Goal: Task Accomplishment & Management: Manage account settings

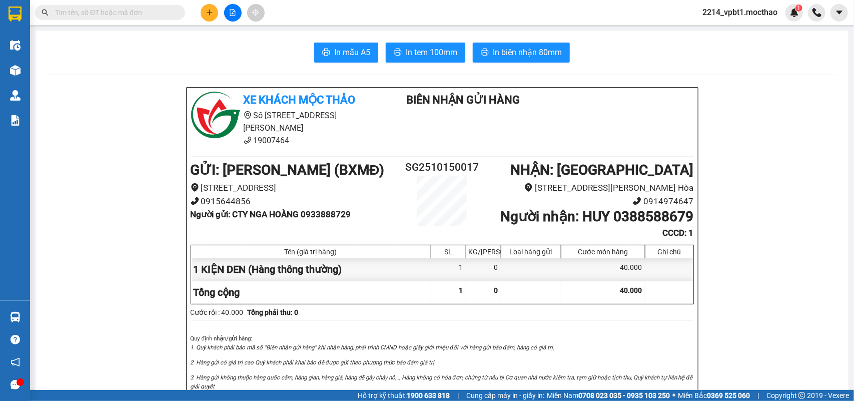
click at [229, 16] on icon "file-add" at bounding box center [232, 12] width 7 height 7
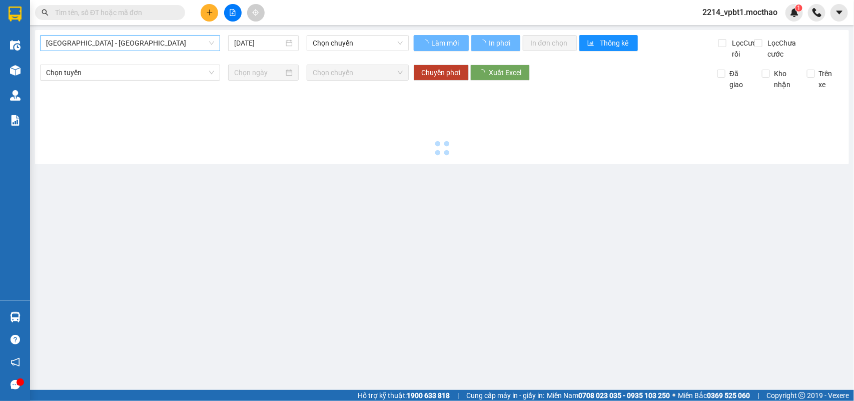
click at [166, 44] on span "[GEOGRAPHIC_DATA] - [GEOGRAPHIC_DATA]" at bounding box center [130, 43] width 168 height 15
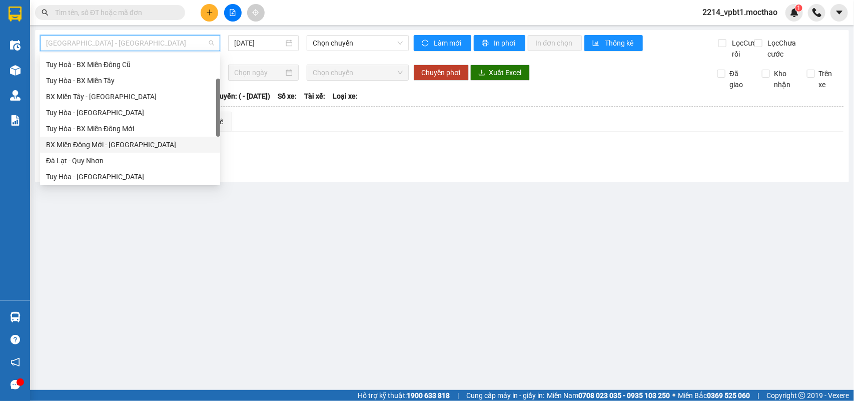
scroll to position [125, 0]
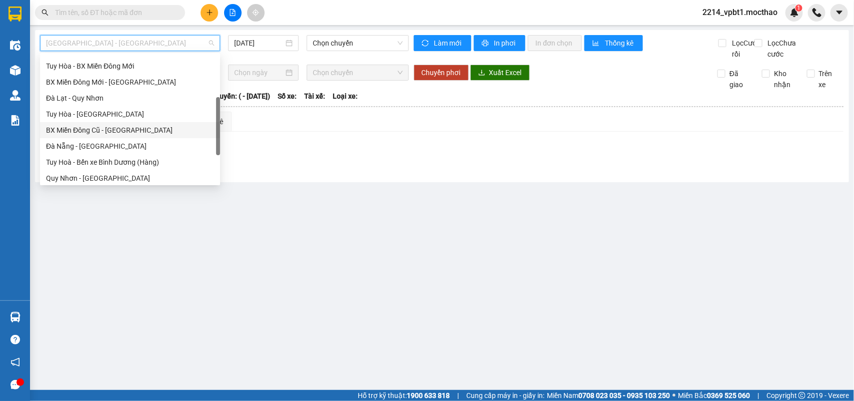
click at [99, 130] on div "BX Miền Đông Cũ - [GEOGRAPHIC_DATA]" at bounding box center [130, 130] width 168 height 11
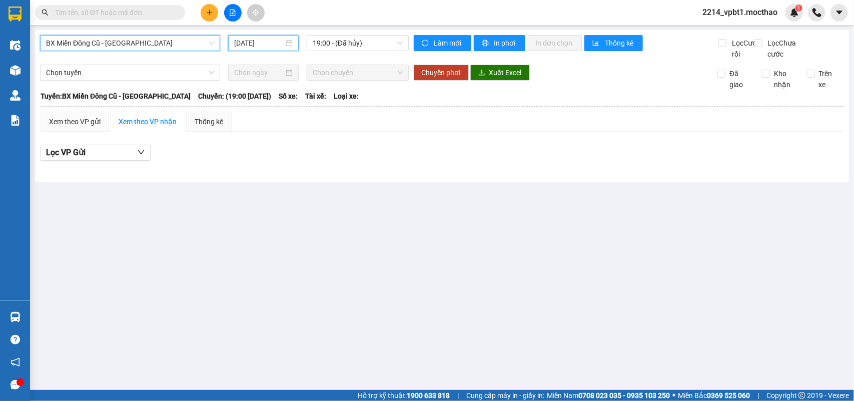
drag, startPoint x: 246, startPoint y: 44, endPoint x: 251, endPoint y: 81, distance: 37.3
click at [246, 45] on input "[DATE]" at bounding box center [259, 43] width 50 height 11
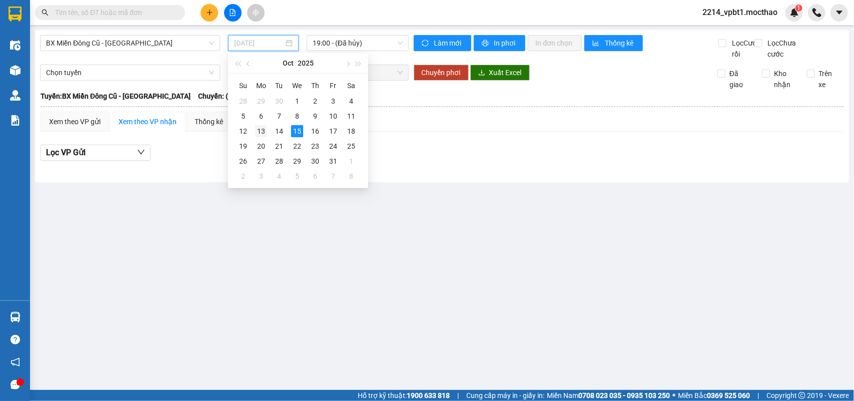
click at [263, 133] on div "13" at bounding box center [261, 131] width 12 height 12
type input "[DATE]"
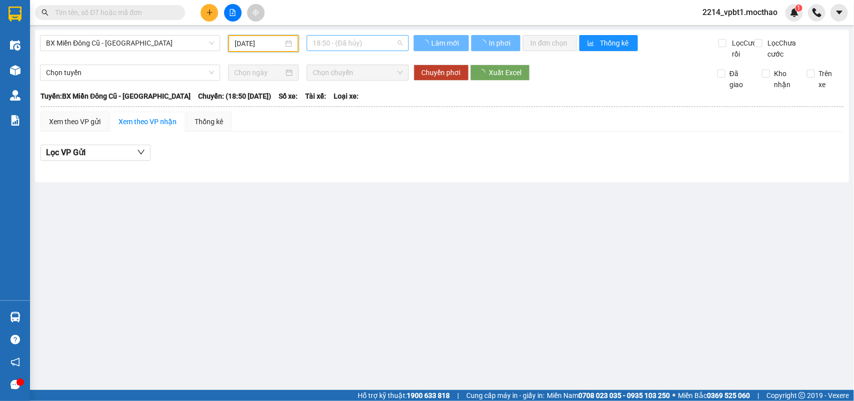
drag, startPoint x: 351, startPoint y: 42, endPoint x: 351, endPoint y: 78, distance: 36.0
click at [351, 46] on span "18:50 - (Đã hủy)" at bounding box center [358, 43] width 90 height 15
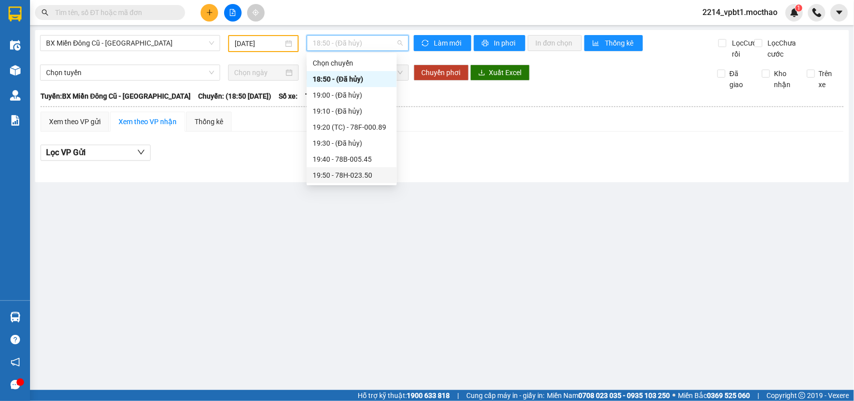
click at [349, 178] on div "19:50 - 78H-023.50" at bounding box center [352, 175] width 78 height 11
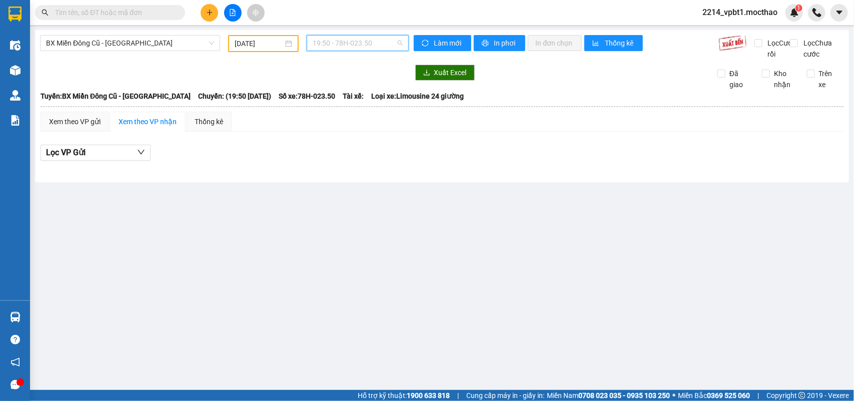
drag, startPoint x: 343, startPoint y: 44, endPoint x: 351, endPoint y: 113, distance: 69.4
click at [347, 49] on span "19:50 - 78H-023.50" at bounding box center [358, 43] width 90 height 15
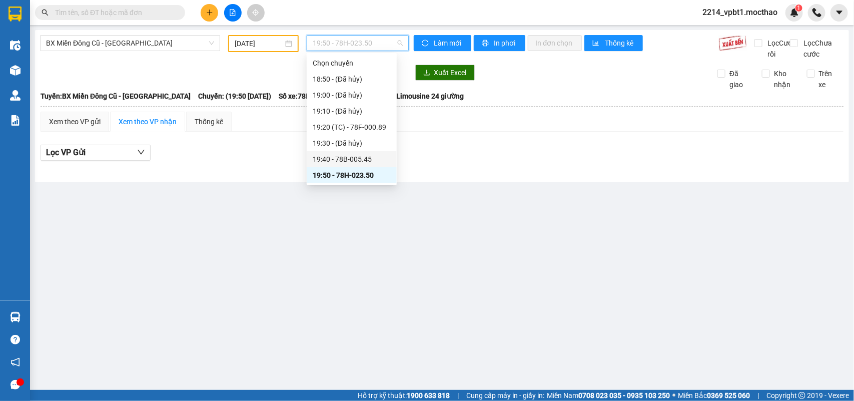
click at [353, 156] on div "19:40 - 78B-005.45" at bounding box center [352, 159] width 78 height 11
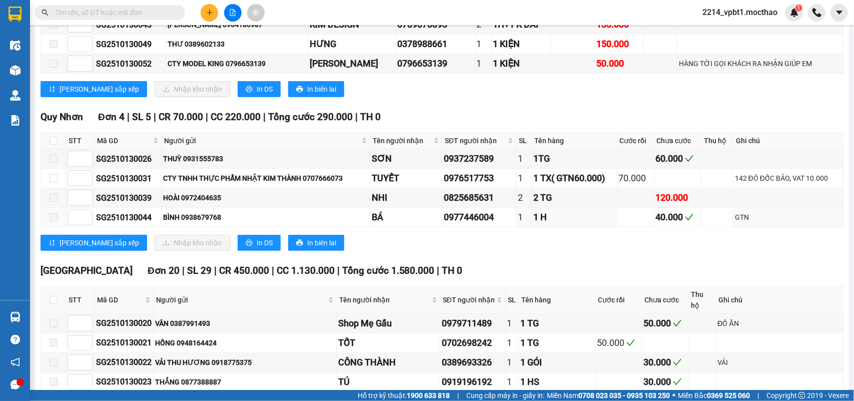
scroll to position [438, 0]
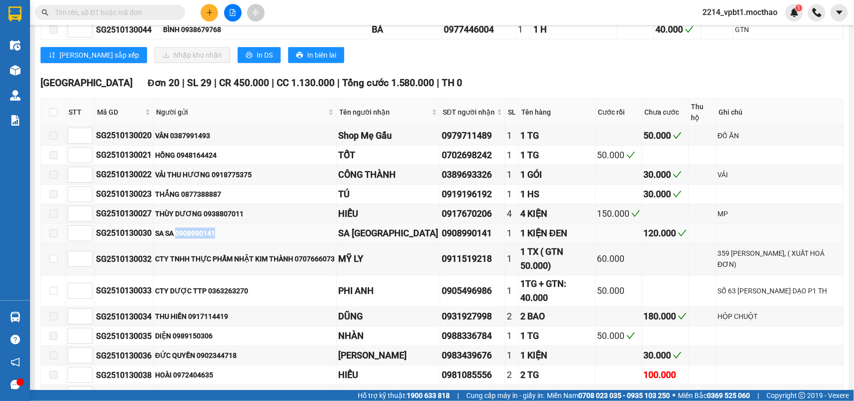
drag, startPoint x: 179, startPoint y: 240, endPoint x: 220, endPoint y: 241, distance: 41.0
click at [220, 239] on div "SA SA 0908990141" at bounding box center [245, 233] width 180 height 11
copy div "0908990141"
click at [132, 13] on input "text" at bounding box center [114, 12] width 118 height 11
paste input "0908990141"
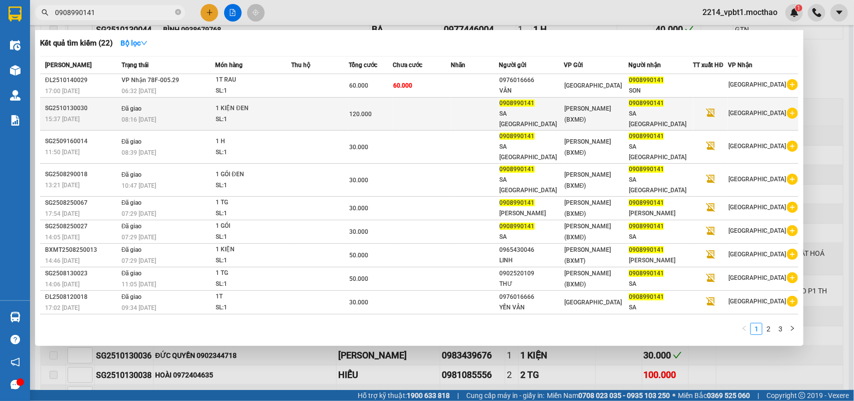
type input "0908990141"
click at [177, 107] on td "Đã giao 08:16 [DATE]" at bounding box center [167, 114] width 96 height 33
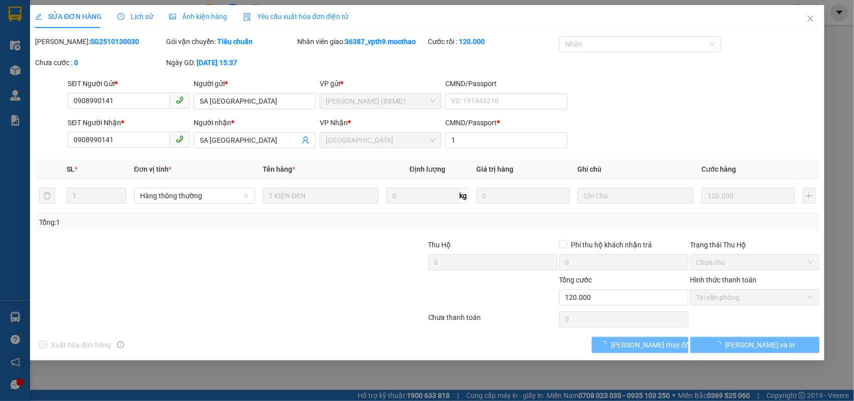
type input "0908990141"
type input "1"
type input "0"
type input "120.000"
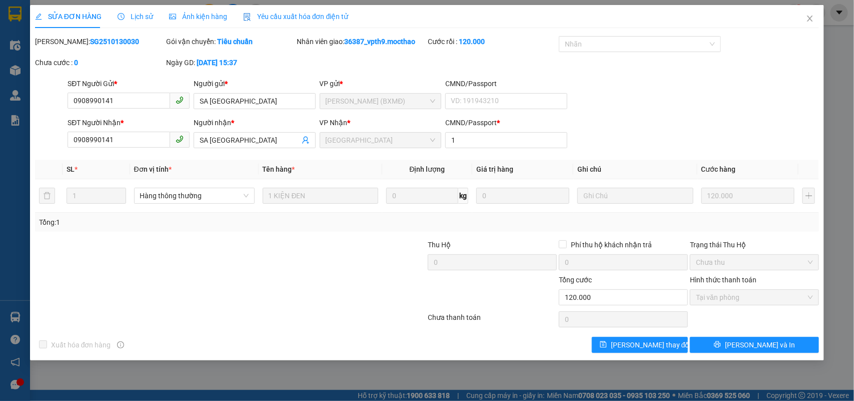
click at [149, 14] on span "Lịch sử" at bounding box center [136, 17] width 36 height 8
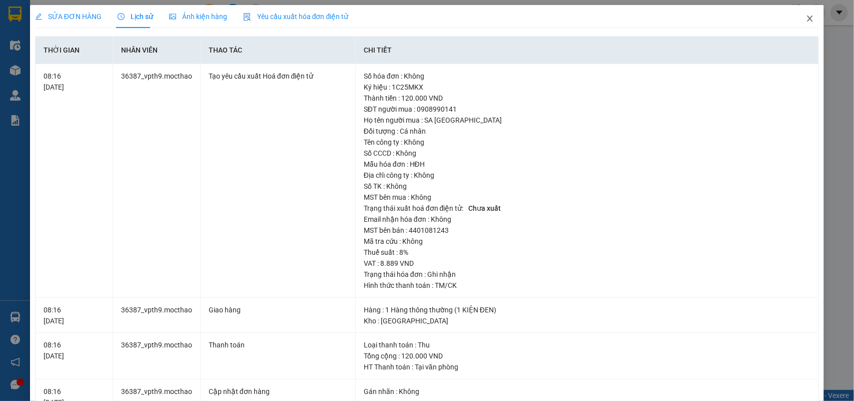
click at [806, 18] on icon "close" at bounding box center [810, 19] width 8 height 8
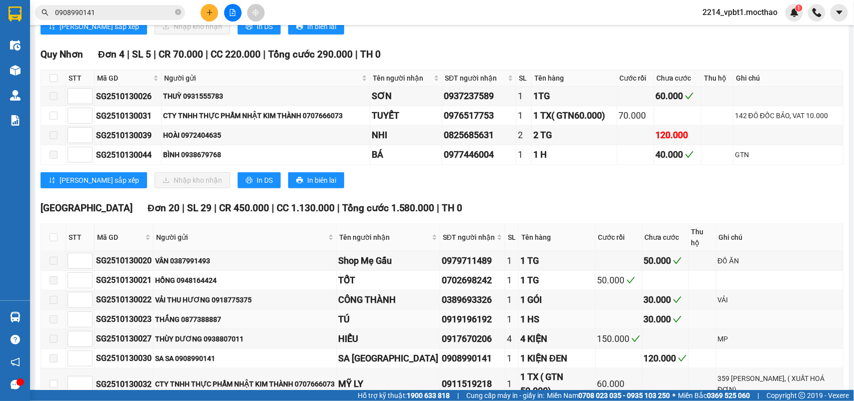
scroll to position [438, 0]
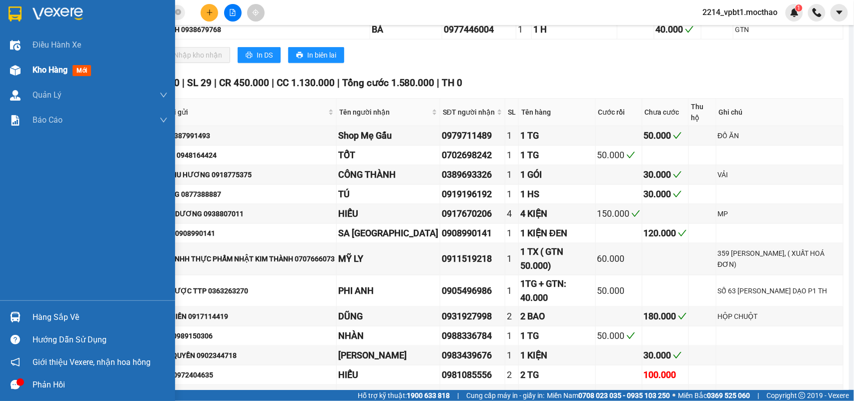
click at [49, 67] on span "Kho hàng" at bounding box center [50, 70] width 35 height 10
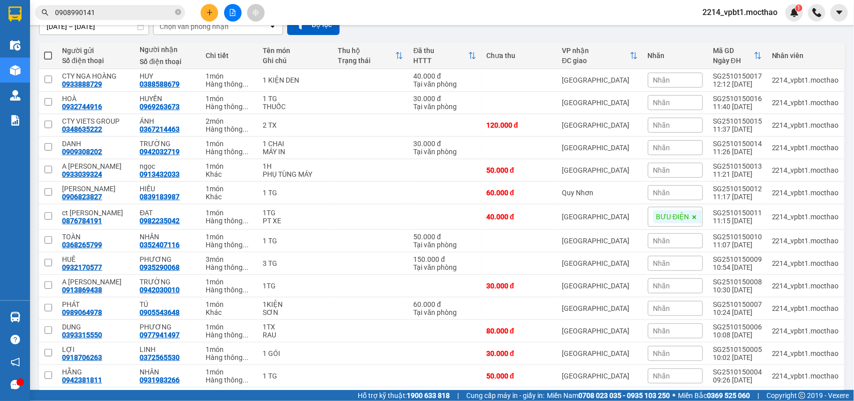
scroll to position [36, 0]
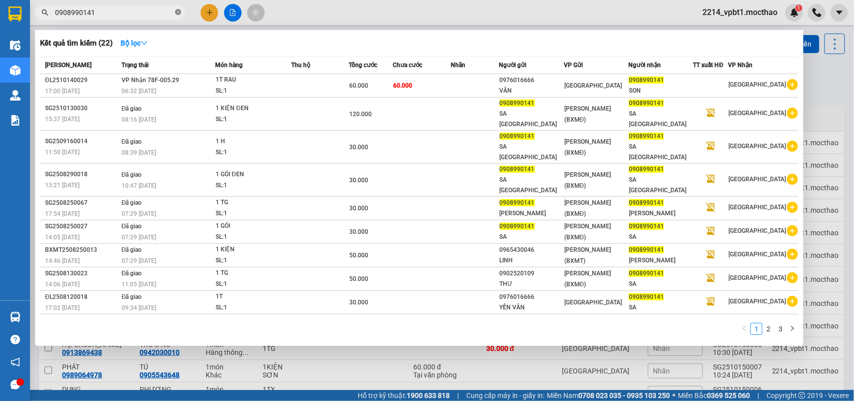
click at [175, 10] on icon "close-circle" at bounding box center [178, 12] width 6 height 6
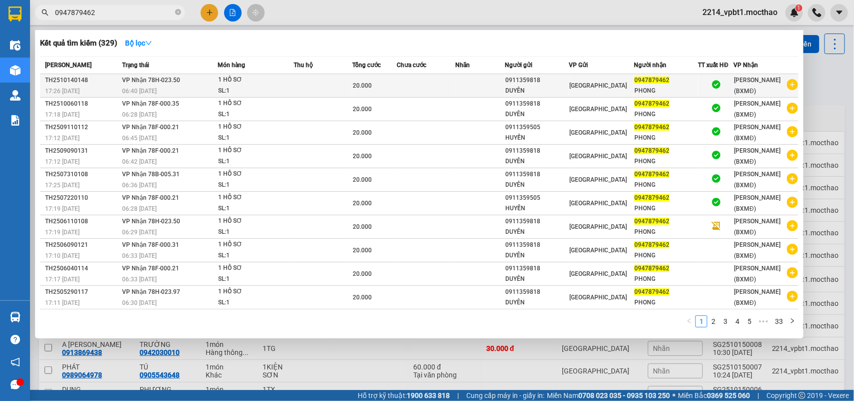
type input "0947879462"
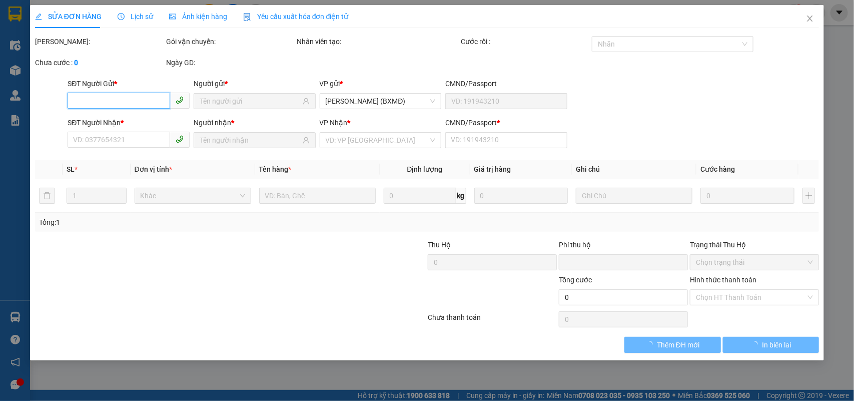
type input "0911359818"
type input "DUYÊN"
type input "0947879462"
type input "PHONG"
type input "1"
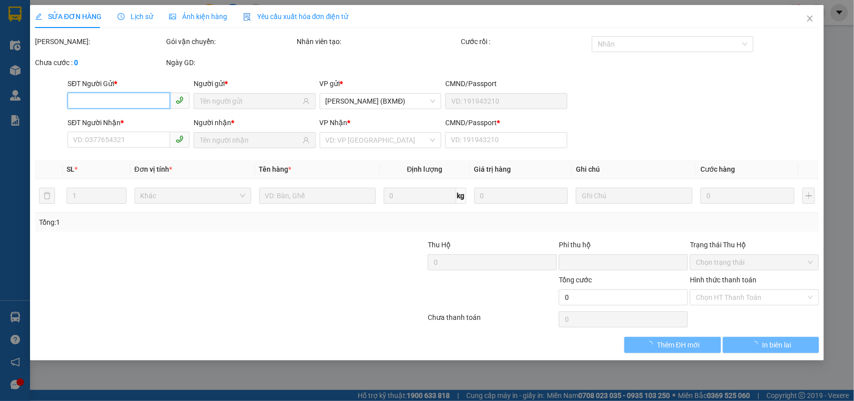
type input "0"
type input "20.000"
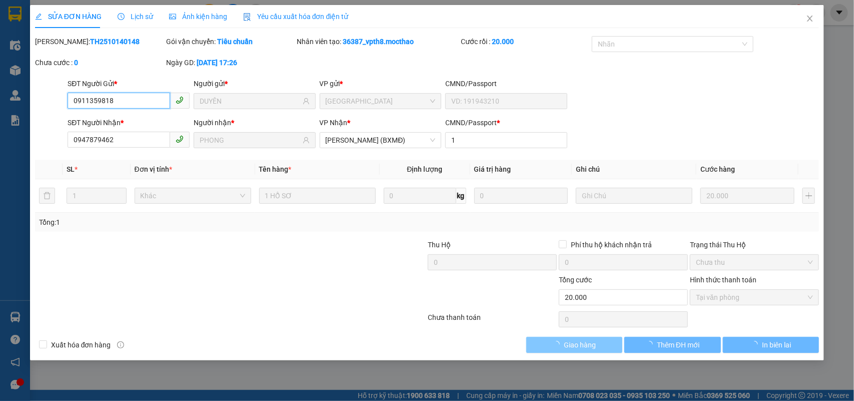
checkbox input "true"
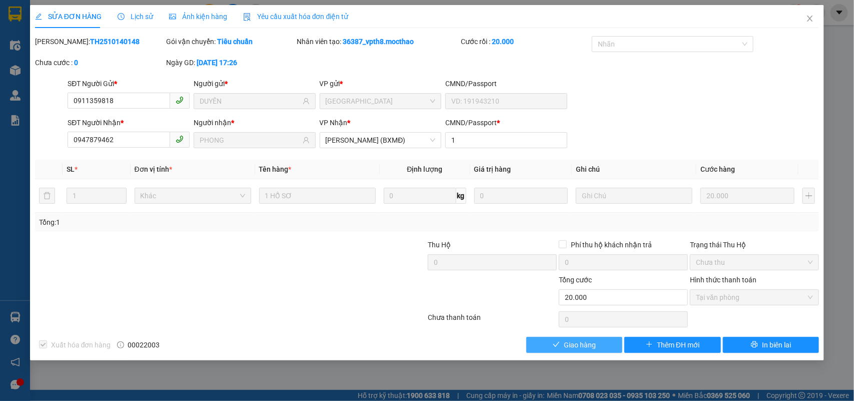
click at [591, 341] on span "Giao hàng" at bounding box center [580, 344] width 32 height 11
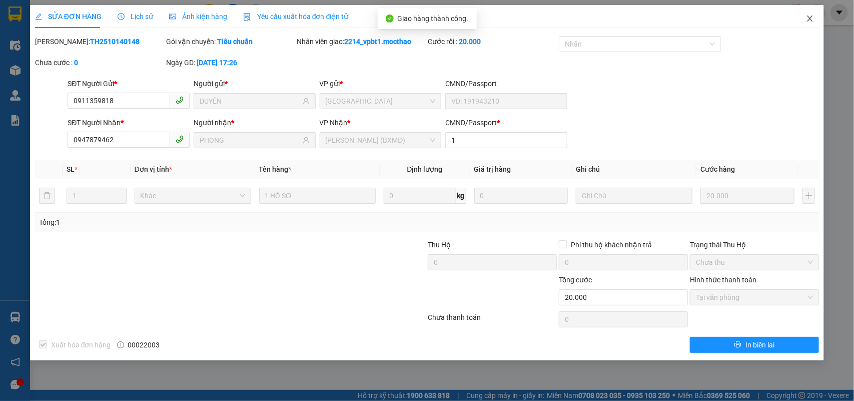
click at [807, 15] on icon "close" at bounding box center [810, 19] width 8 height 8
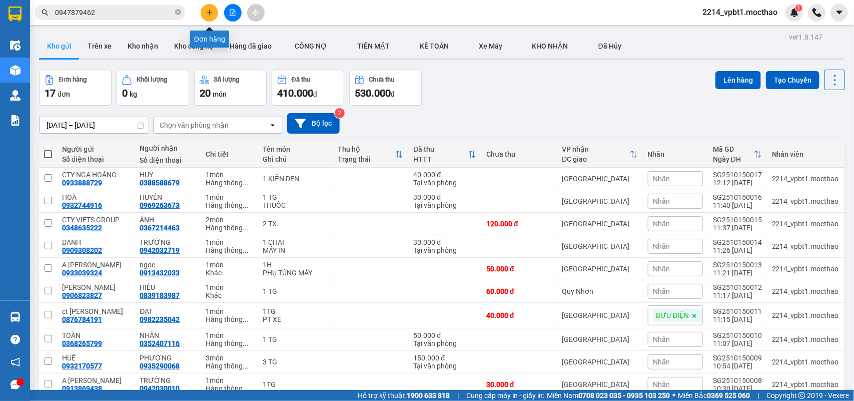
click at [207, 14] on icon "plus" at bounding box center [209, 12] width 7 height 7
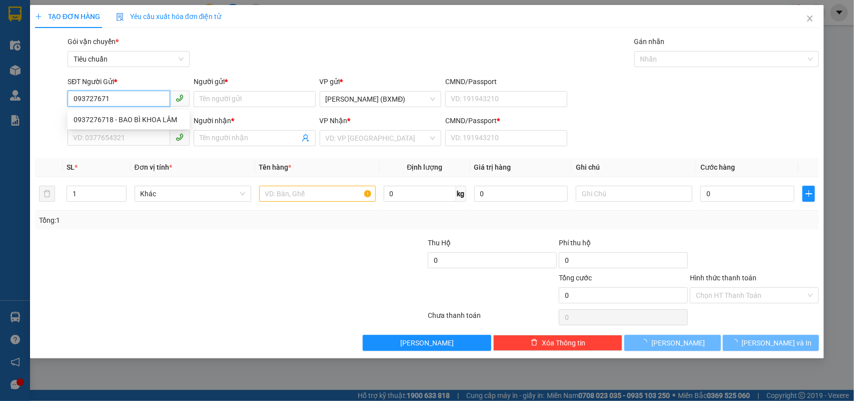
type input "0937276718"
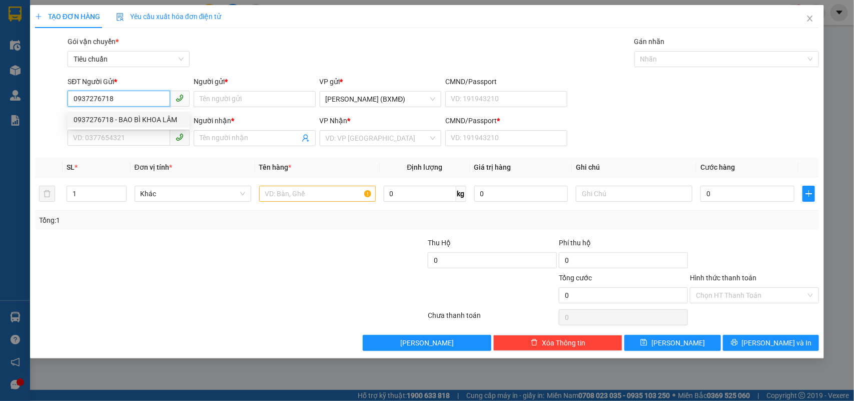
click at [132, 124] on div "0937276718 - BAO BÌ KHOA LÂM" at bounding box center [129, 119] width 110 height 11
type input "BAO BÌ KHOA LÂM"
type input "0345899837"
type input "VƯƠNG"
type input "1"
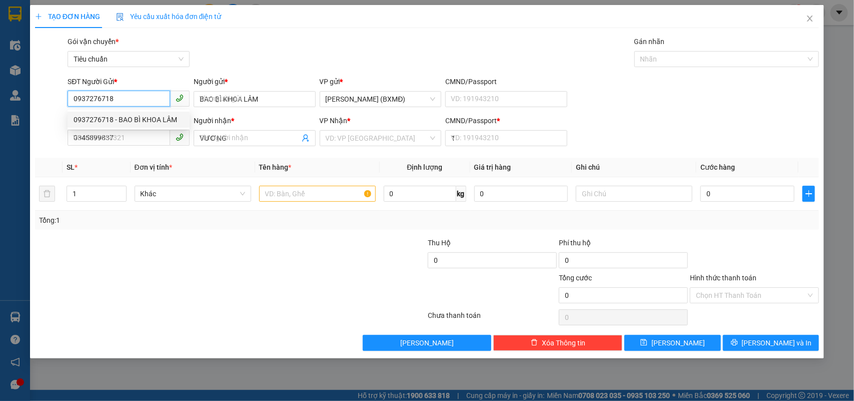
type input "200.000"
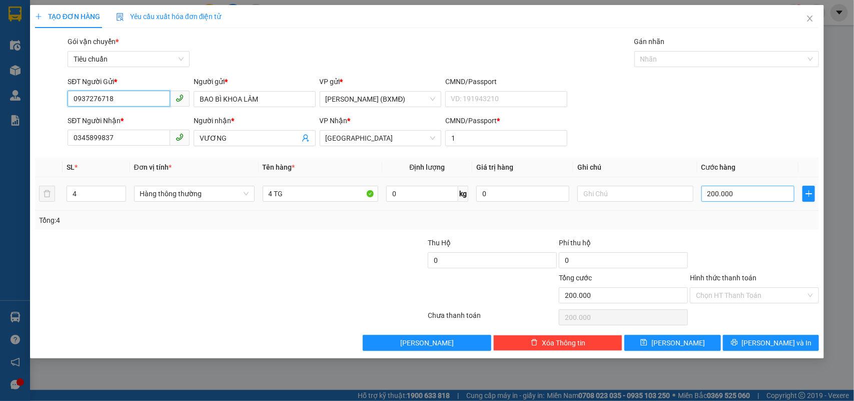
type input "0937276718"
click at [740, 195] on input "200.000" at bounding box center [747, 194] width 93 height 16
type input "0"
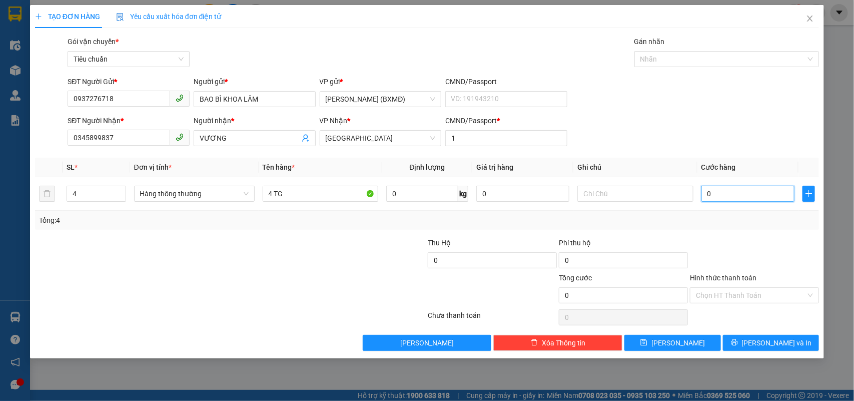
type input "2"
type input "002"
type input "23"
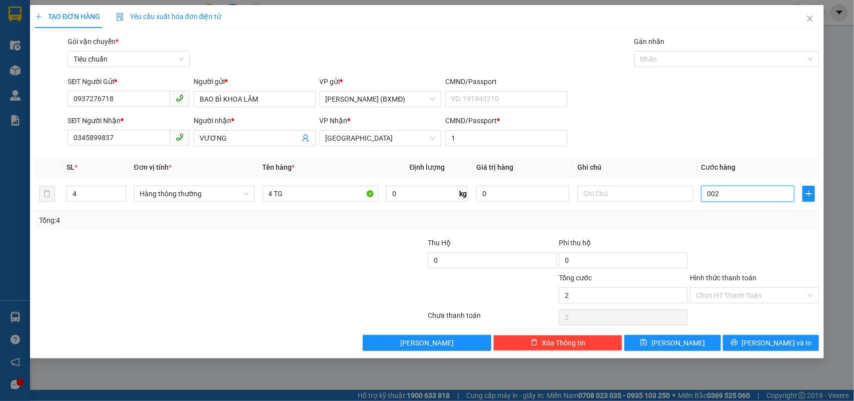
type input "0.023"
type input "230"
type input "00.230"
type input "230.000"
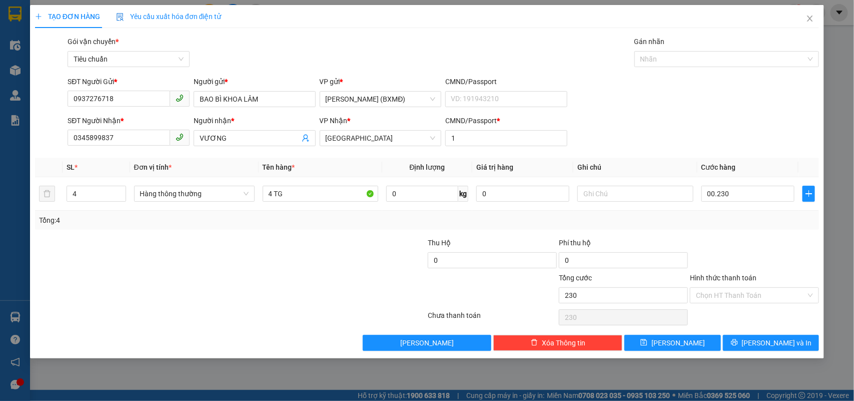
type input "230.000"
click at [723, 227] on div "Tổng: 4" at bounding box center [427, 220] width 784 height 19
click at [764, 344] on span "[PERSON_NAME] và In" at bounding box center [777, 342] width 70 height 11
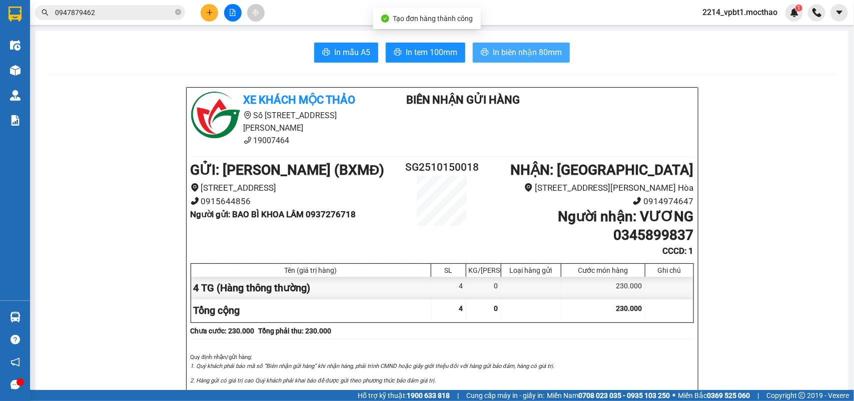
click at [516, 55] on span "In biên nhận 80mm" at bounding box center [527, 52] width 69 height 13
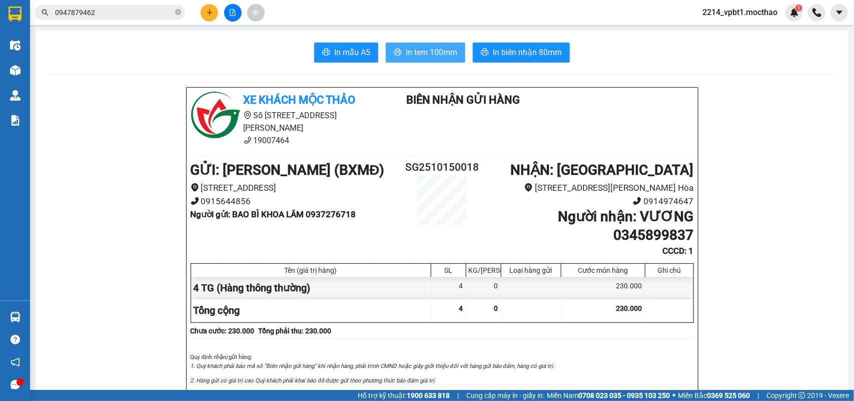
click at [430, 51] on span "In tem 100mm" at bounding box center [432, 52] width 52 height 13
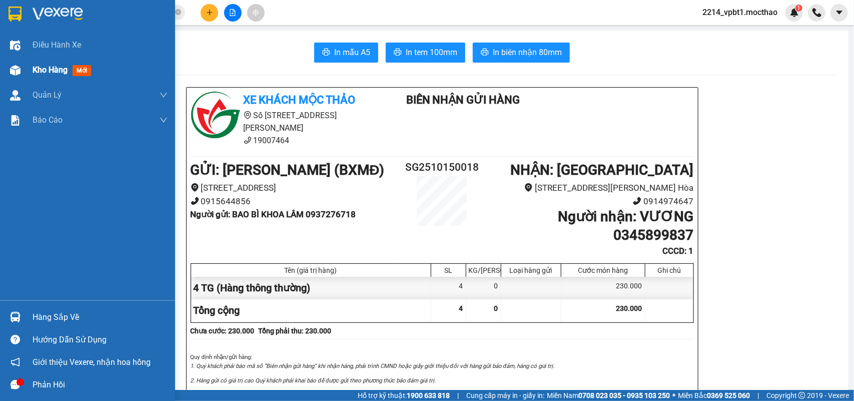
click at [48, 68] on span "Kho hàng" at bounding box center [50, 70] width 35 height 10
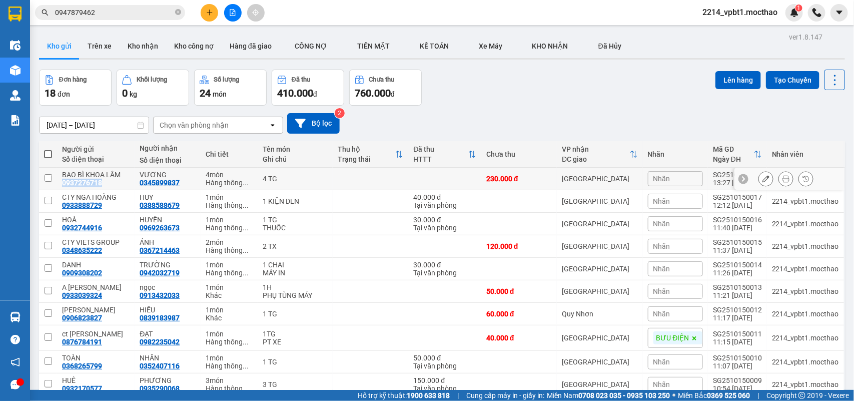
drag, startPoint x: 59, startPoint y: 184, endPoint x: 99, endPoint y: 181, distance: 39.6
click at [99, 181] on td "BAO BÌ KHOA LÂM 0937276718" at bounding box center [96, 179] width 78 height 23
checkbox input "true"
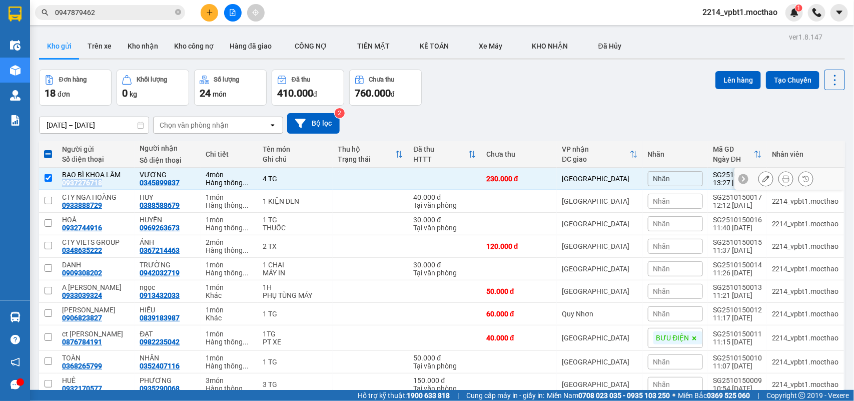
copy div "0937276718"
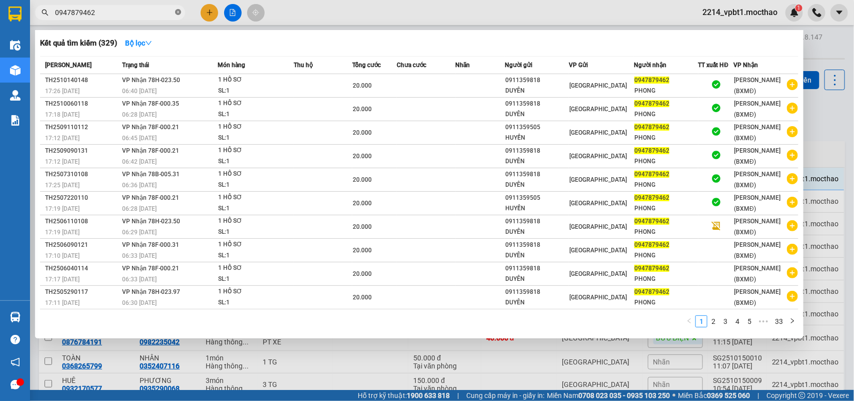
click at [175, 11] on icon "close-circle" at bounding box center [178, 12] width 6 height 6
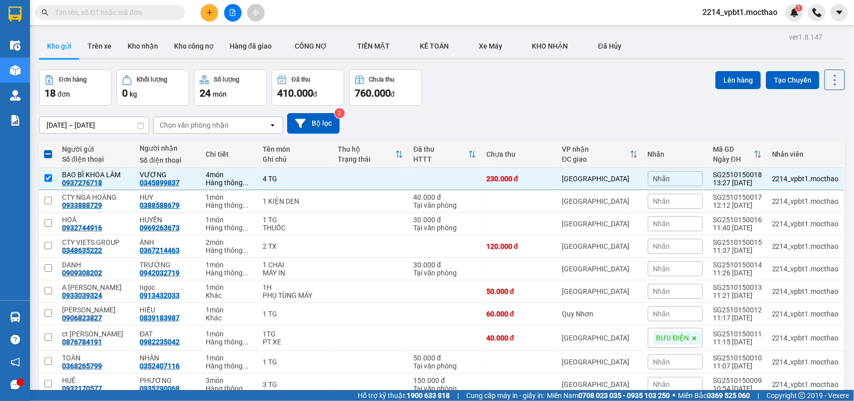
paste input "0937276718"
type input "0937276718"
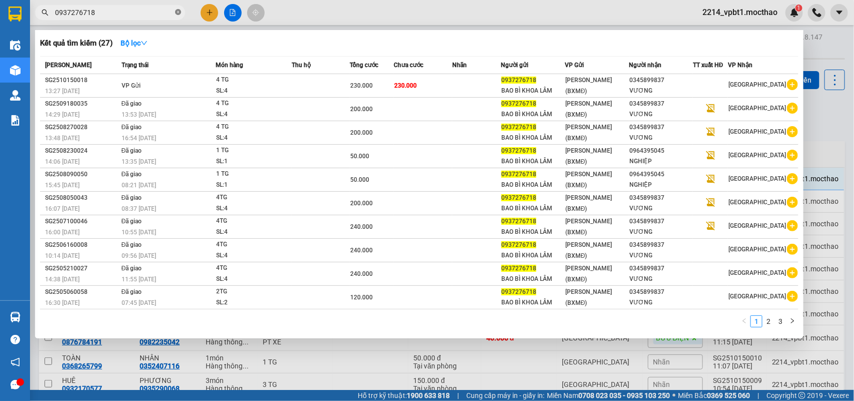
click at [178, 12] on icon "close-circle" at bounding box center [178, 12] width 6 height 6
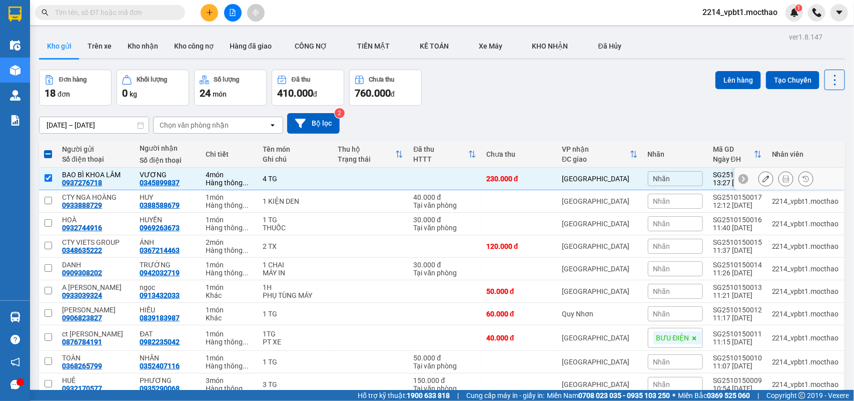
click at [47, 175] on input "checkbox" at bounding box center [49, 178] width 8 height 8
checkbox input "false"
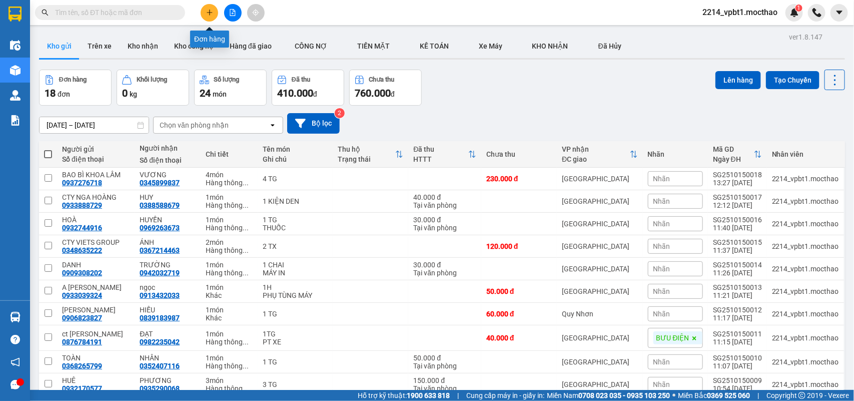
click at [203, 14] on button at bounding box center [210, 13] width 18 height 18
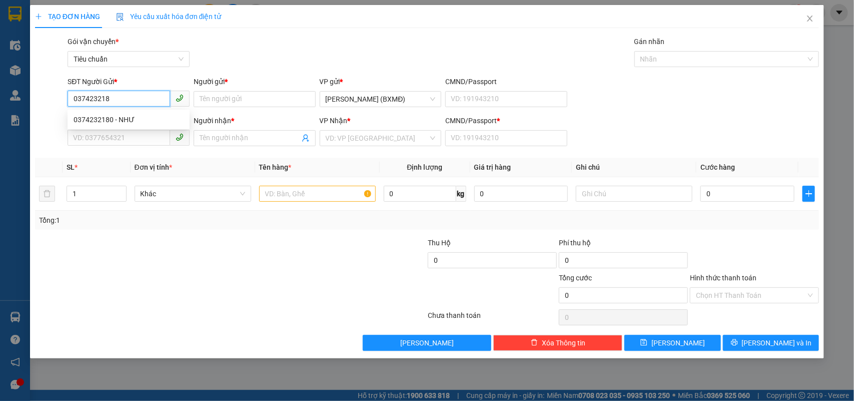
type input "0374232180"
click at [144, 121] on div "0374232180 - NHƯ" at bounding box center [129, 119] width 110 height 11
type input "NHƯ"
type input "0934907379"
type input "QUỲNH"
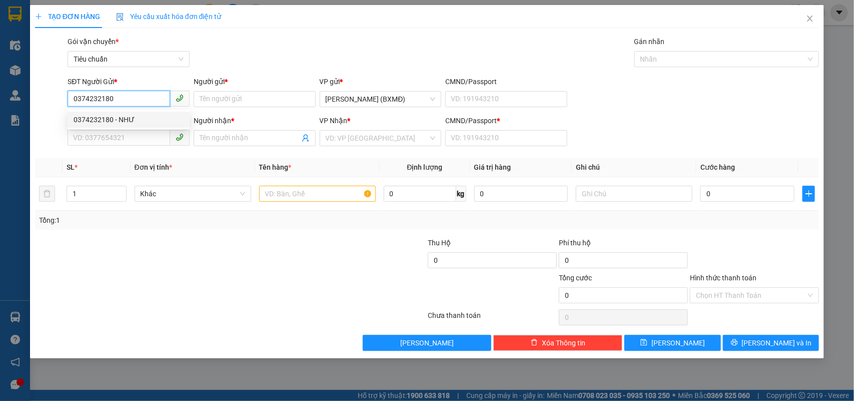
type input "1"
type input "30.000"
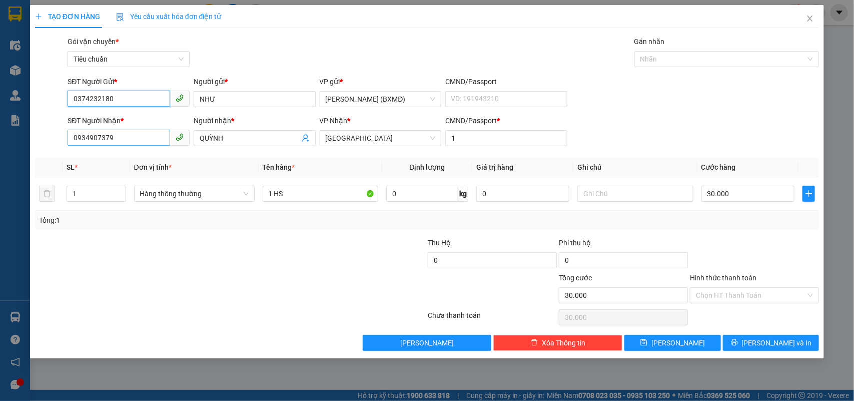
type input "0374232180"
drag, startPoint x: 144, startPoint y: 143, endPoint x: 0, endPoint y: 139, distance: 143.6
click at [0, 139] on div "TẠO ĐƠN HÀNG Yêu cầu xuất hóa đơn điện tử Transit Pickup Surcharge Ids Transit …" at bounding box center [427, 200] width 854 height 401
click at [104, 157] on div "0934907379 - QUỲNH" at bounding box center [129, 158] width 110 height 11
type input "0934907379"
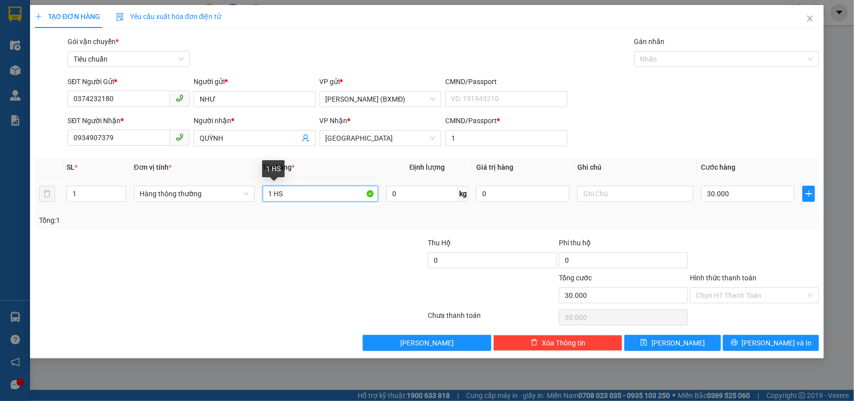
click at [293, 199] on input "1 HS" at bounding box center [321, 194] width 116 height 16
type input "1 TG"
click at [747, 193] on input "30.000" at bounding box center [747, 194] width 93 height 16
type input "0"
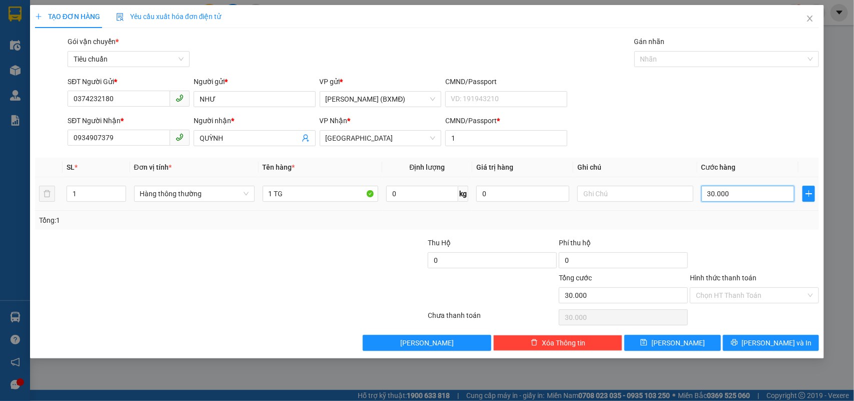
type input "0"
type input "5"
type input "005"
type input "50"
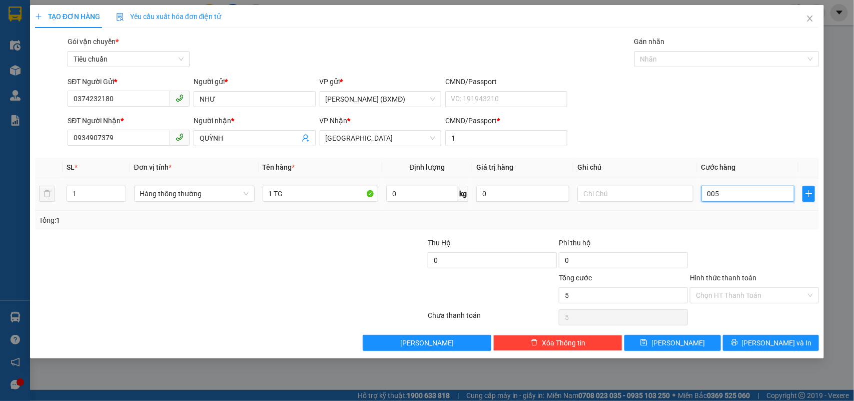
type input "50"
type input "0.050"
type input "50.000"
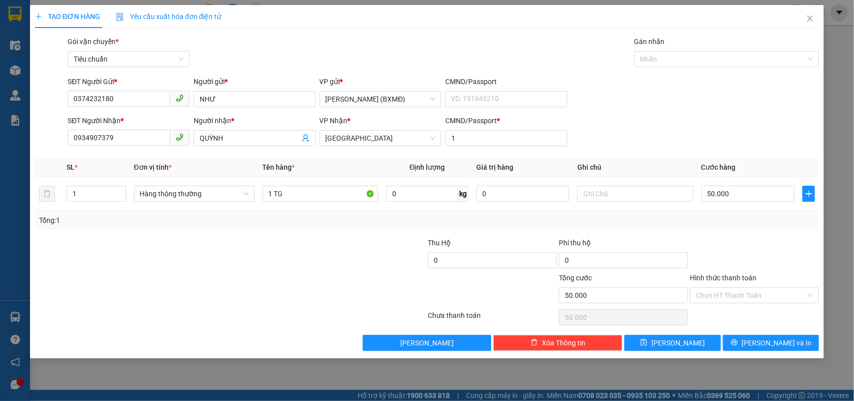
click at [740, 229] on div "Tổng: 1" at bounding box center [427, 220] width 784 height 19
click at [597, 199] on input "text" at bounding box center [635, 194] width 116 height 16
click at [738, 342] on icon "printer" at bounding box center [734, 342] width 7 height 7
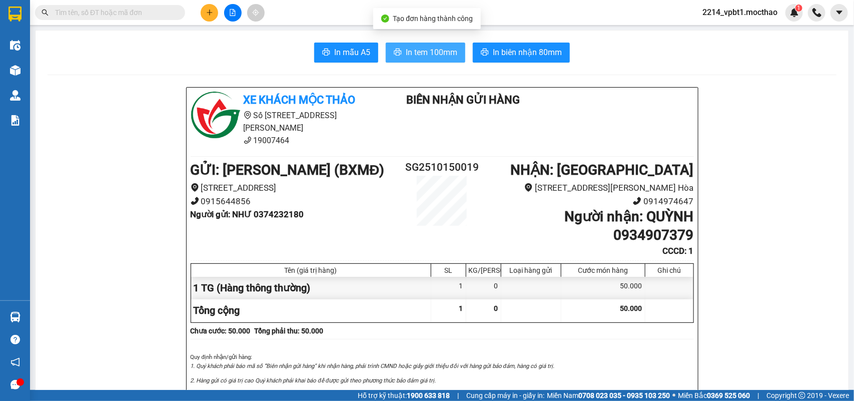
click at [406, 50] on span "In tem 100mm" at bounding box center [432, 52] width 52 height 13
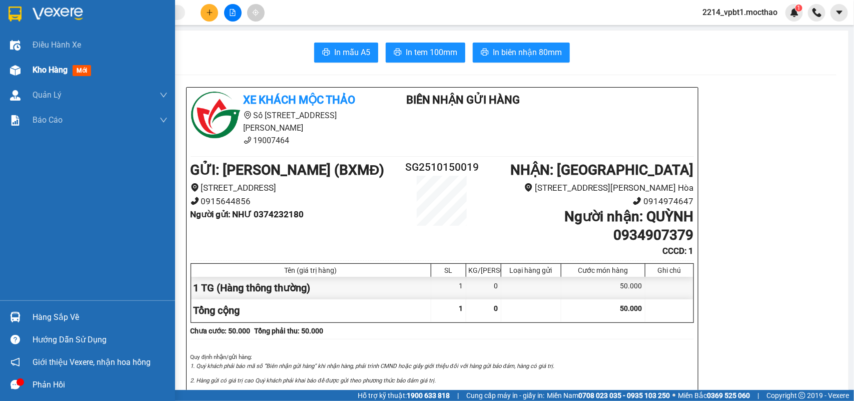
click at [34, 68] on span "Kho hàng" at bounding box center [50, 70] width 35 height 10
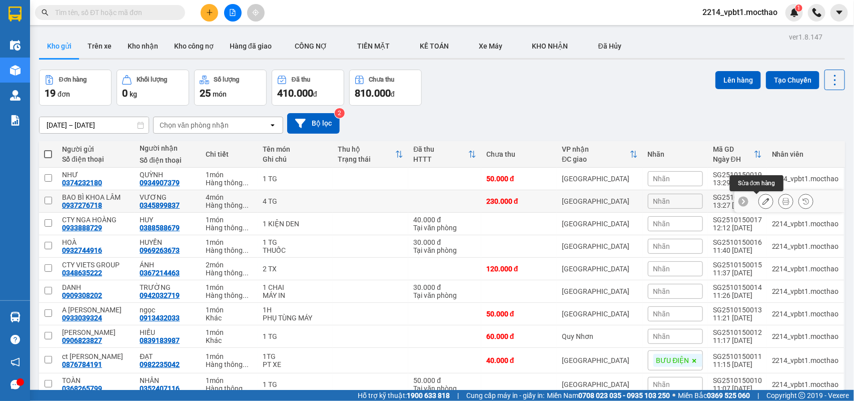
click at [760, 201] on button at bounding box center [766, 202] width 14 height 18
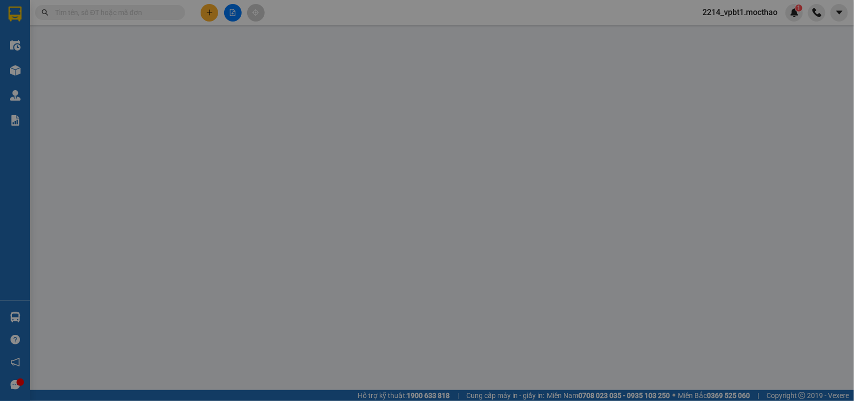
type input "0937276718"
type input "0345899837"
type input "1"
type input "0"
type input "230.000"
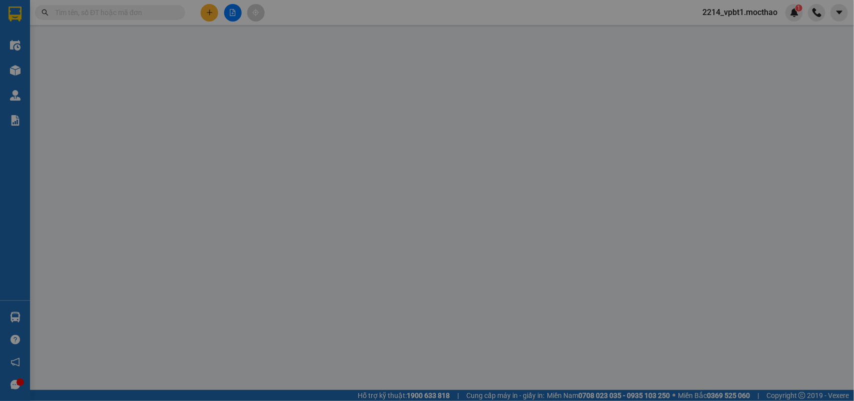
type input "230.000"
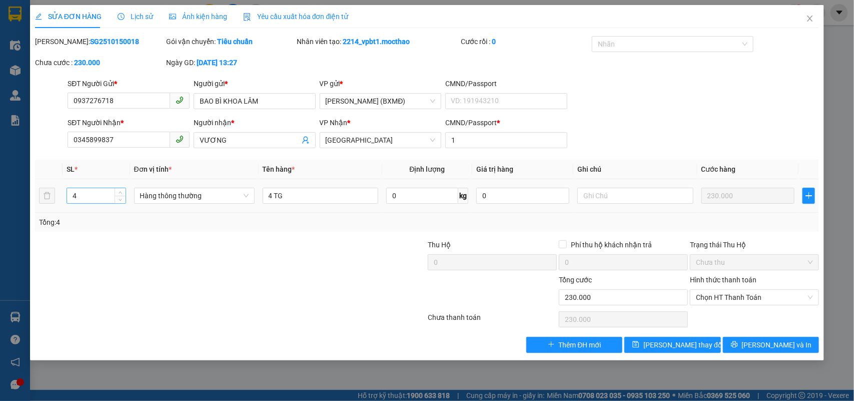
click at [83, 196] on input "4" at bounding box center [96, 195] width 59 height 15
type input "5"
click at [274, 192] on input "4 TG" at bounding box center [321, 196] width 116 height 16
click at [292, 200] on input "4TG" at bounding box center [321, 196] width 116 height 16
type input "4TG+1 KIỆN"
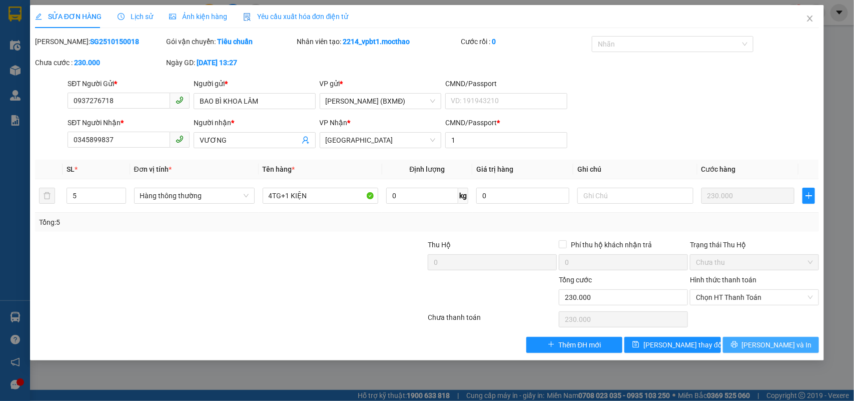
click at [738, 346] on icon "printer" at bounding box center [734, 344] width 7 height 7
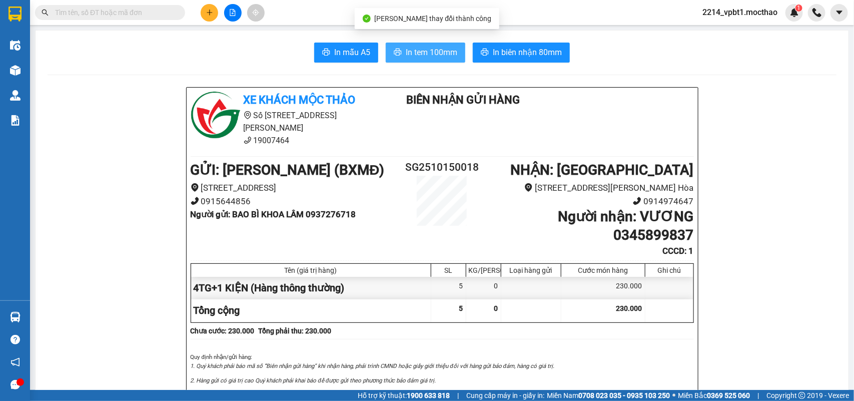
click at [421, 49] on span "In tem 100mm" at bounding box center [432, 52] width 52 height 13
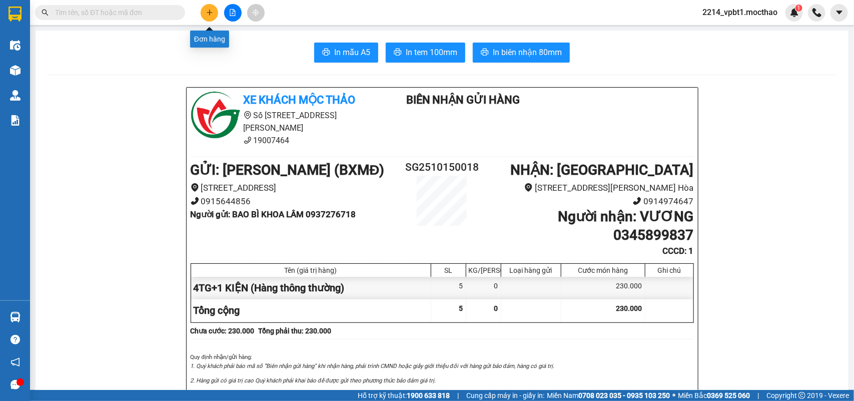
click at [209, 14] on icon "plus" at bounding box center [209, 12] width 7 height 7
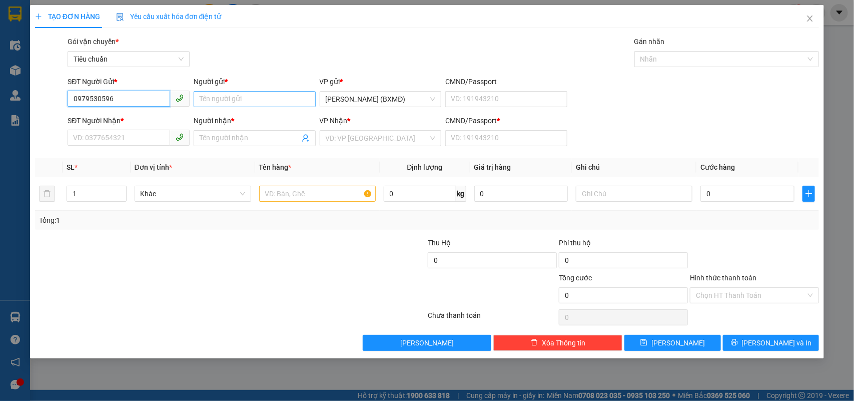
type input "0979530596"
click at [215, 99] on input "Người gửi *" at bounding box center [255, 99] width 122 height 16
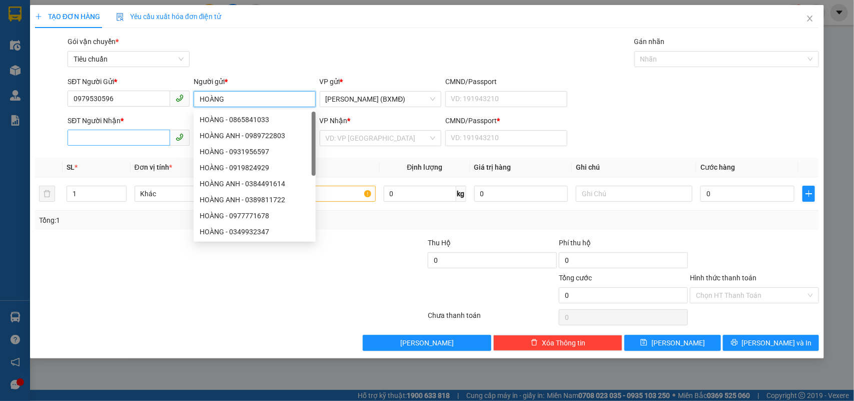
type input "HOÀNG"
click at [111, 130] on div "SĐT Người Nhận *" at bounding box center [129, 122] width 122 height 15
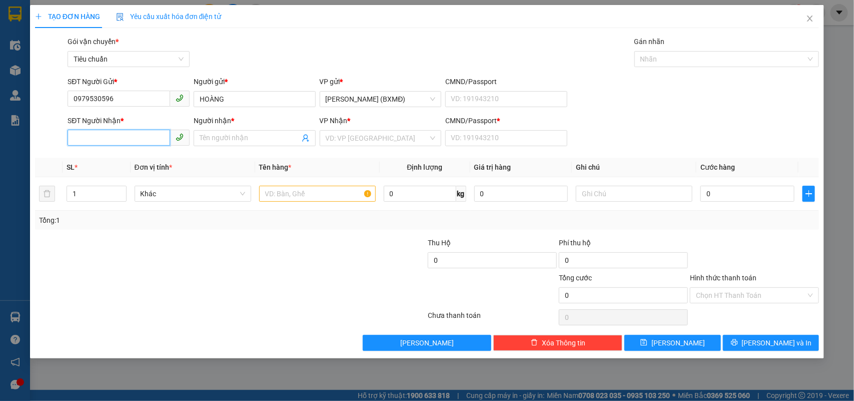
click at [101, 138] on input "SĐT Người Nhận *" at bounding box center [119, 138] width 103 height 16
type input "0335575885"
click at [234, 140] on input "Người nhận *" at bounding box center [250, 138] width 100 height 11
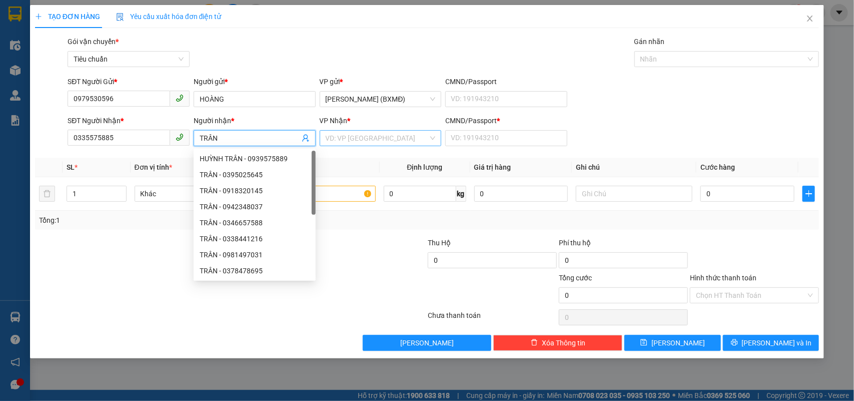
type input "TRÂN"
click at [365, 138] on input "search" at bounding box center [377, 138] width 103 height 15
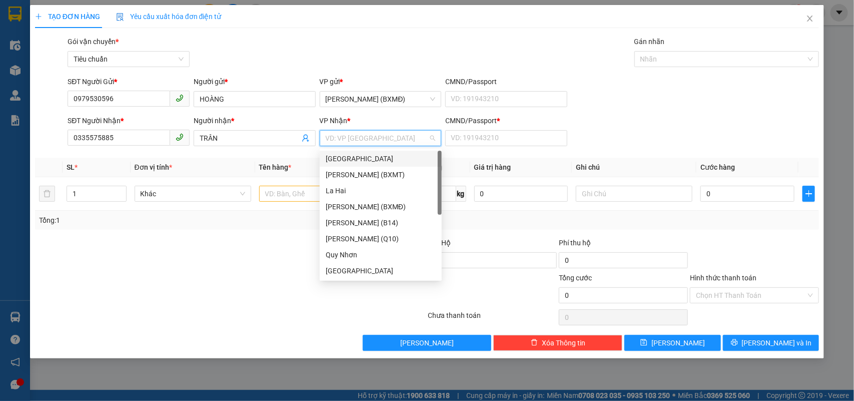
click at [353, 161] on div "[GEOGRAPHIC_DATA]" at bounding box center [381, 158] width 110 height 11
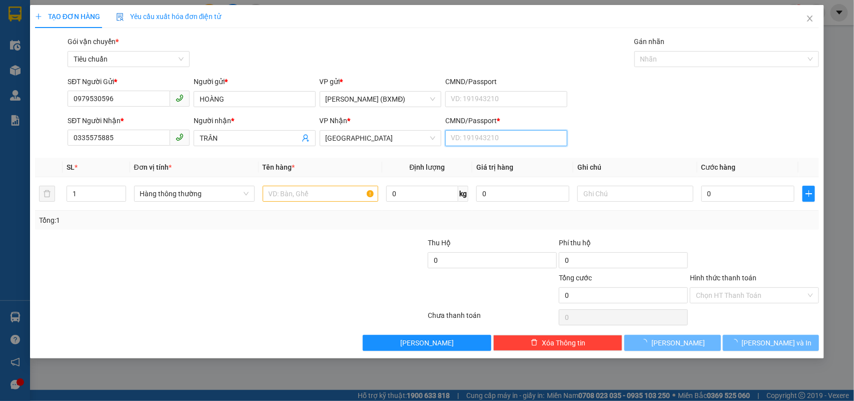
click at [472, 136] on input "CMND/Passport *" at bounding box center [506, 138] width 122 height 16
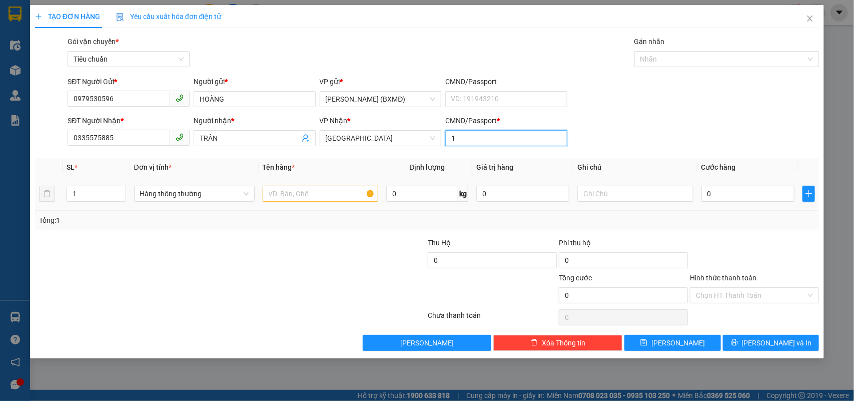
type input "1"
click at [295, 199] on td at bounding box center [321, 194] width 124 height 34
click at [288, 193] on input "text" at bounding box center [321, 194] width 116 height 16
type input "1H"
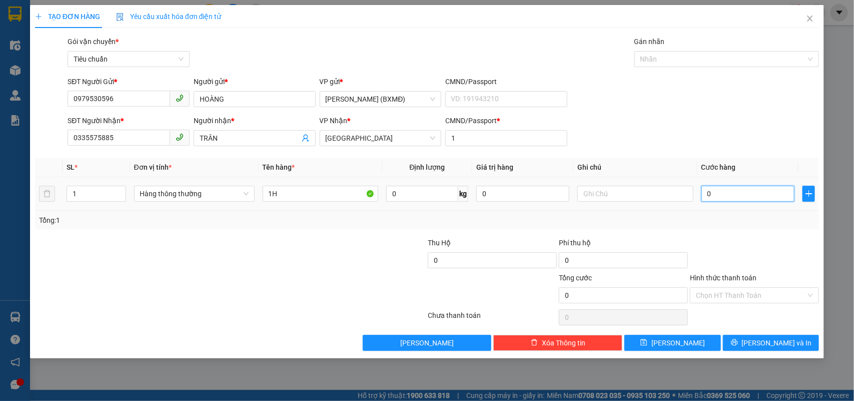
click at [720, 196] on input "0" at bounding box center [747, 194] width 93 height 16
type input "003"
type input "3"
type input "0.030"
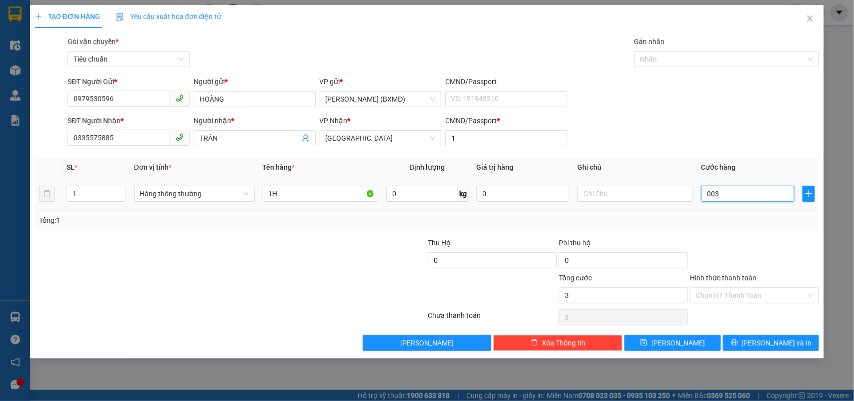
type input "30"
type input "30.000"
click at [738, 244] on div at bounding box center [754, 254] width 131 height 35
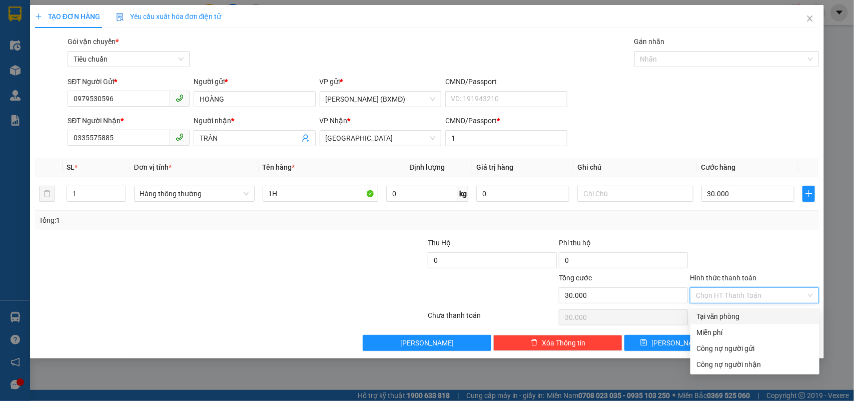
click at [750, 295] on input "Hình thức thanh toán" at bounding box center [751, 295] width 110 height 15
click at [714, 319] on div "Tại văn phòng" at bounding box center [754, 316] width 117 height 11
type input "0"
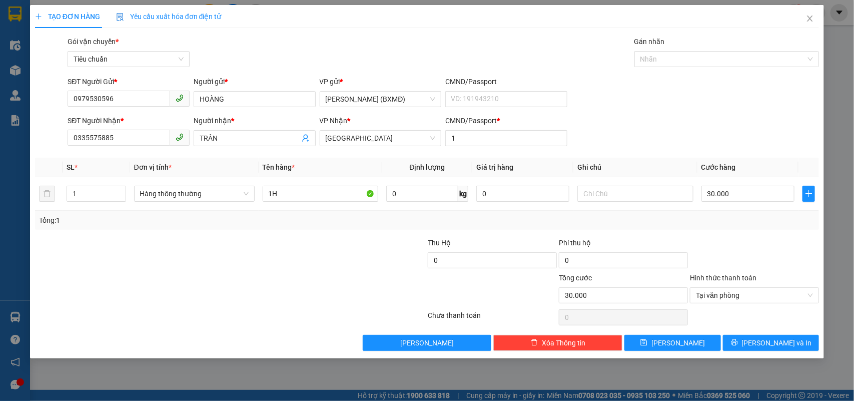
click at [739, 352] on div "TẠO ĐƠN HÀNG Yêu cầu xuất hóa đơn điện tử Transit Pickup Surcharge Ids Transit …" at bounding box center [427, 181] width 794 height 353
click at [748, 347] on button "[PERSON_NAME] và In" at bounding box center [771, 343] width 96 height 16
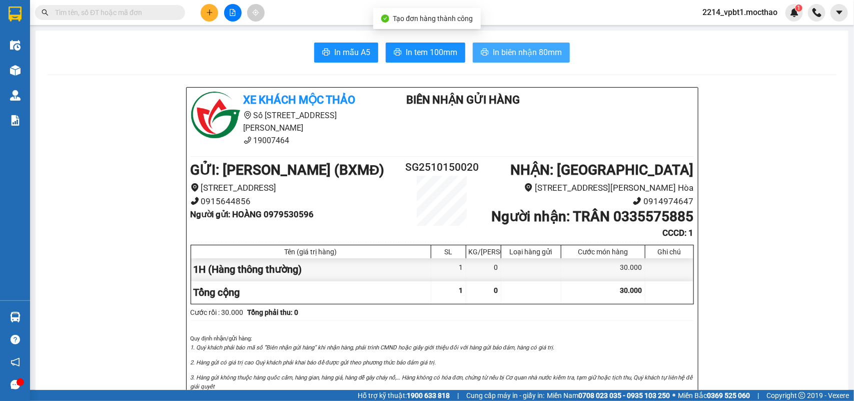
click at [501, 57] on span "In biên nhận 80mm" at bounding box center [527, 52] width 69 height 13
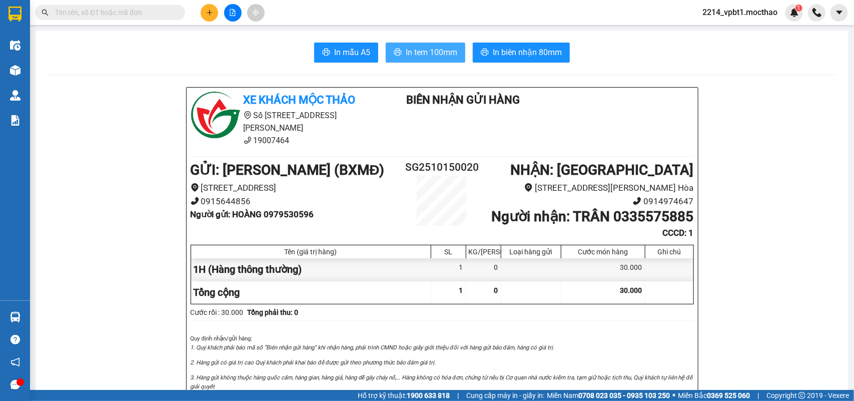
click at [425, 58] on span "In tem 100mm" at bounding box center [432, 52] width 52 height 13
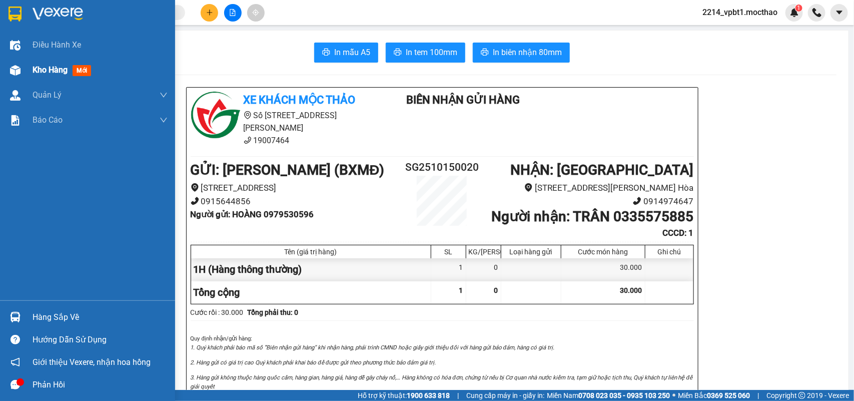
click at [42, 71] on span "Kho hàng" at bounding box center [50, 70] width 35 height 10
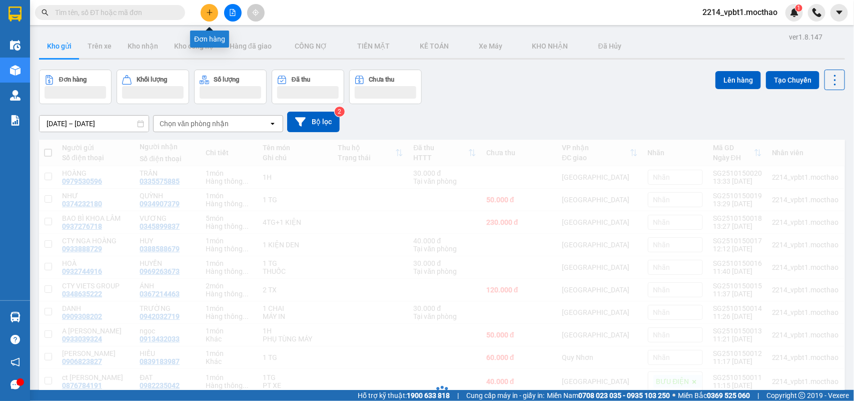
click at [213, 10] on icon "plus" at bounding box center [209, 12] width 7 height 7
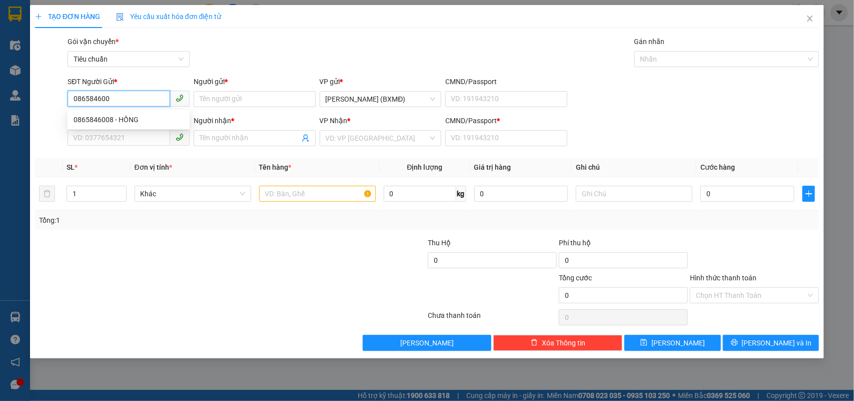
type input "0865846008"
click at [122, 113] on div "0865846008 - HỒNG" at bounding box center [129, 120] width 122 height 16
type input "HỒNG"
type input "0395714428"
type input "MẬN"
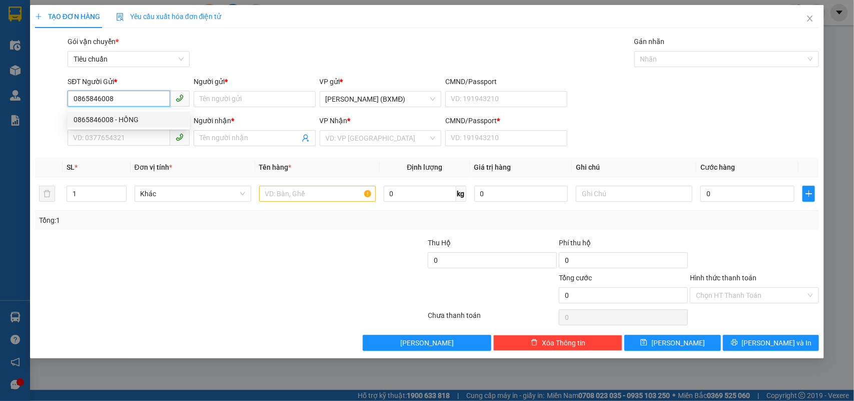
type input "1"
type input "50.000"
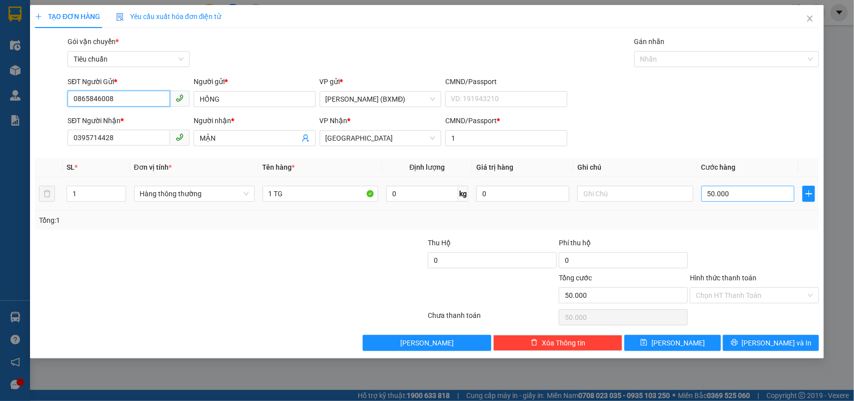
type input "0865846008"
click at [728, 198] on input "50.000" at bounding box center [747, 194] width 93 height 16
type input "0"
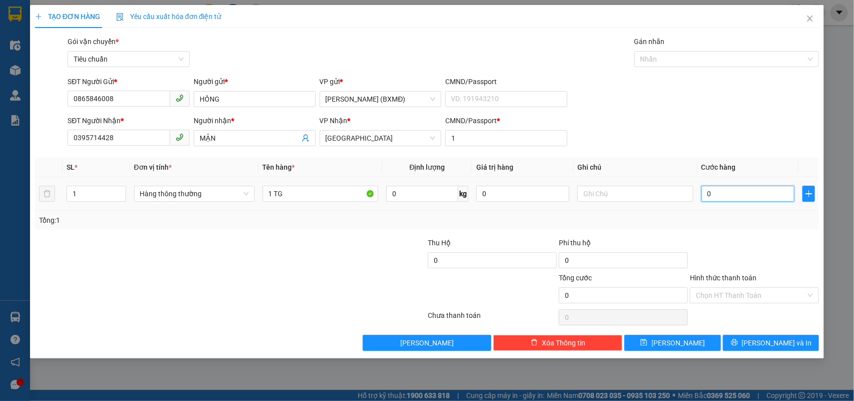
type input "4"
type input "004"
type input "40"
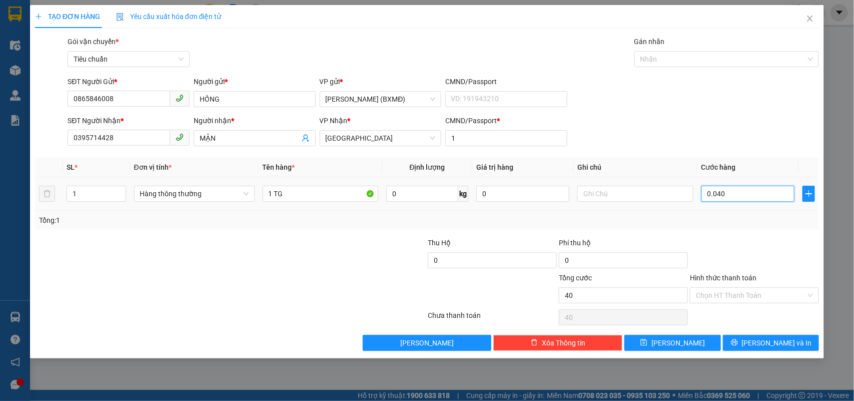
type input "0.040"
type input "40.000"
click at [728, 206] on td "40.000" at bounding box center [747, 194] width 101 height 34
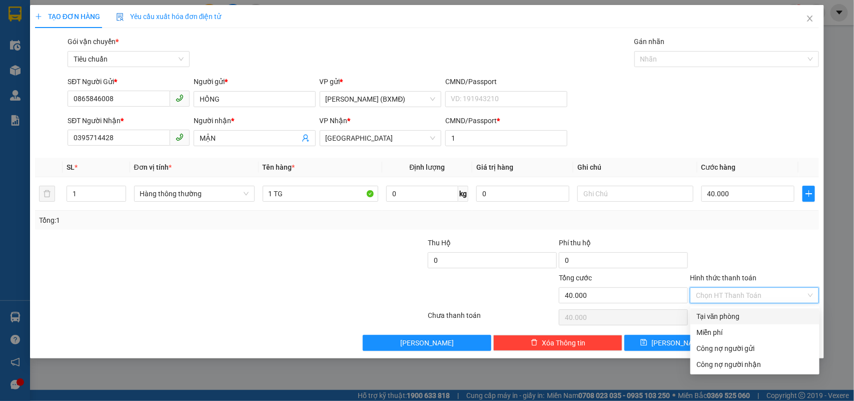
click at [728, 292] on input "Hình thức thanh toán" at bounding box center [751, 295] width 110 height 15
click at [722, 314] on div "Tại văn phòng" at bounding box center [754, 316] width 117 height 11
type input "0"
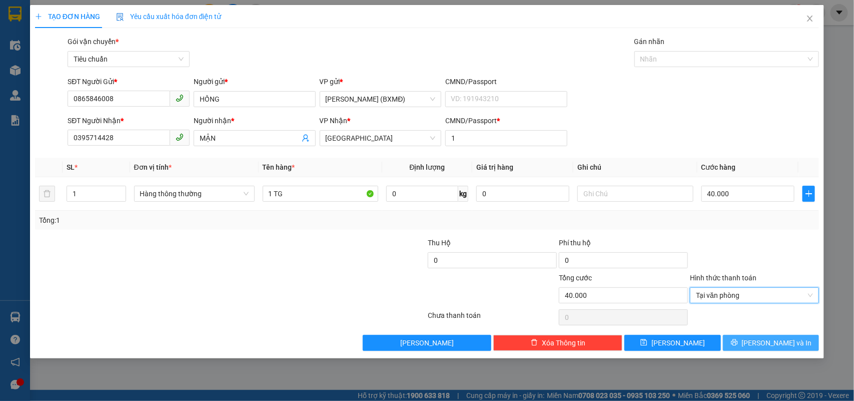
click at [748, 343] on button "[PERSON_NAME] và In" at bounding box center [771, 343] width 96 height 16
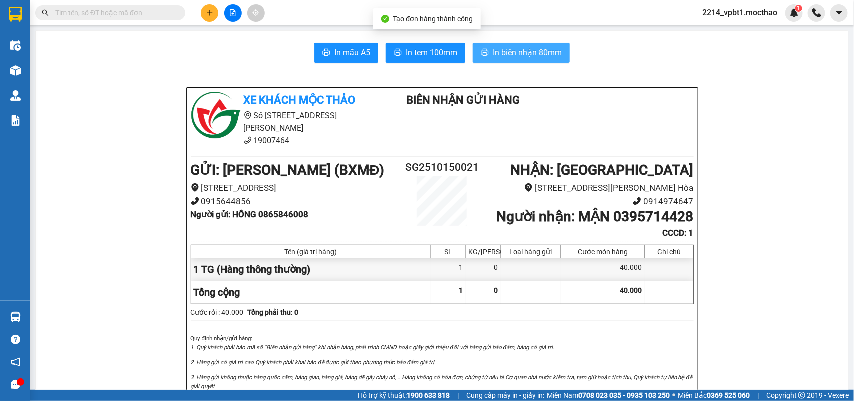
click at [514, 57] on span "In biên nhận 80mm" at bounding box center [527, 52] width 69 height 13
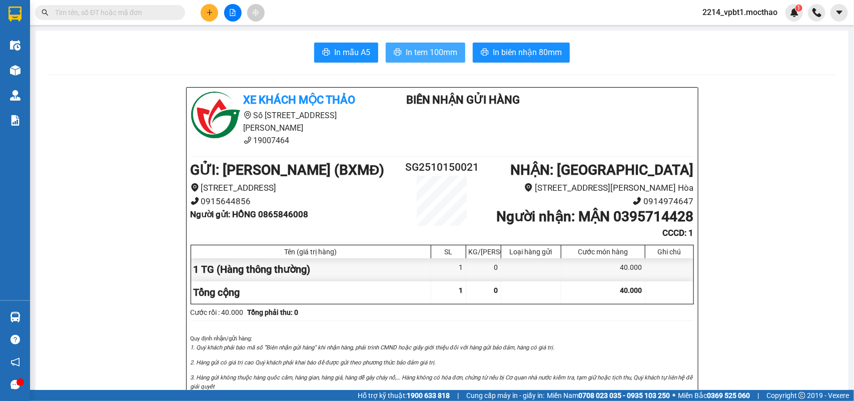
click at [438, 48] on span "In tem 100mm" at bounding box center [432, 52] width 52 height 13
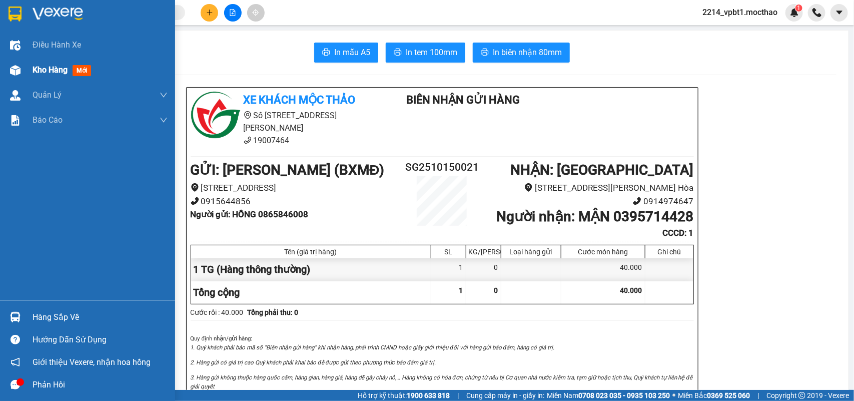
click at [40, 66] on span "Kho hàng" at bounding box center [50, 70] width 35 height 10
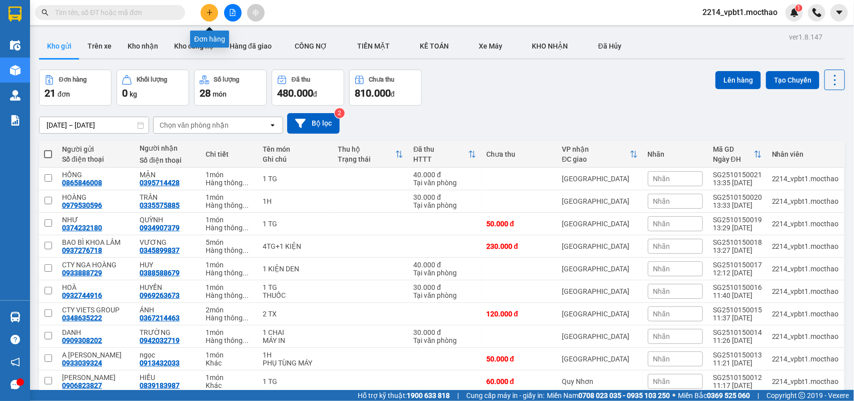
click at [215, 12] on button at bounding box center [210, 13] width 18 height 18
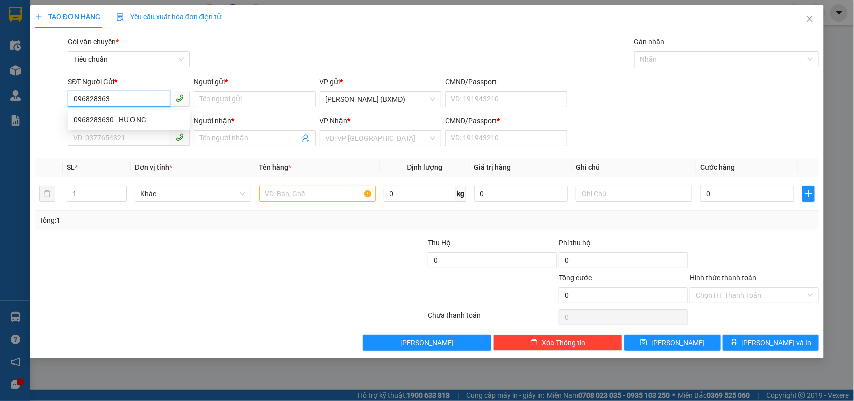
type input "0968283630"
click at [117, 121] on div "0968283630 - HƯƠNG" at bounding box center [129, 119] width 110 height 11
type input "HƯƠNG"
type input "0976952707"
type input "DÌ XUÂN"
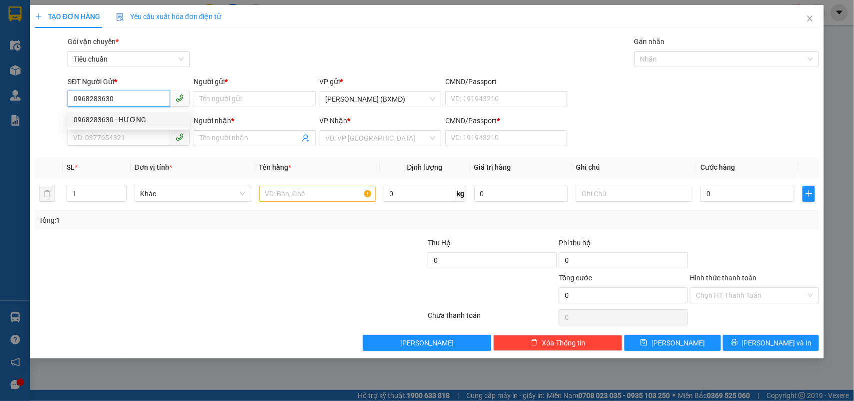
type input "1"
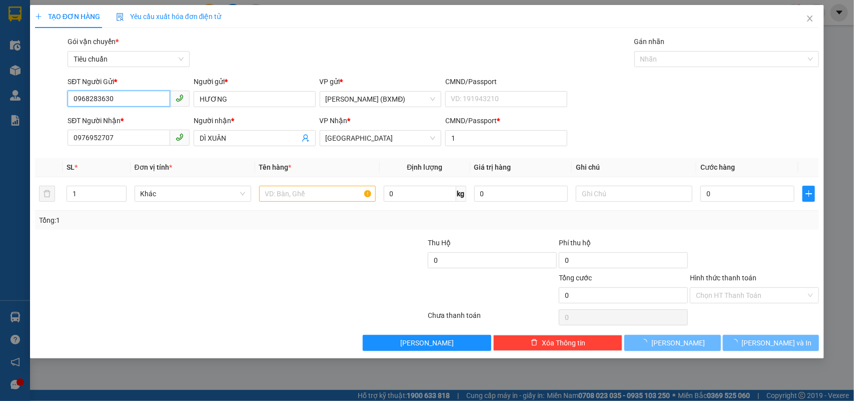
type input "50.000"
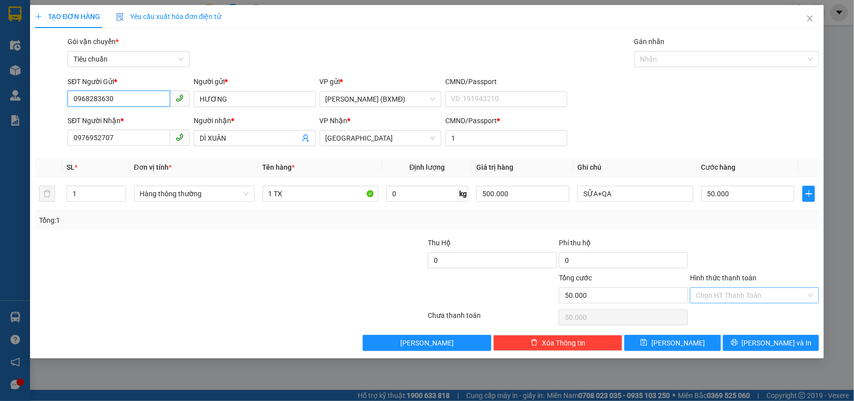
type input "0968283630"
click at [748, 295] on input "Hình thức thanh toán" at bounding box center [751, 295] width 110 height 15
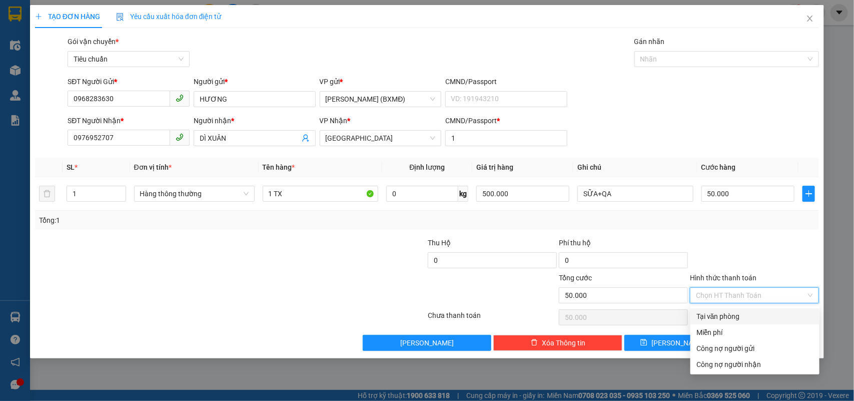
click at [718, 317] on div "Tại văn phòng" at bounding box center [754, 316] width 117 height 11
type input "0"
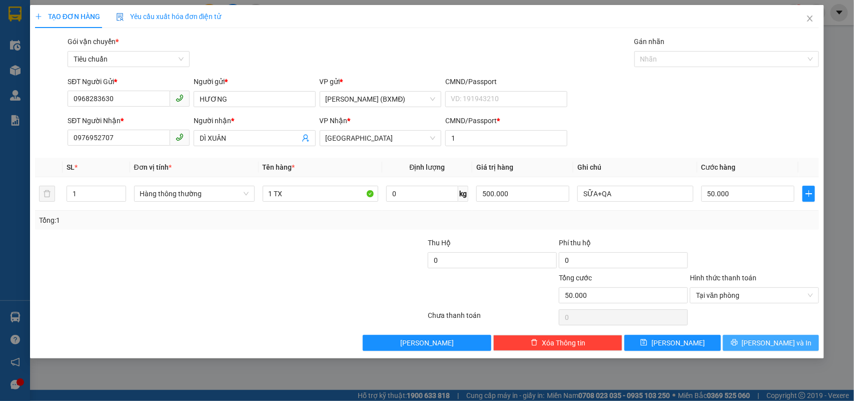
click at [744, 340] on button "[PERSON_NAME] và In" at bounding box center [771, 343] width 96 height 16
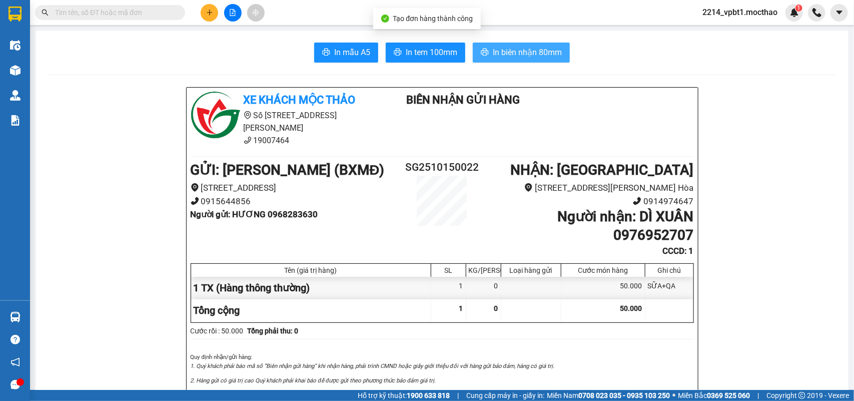
click at [516, 52] on span "In biên nhận 80mm" at bounding box center [527, 52] width 69 height 13
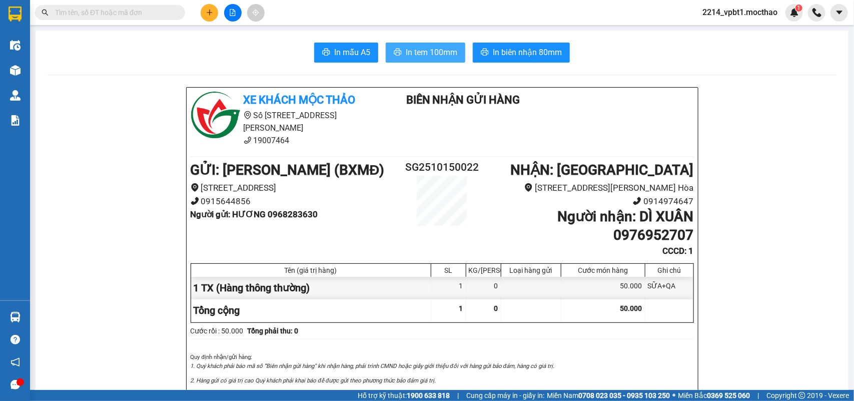
click at [441, 56] on span "In tem 100mm" at bounding box center [432, 52] width 52 height 13
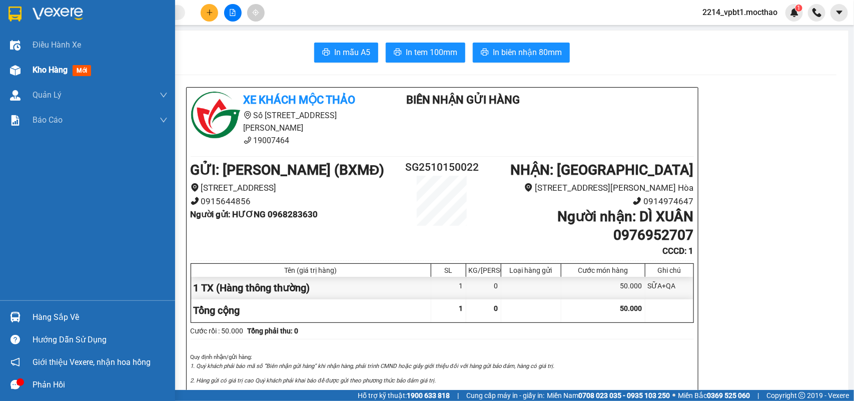
click at [49, 67] on span "Kho hàng" at bounding box center [50, 70] width 35 height 10
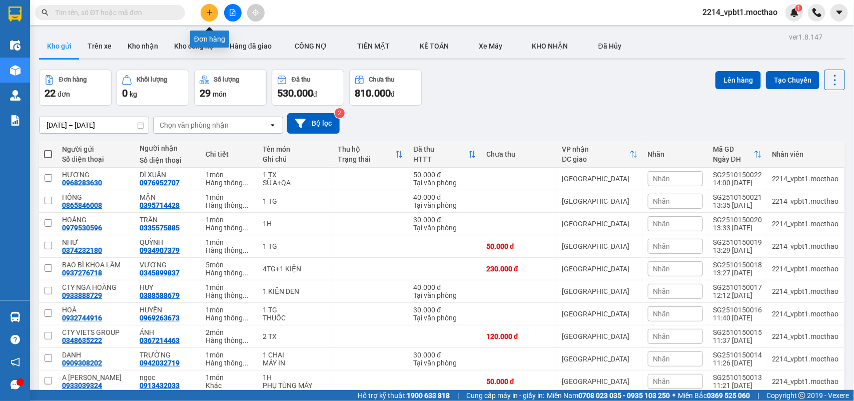
click at [212, 14] on icon "plus" at bounding box center [209, 12] width 7 height 7
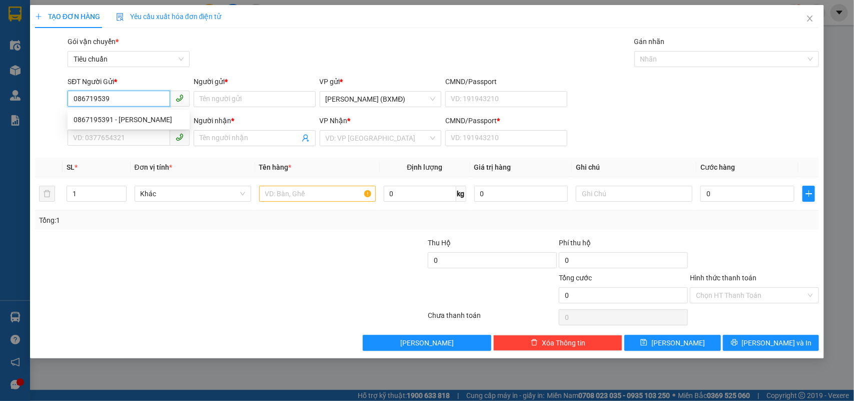
type input "0867195391"
click at [150, 116] on div "0867195391 - GIANG" at bounding box center [129, 119] width 110 height 11
type input "GIANG"
type input "0328327661"
type input "THƯƠNG"
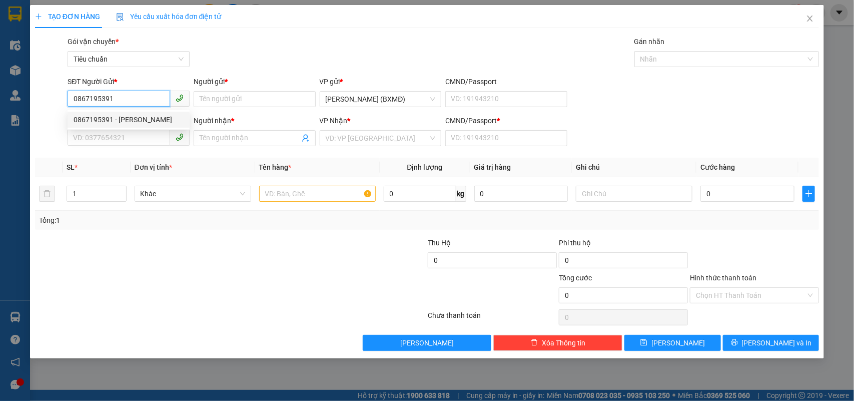
type input "1"
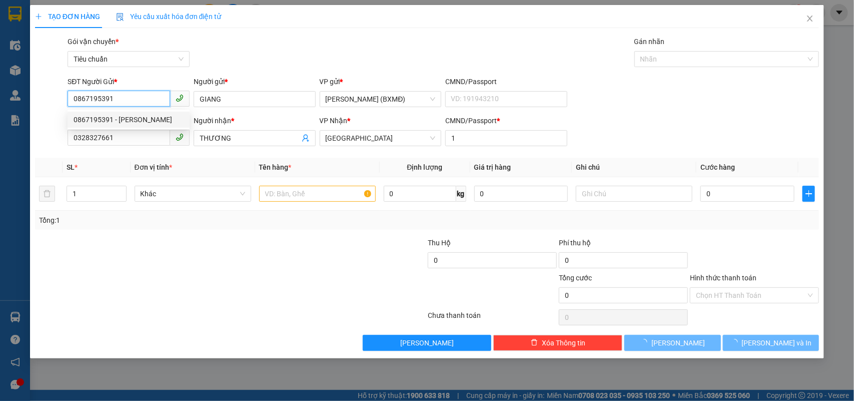
type input "220.000"
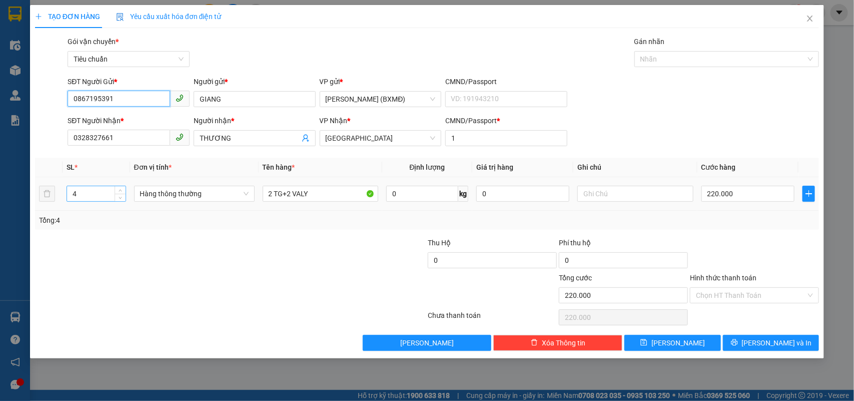
type input "0867195391"
drag, startPoint x: 92, startPoint y: 196, endPoint x: 19, endPoint y: 198, distance: 72.6
click at [19, 198] on div "TẠO ĐƠN HÀNG Yêu cầu xuất hóa đơn điện tử Transit Pickup Surcharge Ids Transit …" at bounding box center [427, 200] width 854 height 401
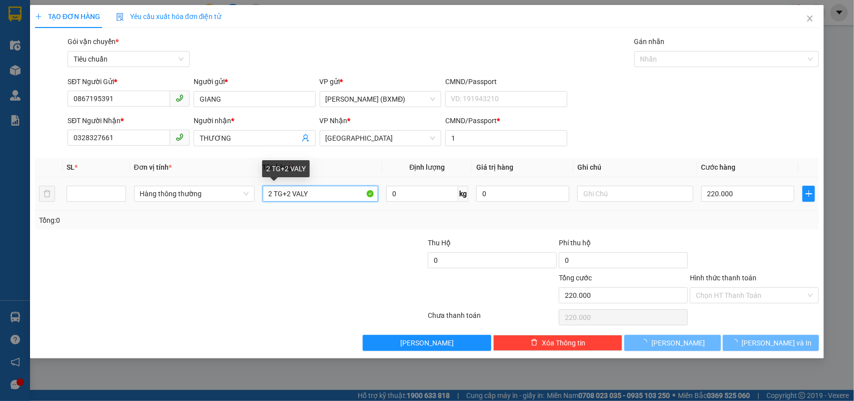
type input "0"
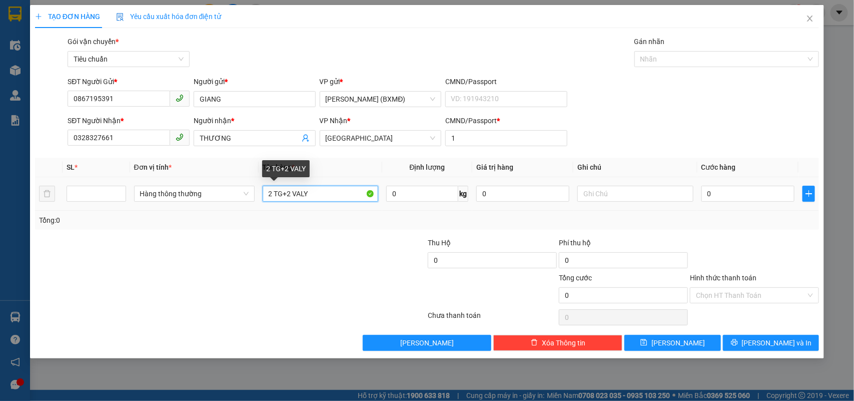
drag, startPoint x: 311, startPoint y: 199, endPoint x: 231, endPoint y: 208, distance: 80.5
click at [231, 208] on tr "Hàng thông thường 2 TG+2 VALY 0 kg 0 0" at bounding box center [427, 194] width 784 height 34
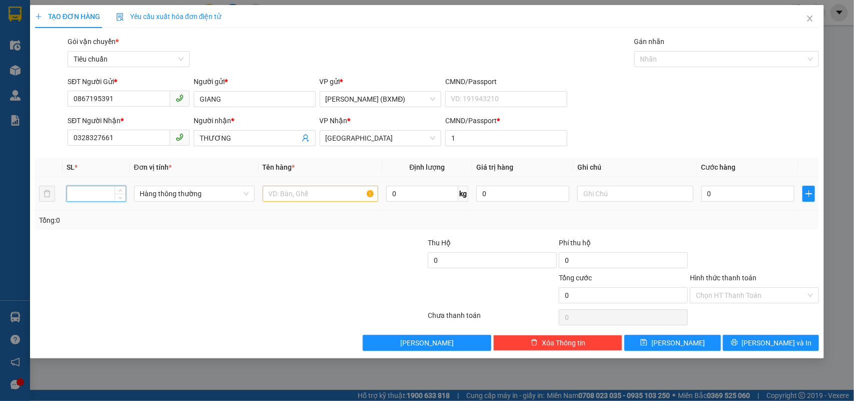
click at [70, 191] on input "number" at bounding box center [96, 193] width 59 height 15
type input "1"
type input "2"
click at [277, 191] on input "text" at bounding box center [321, 194] width 116 height 16
type input "1 TX+1 TÚI"
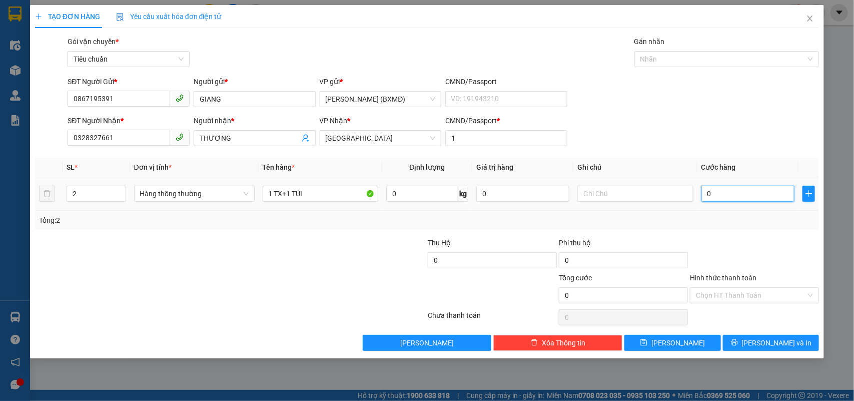
click at [714, 195] on input "0" at bounding box center [747, 194] width 93 height 16
type input "0"
type input "1"
type input "001"
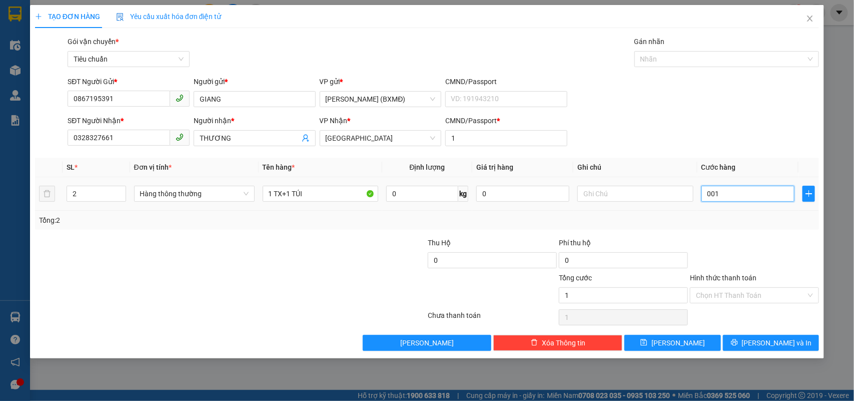
type input "11"
type input "00.110"
type input "110"
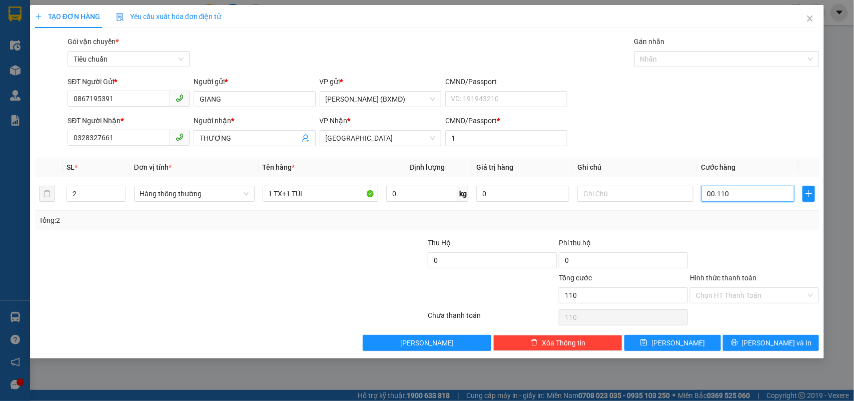
type input "00.110"
type input "110.000"
click at [711, 236] on div "Transit Pickup Surcharge Ids Transit Deliver Surcharge Ids Transit Deliver Surc…" at bounding box center [427, 193] width 784 height 315
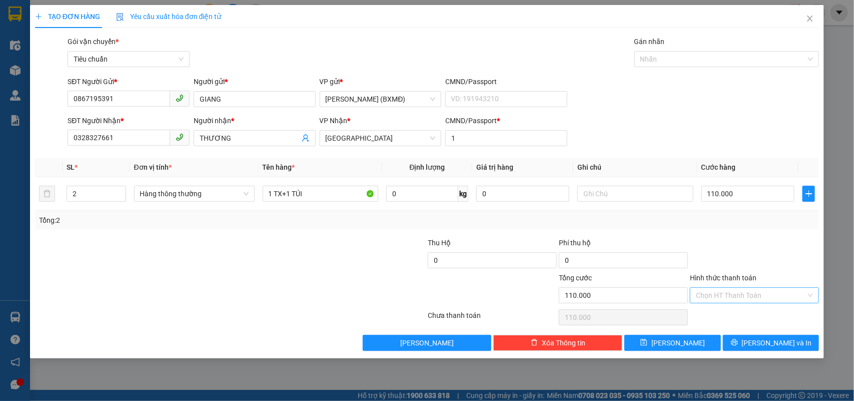
click at [713, 295] on input "Hình thức thanh toán" at bounding box center [751, 295] width 110 height 15
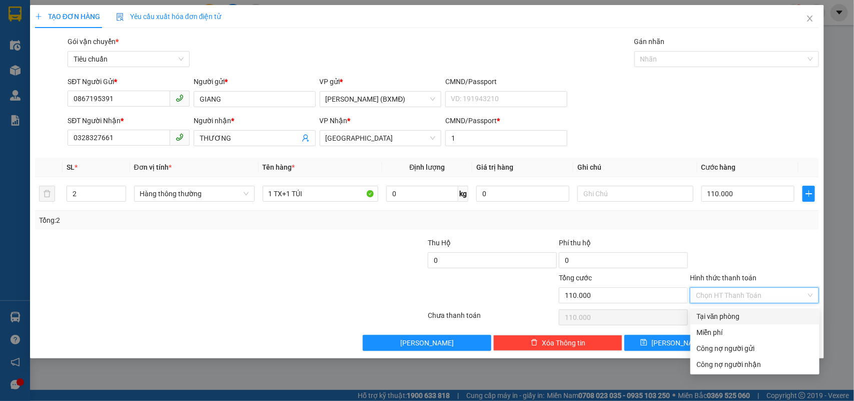
click at [719, 316] on div "Tại văn phòng" at bounding box center [754, 316] width 117 height 11
type input "0"
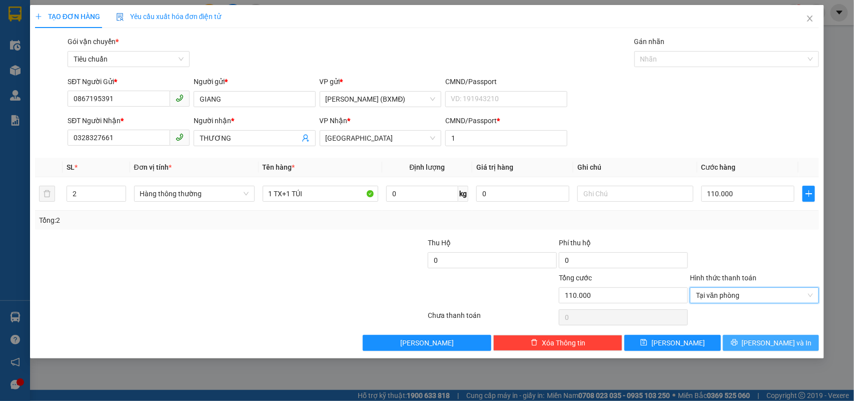
click at [741, 347] on button "[PERSON_NAME] và In" at bounding box center [771, 343] width 96 height 16
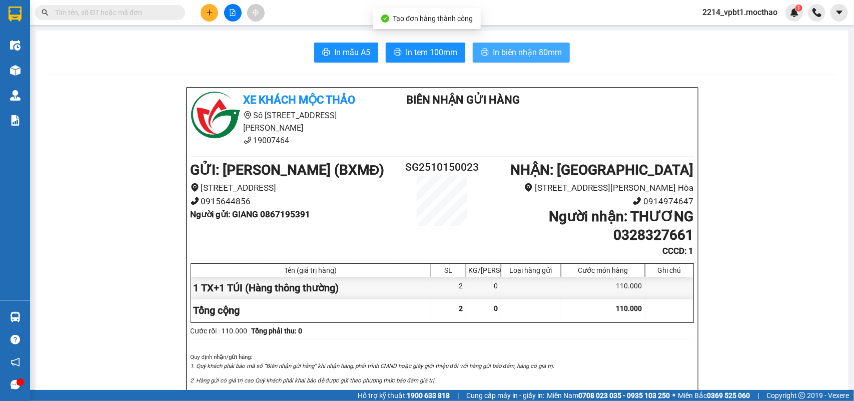
click at [507, 49] on span "In biên nhận 80mm" at bounding box center [527, 52] width 69 height 13
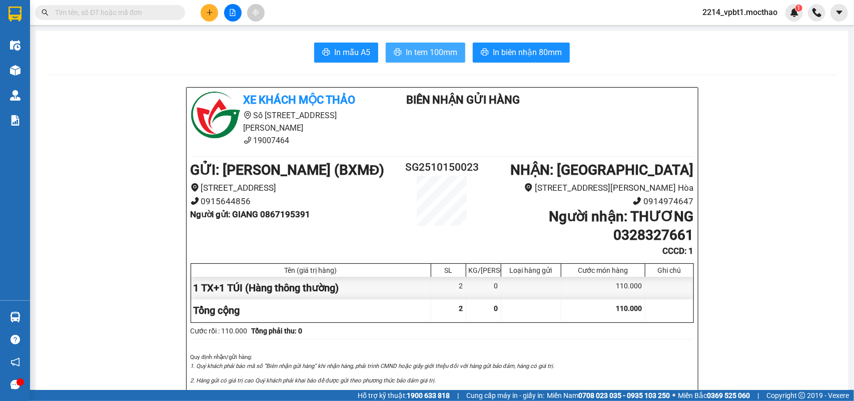
click at [448, 55] on span "In tem 100mm" at bounding box center [432, 52] width 52 height 13
click at [204, 9] on button at bounding box center [210, 13] width 18 height 18
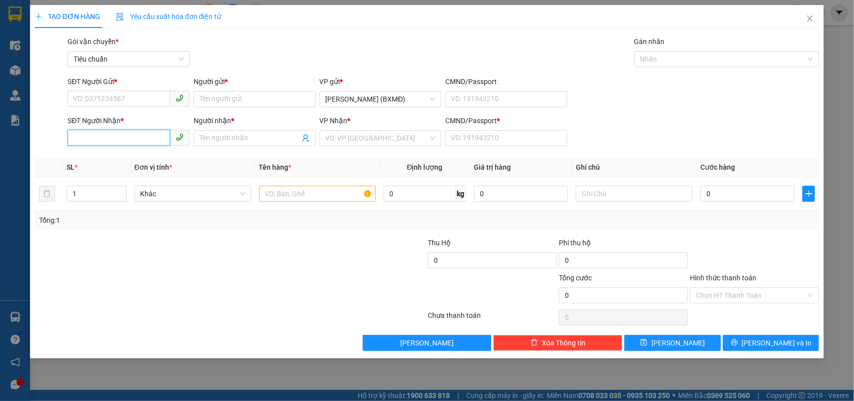
click at [111, 131] on input "SĐT Người Nhận *" at bounding box center [119, 138] width 103 height 16
click at [114, 162] on div "0373366562 - PHẤN" at bounding box center [129, 158] width 110 height 11
type input "0373366562"
type input "PHẤN"
type input "1"
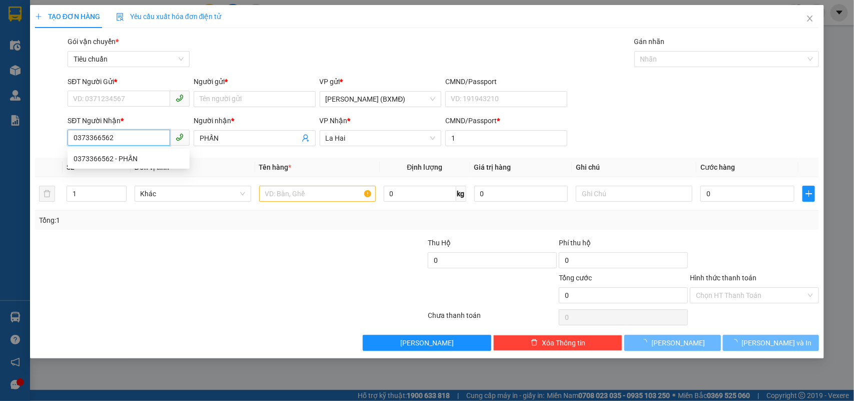
type input "50.000"
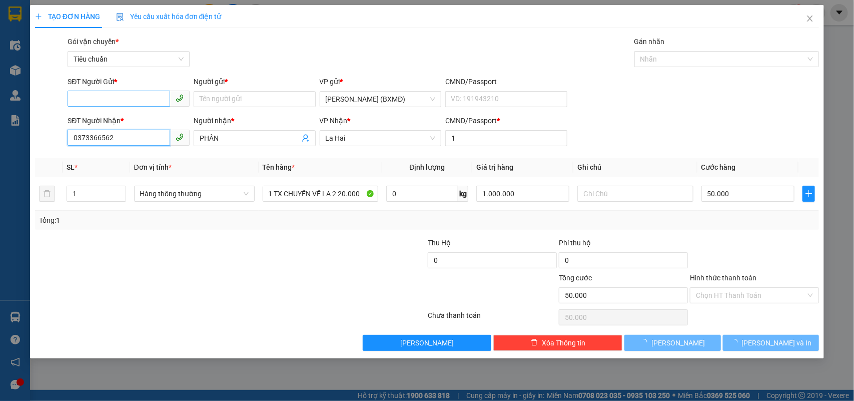
type input "0373366562"
click at [123, 100] on input "SĐT Người Gửi *" at bounding box center [119, 99] width 103 height 16
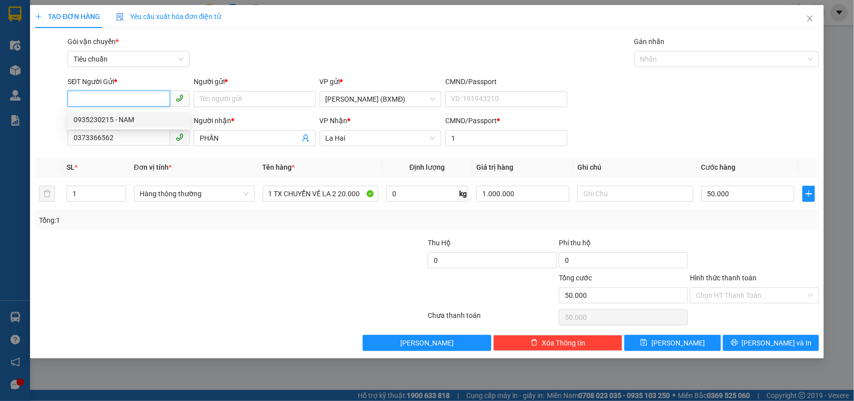
click at [117, 121] on div "0935230215 - NAM" at bounding box center [129, 119] width 110 height 11
type input "0935230215"
type input "NAM"
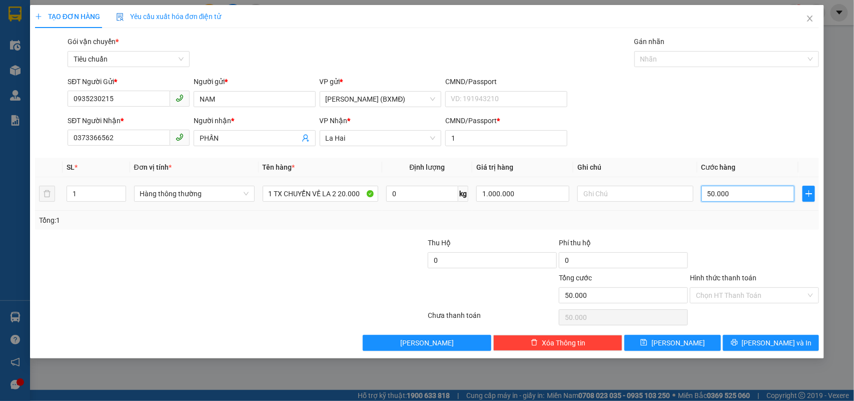
click at [743, 196] on input "50.000" at bounding box center [747, 194] width 93 height 16
type input "0"
type input "4"
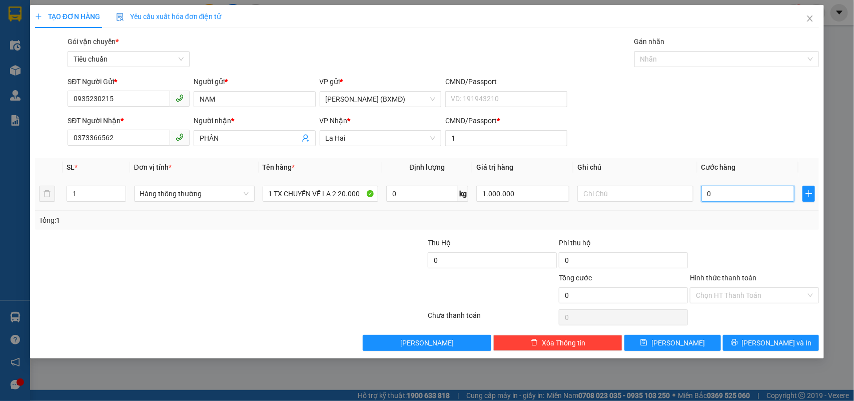
type input "4"
type input "004"
type input "40"
type input "0.040"
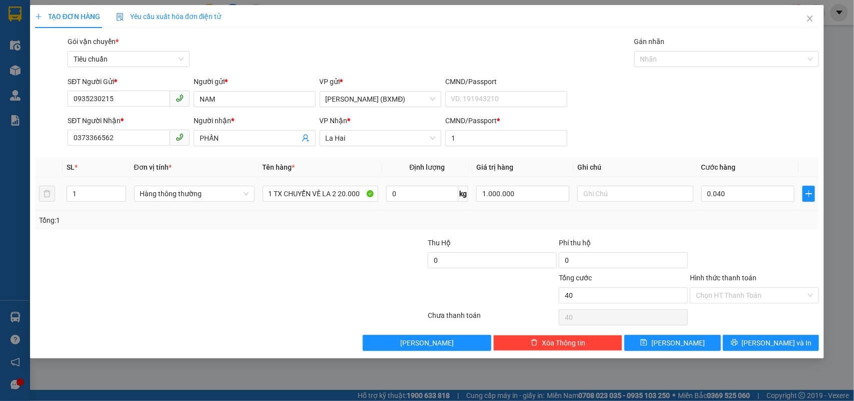
type input "40.000"
click at [738, 236] on div "Transit Pickup Surcharge Ids Transit Deliver Surcharge Ids Transit Deliver Surc…" at bounding box center [427, 193] width 784 height 315
click at [736, 294] on input "Hình thức thanh toán" at bounding box center [751, 295] width 110 height 15
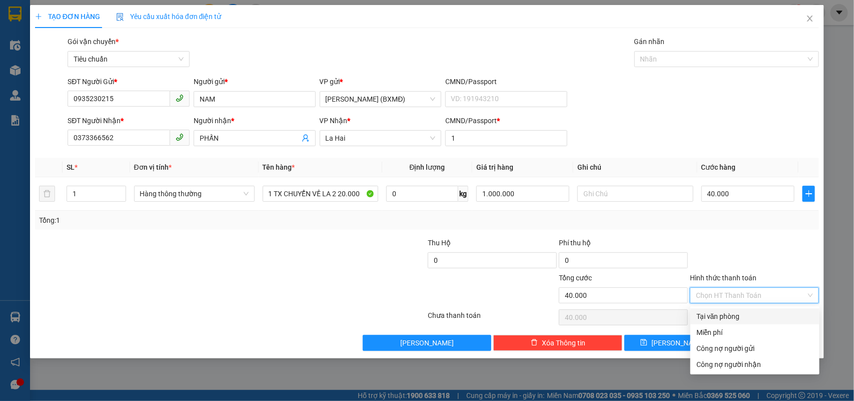
click at [719, 313] on div "Tại văn phòng" at bounding box center [754, 316] width 117 height 11
type input "0"
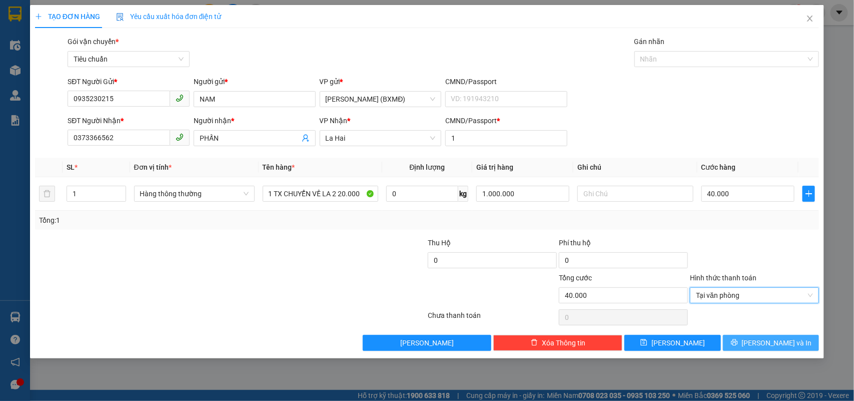
click at [732, 343] on button "[PERSON_NAME] và In" at bounding box center [771, 343] width 96 height 16
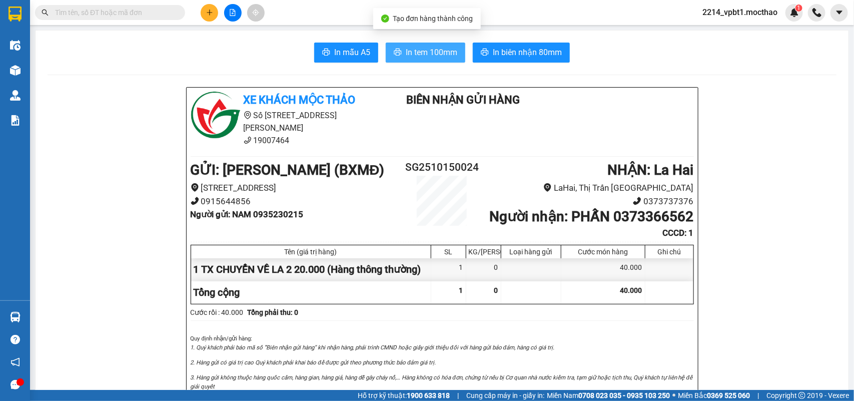
click at [434, 48] on span "In tem 100mm" at bounding box center [432, 52] width 52 height 13
click at [407, 58] on span "In tem 100mm" at bounding box center [432, 52] width 52 height 13
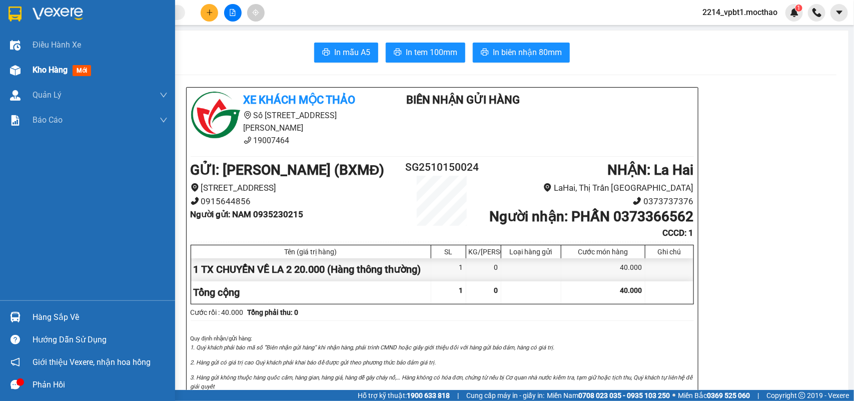
click at [56, 66] on span "Kho hàng" at bounding box center [50, 70] width 35 height 10
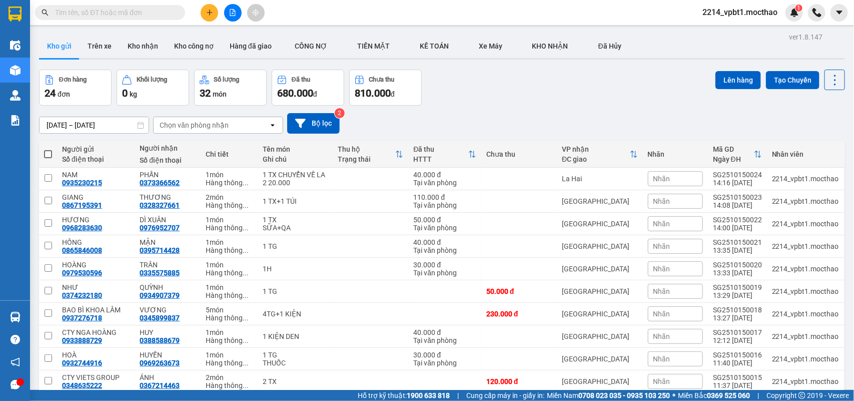
click at [148, 11] on input "text" at bounding box center [114, 12] width 118 height 11
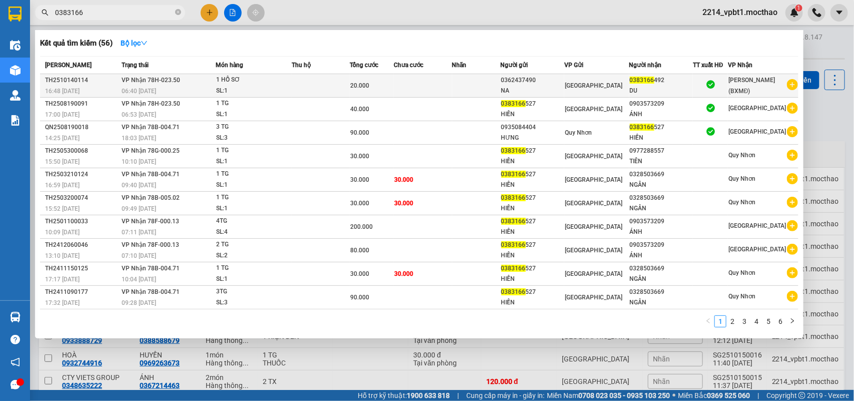
type input "0383166"
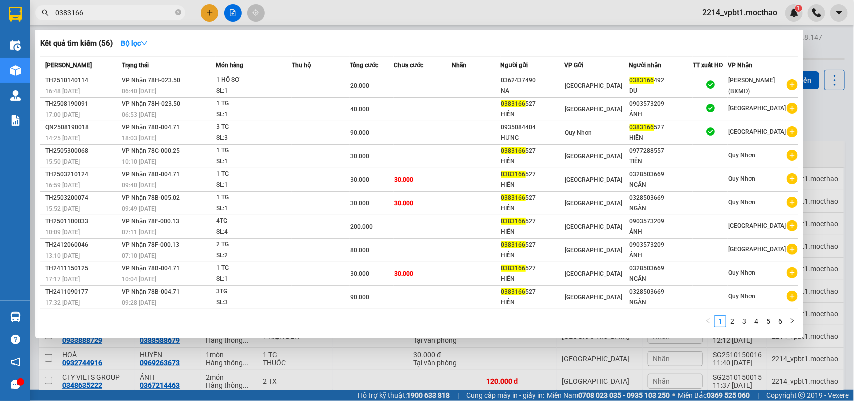
click at [439, 93] on td at bounding box center [423, 86] width 59 height 24
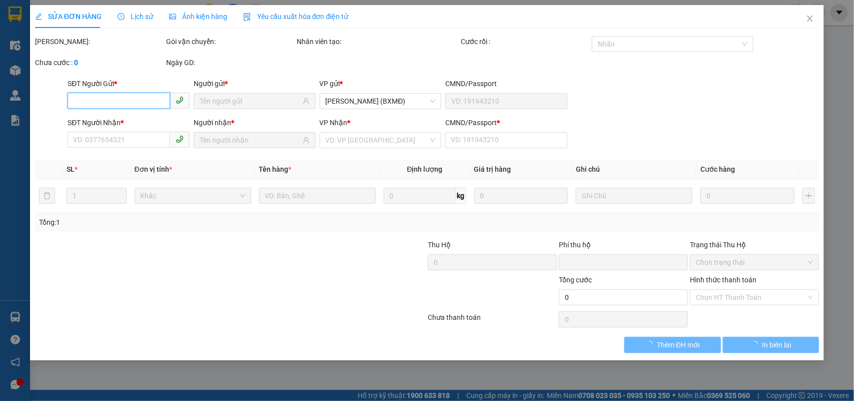
type input "0362437490"
type input "NA"
type input "0383166492"
type input "DU"
type input "1"
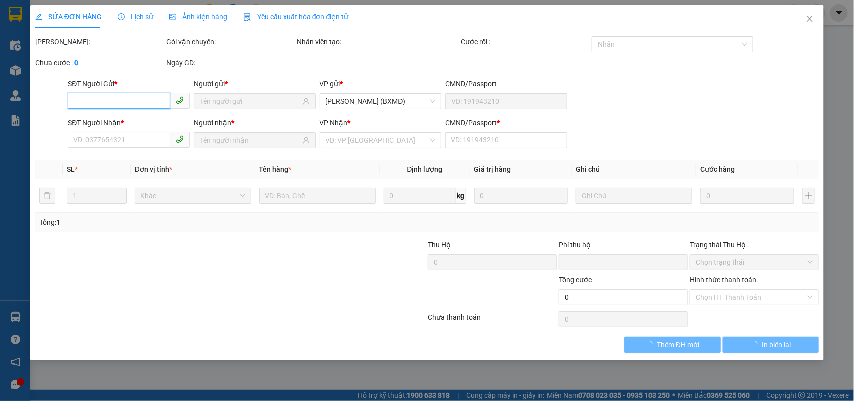
type input "0"
type input "20.000"
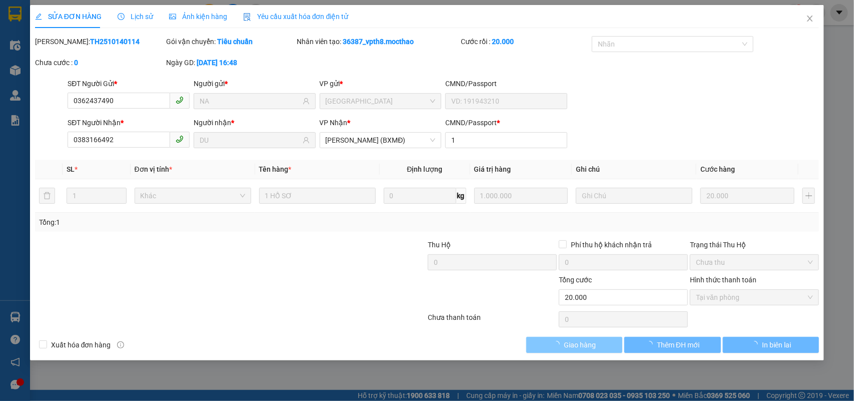
click at [581, 349] on span "Giao hàng" at bounding box center [580, 344] width 32 height 11
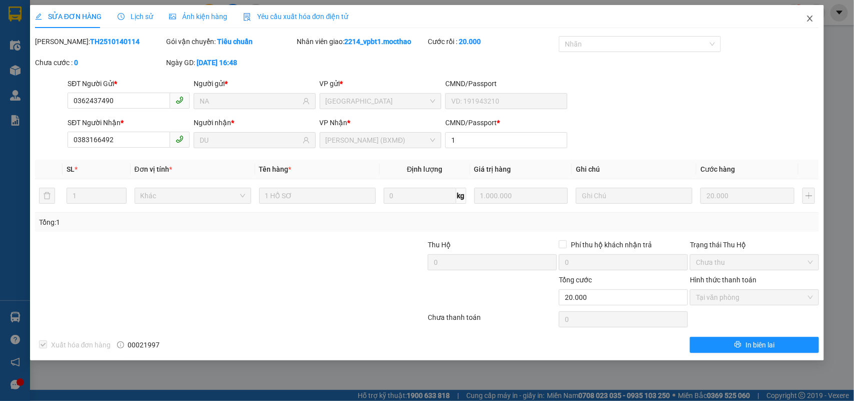
click at [813, 19] on icon "close" at bounding box center [810, 19] width 8 height 8
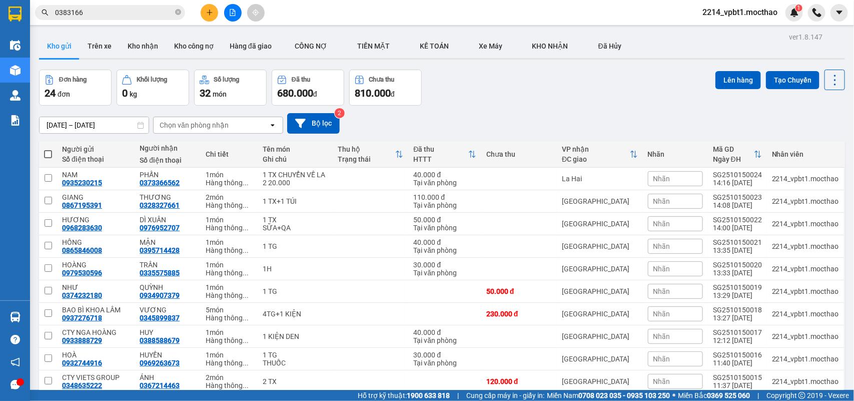
click at [209, 13] on icon "plus" at bounding box center [209, 12] width 7 height 7
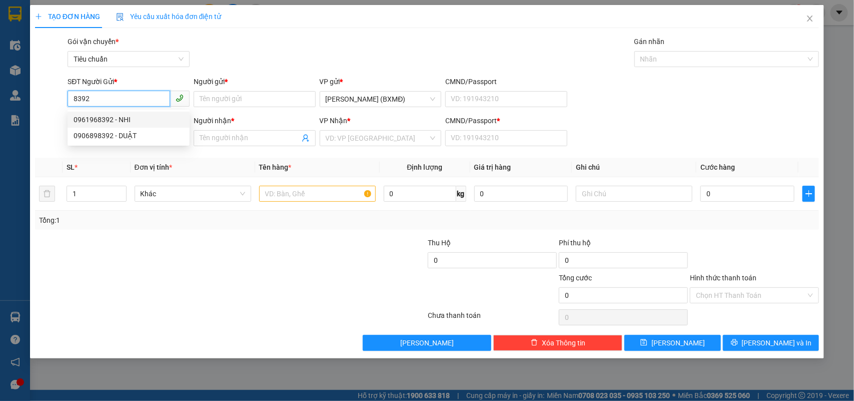
click at [128, 123] on div "0961968392 - NHI" at bounding box center [129, 119] width 110 height 11
type input "0961968392"
type input "NHI"
type input "0565541011"
type input "TRÂM"
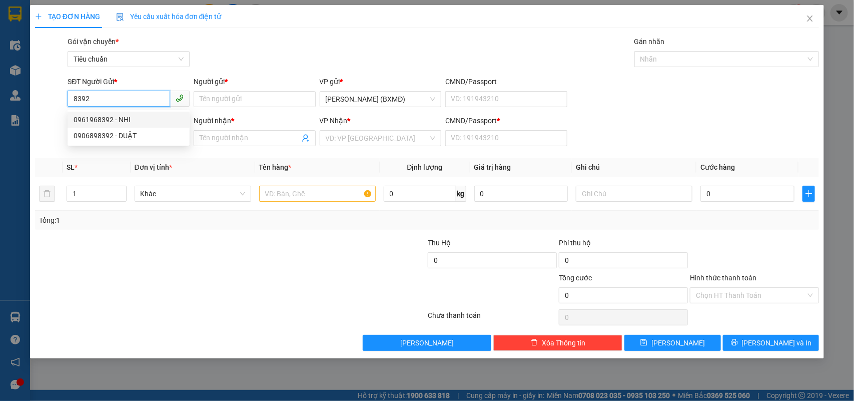
type input "1"
type input "50.000"
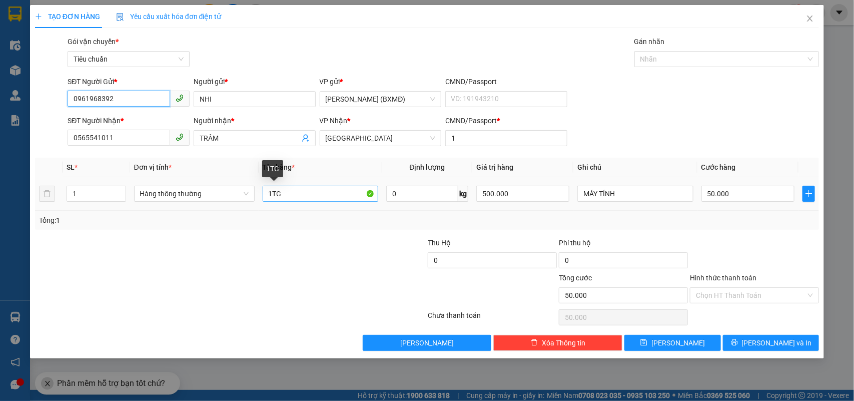
type input "0961968392"
click at [284, 192] on input "1TG" at bounding box center [321, 194] width 116 height 16
type input "1H"
click at [747, 195] on input "50.000" at bounding box center [747, 194] width 93 height 16
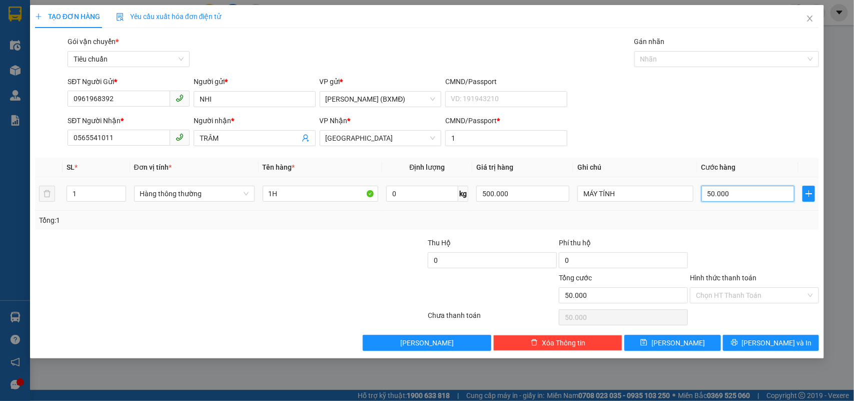
type input "0"
type input "3"
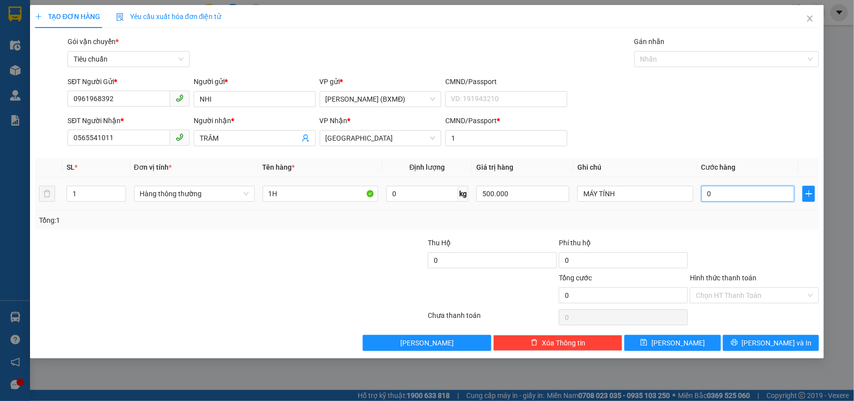
type input "003"
type input "30"
type input "0.030"
type input "30.000"
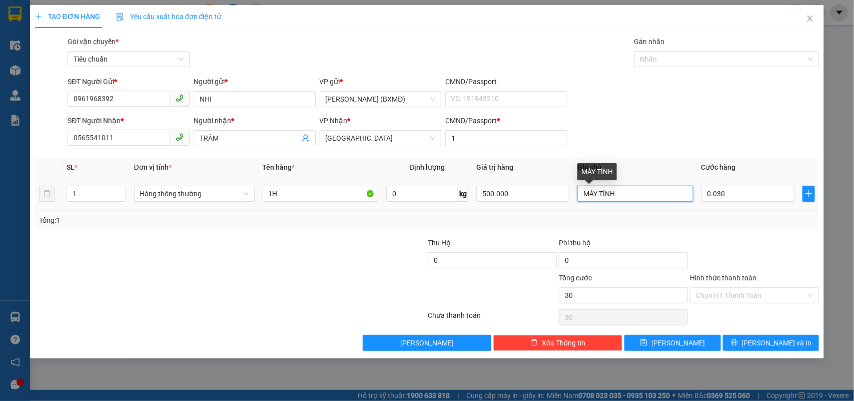
type input "30.000"
drag, startPoint x: 640, startPoint y: 198, endPoint x: 568, endPoint y: 209, distance: 73.4
click at [568, 209] on tr "1 Hàng thông thường 1H 0 kg 500.000 MÁY TÍNH 30.000" at bounding box center [427, 194] width 784 height 34
type input "ĐIỆN THOẠI"
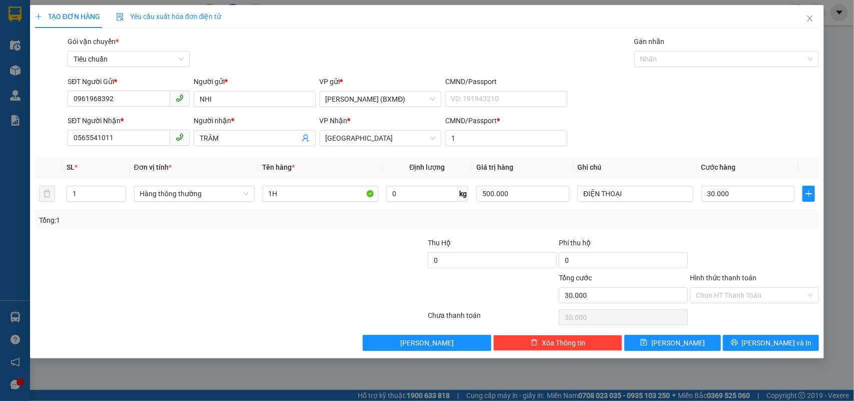
click at [757, 225] on div "Tổng: 1" at bounding box center [427, 220] width 776 height 11
click at [721, 297] on input "Hình thức thanh toán" at bounding box center [751, 295] width 110 height 15
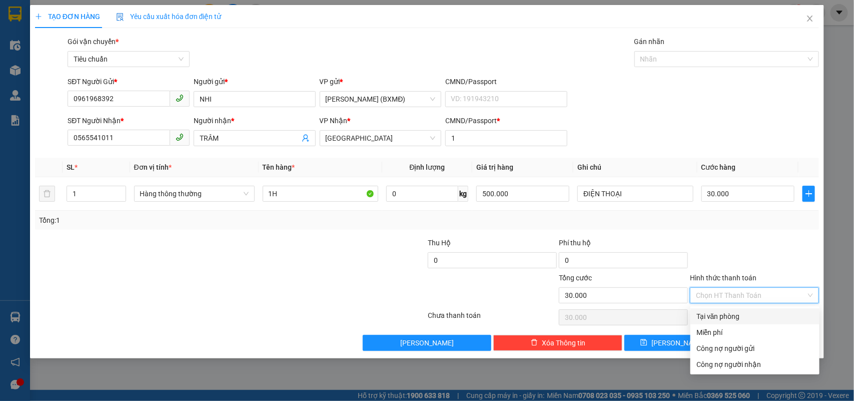
click at [719, 316] on div "Tại văn phòng" at bounding box center [754, 316] width 117 height 11
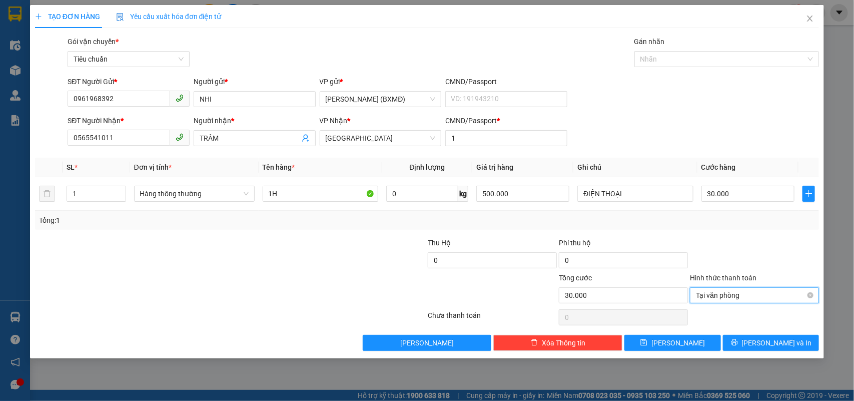
click at [719, 297] on span "Tại văn phòng" at bounding box center [754, 295] width 117 height 15
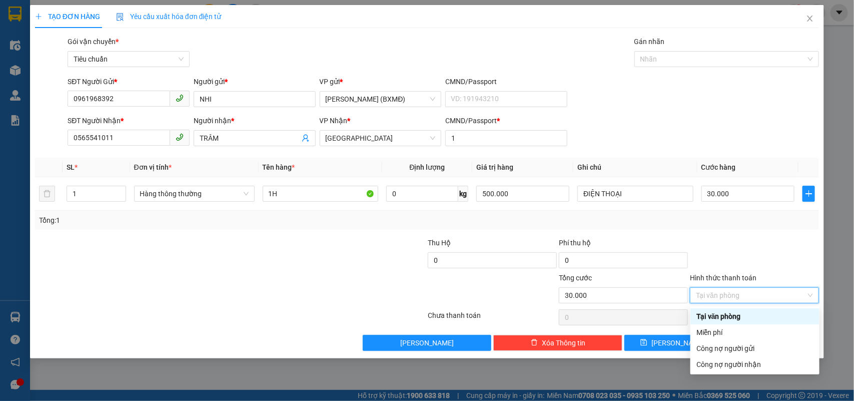
click at [732, 235] on div "Transit Pickup Surcharge Ids Transit Deliver Surcharge Ids Transit Deliver Surc…" at bounding box center [427, 193] width 784 height 315
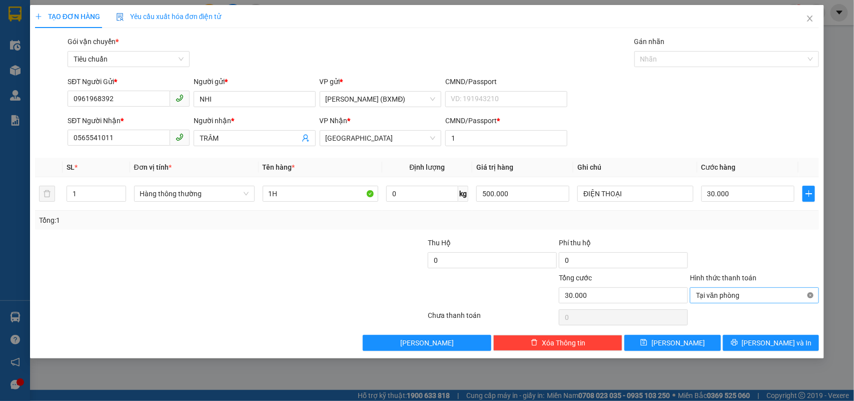
type input "30.000"
click at [744, 346] on button "[PERSON_NAME] và In" at bounding box center [771, 343] width 96 height 16
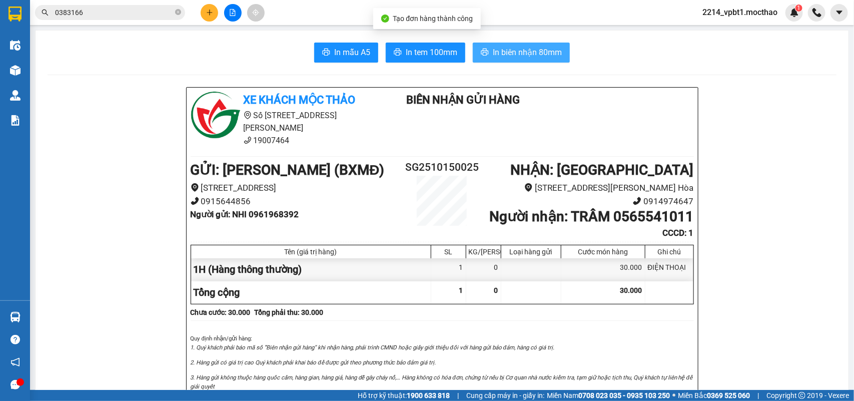
click at [493, 56] on span "In biên nhận 80mm" at bounding box center [527, 52] width 69 height 13
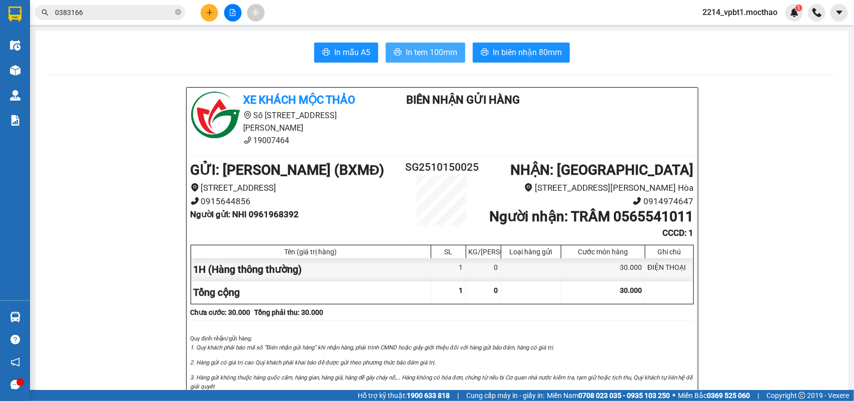
click at [434, 49] on span "In tem 100mm" at bounding box center [432, 52] width 52 height 13
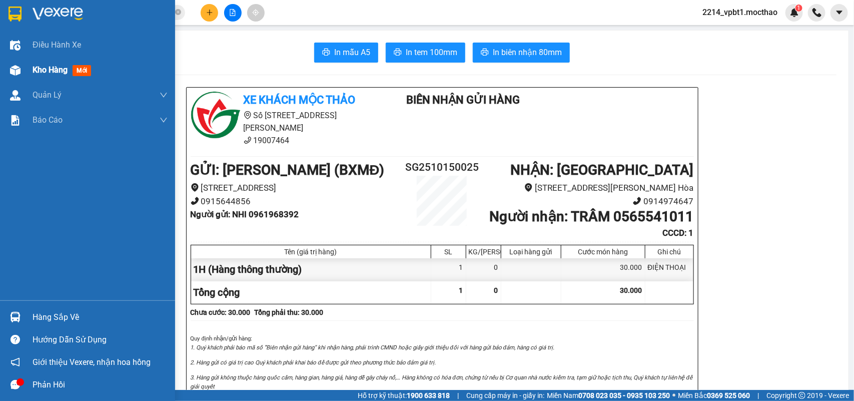
click at [48, 71] on span "Kho hàng" at bounding box center [50, 70] width 35 height 10
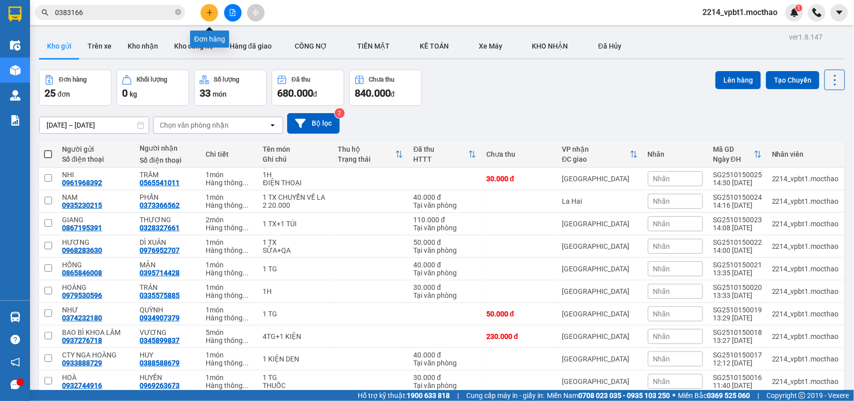
click at [203, 14] on button at bounding box center [210, 13] width 18 height 18
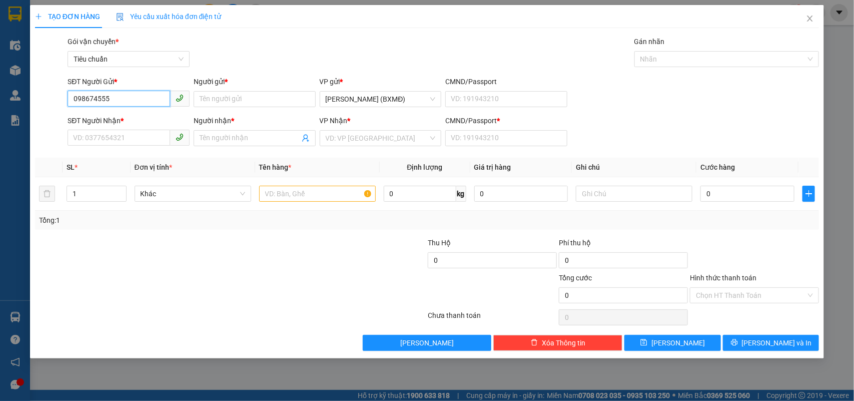
type input "0986745558"
click at [116, 119] on div "0986745558 - DŨNG" at bounding box center [129, 119] width 110 height 11
type input "DŨNG"
type input "0912070649"
type input "DIỆP"
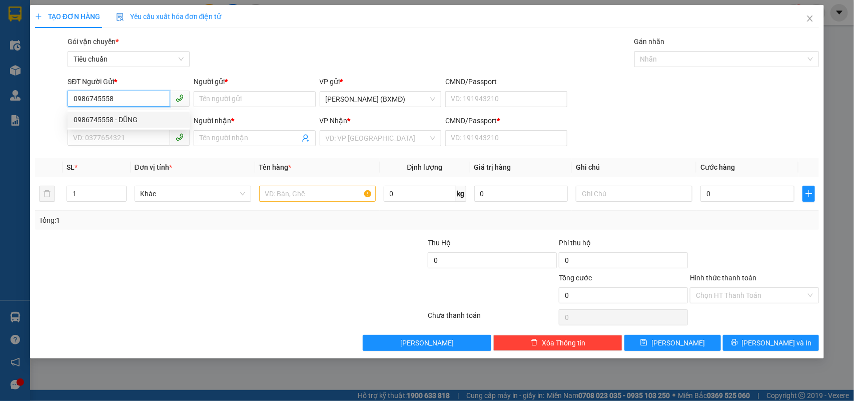
type input "1"
type input "60.000"
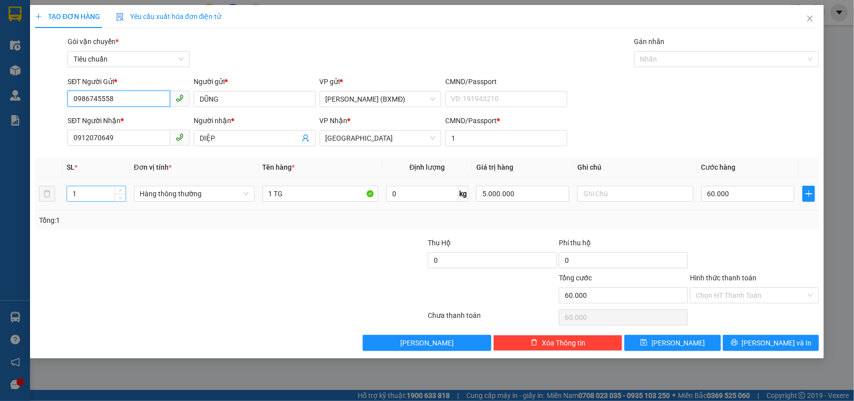
type input "0986745558"
click at [93, 194] on input "1" at bounding box center [96, 193] width 59 height 15
type input "8"
click at [272, 189] on input "1 TG" at bounding box center [321, 194] width 116 height 16
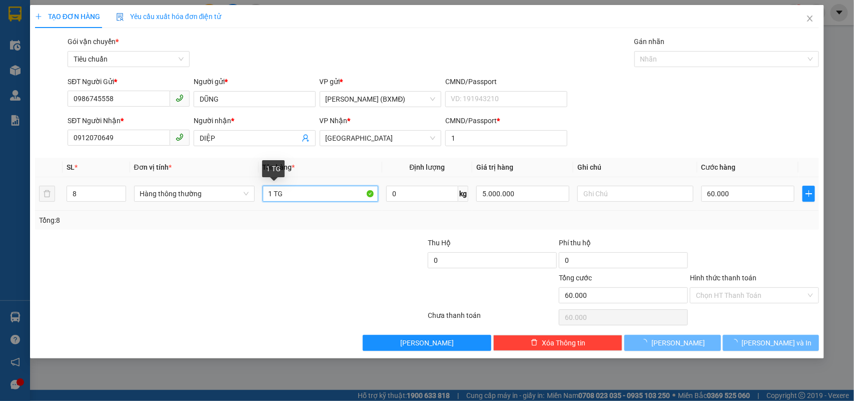
type input "0"
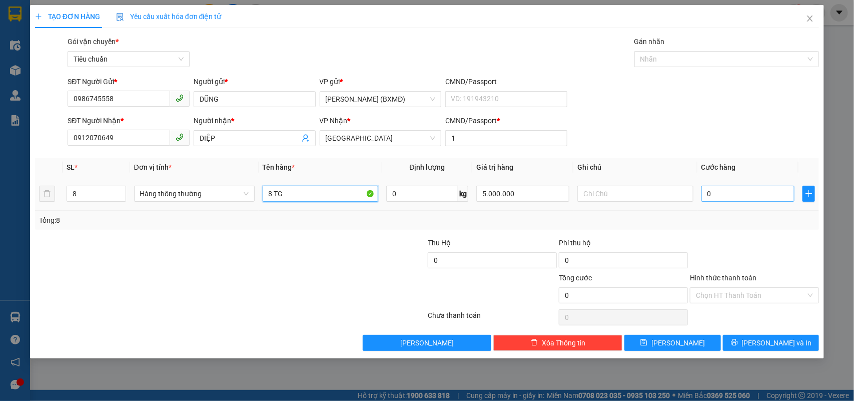
type input "8 TG"
click at [729, 198] on input "0" at bounding box center [747, 194] width 93 height 16
type input "0"
type input "3"
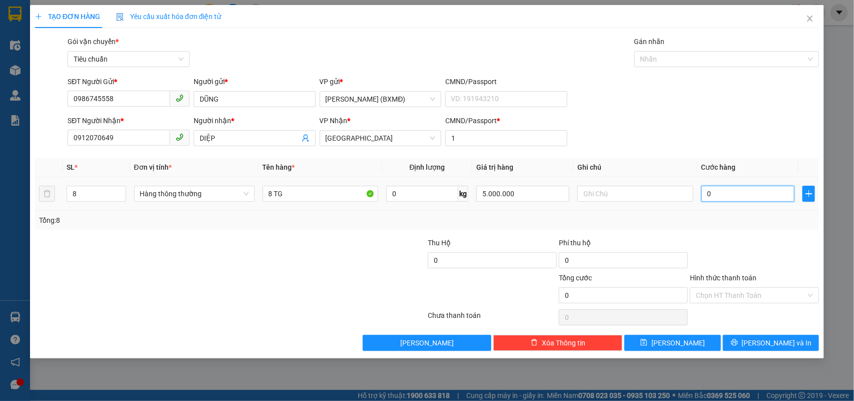
type input "003"
type input "37"
type input "0.037"
type input "370"
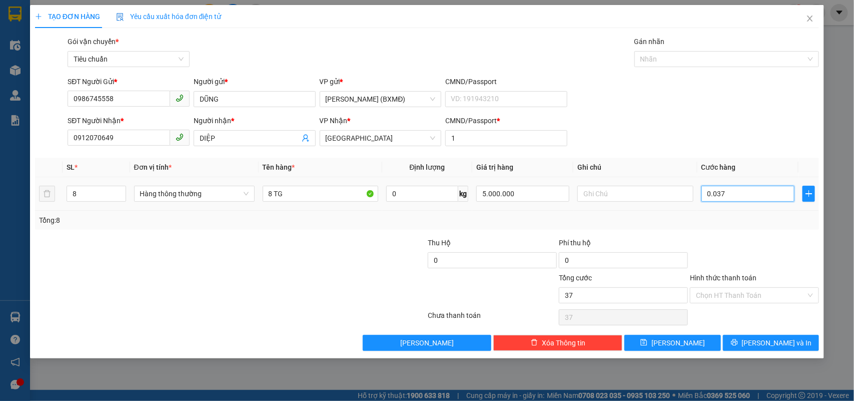
type input "370"
type input "00.370"
type input "370.000"
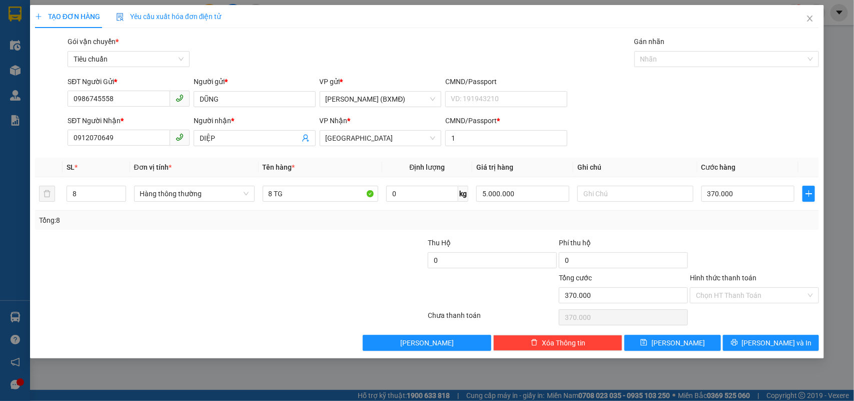
click at [732, 244] on div at bounding box center [754, 254] width 131 height 35
click at [721, 296] on input "Hình thức thanh toán" at bounding box center [751, 295] width 110 height 15
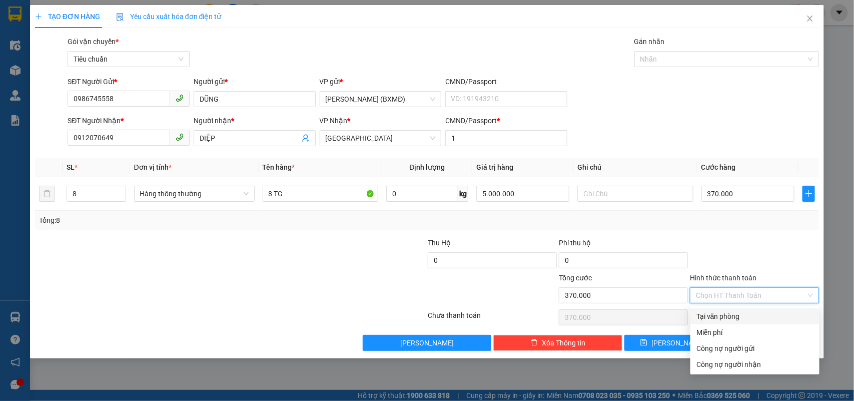
click at [728, 313] on div "Tại văn phòng" at bounding box center [754, 316] width 117 height 11
type input "0"
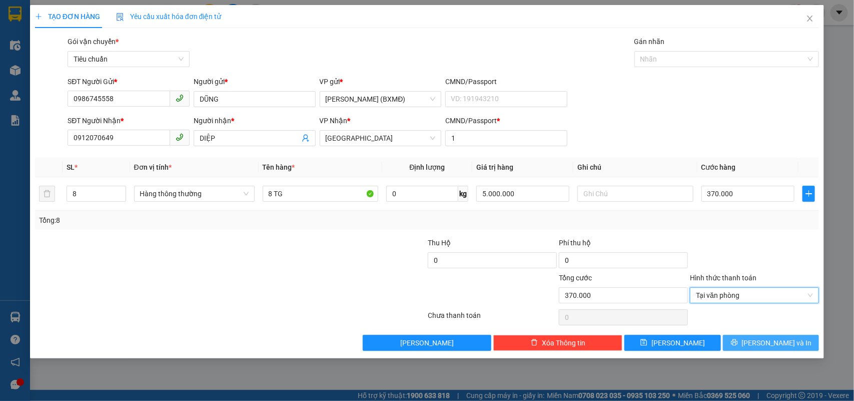
click at [746, 346] on button "[PERSON_NAME] và In" at bounding box center [771, 343] width 96 height 16
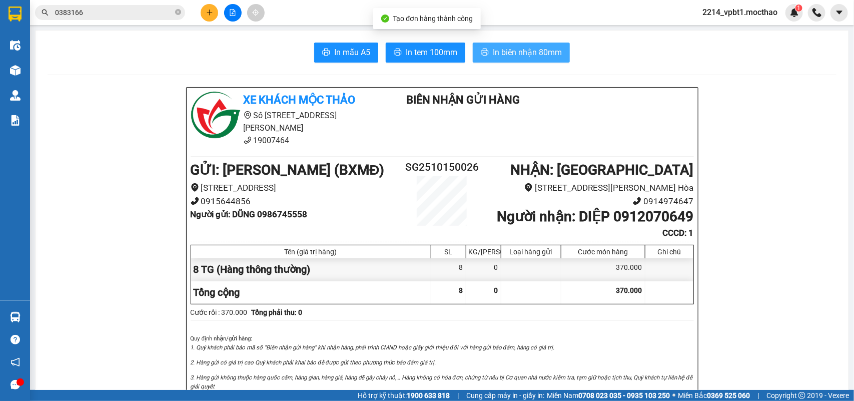
click at [521, 52] on span "In biên nhận 80mm" at bounding box center [527, 52] width 69 height 13
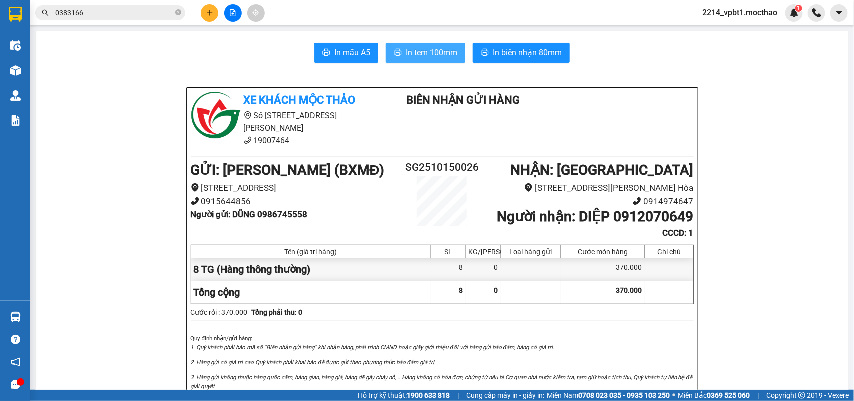
click at [434, 54] on span "In tem 100mm" at bounding box center [432, 52] width 52 height 13
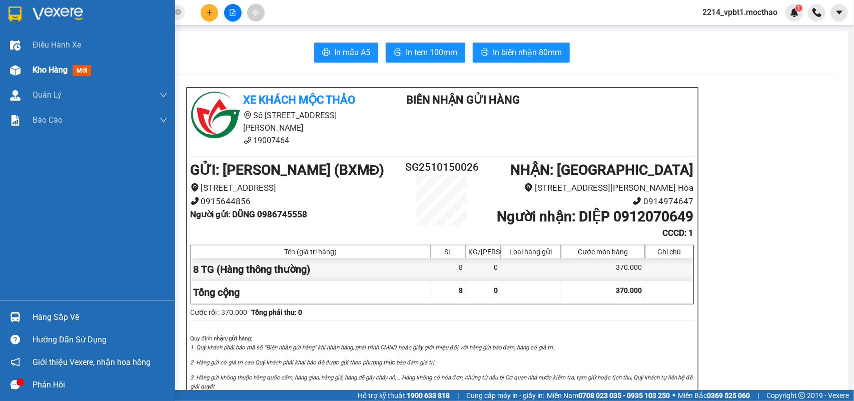
click at [49, 71] on span "Kho hàng" at bounding box center [50, 70] width 35 height 10
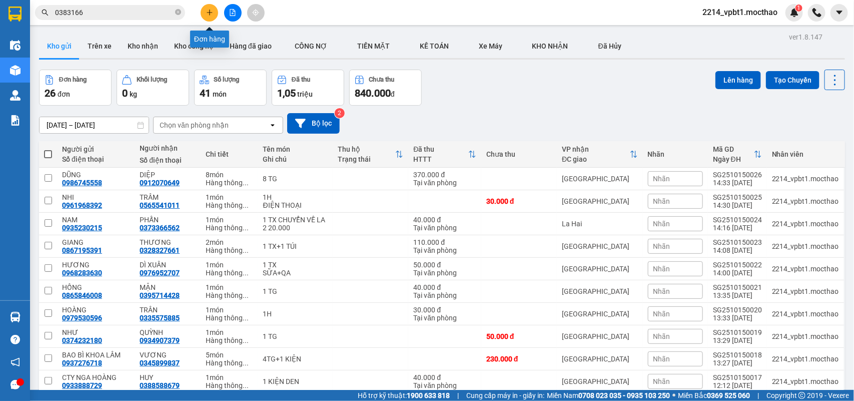
click at [214, 13] on button at bounding box center [210, 13] width 18 height 18
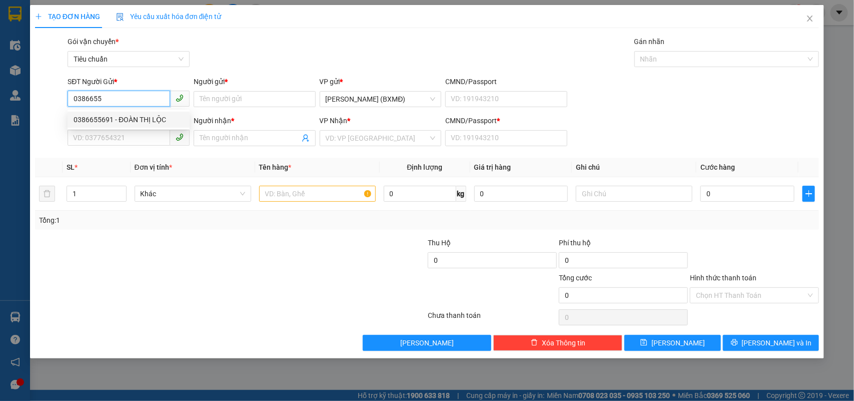
click at [150, 124] on div "0386655691 - ĐOÀN THỊ LỘC" at bounding box center [129, 119] width 110 height 11
type input "0386655691"
type input "ĐOÀN THỊ LỘC"
type input "0986771757"
type input "HẢI"
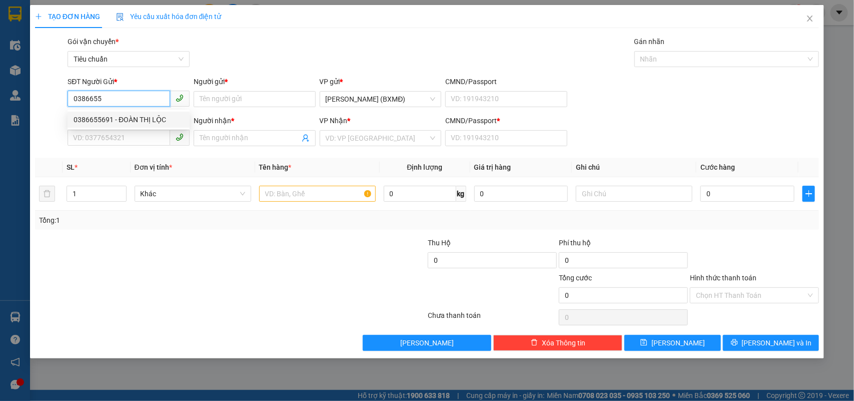
type input "1"
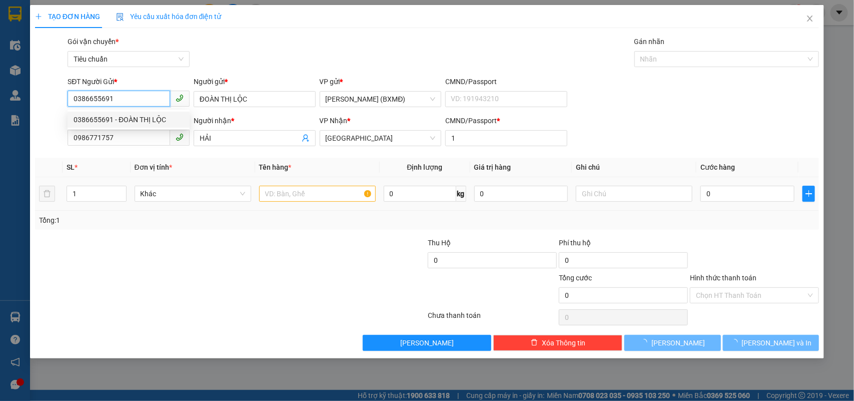
type input "350.000"
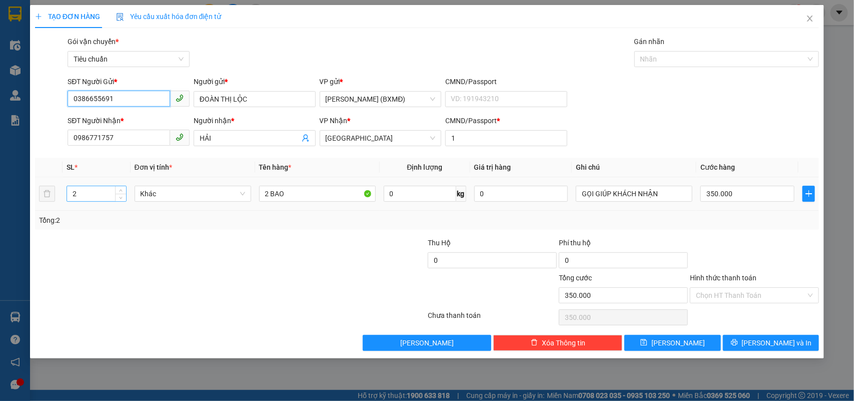
type input "0386655691"
click at [93, 197] on input "2" at bounding box center [96, 193] width 59 height 15
type input "1"
click at [269, 194] on input "2 BAO" at bounding box center [317, 194] width 117 height 16
type input "0"
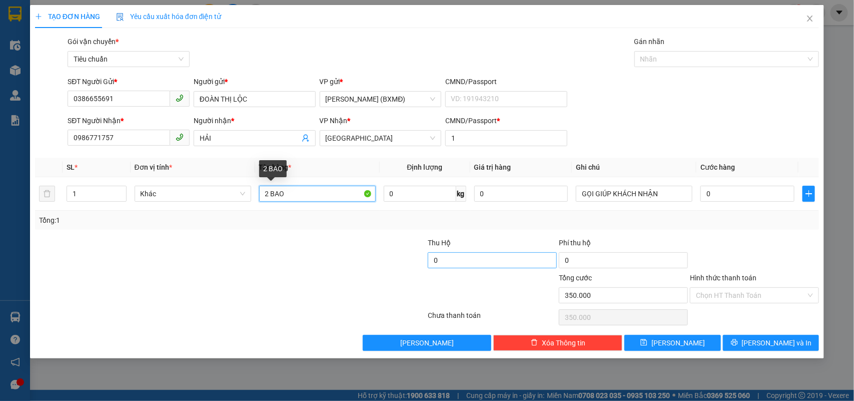
type input "0"
type input "1 BAO"
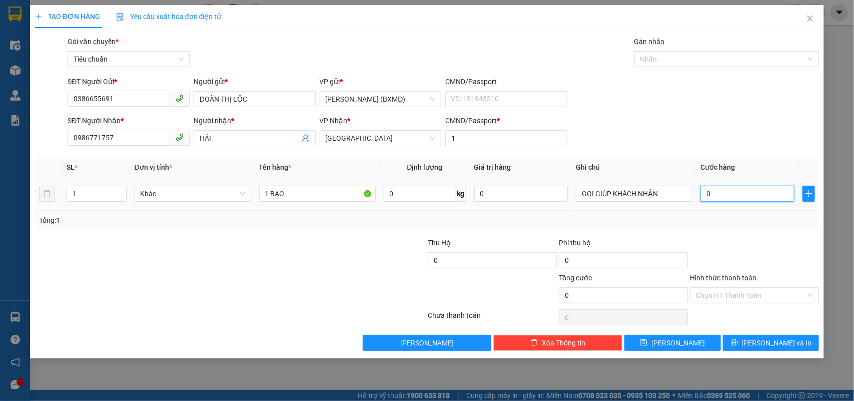
click at [748, 195] on input "0" at bounding box center [747, 194] width 94 height 16
type input "0"
type input "2"
type input "002"
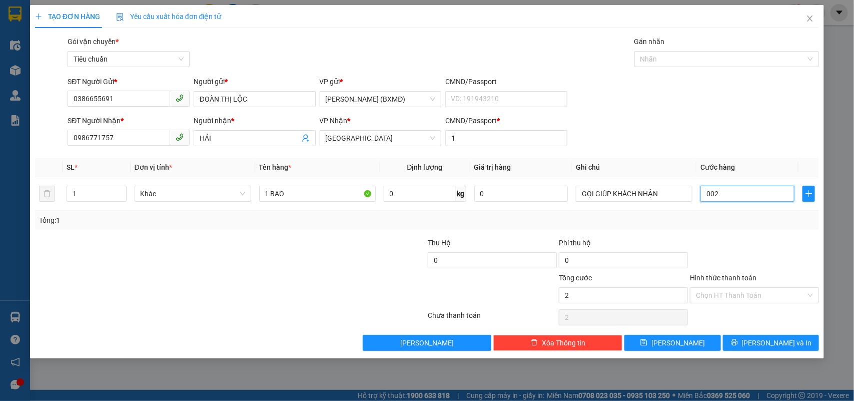
type input "20"
type input "0.020"
type input "200"
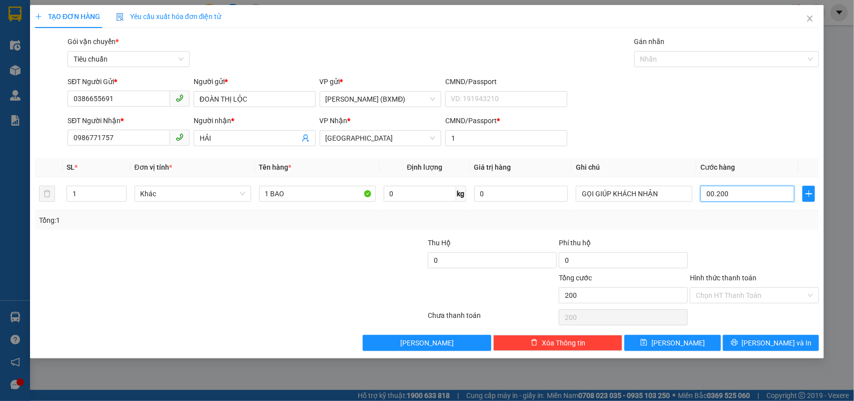
type input "00.200"
type input "200.000"
click at [726, 226] on div "Tổng: 1" at bounding box center [427, 220] width 776 height 11
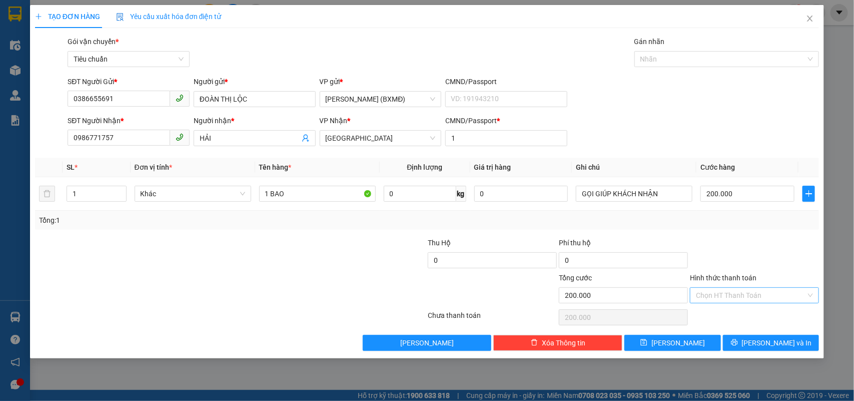
click at [746, 295] on input "Hình thức thanh toán" at bounding box center [751, 295] width 110 height 15
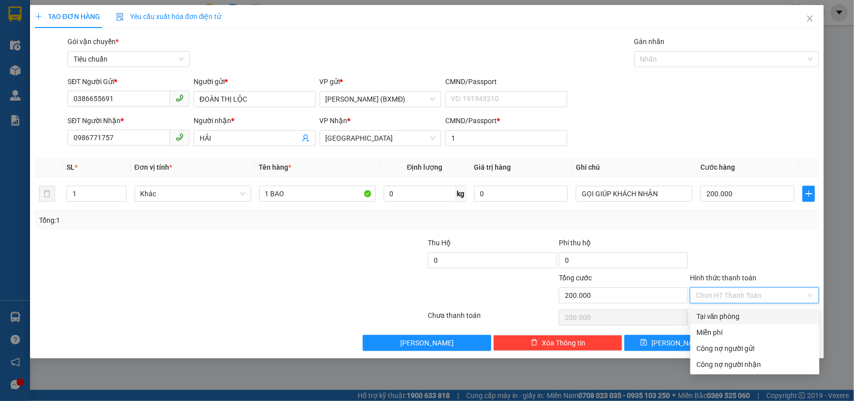
click at [741, 314] on div "Tại văn phòng" at bounding box center [754, 316] width 117 height 11
type input "0"
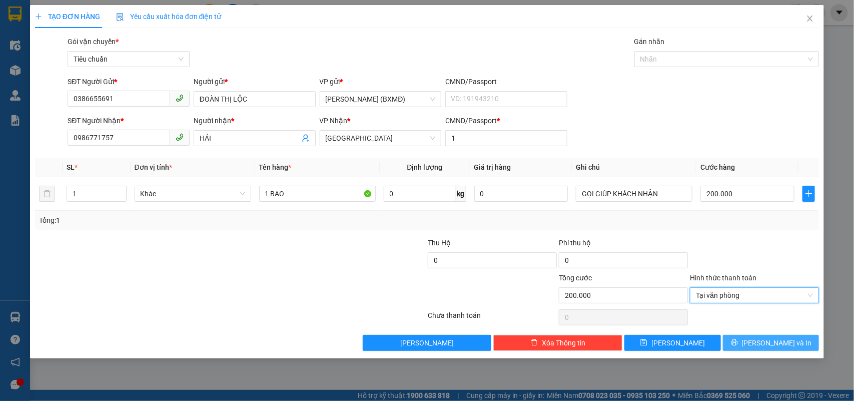
click at [758, 339] on button "[PERSON_NAME] và In" at bounding box center [771, 343] width 96 height 16
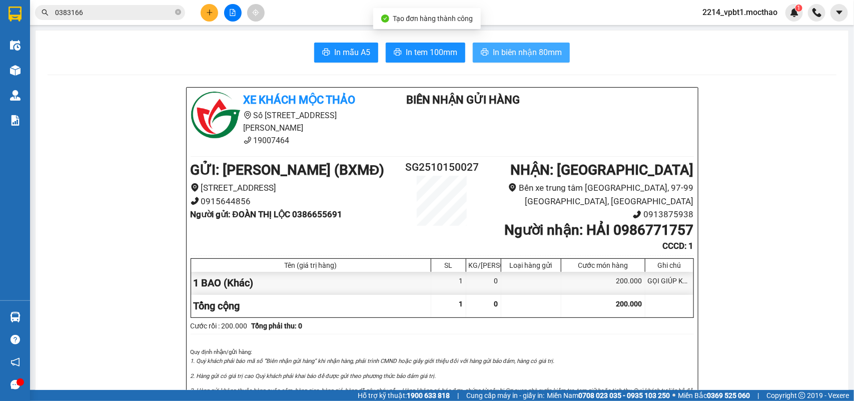
click at [504, 56] on span "In biên nhận 80mm" at bounding box center [527, 52] width 69 height 13
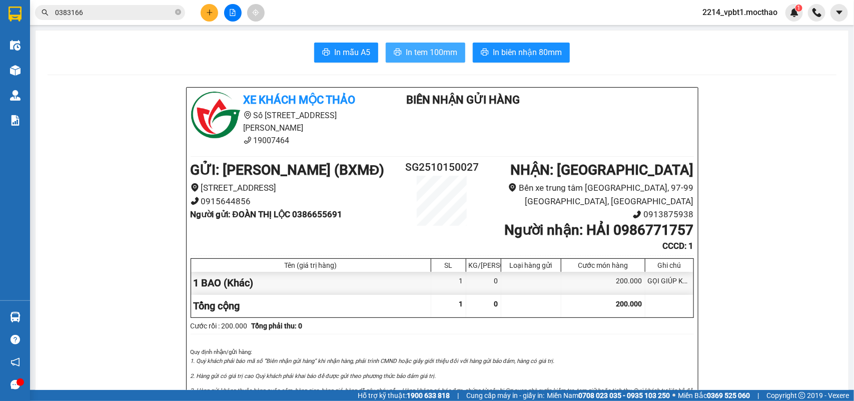
click at [424, 53] on span "In tem 100mm" at bounding box center [432, 52] width 52 height 13
click at [208, 14] on icon "plus" at bounding box center [209, 12] width 7 height 7
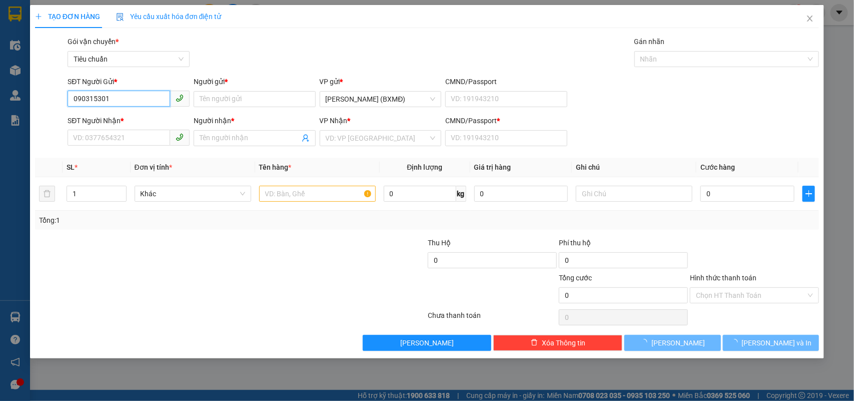
type input "0903153013"
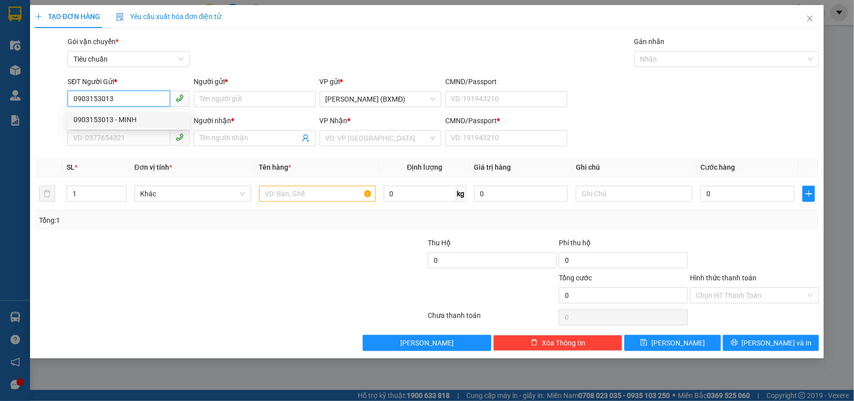
click at [119, 126] on div "0903153013 - MINH" at bounding box center [129, 120] width 122 height 16
type input "MINH"
type input "0976646673"
type input "HẢI"
type input "1"
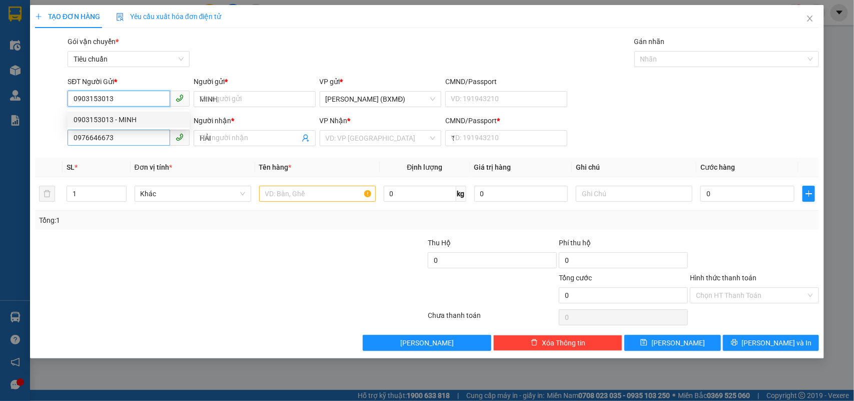
type input "50.000"
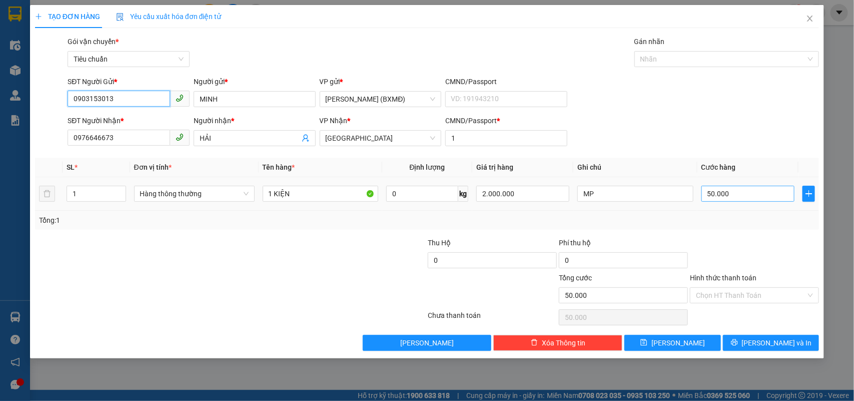
type input "0903153013"
click at [751, 192] on input "50.000" at bounding box center [747, 194] width 93 height 16
type input "0"
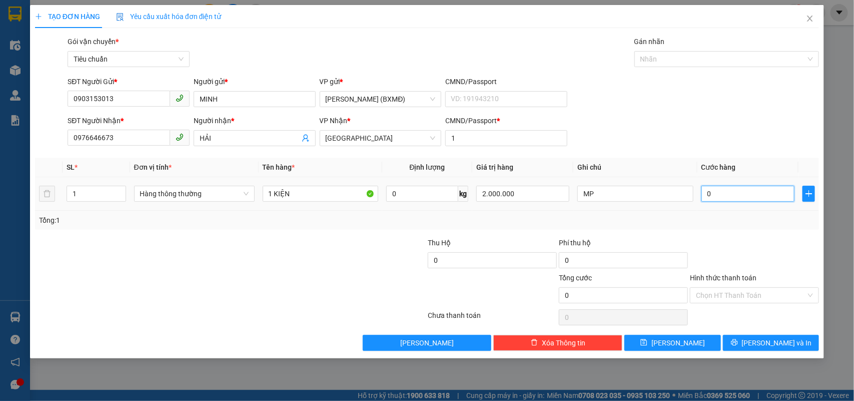
type input "6"
type input "006"
type input "60"
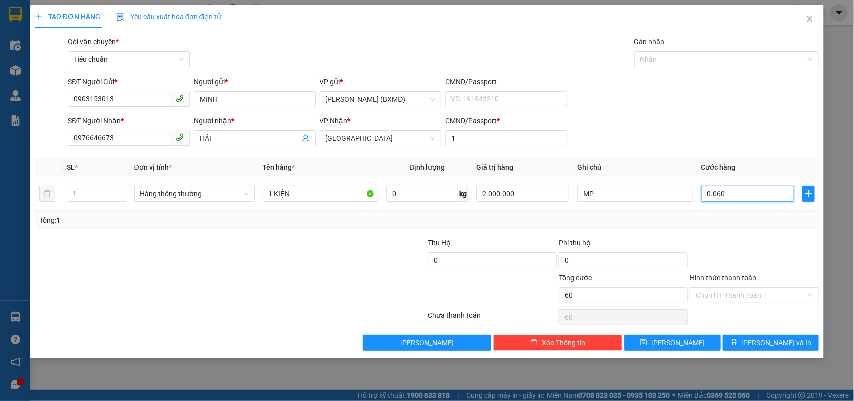
type input "0.060"
type input "60.000"
click at [716, 240] on div at bounding box center [754, 254] width 131 height 35
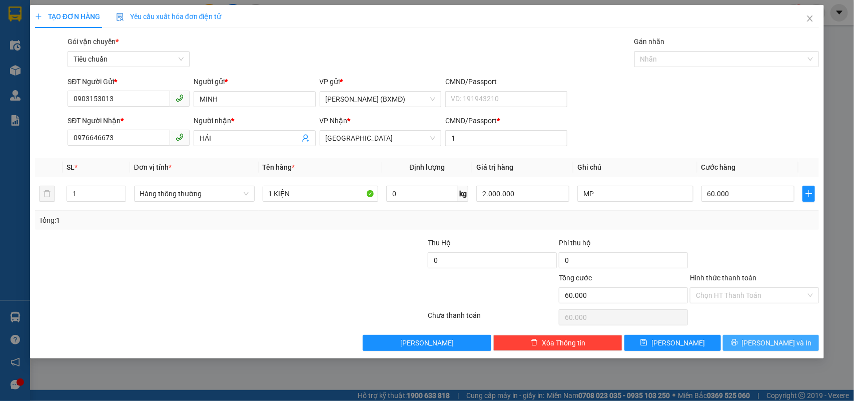
click at [749, 346] on button "[PERSON_NAME] và In" at bounding box center [771, 343] width 96 height 16
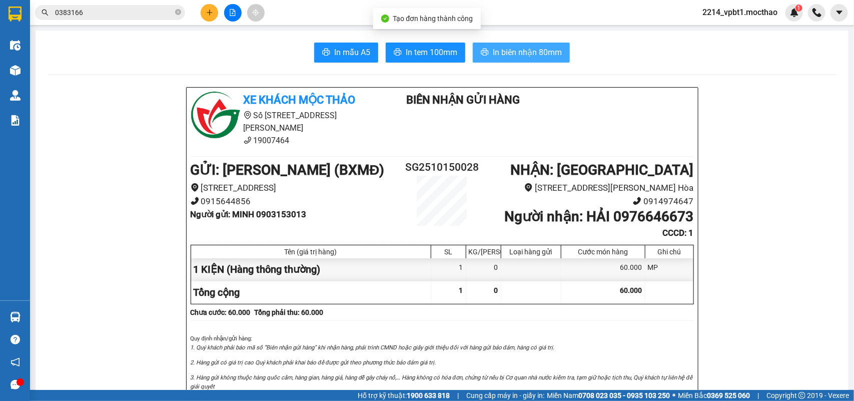
click at [514, 51] on span "In biên nhận 80mm" at bounding box center [527, 52] width 69 height 13
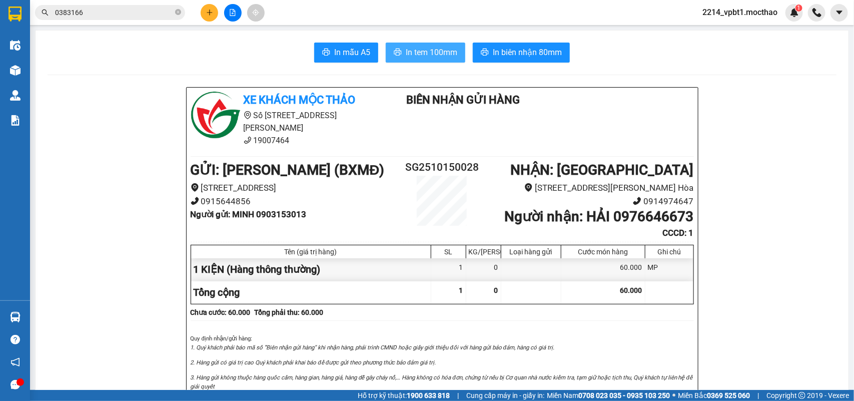
click at [428, 50] on span "In tem 100mm" at bounding box center [432, 52] width 52 height 13
click at [210, 16] on icon "plus" at bounding box center [209, 12] width 7 height 7
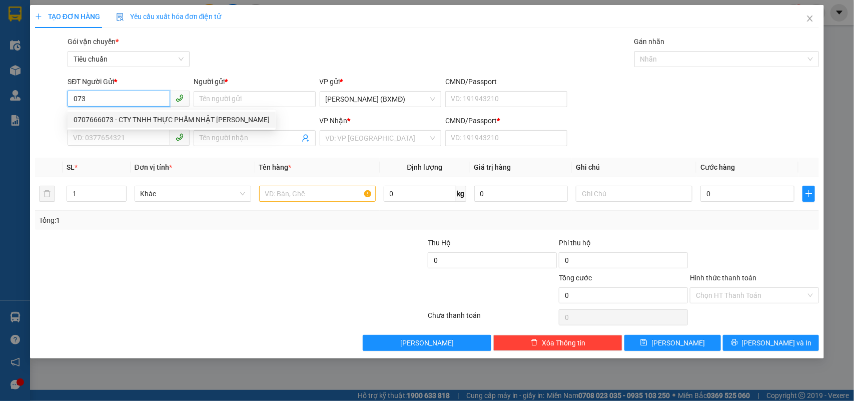
click at [159, 122] on div "0707666073 - CTY TNHH THỰC PHẨM NHẬT KIM THÀNH" at bounding box center [172, 119] width 196 height 11
type input "0707666073"
type input "CTY TNHH THỰC PHẨM NHẬT KIM THÀNH"
type input "0961452067"
type input "NHI"
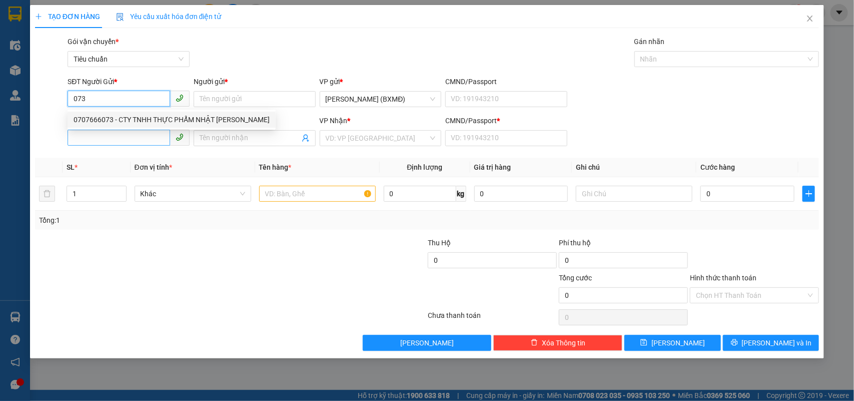
type input "1"
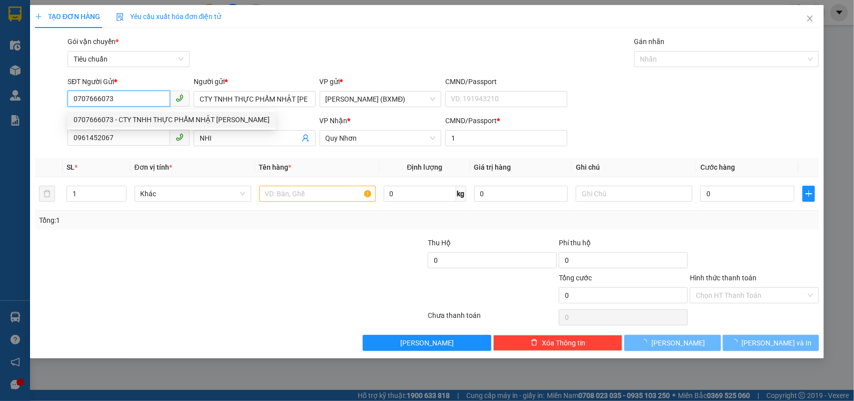
type input "140.000"
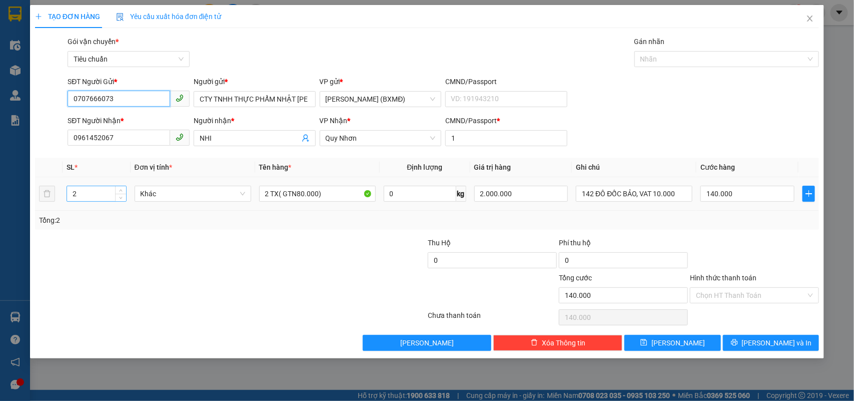
type input "0707666073"
click at [96, 200] on input "2" at bounding box center [96, 193] width 59 height 15
type input "1"
click at [269, 195] on input "2 TX( GTN80.000)" at bounding box center [317, 194] width 117 height 16
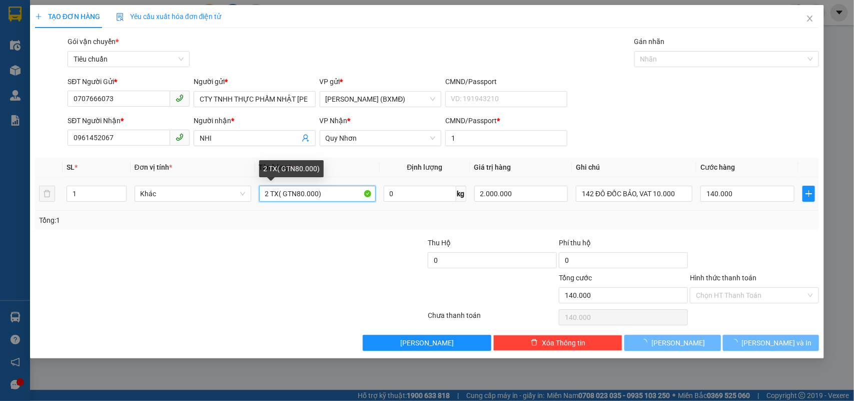
type input "0"
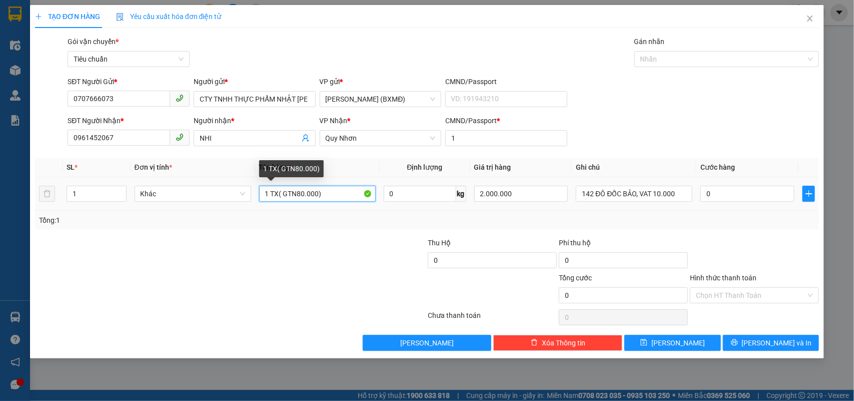
click at [300, 197] on input "1 TX( GTN80.000)" at bounding box center [317, 194] width 117 height 16
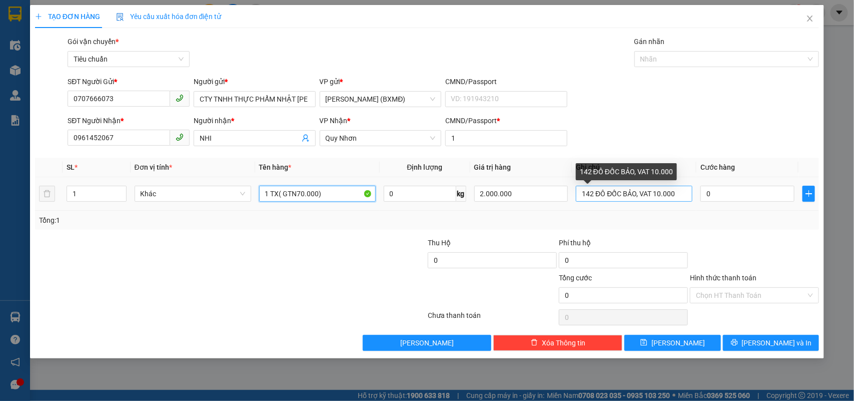
type input "1 TX( GTN70.000)"
drag, startPoint x: 639, startPoint y: 193, endPoint x: 677, endPoint y: 194, distance: 37.5
click at [677, 194] on input "142 ĐÔ ĐỐC BẢO, VAT 10.000" at bounding box center [634, 194] width 117 height 16
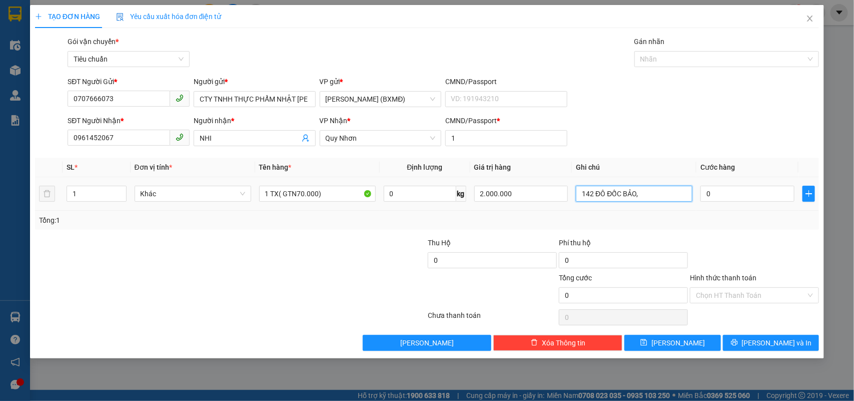
type input "142 ĐÔ ĐỐC BẢO,"
click at [723, 185] on div "0" at bounding box center [747, 194] width 94 height 20
click at [723, 189] on input "0" at bounding box center [747, 194] width 94 height 16
type input "0"
type input "7"
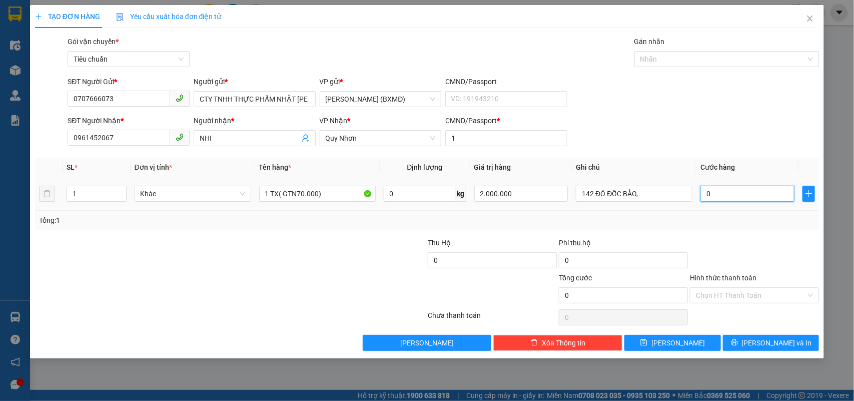
type input "7"
type input "0.070"
type input "70"
type input "0.070.070"
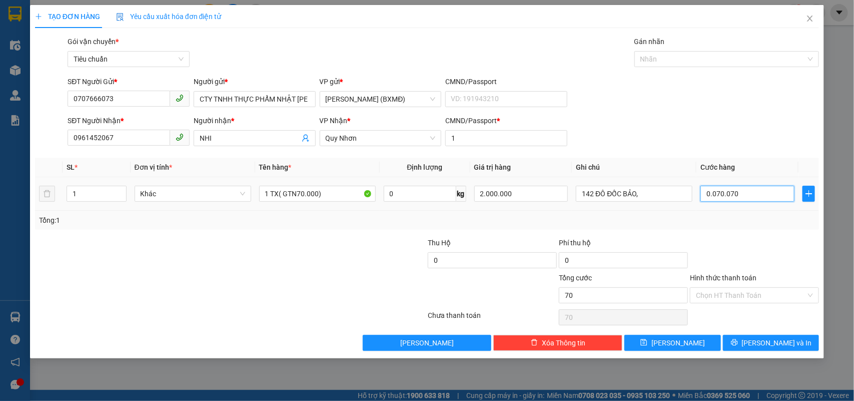
type input "70.070"
type input "0.070.070"
type input "700.700"
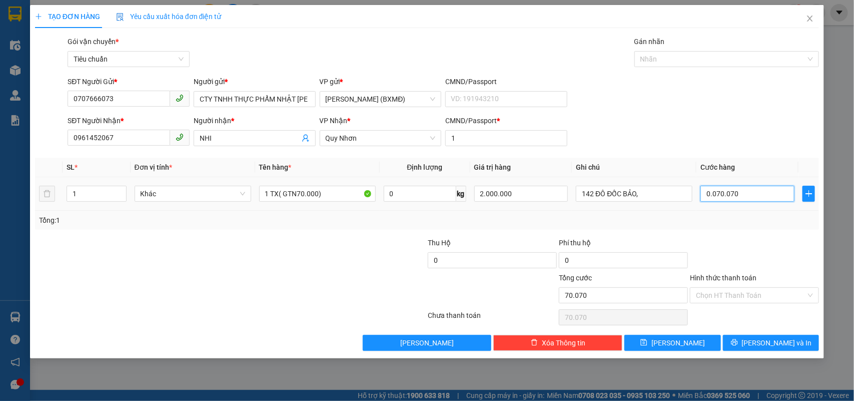
type input "00.700.700"
type input "70.007.000"
type input "0.070.007.000"
type input "70.000.700"
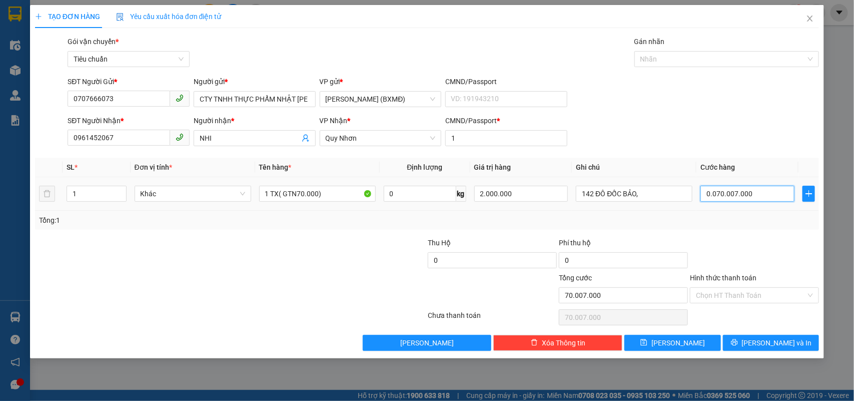
type input "70.000.700"
type input "0.070.000.700"
type input "70.000.070"
type input "0.070.000.070"
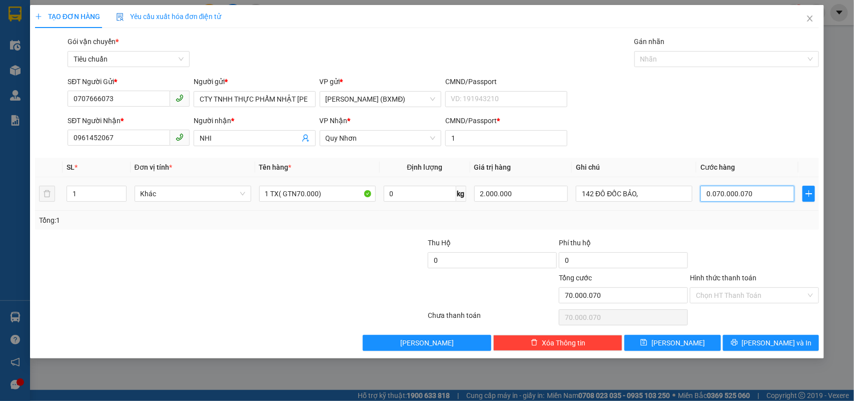
type input "7.000.007"
type input "007.000.007"
type input "700.000"
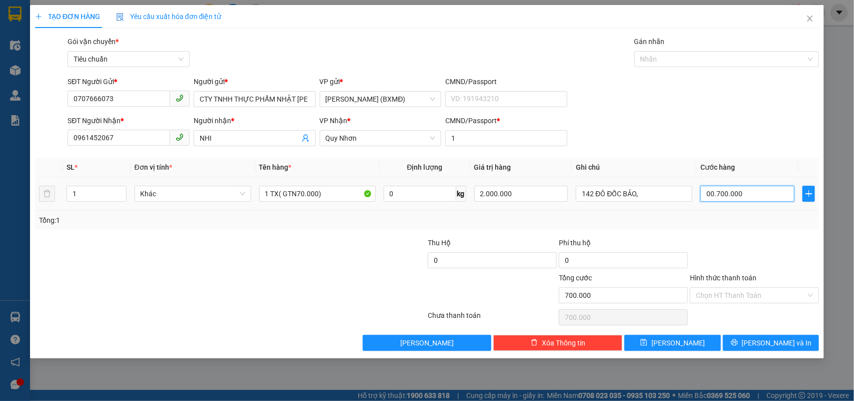
type input "00.700.000"
type input "70.000"
click at [733, 230] on div "Tổng: 1" at bounding box center [427, 220] width 784 height 19
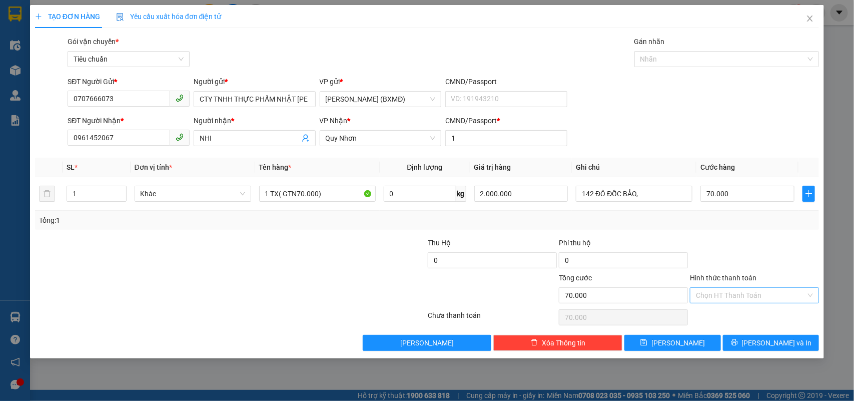
click at [715, 296] on input "Hình thức thanh toán" at bounding box center [751, 295] width 110 height 15
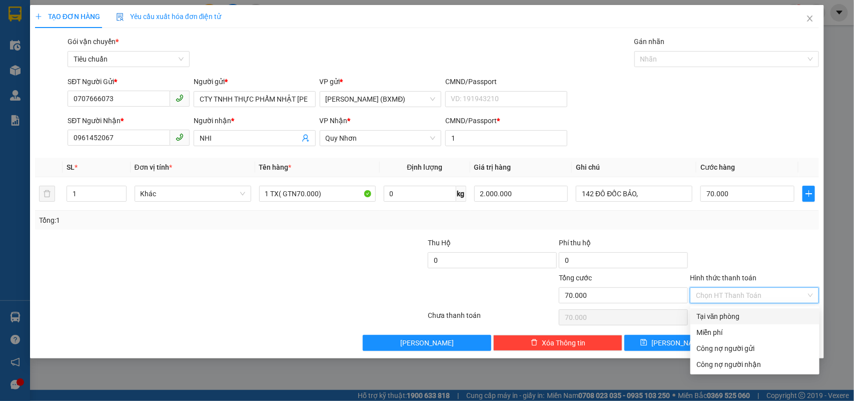
click at [717, 313] on div "Tại văn phòng" at bounding box center [754, 316] width 117 height 11
type input "0"
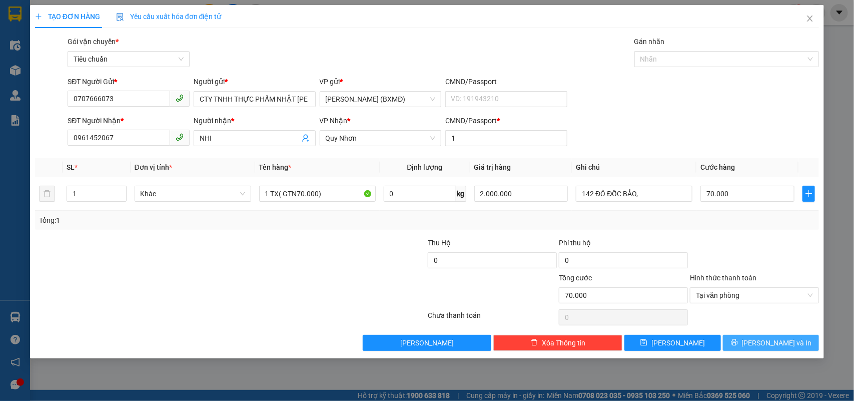
click at [751, 342] on button "[PERSON_NAME] và In" at bounding box center [771, 343] width 96 height 16
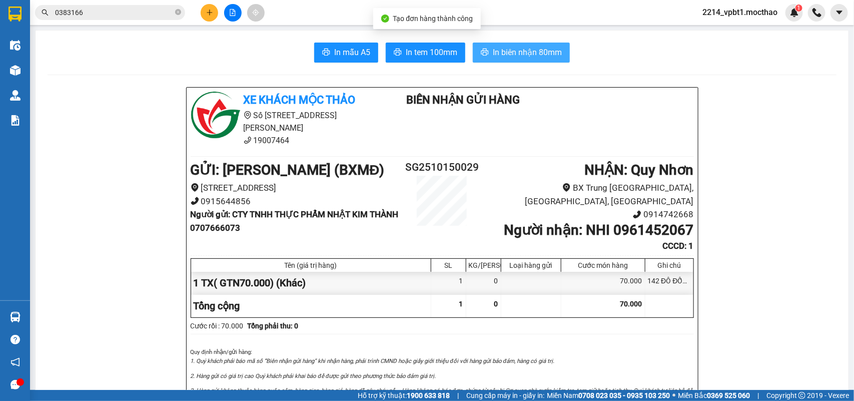
click at [500, 57] on span "In biên nhận 80mm" at bounding box center [527, 52] width 69 height 13
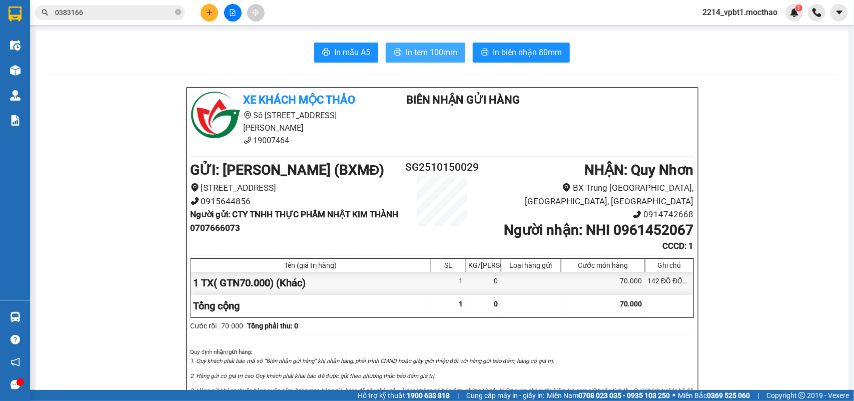
click at [428, 50] on span "In tem 100mm" at bounding box center [432, 52] width 52 height 13
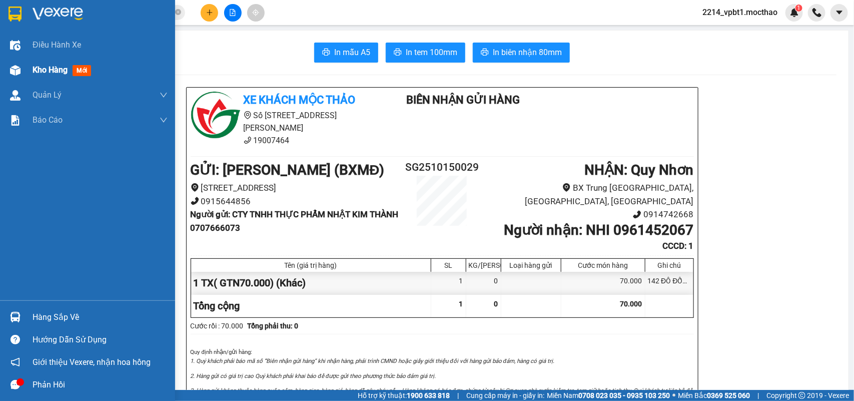
click at [48, 70] on span "Kho hàng" at bounding box center [50, 70] width 35 height 10
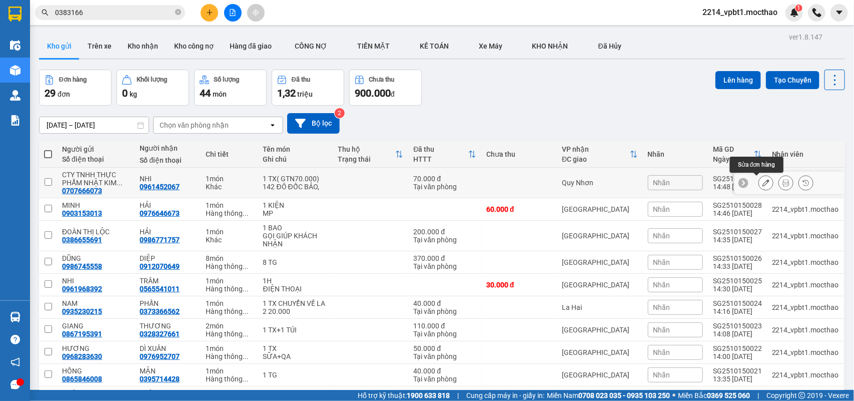
click at [760, 183] on button at bounding box center [766, 183] width 14 height 18
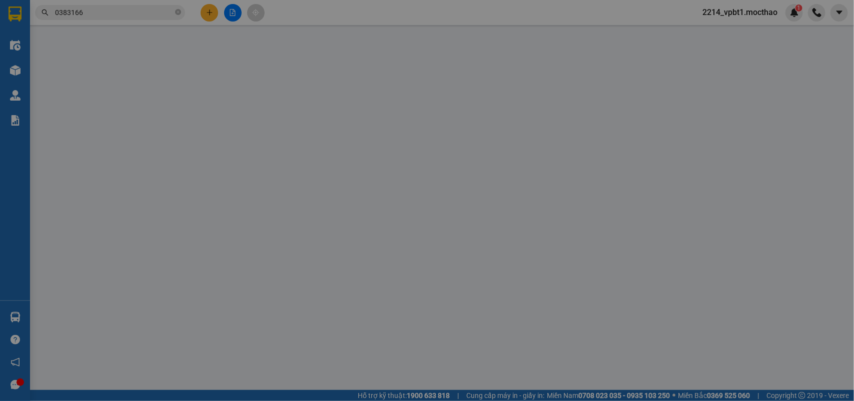
type input "0707666073"
type input "0961452067"
type input "1"
type input "0"
type input "70.000"
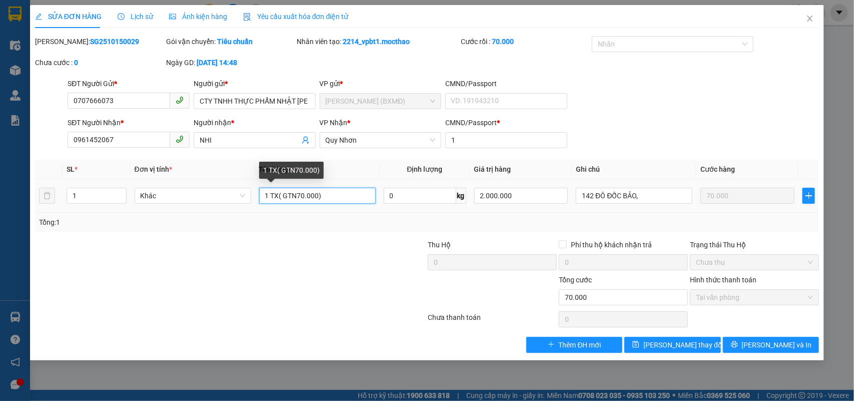
click at [299, 198] on input "1 TX( GTN70.000)" at bounding box center [317, 196] width 117 height 16
type input "1 TX( GTN60.000)"
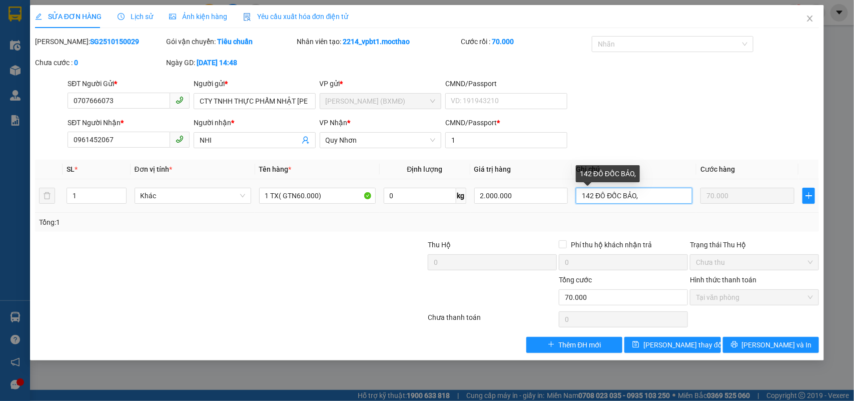
click at [653, 197] on input "142 ĐÔ ĐỐC BẢO," at bounding box center [634, 196] width 117 height 16
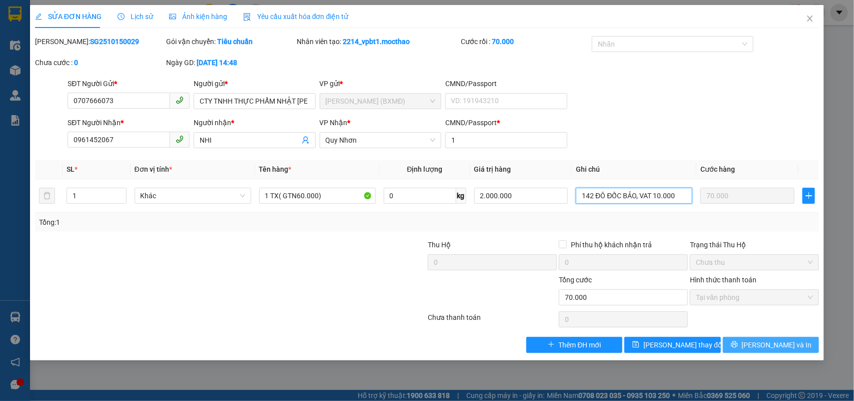
type input "142 ĐÔ ĐỐC BẢO, VAT 10.000"
click at [737, 343] on button "[PERSON_NAME] và In" at bounding box center [771, 345] width 96 height 16
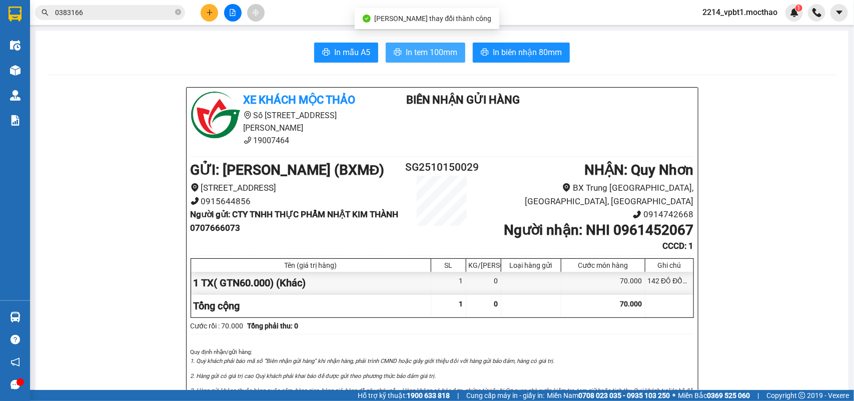
click at [434, 53] on span "In tem 100mm" at bounding box center [432, 52] width 52 height 13
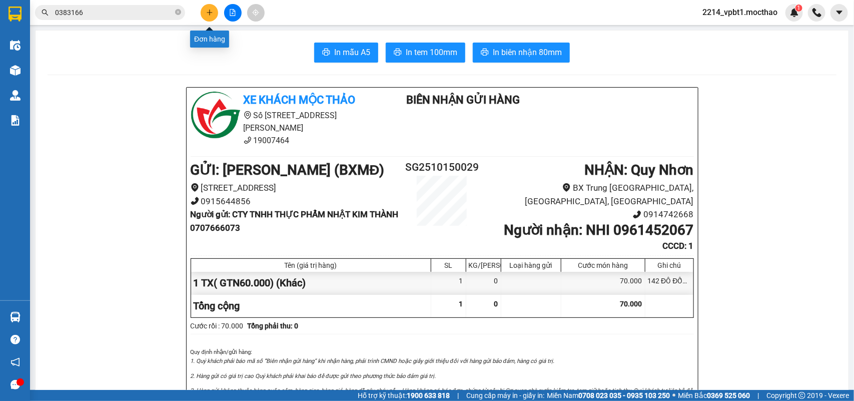
click at [206, 13] on button at bounding box center [210, 13] width 18 height 18
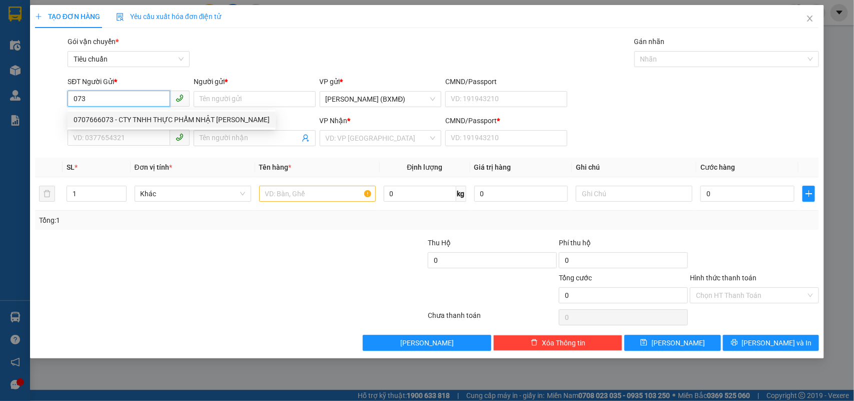
click at [128, 120] on div "0707666073 - CTY TNHH THỰC PHẨM NHẬT KIM THÀNH" at bounding box center [172, 119] width 196 height 11
type input "0707666073"
type input "CTY TNHH THỰC PHẨM NHẬT KIM THÀNH"
type input "0961452067"
type input "NHI"
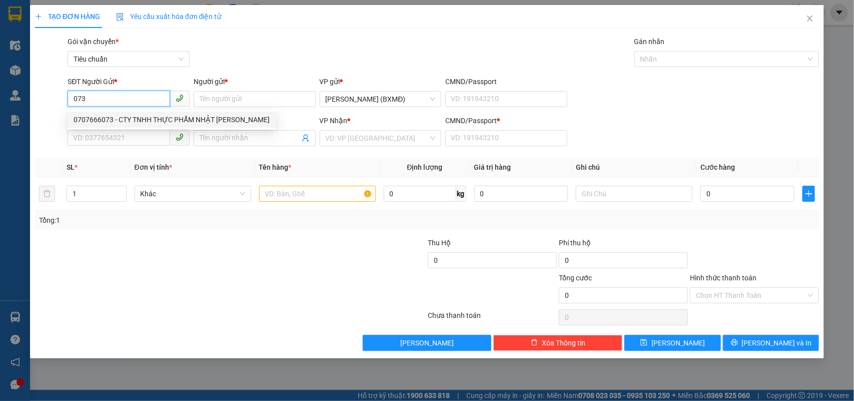
type input "1"
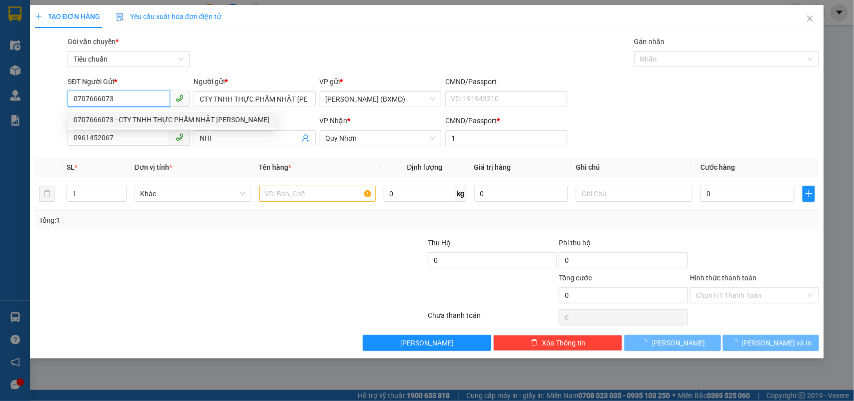
type input "70.000"
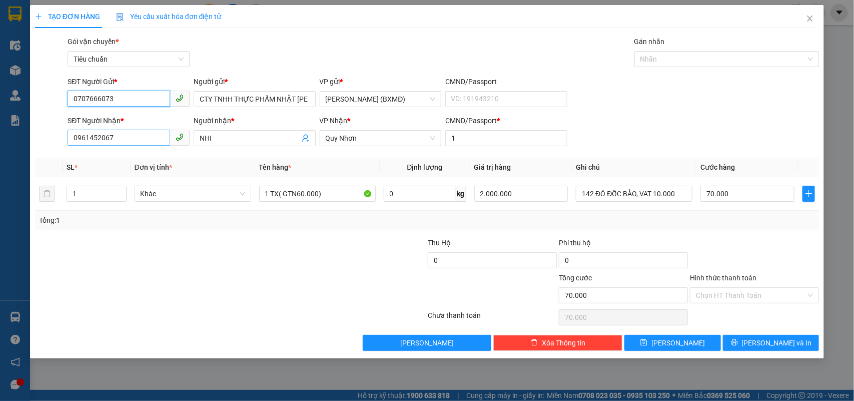
type input "0707666073"
drag, startPoint x: 129, startPoint y: 142, endPoint x: 32, endPoint y: 152, distance: 98.0
click at [32, 152] on div "TẠO ĐƠN HÀNG Yêu cầu xuất hóa đơn điện tử Transit Pickup Surcharge Ids Transit …" at bounding box center [427, 181] width 794 height 353
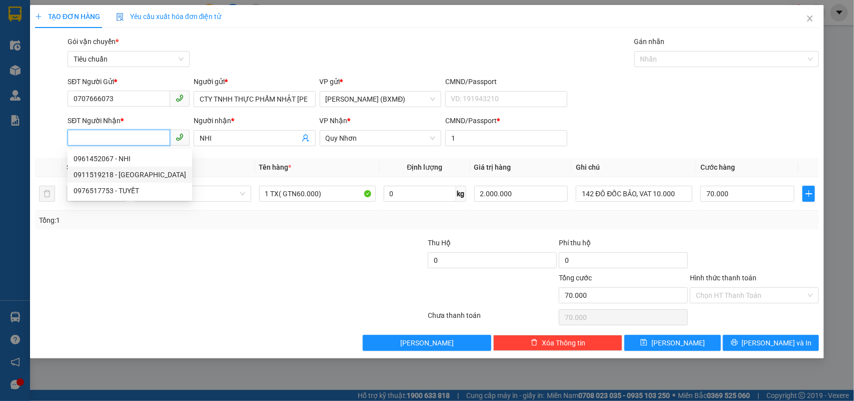
click at [99, 181] on div "0911519218 - MỸ LY" at bounding box center [130, 175] width 125 height 16
type input "0911519218"
type input "MỸ LY"
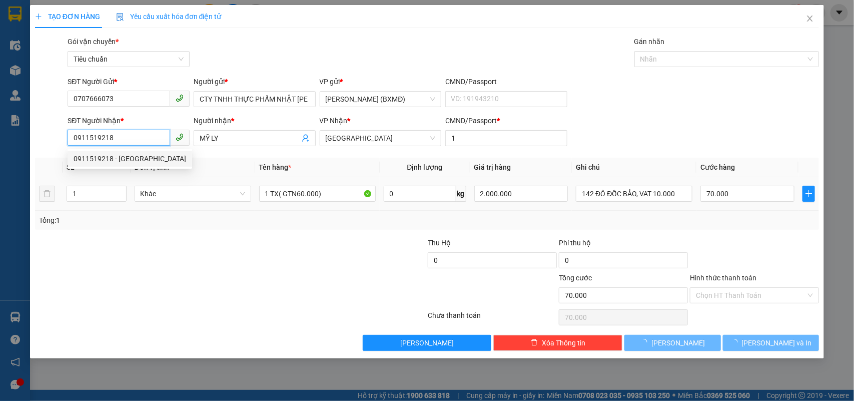
type input "60.000"
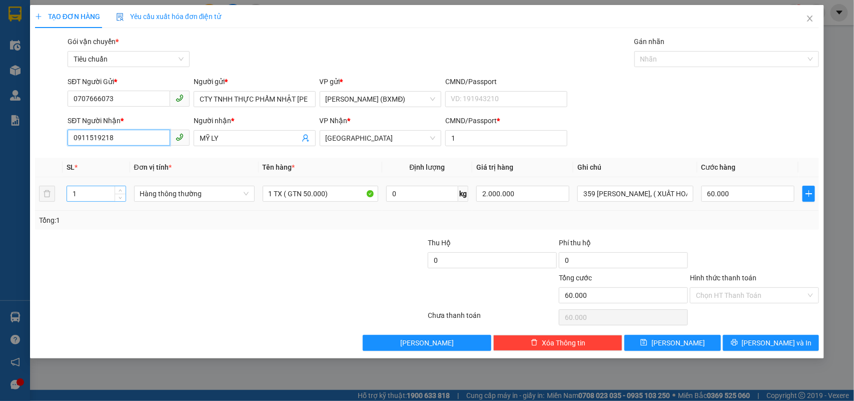
type input "0911519218"
click at [84, 196] on input "1" at bounding box center [96, 193] width 59 height 15
type input "2"
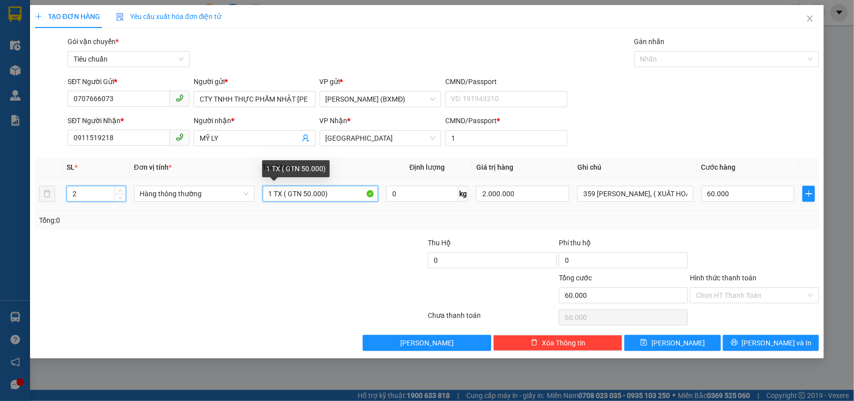
click at [271, 193] on input "1 TX ( GTN 50.000)" at bounding box center [321, 194] width 116 height 16
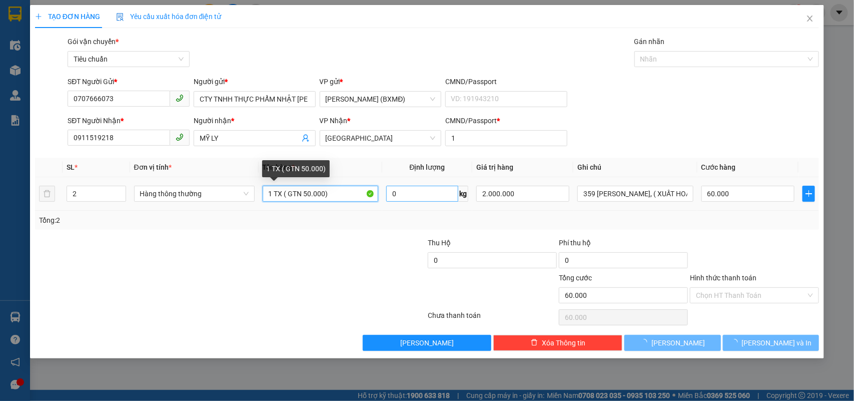
type input "0"
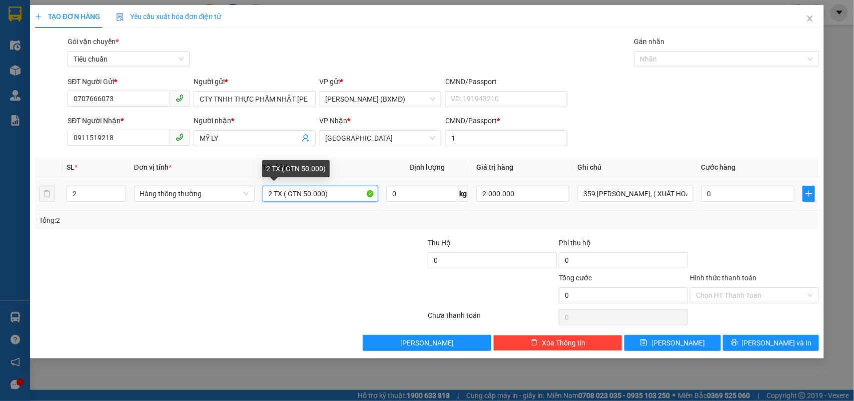
click at [305, 193] on input "2 TX ( GTN 50.000)" at bounding box center [321, 194] width 116 height 16
click at [308, 191] on input "2 TX ( GTN 50.000)" at bounding box center [321, 194] width 116 height 16
type input "2 TX ( GTN 0.000)"
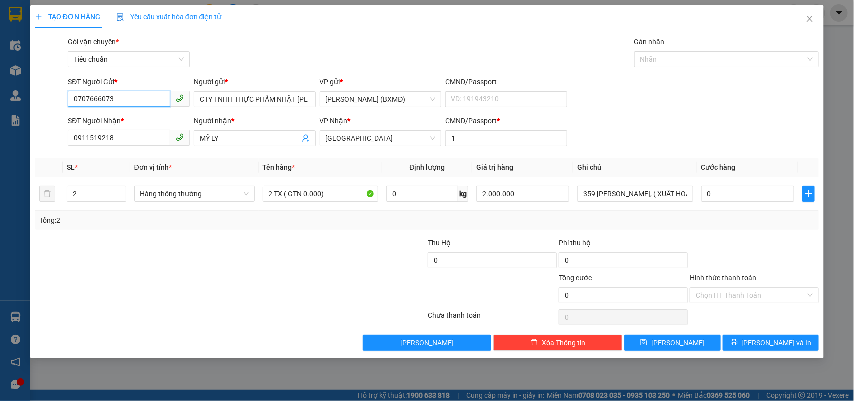
drag, startPoint x: 120, startPoint y: 96, endPoint x: 13, endPoint y: 99, distance: 107.6
click at [13, 99] on div "TẠO ĐƠN HÀNG Yêu cầu xuất hóa đơn điện tử Transit Pickup Surcharge Ids Transit …" at bounding box center [427, 200] width 854 height 401
paste input "976364676"
type input "0976364676"
drag, startPoint x: 118, startPoint y: 99, endPoint x: 46, endPoint y: 108, distance: 72.1
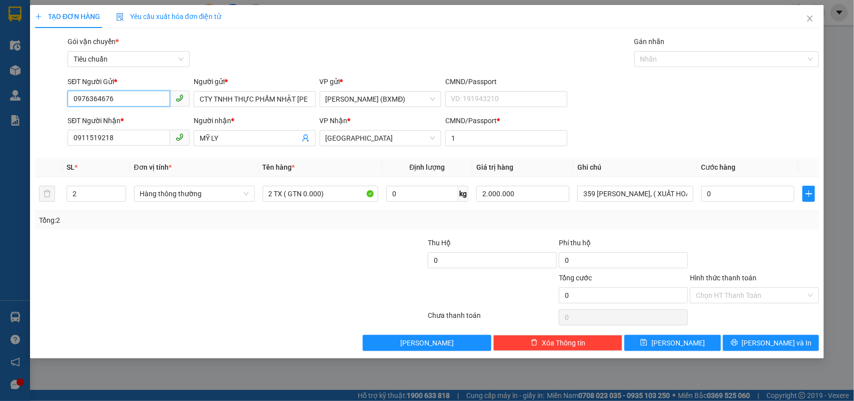
click at [46, 108] on div "SĐT Người Gửi * 0976364676 0976364676 Người gửi * CTY TNHH THỰC PHẨM NHẬT KIM T…" at bounding box center [427, 93] width 786 height 35
drag, startPoint x: 126, startPoint y: 134, endPoint x: 36, endPoint y: 149, distance: 91.2
click at [36, 149] on div "SĐT Người Nhận * 0911519218 0911519218 Người nhận * MỸ LY VP Nhận * Tuy Hòa CMN…" at bounding box center [427, 132] width 786 height 35
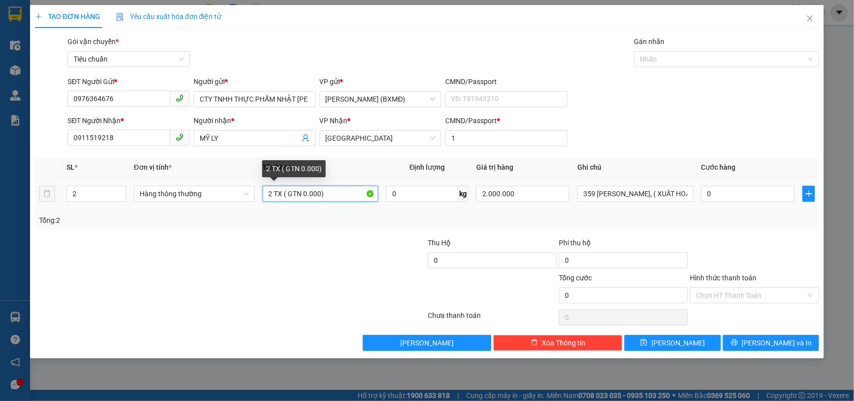
click at [303, 191] on input "2 TX ( GTN 0.000)" at bounding box center [321, 194] width 116 height 16
type input "2 TX ( GTN 90.000)"
click at [299, 234] on div "Transit Pickup Surcharge Ids Transit Deliver Surcharge Ids Transit Deliver Surc…" at bounding box center [427, 193] width 784 height 315
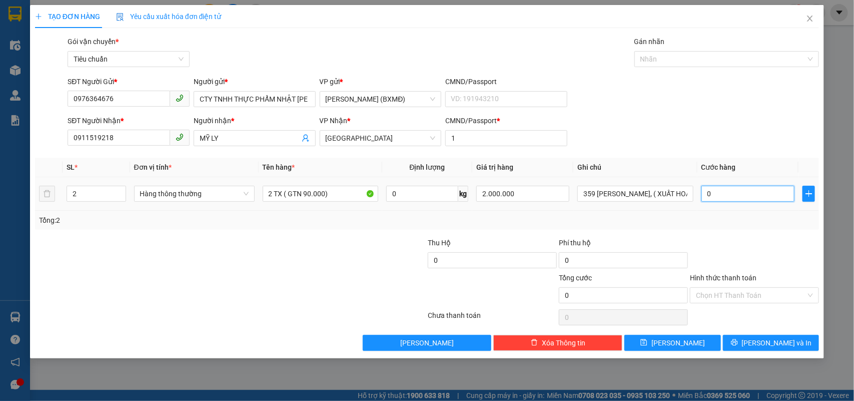
click at [737, 193] on input "0" at bounding box center [747, 194] width 93 height 16
type input "0"
type input "1"
type input "001"
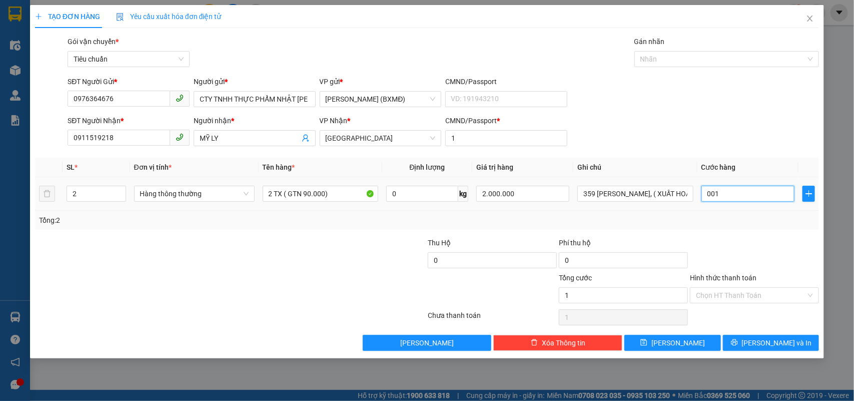
type input "12"
type input "0.012"
type input "120"
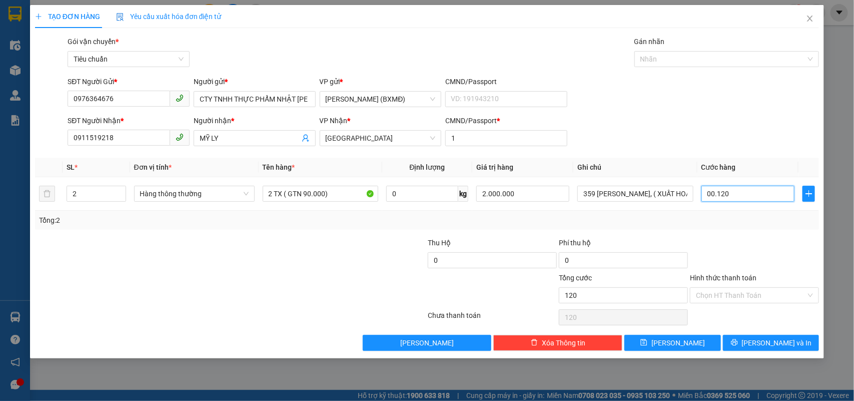
type input "00.120"
type input "120.000"
click at [711, 224] on div "Tổng: 2" at bounding box center [427, 220] width 776 height 11
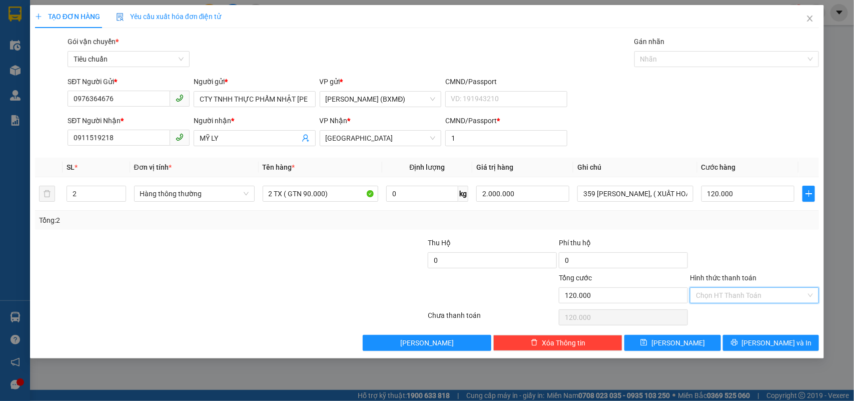
click at [751, 294] on input "Hình thức thanh toán" at bounding box center [751, 295] width 110 height 15
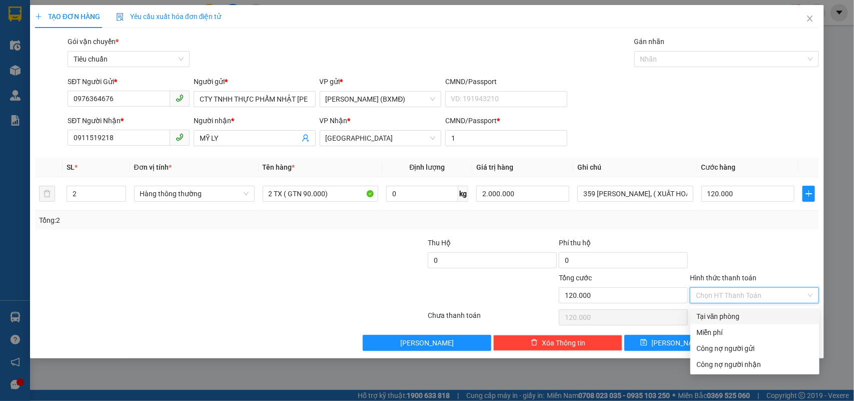
click at [734, 311] on div "Tại văn phòng" at bounding box center [754, 316] width 117 height 11
type input "0"
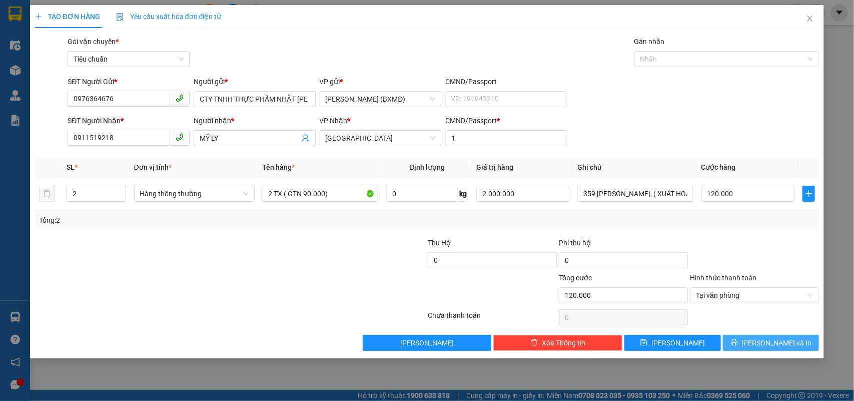
click at [748, 343] on button "[PERSON_NAME] và In" at bounding box center [771, 343] width 96 height 16
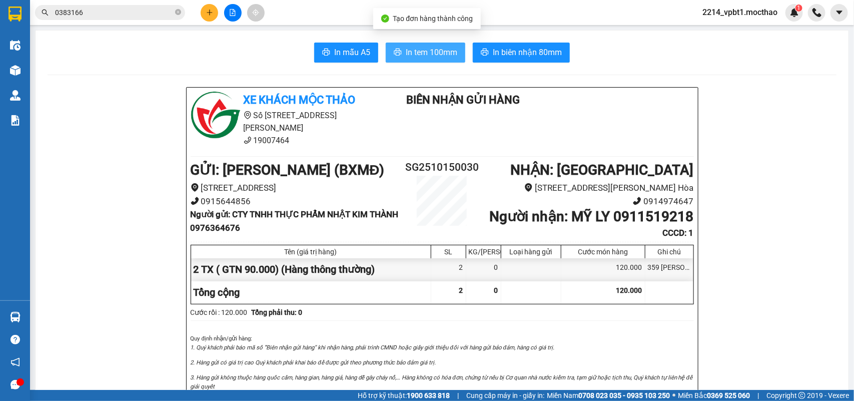
drag, startPoint x: 389, startPoint y: 47, endPoint x: 379, endPoint y: 103, distance: 56.8
click at [389, 48] on button "In tem 100mm" at bounding box center [426, 53] width 80 height 20
click at [409, 53] on span "In tem 100mm" at bounding box center [432, 52] width 52 height 13
click at [209, 16] on icon "plus" at bounding box center [209, 12] width 7 height 7
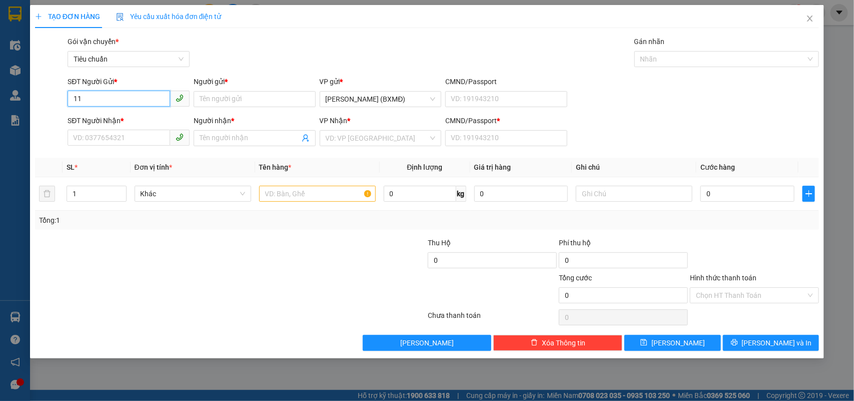
type input "115"
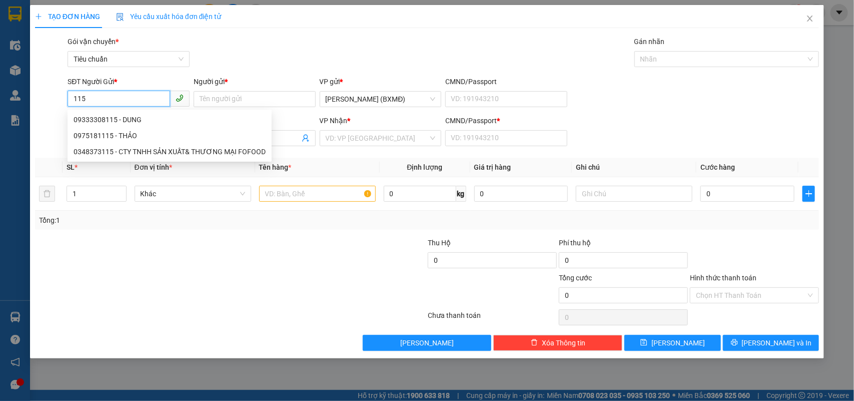
drag, startPoint x: 105, startPoint y: 101, endPoint x: 30, endPoint y: 101, distance: 75.0
click at [30, 101] on div "TẠO ĐƠN HÀNG Yêu cầu xuất hóa đơn điện tử Transit Pickup Surcharge Ids Transit …" at bounding box center [427, 181] width 794 height 353
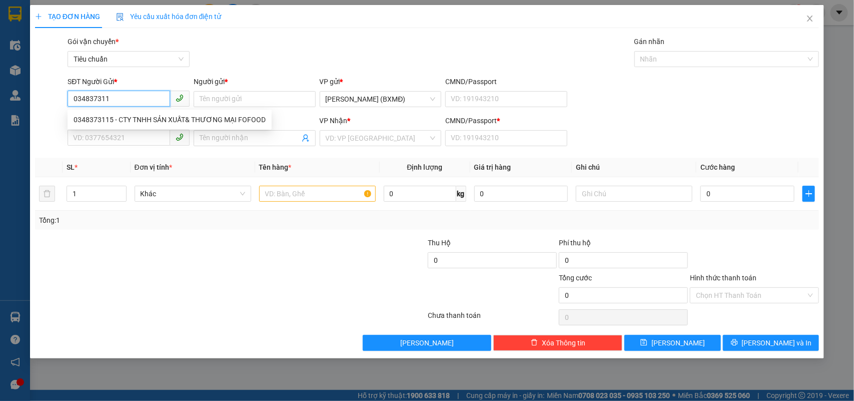
type input "0348373115"
click at [110, 119] on div "0348373115 - CTY TNHH SẢN XUẤT& THƯƠNG MẠI FOFOOD" at bounding box center [170, 119] width 192 height 11
type input "CTY TNHH SẢN XUẤT& THƯƠNG MẠI FOFOOD"
type input "0905759986"
type input "THUỲ MẬN( XHD )"
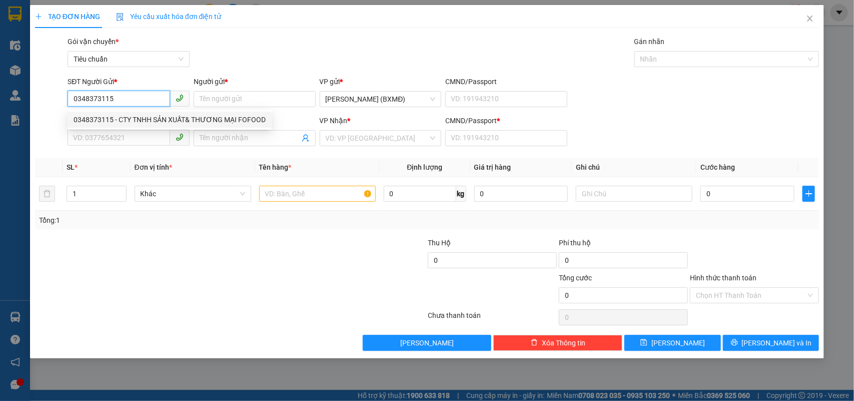
type input "1"
type input "150.000"
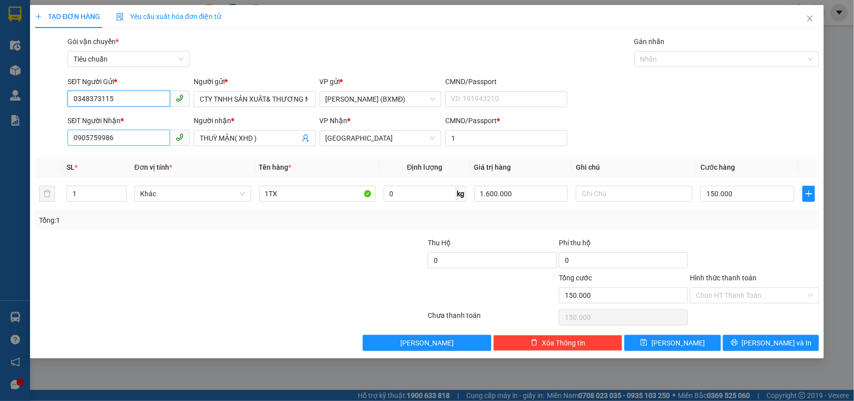
type input "0348373115"
drag, startPoint x: 149, startPoint y: 143, endPoint x: 0, endPoint y: 143, distance: 148.6
click at [0, 143] on div "TẠO ĐƠN HÀNG Yêu cầu xuất hóa đơn điện tử Transit Pickup Surcharge Ids Transit …" at bounding box center [427, 200] width 854 height 401
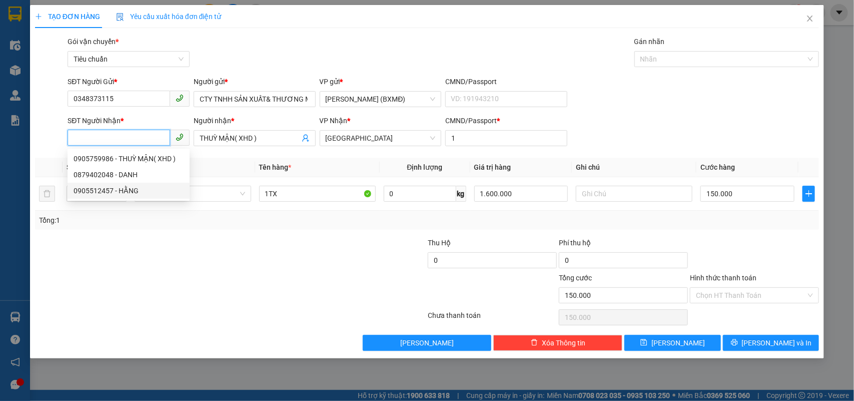
click at [112, 189] on div "0905512457 - HẰNG" at bounding box center [129, 190] width 110 height 11
type input "0905512457"
type input "HẰNG"
type input "50.000"
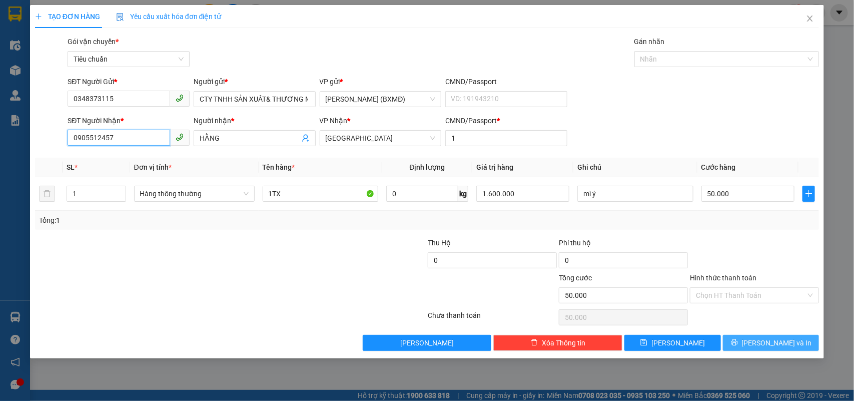
type input "0905512457"
click at [749, 346] on button "[PERSON_NAME] và In" at bounding box center [771, 343] width 96 height 16
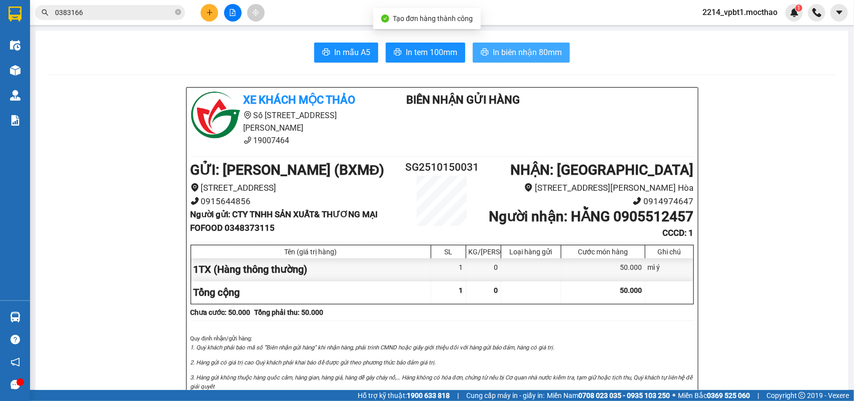
click at [506, 53] on span "In biên nhận 80mm" at bounding box center [527, 52] width 69 height 13
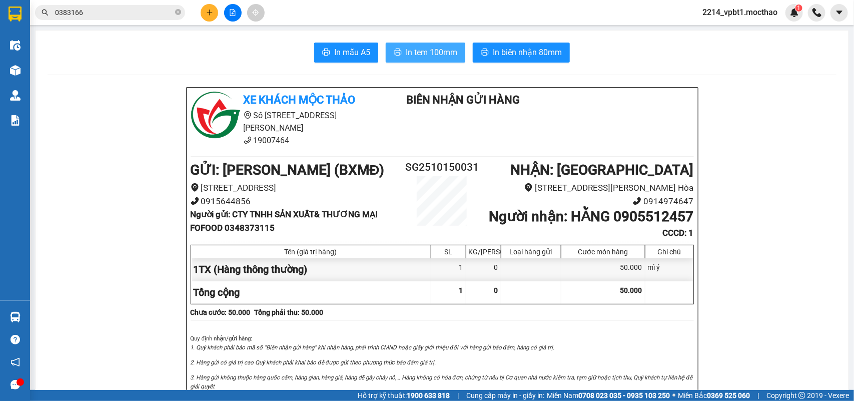
click at [424, 52] on span "In tem 100mm" at bounding box center [432, 52] width 52 height 13
click at [205, 14] on button at bounding box center [210, 13] width 18 height 18
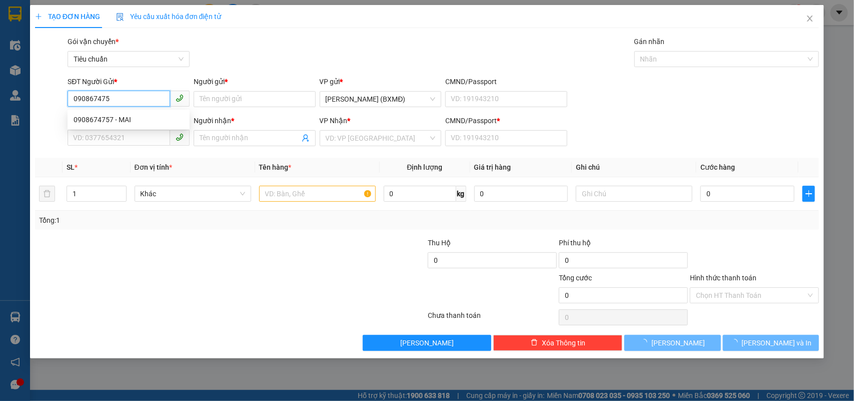
type input "0908674757"
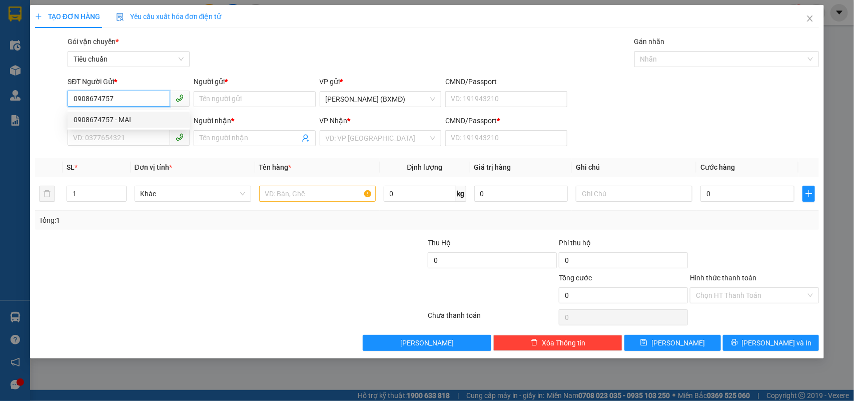
click at [112, 119] on div "0908674757 - MAI" at bounding box center [129, 119] width 110 height 11
type input "MAI"
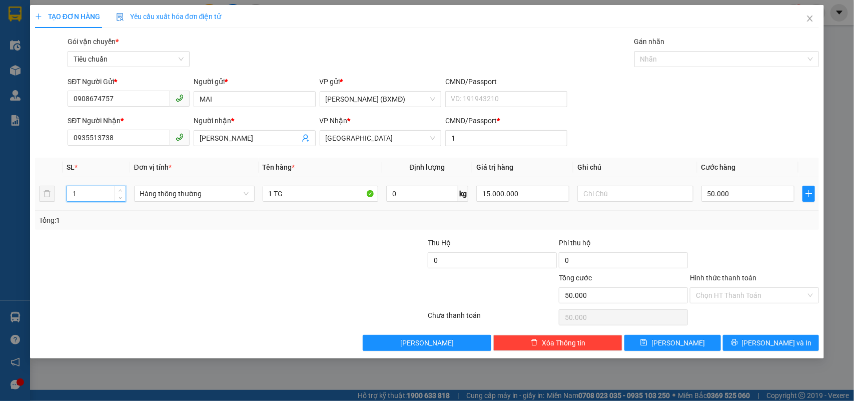
click at [83, 199] on input "1" at bounding box center [96, 193] width 59 height 15
click at [272, 194] on input "1 TG" at bounding box center [321, 194] width 116 height 16
click at [735, 193] on input "0" at bounding box center [747, 194] width 93 height 16
click at [726, 232] on div "Transit Pickup Surcharge Ids Transit Deliver Surcharge Ids Transit Deliver Surc…" at bounding box center [427, 193] width 784 height 315
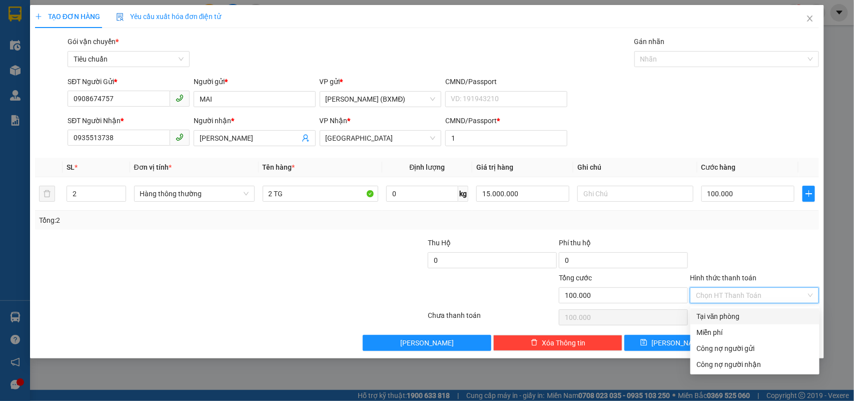
click at [748, 294] on input "Hình thức thanh toán" at bounding box center [751, 295] width 110 height 15
click at [719, 316] on div "Tại văn phòng" at bounding box center [754, 316] width 117 height 11
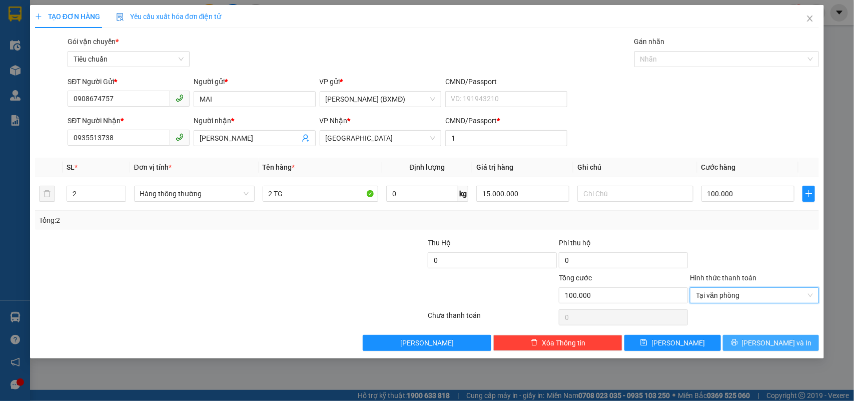
click at [749, 343] on button "[PERSON_NAME] và In" at bounding box center [771, 343] width 96 height 16
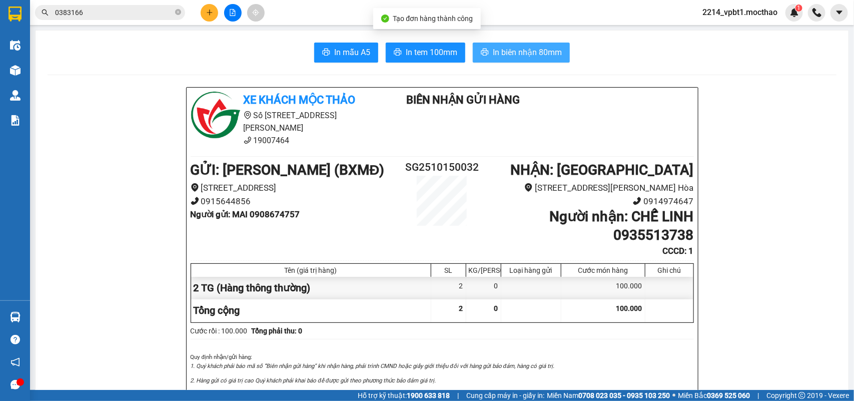
click at [508, 56] on span "In biên nhận 80mm" at bounding box center [527, 52] width 69 height 13
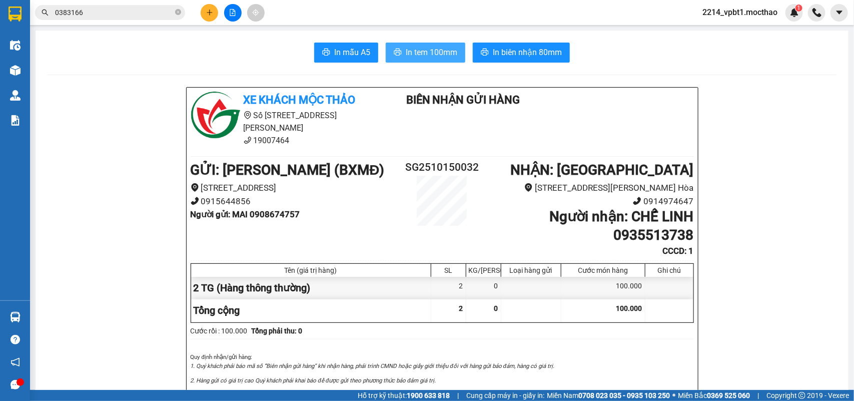
click at [451, 53] on span "In tem 100mm" at bounding box center [432, 52] width 52 height 13
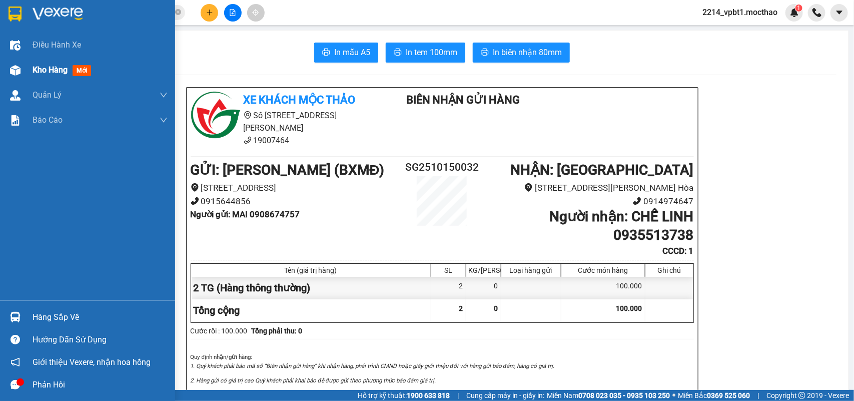
click at [59, 65] on span "Kho hàng" at bounding box center [50, 70] width 35 height 10
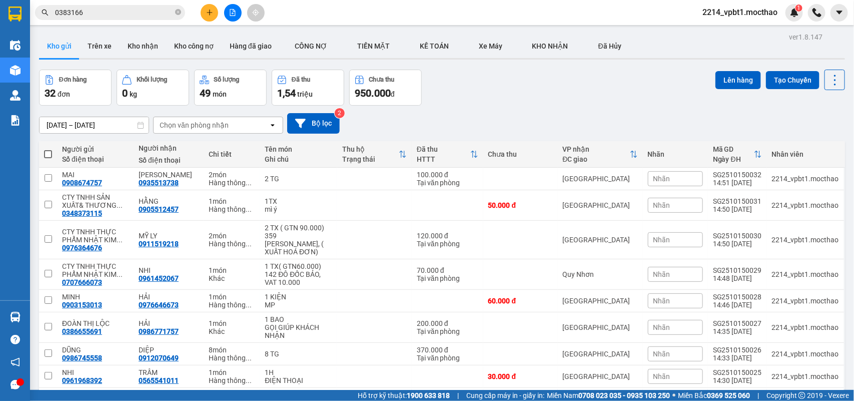
drag, startPoint x: 853, startPoint y: 64, endPoint x: 478, endPoint y: 88, distance: 376.4
click at [478, 88] on div "Đơn hàng 32 đơn Khối lượng 0 kg Số lượng 49 món Đã thu 1,54 triệu Chưa thu 950.…" at bounding box center [442, 88] width 806 height 36
click at [762, 271] on icon at bounding box center [765, 274] width 7 height 7
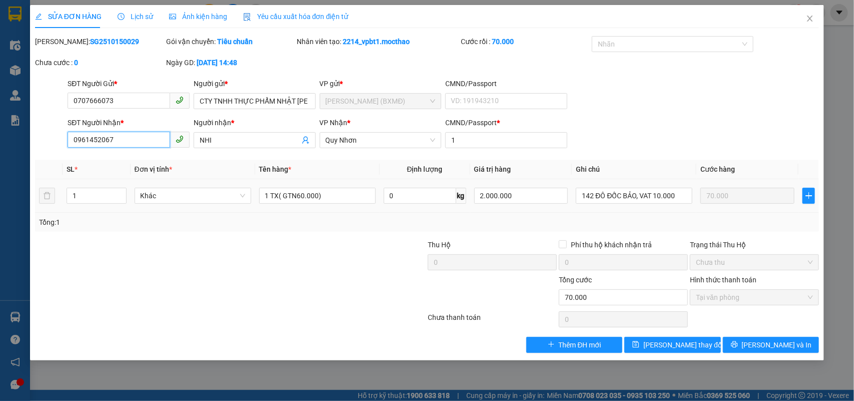
drag, startPoint x: 127, startPoint y: 142, endPoint x: 0, endPoint y: 147, distance: 126.6
click at [0, 147] on div "SỬA ĐƠN HÀNG Lịch sử Ảnh kiện hàng Yêu cầu xuất hóa đơn điện tử Total Paid Fee …" at bounding box center [427, 200] width 854 height 401
drag, startPoint x: 121, startPoint y: 103, endPoint x: 56, endPoint y: 104, distance: 65.0
click at [56, 104] on div "SĐT Người Gửi * 0707666073 0707666073 Người gửi * CTY TNHH THỰC PHẨM NHẬT KIM T…" at bounding box center [427, 95] width 786 height 35
click at [134, 139] on input "SĐT Người Nhận *" at bounding box center [119, 140] width 103 height 16
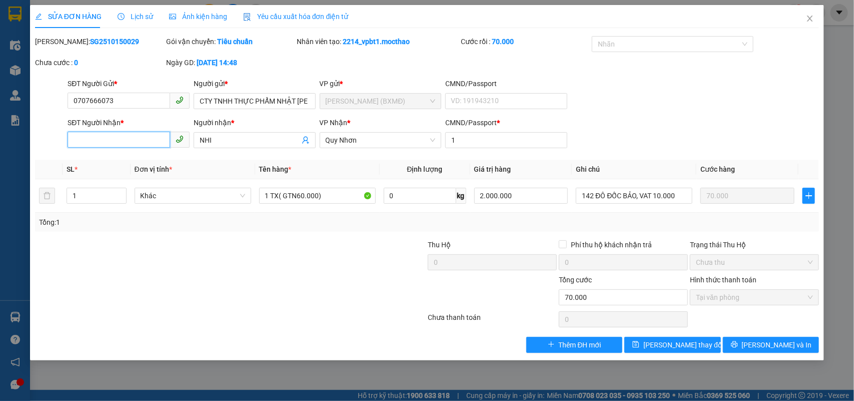
paste input "0976517753"
drag, startPoint x: 223, startPoint y: 146, endPoint x: 153, endPoint y: 154, distance: 70.5
click at [153, 154] on div "Total Paid Fee 70.000 Total UnPaid Fee 0 Cash Collection Total Fee Mã ĐH: SG251…" at bounding box center [427, 194] width 784 height 317
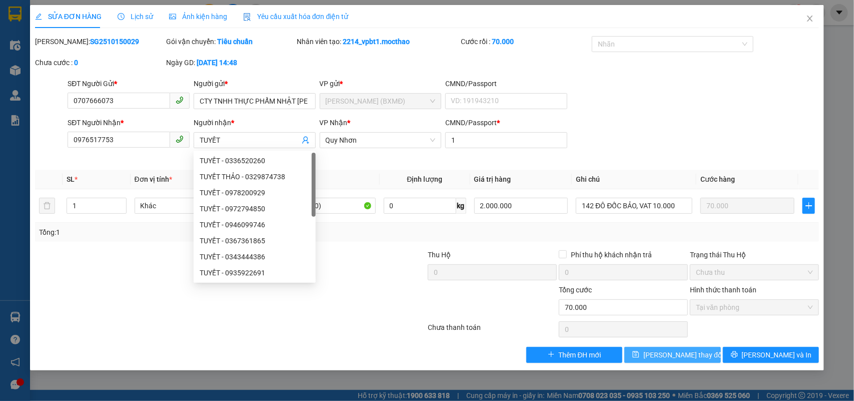
click at [686, 344] on div "Total Paid Fee 70.000 Total UnPaid Fee 0 Cash Collection Total Fee Mã ĐH: SG251…" at bounding box center [427, 199] width 784 height 327
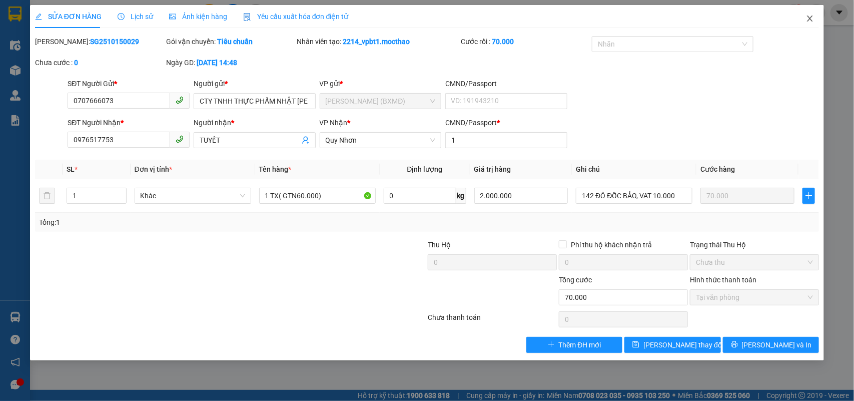
click at [813, 15] on icon "close" at bounding box center [810, 19] width 8 height 8
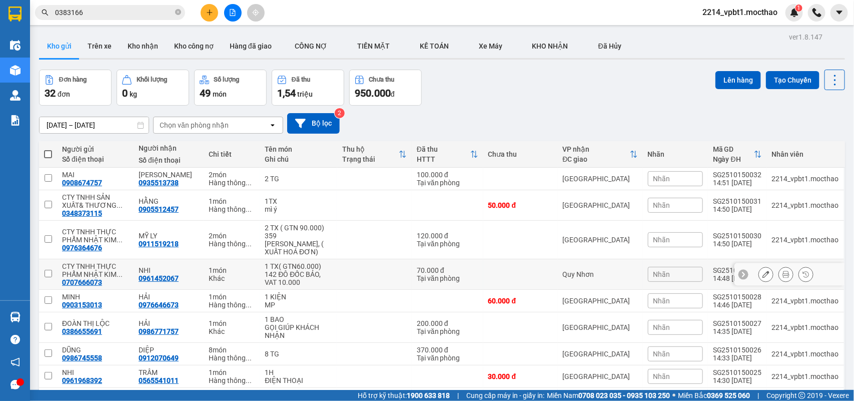
click at [760, 268] on button at bounding box center [766, 275] width 14 height 18
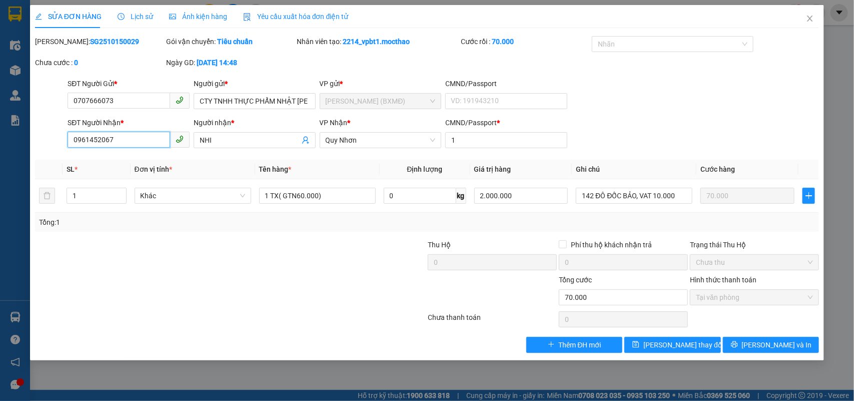
drag, startPoint x: 116, startPoint y: 143, endPoint x: 0, endPoint y: 148, distance: 116.1
click at [0, 148] on div "SỬA ĐƠN HÀNG Lịch sử Ảnh kiện hàng Yêu cầu xuất hóa đơn điện tử Total Paid Fee …" at bounding box center [427, 200] width 854 height 401
paste input "76517753"
drag, startPoint x: 221, startPoint y: 137, endPoint x: 168, endPoint y: 149, distance: 54.5
click at [168, 149] on div "SĐT Người Nhận * 0976517753 Người nhận * NHI NHI VP Nhận * Quy Nhơn CMND/Passpo…" at bounding box center [443, 134] width 755 height 35
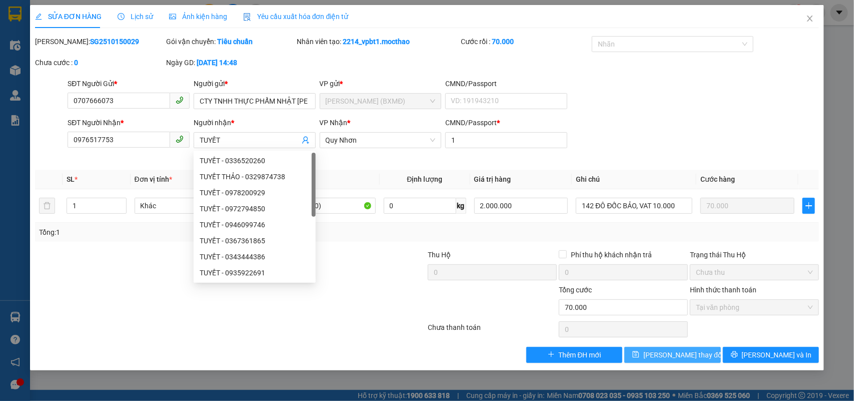
click at [679, 349] on button "Lưu thay đổi" at bounding box center [672, 355] width 96 height 16
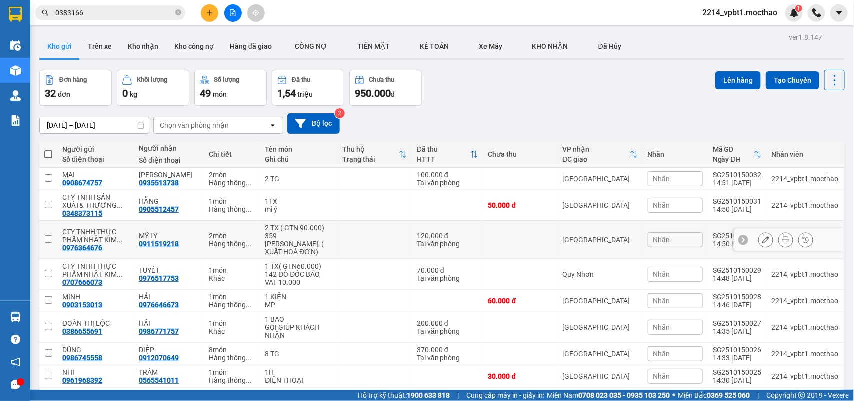
drag, startPoint x: 61, startPoint y: 243, endPoint x: 106, endPoint y: 243, distance: 45.0
click at [106, 243] on td "CTY TNHH THỰC PHẨM NHẬT KIM ... 0976364676" at bounding box center [95, 240] width 77 height 39
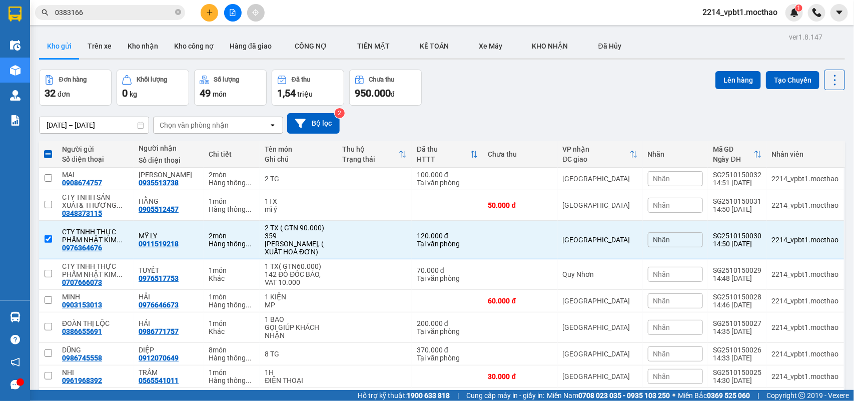
click at [448, 108] on div "13/10/2025 – 15/10/2025 Press the down arrow key to interact with the calendar …" at bounding box center [442, 124] width 806 height 36
drag, startPoint x: 104, startPoint y: 274, endPoint x: 61, endPoint y: 277, distance: 43.6
click at [61, 277] on td "CTY TNHH THỰC PHẨM NHẬT KIM ... 0707666073" at bounding box center [95, 274] width 77 height 31
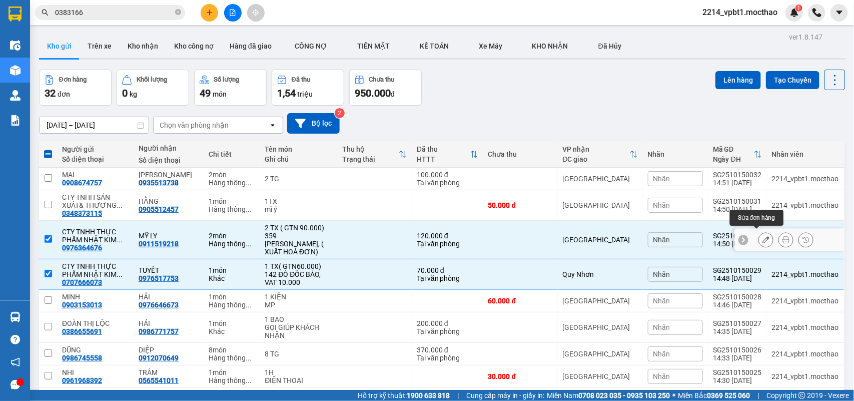
click at [762, 236] on icon at bounding box center [765, 239] width 7 height 7
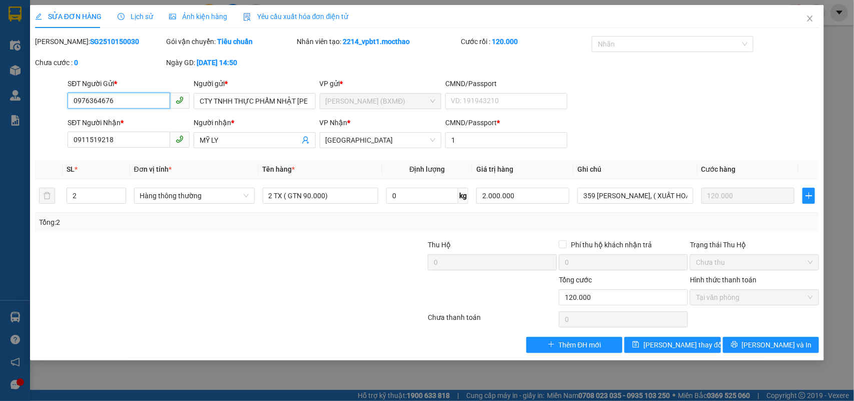
drag, startPoint x: 120, startPoint y: 106, endPoint x: 27, endPoint y: 106, distance: 93.5
click at [27, 106] on div "SỬA ĐƠN HÀNG Lịch sử Ảnh kiện hàng Yêu cầu xuất hóa đơn điện tử Total Paid Fee …" at bounding box center [427, 200] width 854 height 401
click at [674, 344] on span "Lưu thay đổi" at bounding box center [683, 344] width 80 height 11
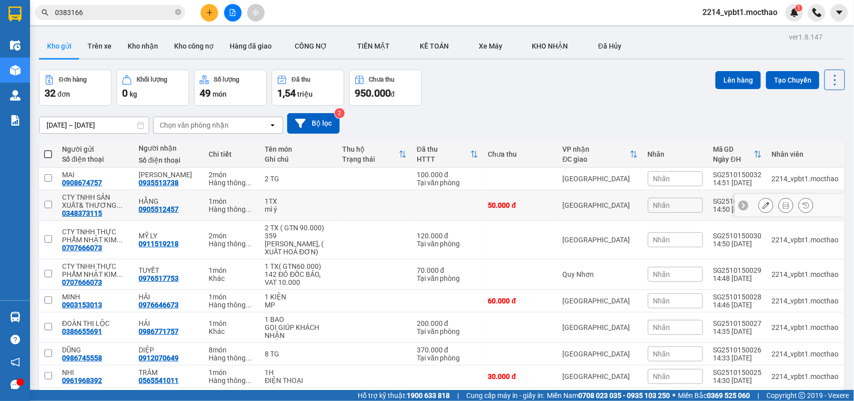
click at [108, 209] on div "CTY TNHH SẢN XUẤT& THƯƠNG ..." at bounding box center [95, 201] width 67 height 16
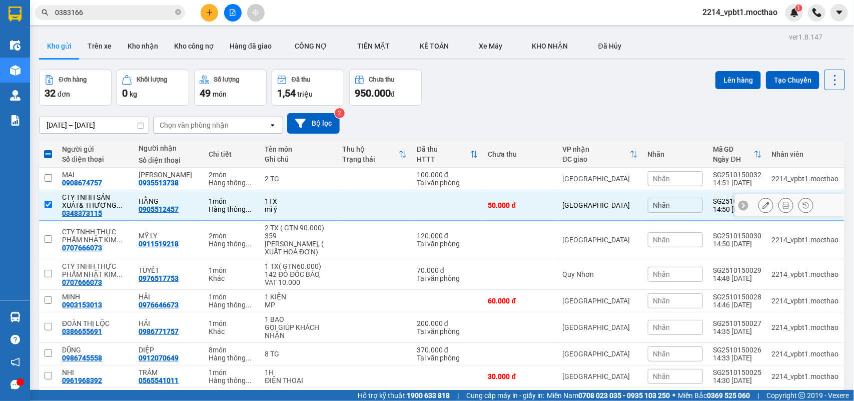
click at [113, 212] on div "CTY TNHH SẢN XUẤT& THƯƠNG ... 0348373115" at bounding box center [95, 205] width 67 height 24
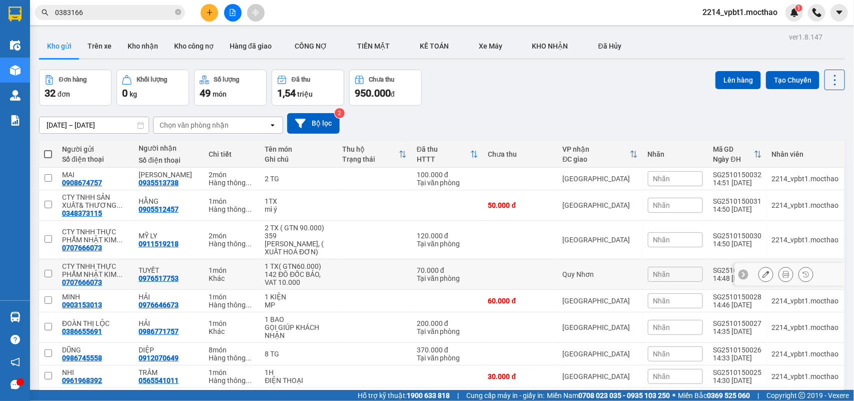
drag, startPoint x: 104, startPoint y: 247, endPoint x: 52, endPoint y: 252, distance: 52.3
click at [440, 117] on div "13/10/2025 – 15/10/2025 Press the down arrow key to interact with the calendar …" at bounding box center [442, 123] width 806 height 21
drag, startPoint x: 104, startPoint y: 241, endPoint x: 53, endPoint y: 249, distance: 51.6
click at [53, 249] on tr "CTY TNHH THỰC PHẨM NHẬT KIM ... 0707666073 MỸ LY 0911519218 2 món Hàng thông ..…" at bounding box center [442, 240] width 806 height 39
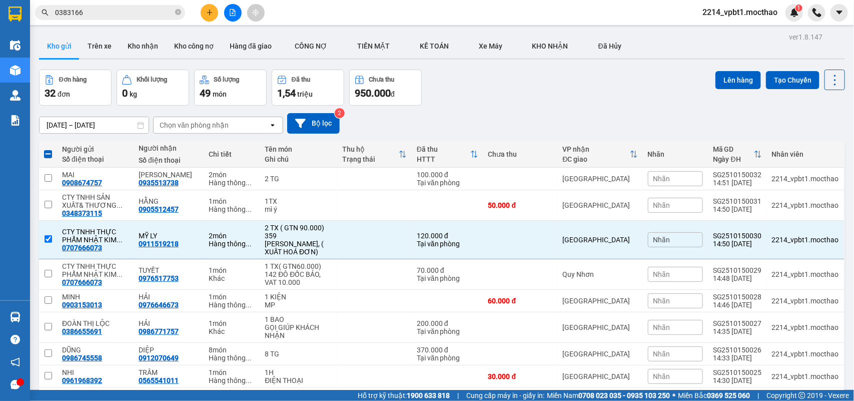
click at [551, 121] on div "13/10/2025 – 15/10/2025 Press the down arrow key to interact with the calendar …" at bounding box center [442, 123] width 806 height 21
click at [369, 229] on td at bounding box center [374, 240] width 75 height 39
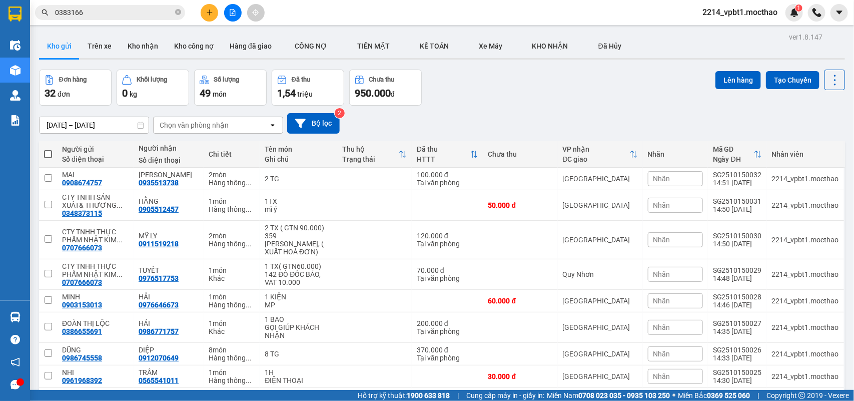
click at [434, 109] on div "13/10/2025 – 15/10/2025 Press the down arrow key to interact with the calendar …" at bounding box center [442, 124] width 806 height 36
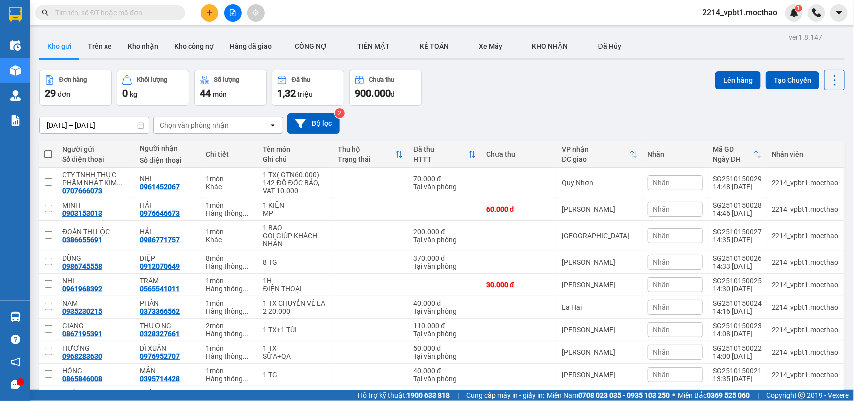
click at [156, 10] on input "text" at bounding box center [114, 12] width 118 height 11
paste input "0976364676"
type input "0976364676"
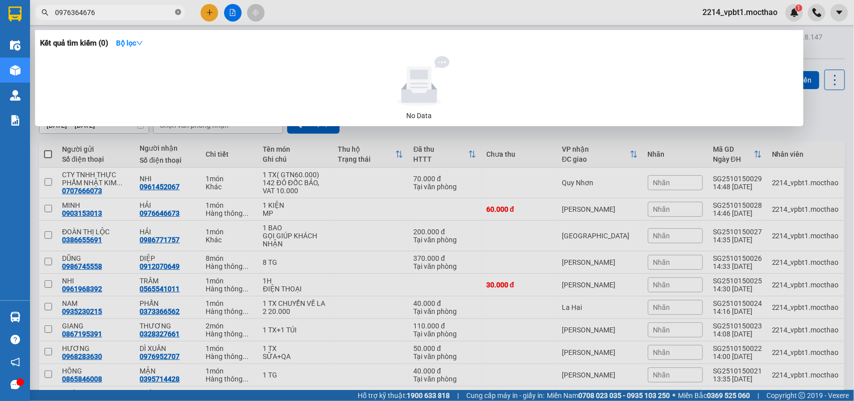
click at [177, 13] on icon "close-circle" at bounding box center [178, 12] width 6 height 6
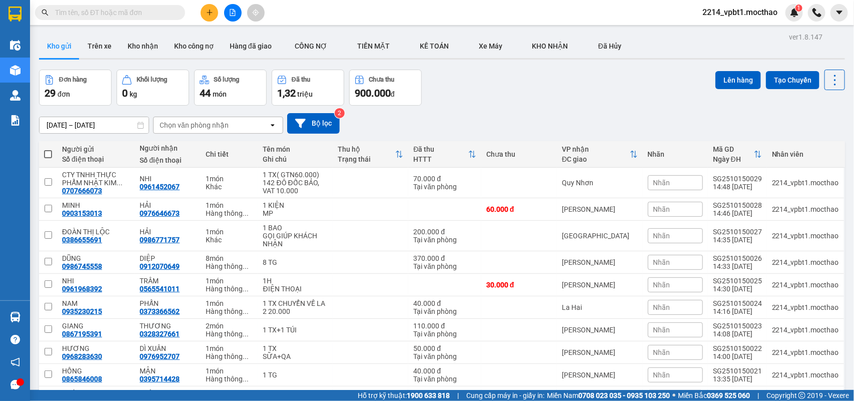
click at [156, 5] on span at bounding box center [110, 12] width 150 height 15
click at [150, 5] on span at bounding box center [110, 12] width 150 height 15
click at [144, 11] on input "text" at bounding box center [114, 12] width 118 height 11
paste input "0911519218"
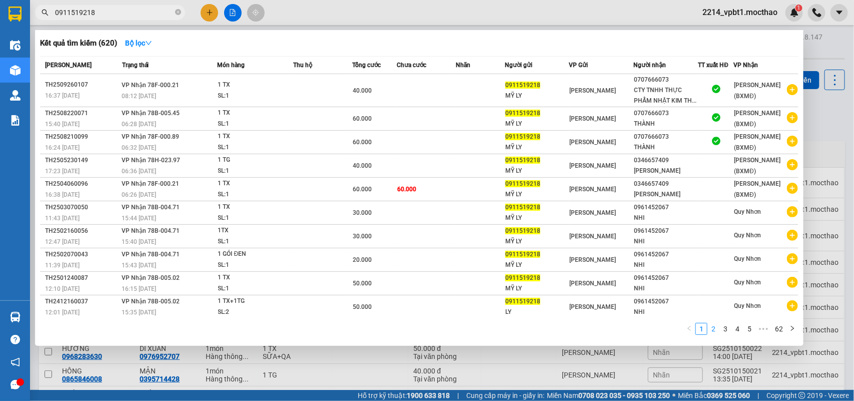
type input "0911519218"
click at [713, 329] on link "2" at bounding box center [713, 328] width 11 height 11
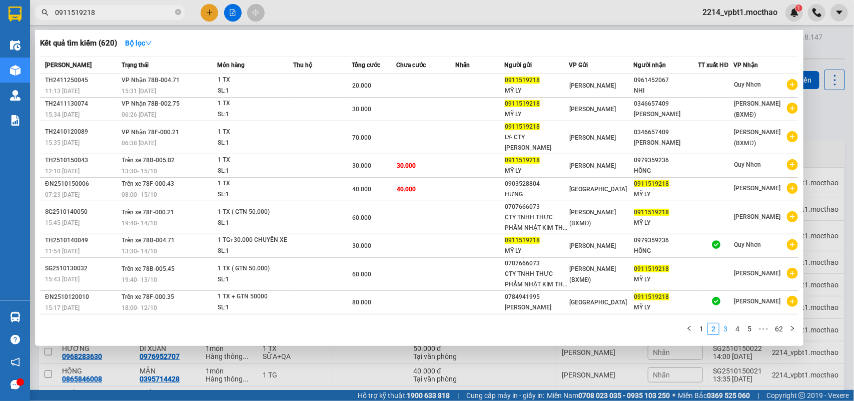
click at [724, 326] on link "3" at bounding box center [725, 328] width 11 height 11
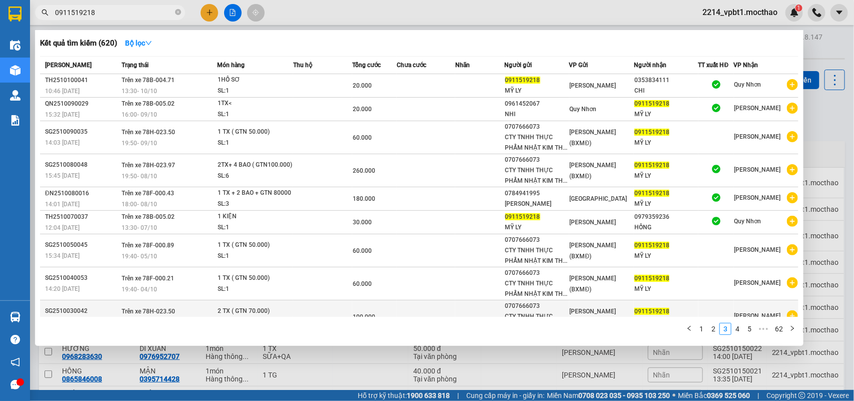
scroll to position [39, 0]
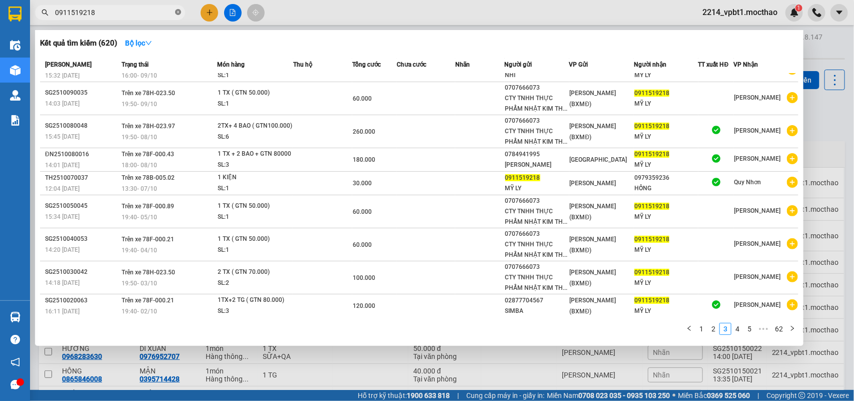
click at [176, 12] on icon "close-circle" at bounding box center [178, 12] width 6 height 6
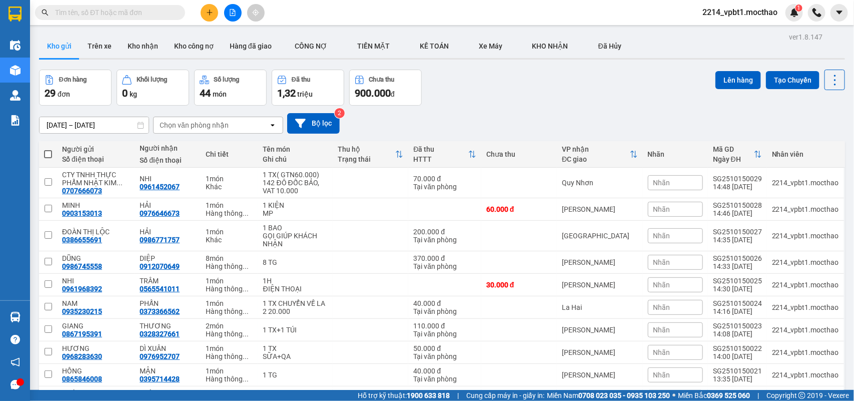
paste input "0707666073"
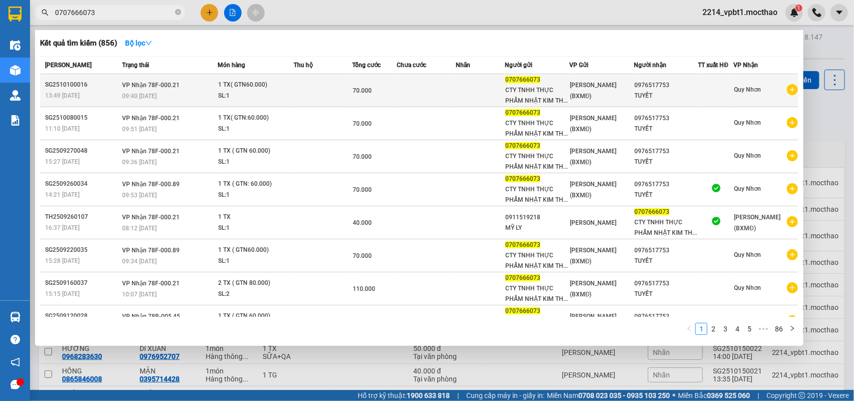
type input "0707666073"
drag, startPoint x: 669, startPoint y: 85, endPoint x: 631, endPoint y: 86, distance: 38.0
click at [634, 86] on div "0976517753" at bounding box center [666, 85] width 64 height 11
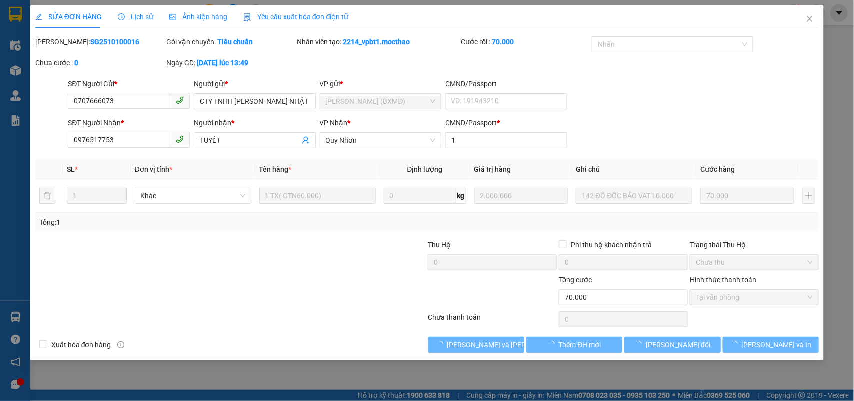
type input "0707666073"
type input "0976517753"
type input "1"
type input "0"
type input "70.000"
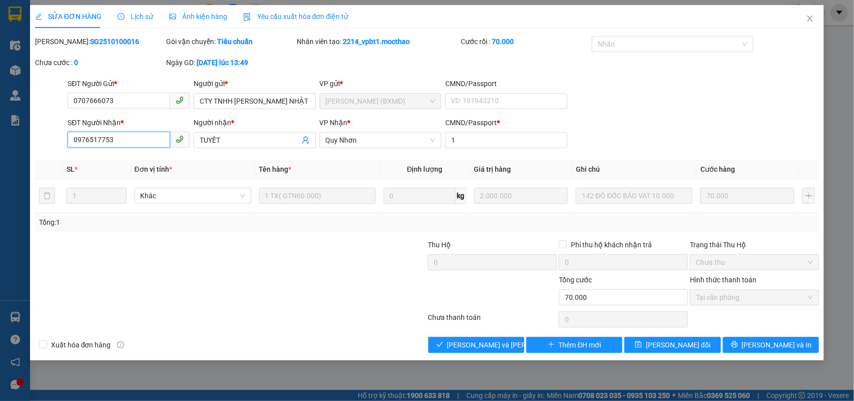
drag, startPoint x: 124, startPoint y: 138, endPoint x: 41, endPoint y: 139, distance: 83.0
click at [41, 139] on div "SĐT Người Nhận * 0976517753 0976517753 Người nhận * TUYẾT VP Nhận * Quy Nhơn CM…" at bounding box center [427, 134] width 786 height 35
click at [811, 19] on icon "close" at bounding box center [810, 19] width 8 height 8
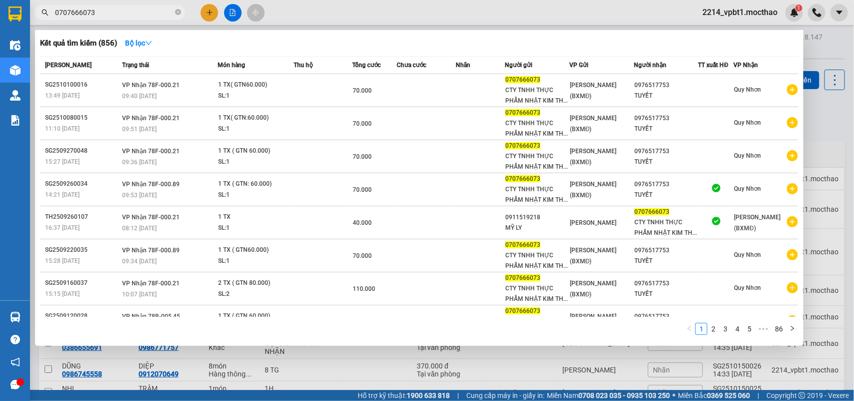
click at [116, 12] on input "0707666073" at bounding box center [114, 12] width 118 height 11
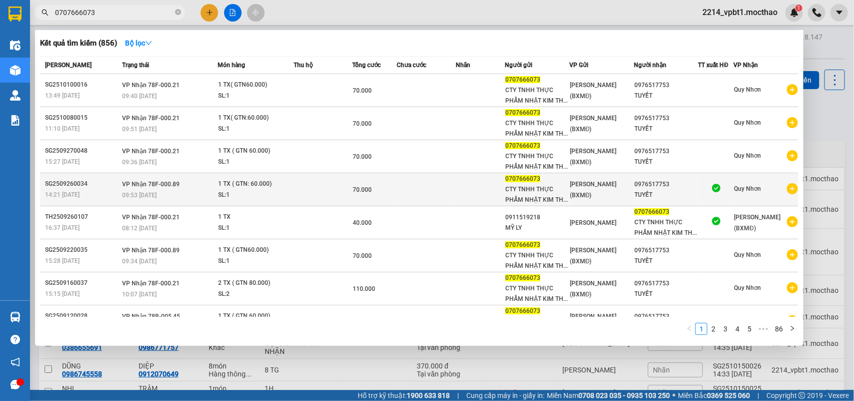
scroll to position [89, 0]
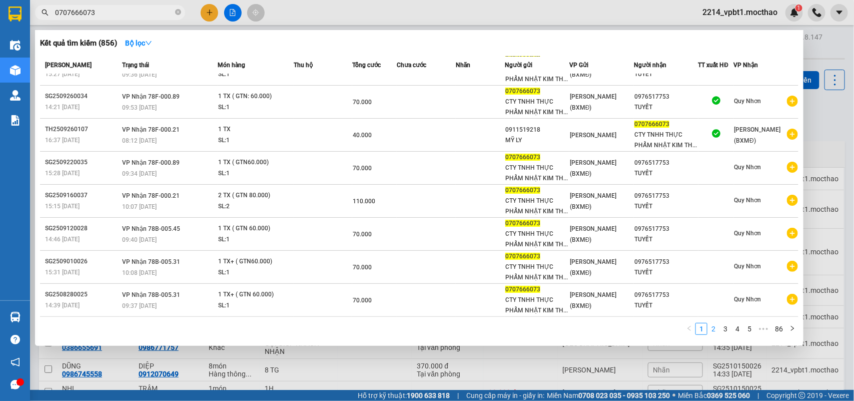
click at [713, 328] on link "2" at bounding box center [713, 328] width 11 height 11
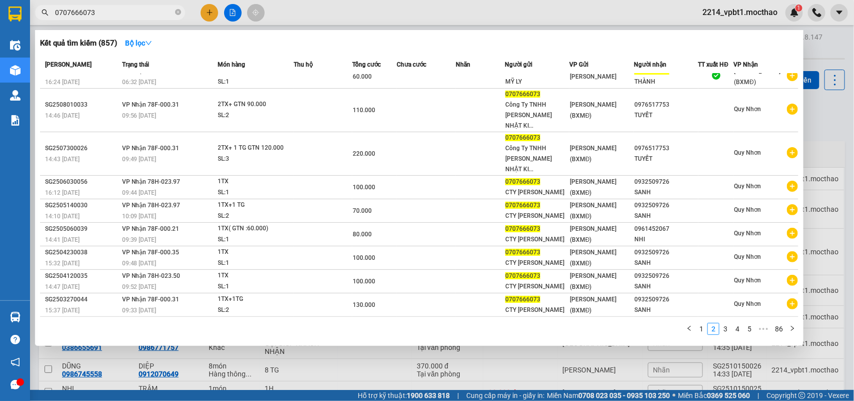
scroll to position [9, 0]
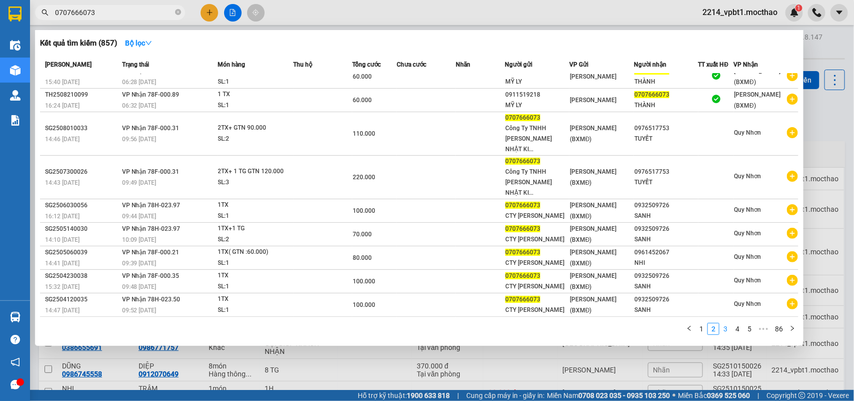
click at [727, 330] on link "3" at bounding box center [725, 328] width 11 height 11
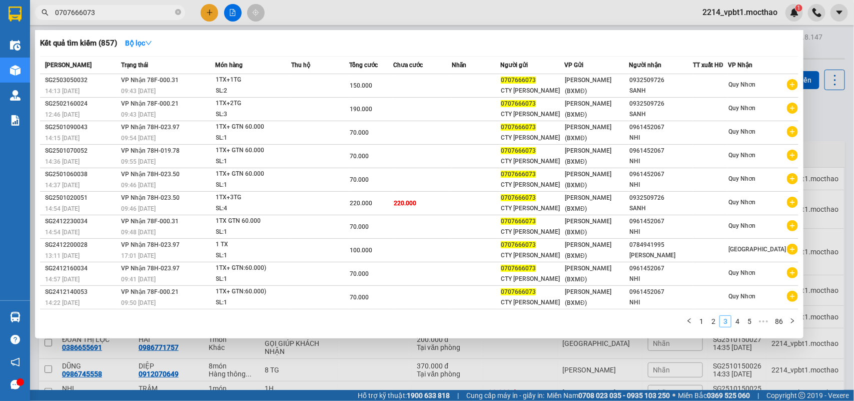
scroll to position [0, 0]
click at [739, 319] on link "4" at bounding box center [737, 321] width 11 height 11
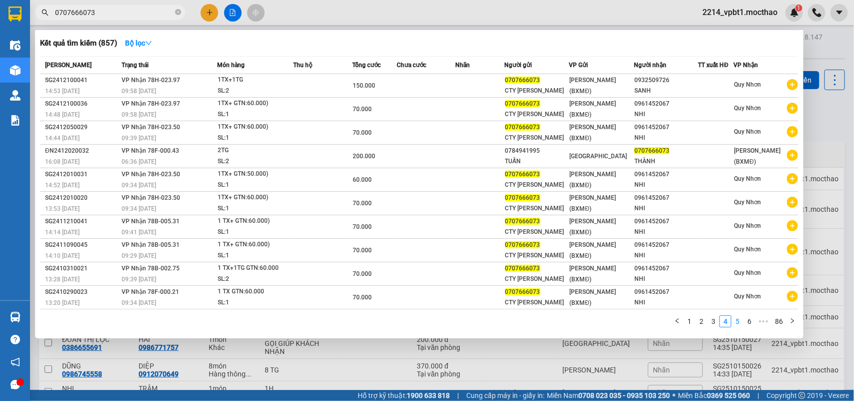
click at [741, 319] on link "5" at bounding box center [737, 321] width 11 height 11
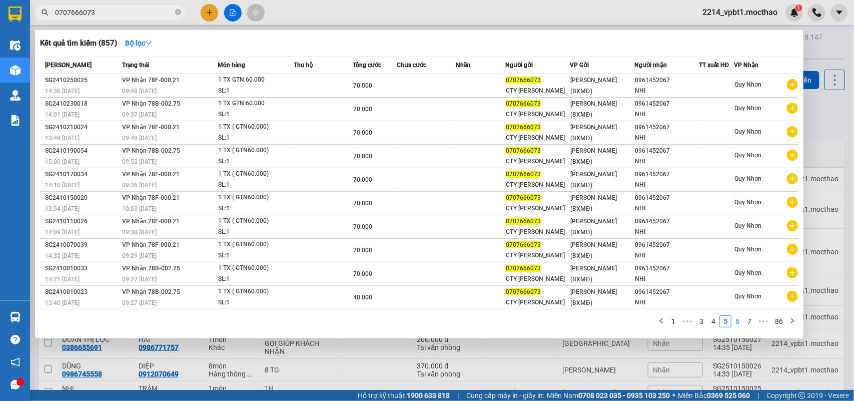
click at [739, 319] on link "6" at bounding box center [737, 321] width 11 height 11
click at [736, 316] on link "7" at bounding box center [737, 321] width 11 height 11
click at [741, 318] on link "8" at bounding box center [737, 321] width 11 height 11
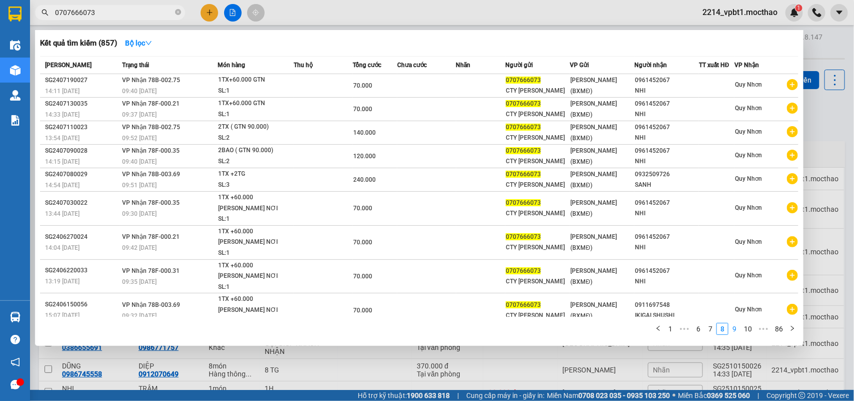
click at [738, 327] on link "9" at bounding box center [734, 328] width 11 height 11
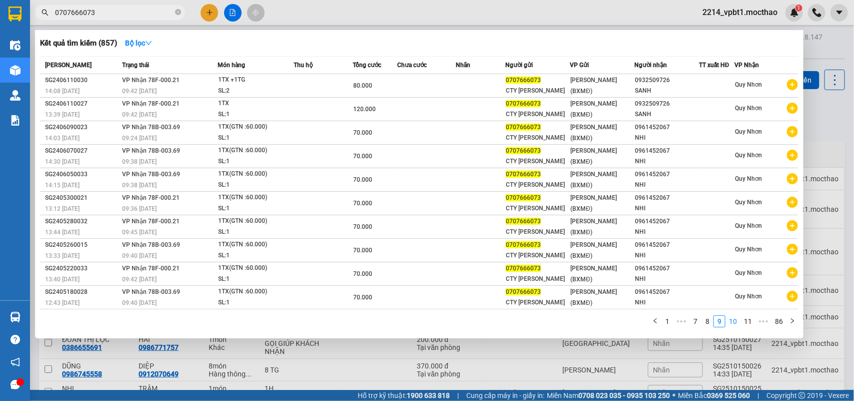
click at [735, 321] on link "10" at bounding box center [733, 321] width 14 height 11
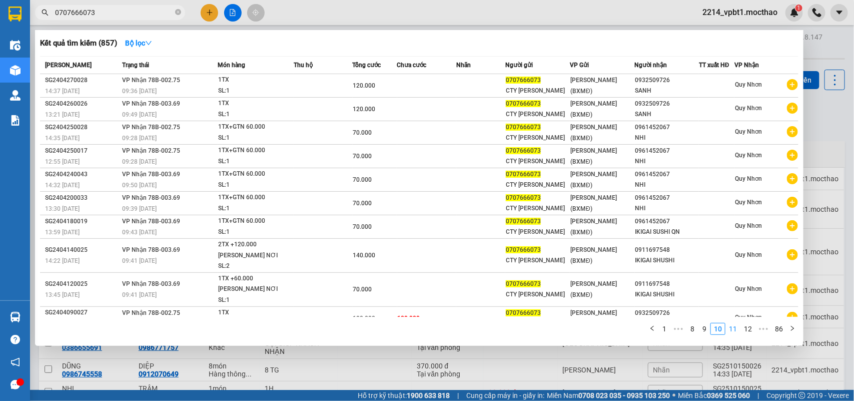
click at [732, 329] on link "11" at bounding box center [733, 328] width 14 height 11
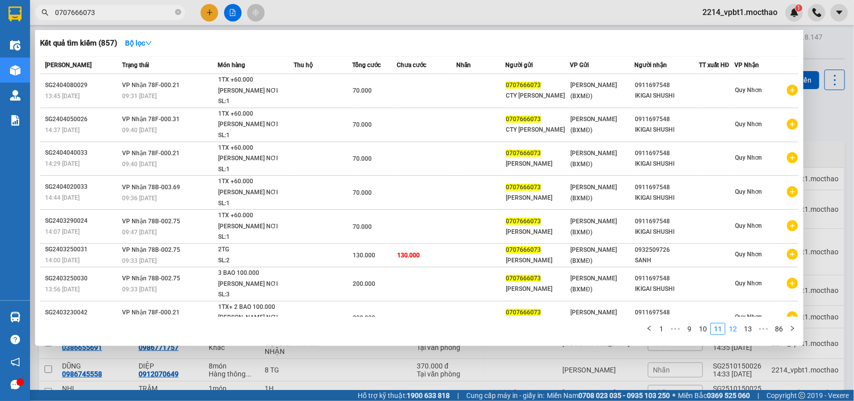
click at [729, 326] on link "12" at bounding box center [733, 328] width 14 height 11
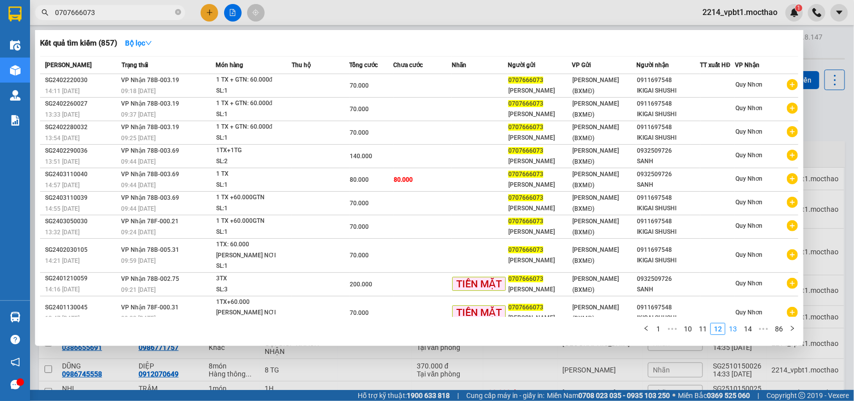
click at [735, 323] on link "13" at bounding box center [733, 328] width 14 height 11
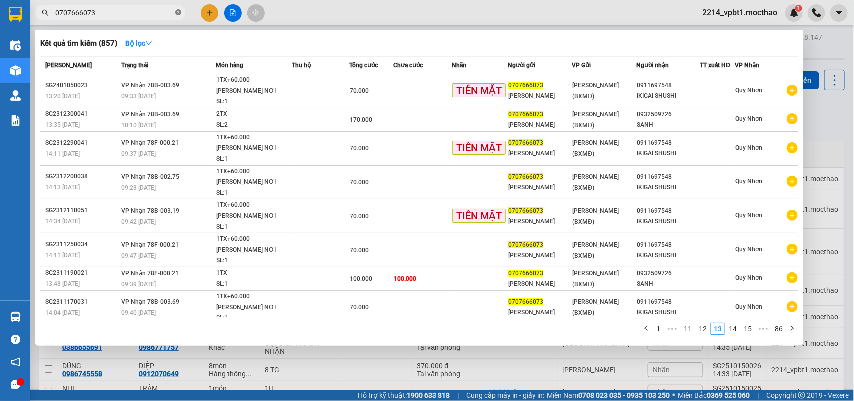
click at [178, 11] on icon "close-circle" at bounding box center [178, 12] width 6 height 6
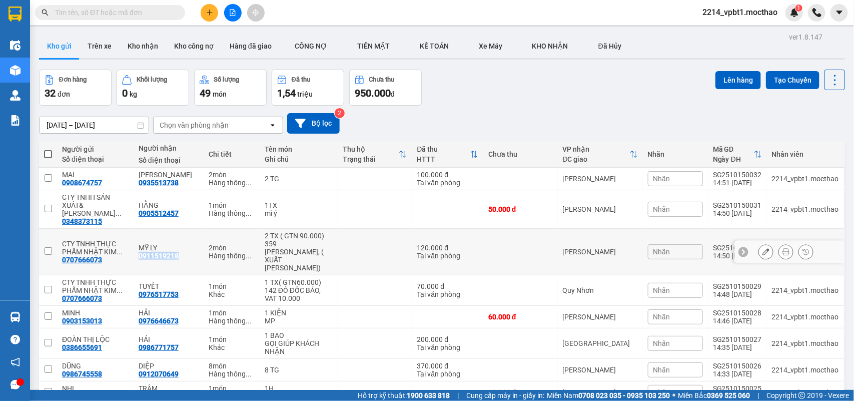
drag, startPoint x: 132, startPoint y: 240, endPoint x: 178, endPoint y: 239, distance: 46.5
click at [178, 239] on td "MỸ LY 0911519218" at bounding box center [169, 252] width 70 height 47
checkbox input "true"
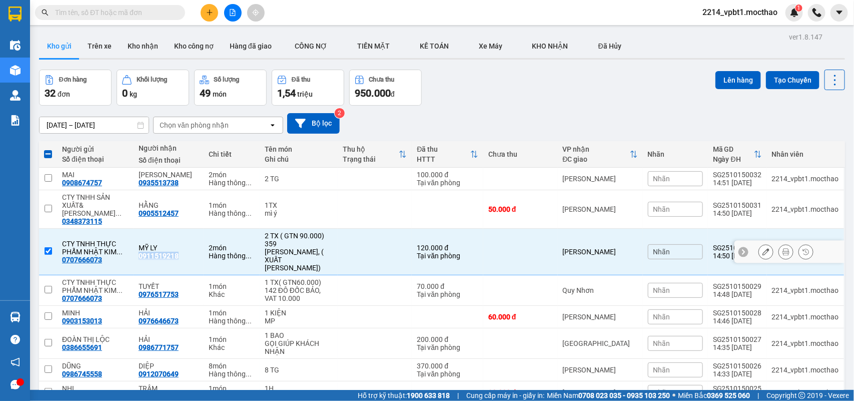
copy div "0911519218"
click at [149, 11] on input "text" at bounding box center [114, 12] width 118 height 11
paste input "0911519218"
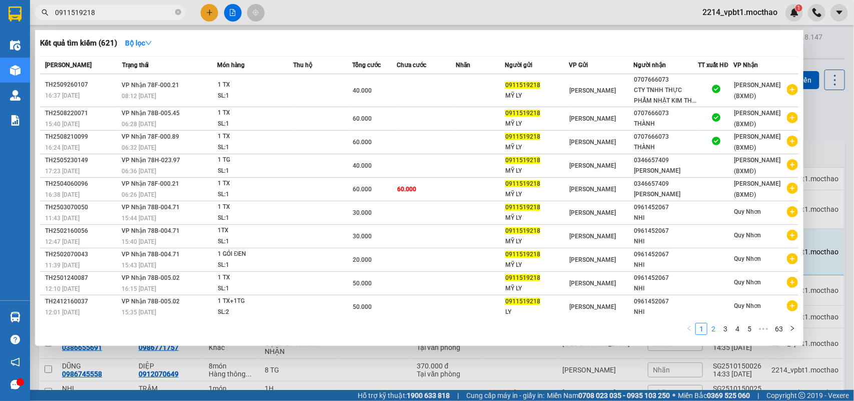
type input "0911519218"
click at [713, 327] on link "2" at bounding box center [713, 328] width 11 height 11
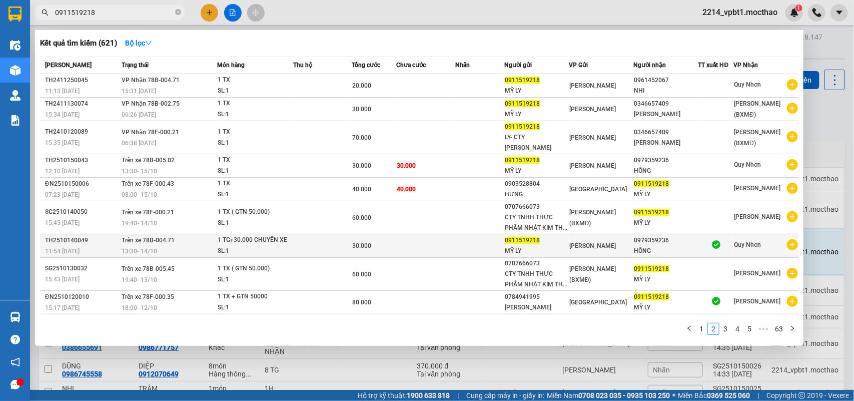
scroll to position [19, 0]
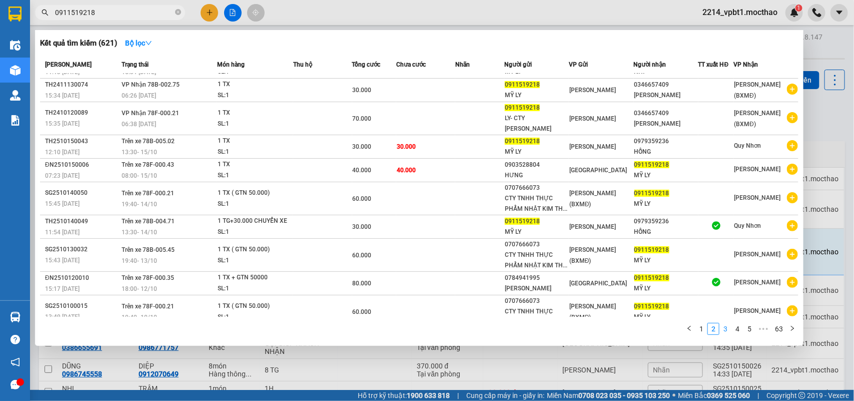
click at [728, 326] on link "3" at bounding box center [725, 328] width 11 height 11
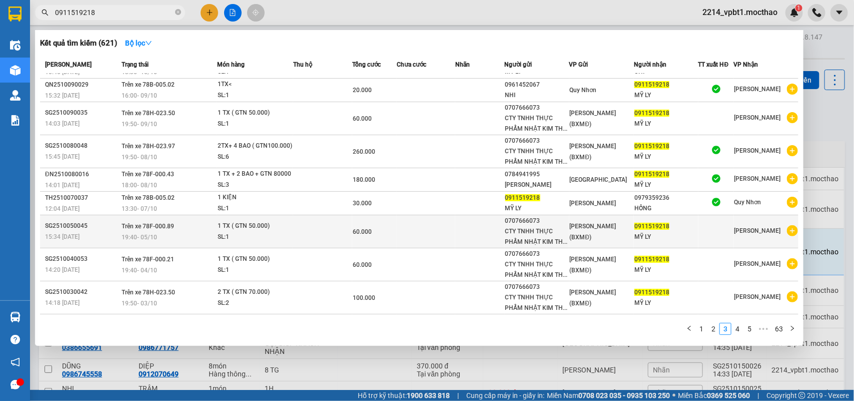
scroll to position [39, 0]
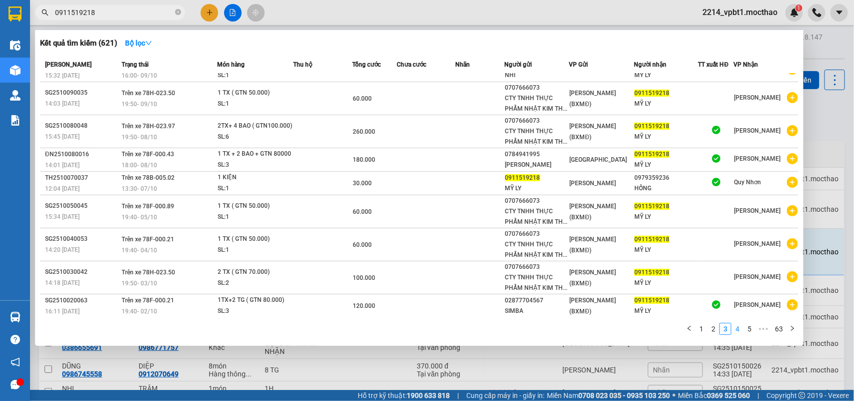
click at [742, 327] on link "4" at bounding box center [737, 328] width 11 height 11
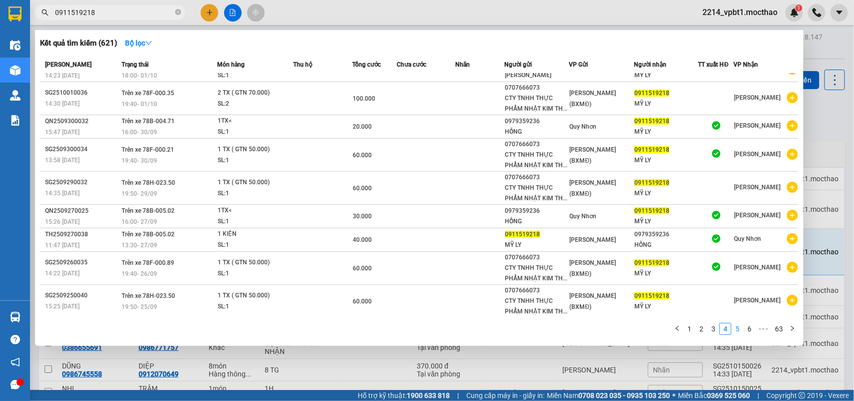
click at [739, 329] on link "5" at bounding box center [737, 328] width 11 height 11
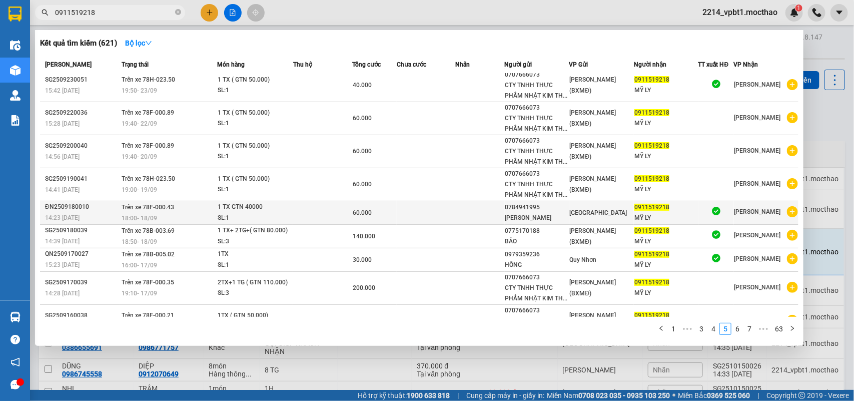
scroll to position [60, 0]
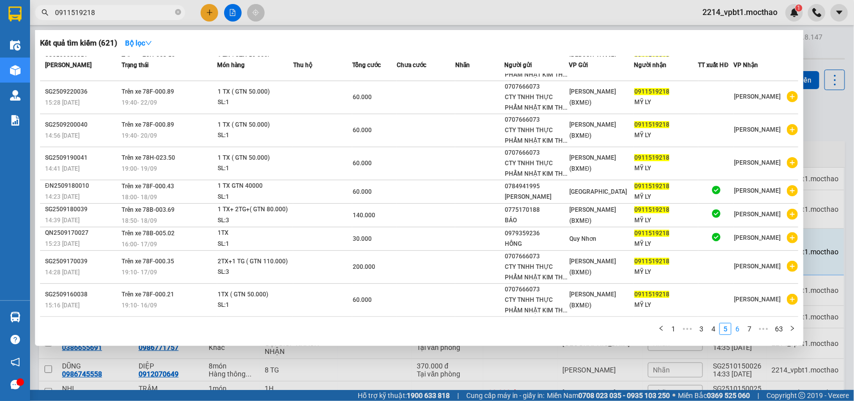
click at [738, 328] on link "6" at bounding box center [737, 328] width 11 height 11
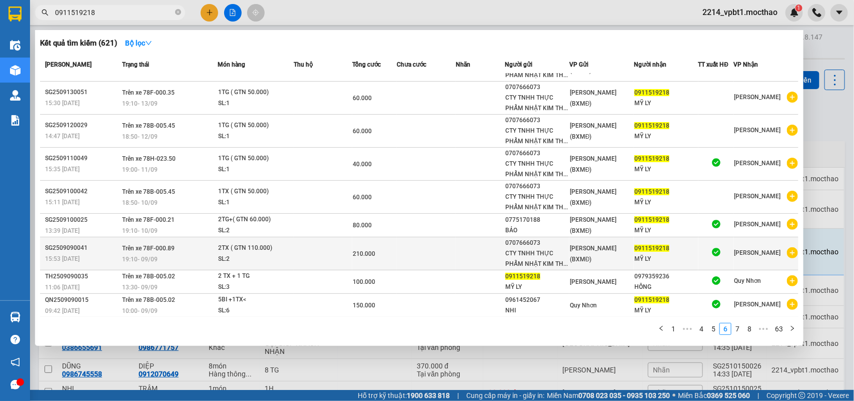
scroll to position [0, 0]
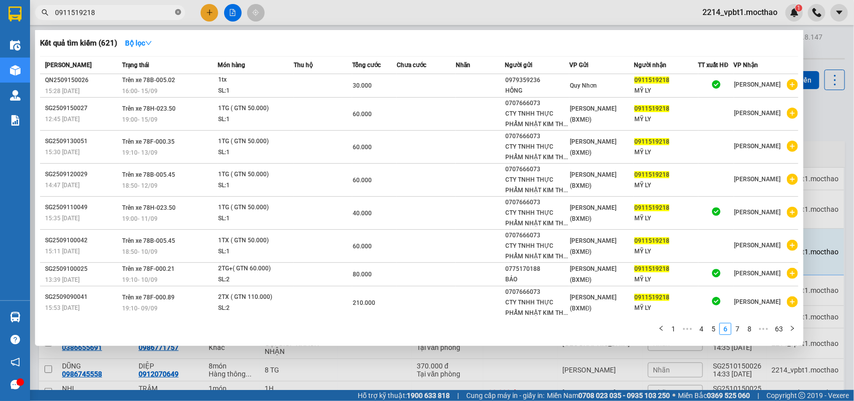
click at [176, 13] on icon "close-circle" at bounding box center [178, 12] width 6 height 6
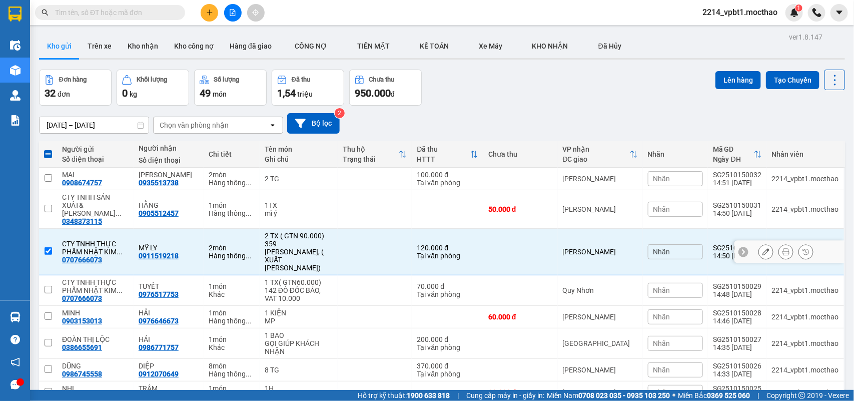
click at [53, 237] on td at bounding box center [48, 252] width 18 height 47
checkbox input "false"
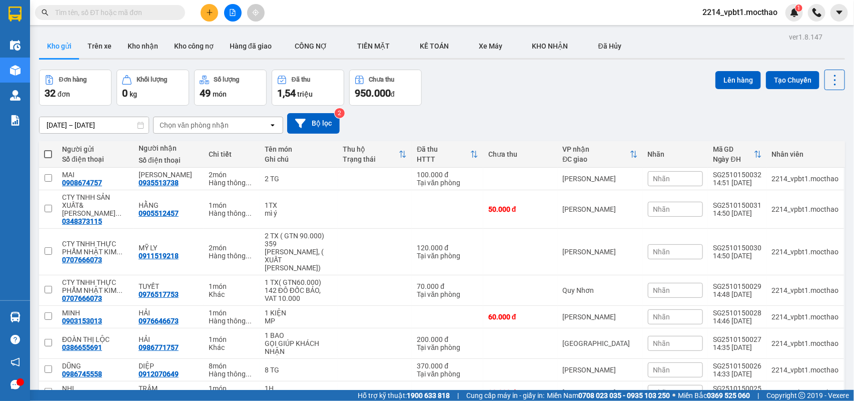
click at [45, 150] on span at bounding box center [48, 154] width 8 height 8
click at [48, 149] on input "checkbox" at bounding box center [48, 149] width 0 height 0
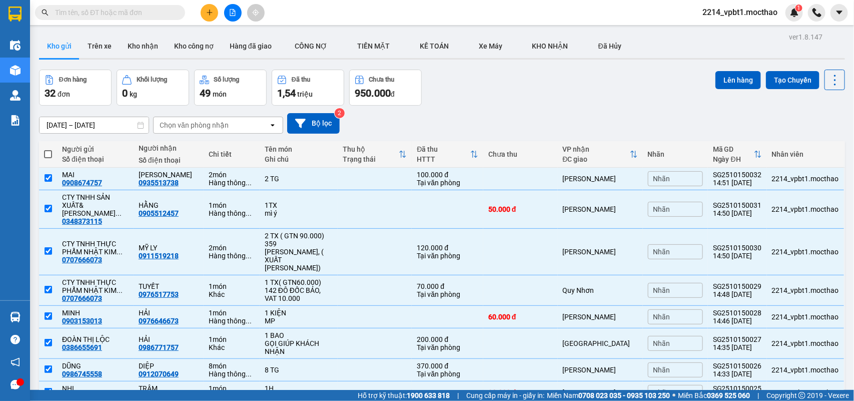
checkbox input "true"
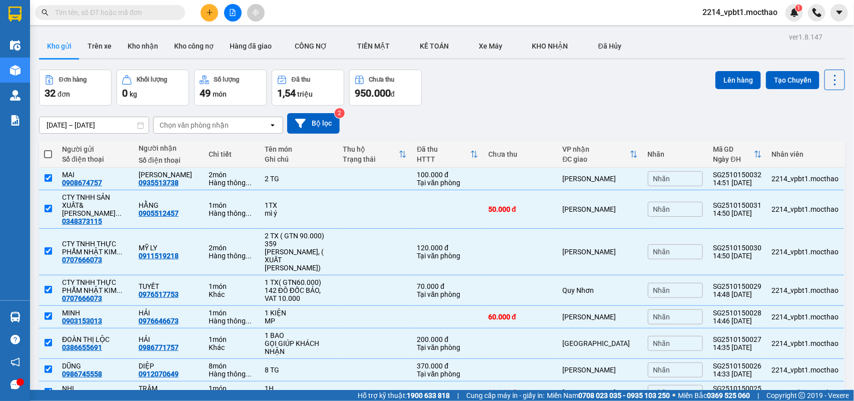
checkbox input "true"
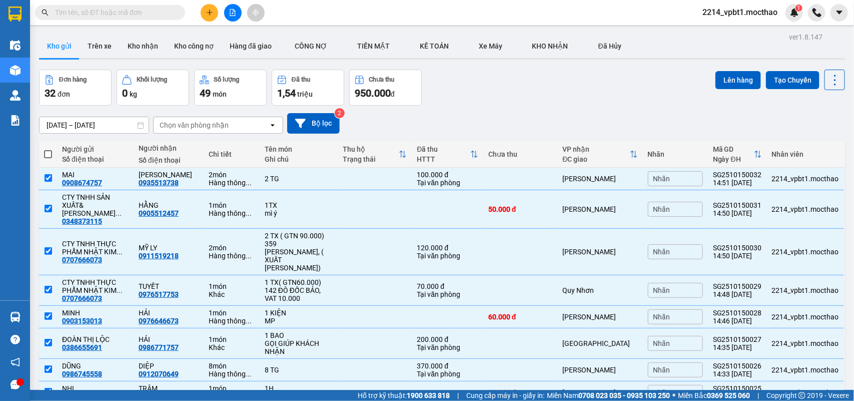
checkbox input "true"
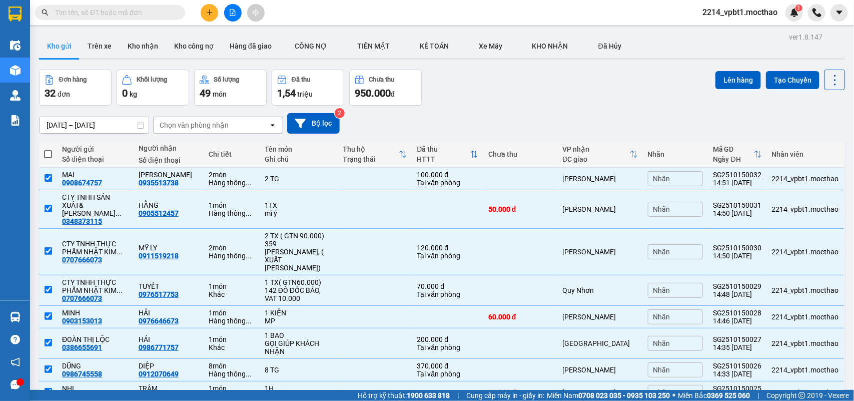
checkbox input "true"
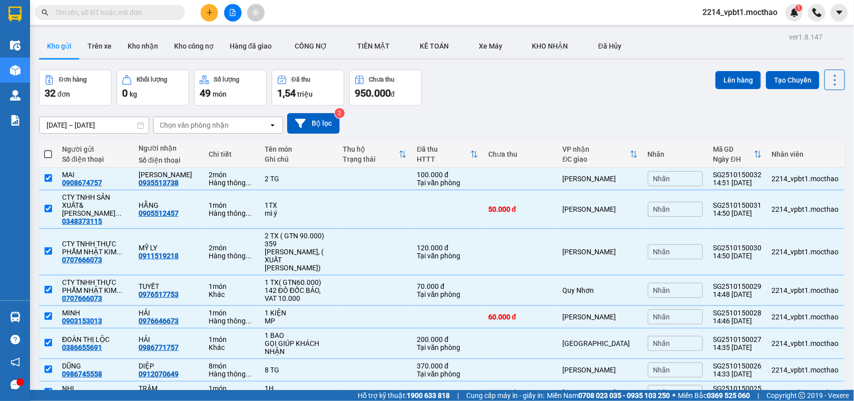
checkbox input "true"
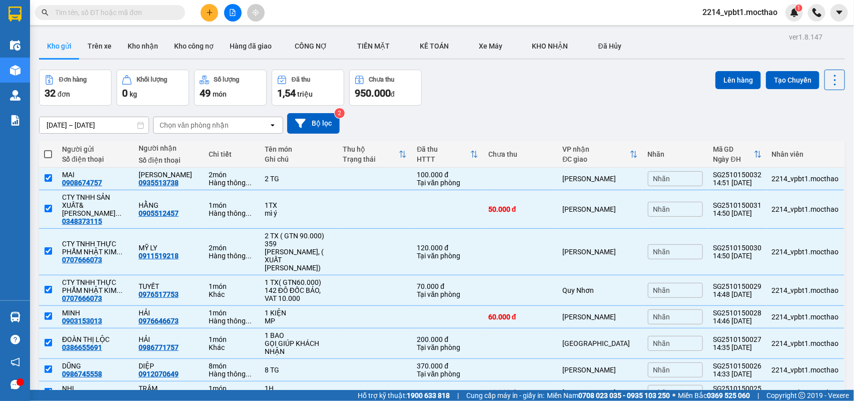
checkbox input "true"
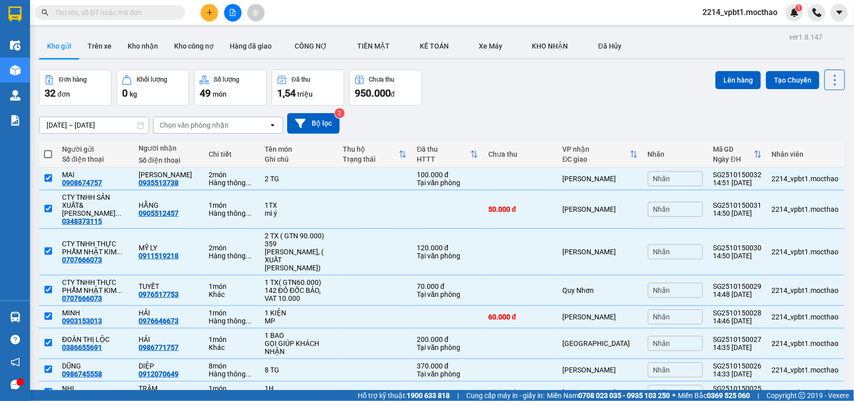
checkbox input "true"
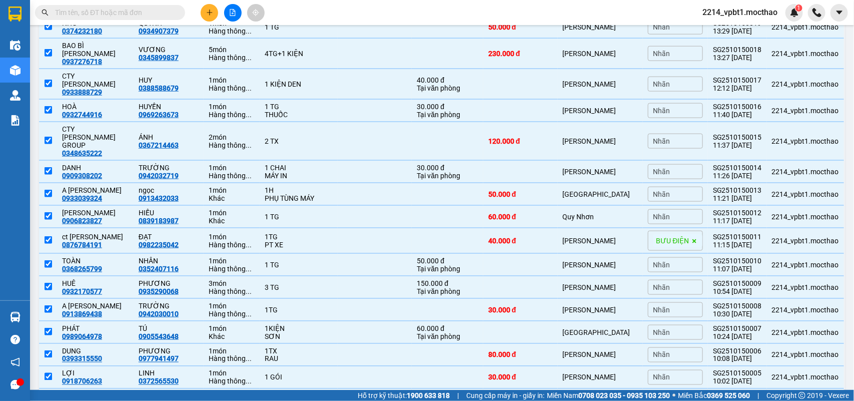
scroll to position [595, 0]
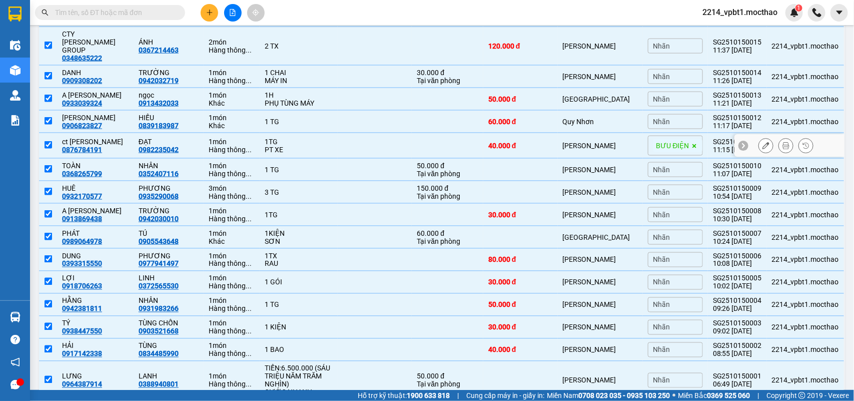
click at [609, 142] on div "[GEOGRAPHIC_DATA]" at bounding box center [600, 146] width 75 height 8
checkbox input "false"
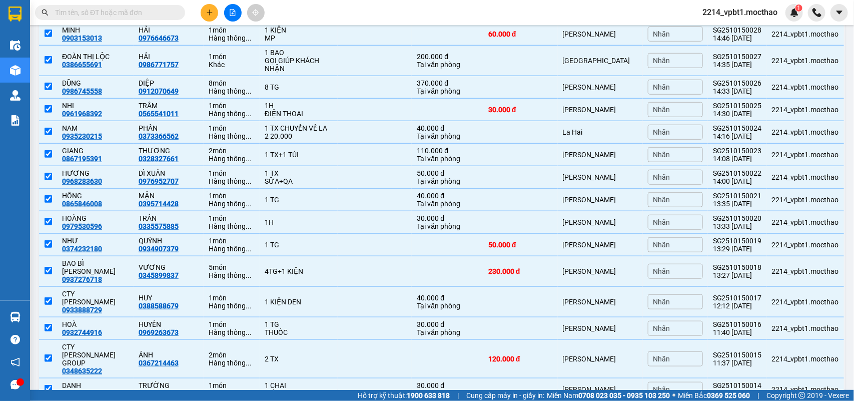
scroll to position [0, 0]
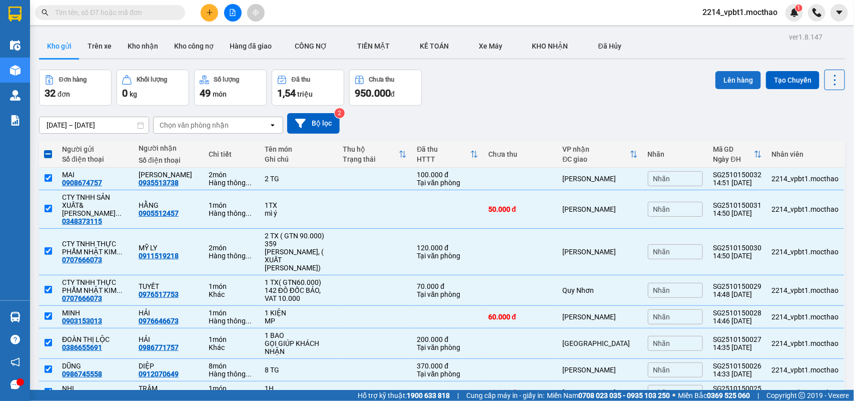
click at [715, 76] on button "Lên hàng" at bounding box center [738, 80] width 46 height 18
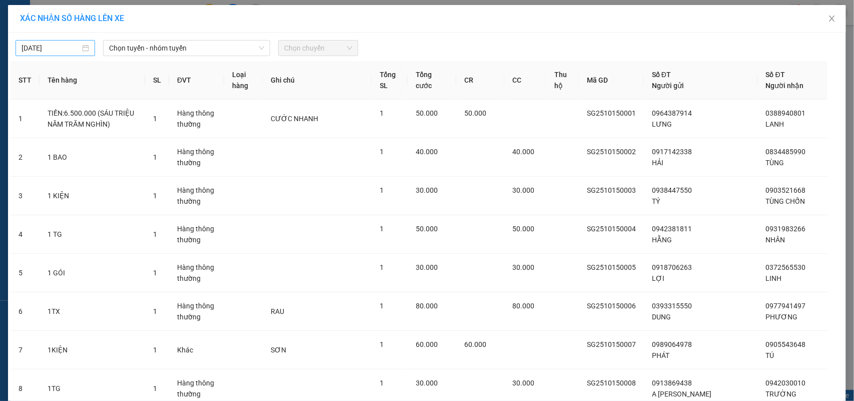
click at [72, 49] on input "[DATE]" at bounding box center [51, 48] width 59 height 11
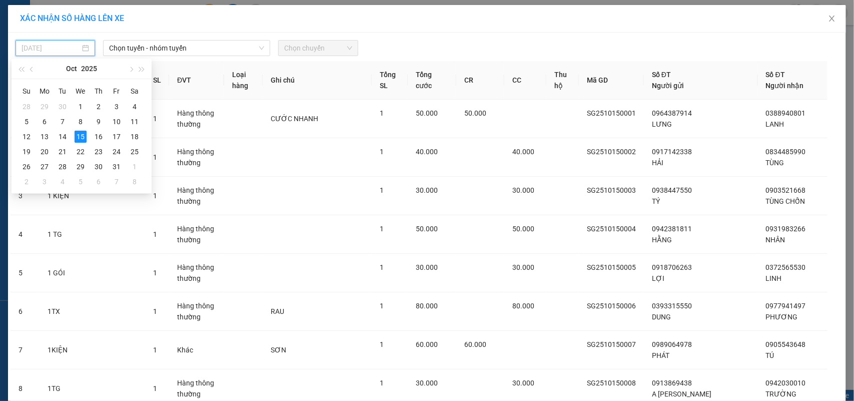
type input "[DATE]"
click at [176, 47] on span "Chọn tuyến - nhóm tuyến" at bounding box center [186, 48] width 155 height 15
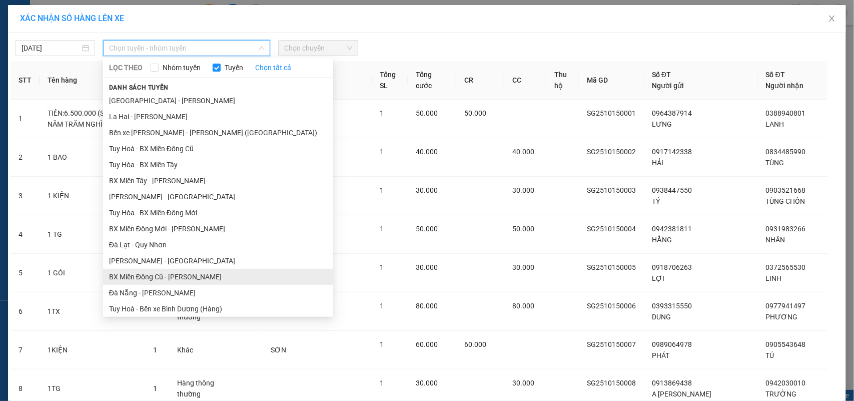
click at [154, 278] on li "BX Miền Đông Cũ - [GEOGRAPHIC_DATA]" at bounding box center [218, 277] width 230 height 16
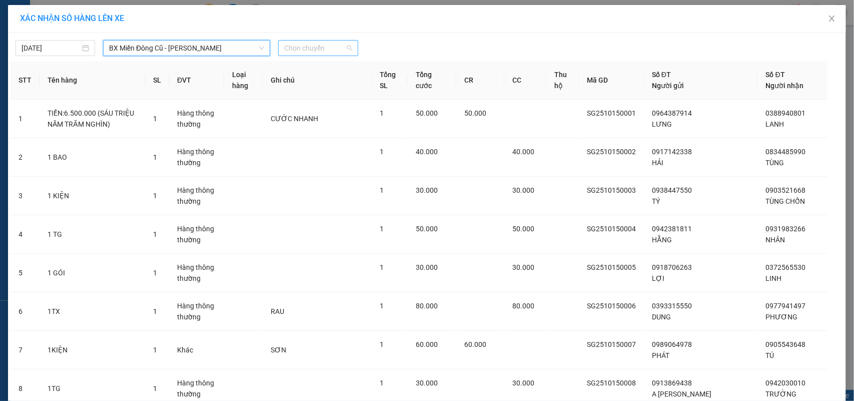
click at [309, 49] on span "Chọn chuyến" at bounding box center [318, 48] width 68 height 15
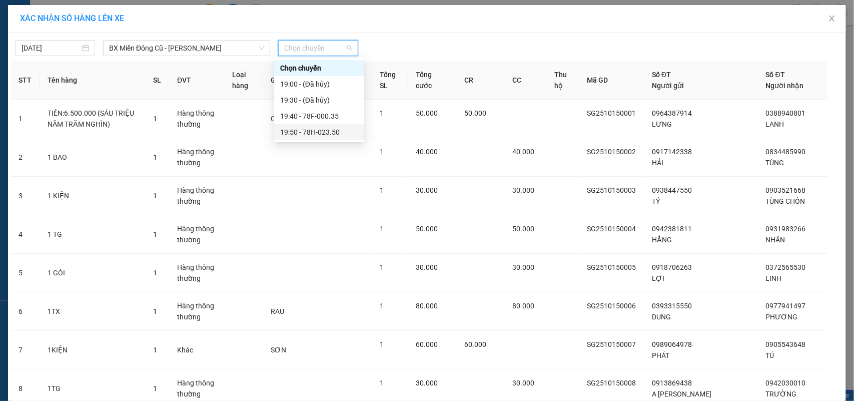
click at [316, 133] on div "19:50 - 78H-023.50" at bounding box center [319, 132] width 78 height 11
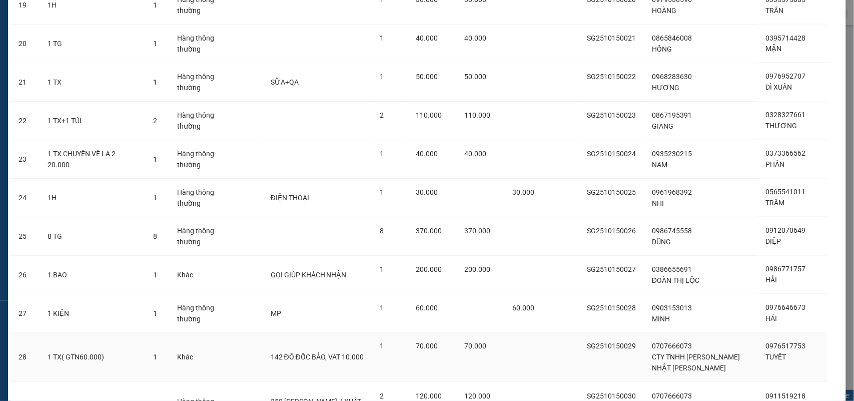
scroll to position [1019, 0]
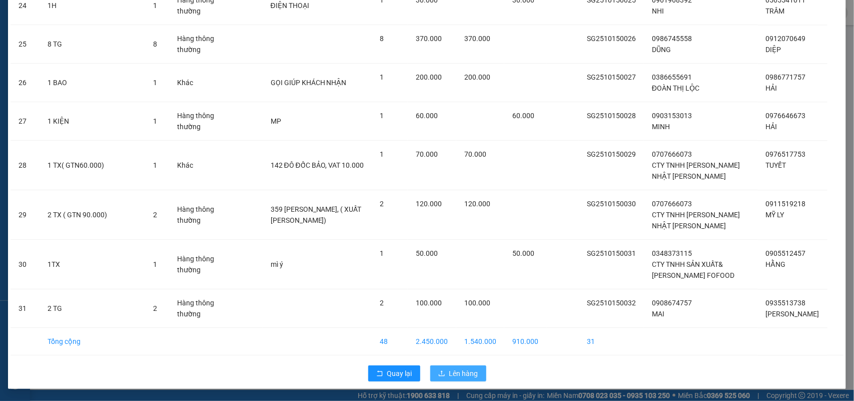
click at [441, 366] on button "Lên hàng" at bounding box center [458, 373] width 56 height 16
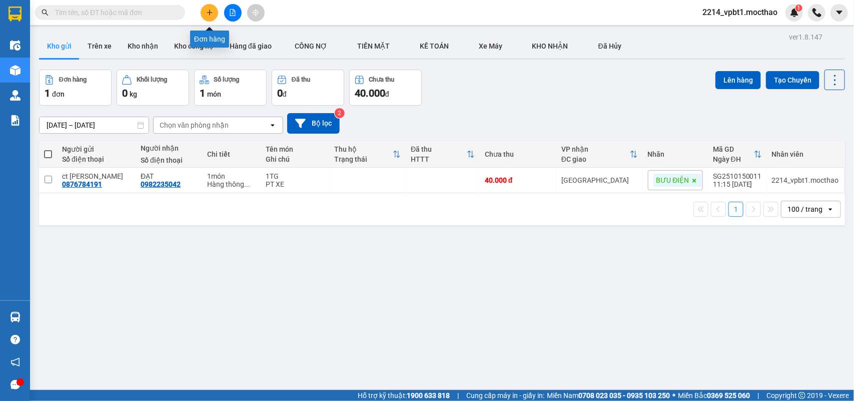
click at [209, 13] on icon "plus" at bounding box center [209, 13] width 1 height 6
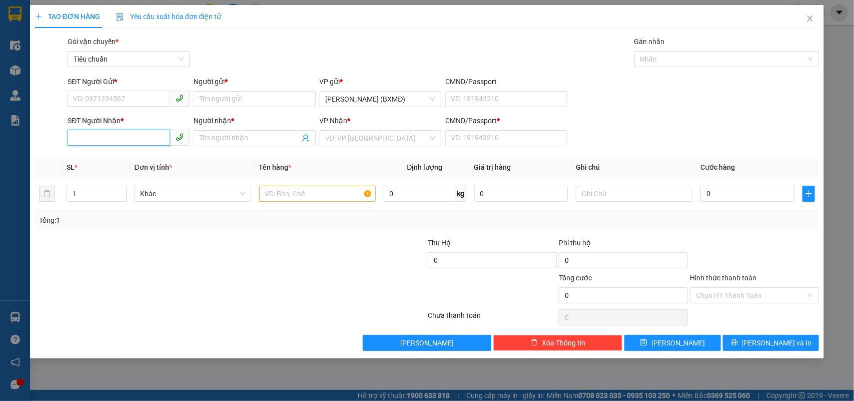
click at [131, 141] on input "SĐT Người Nhận *" at bounding box center [119, 138] width 103 height 16
type input "0332067831"
click at [234, 136] on input "Người nhận *" at bounding box center [250, 138] width 100 height 11
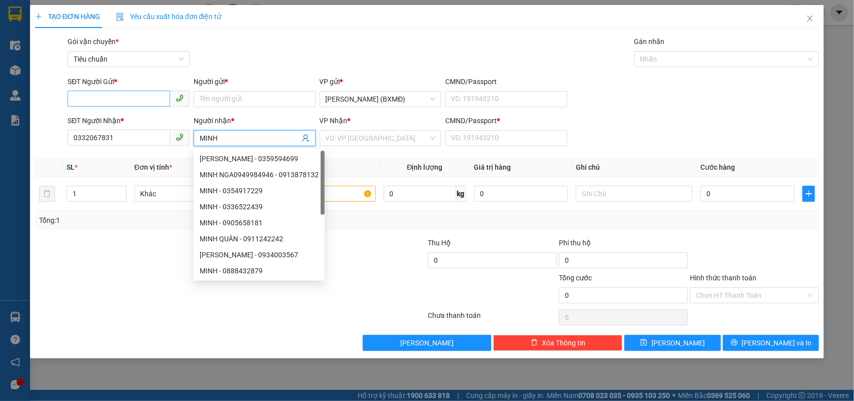
type input "MINH"
click at [94, 103] on input "SĐT Người Gửi *" at bounding box center [119, 99] width 103 height 16
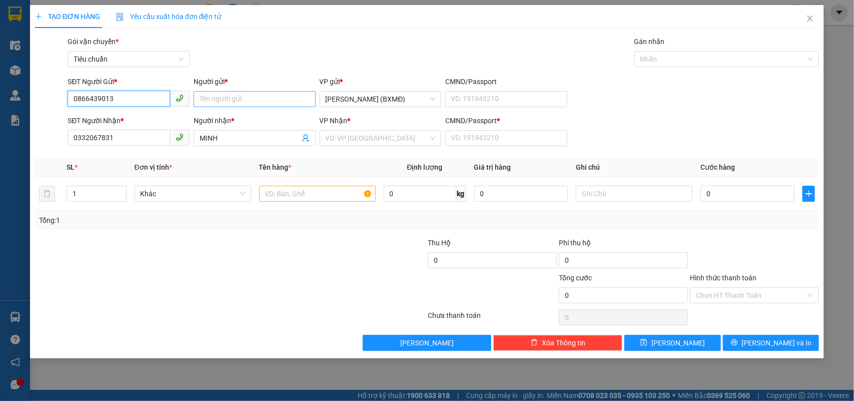
type input "0866439013"
click at [208, 94] on input "Người gửi *" at bounding box center [255, 99] width 122 height 16
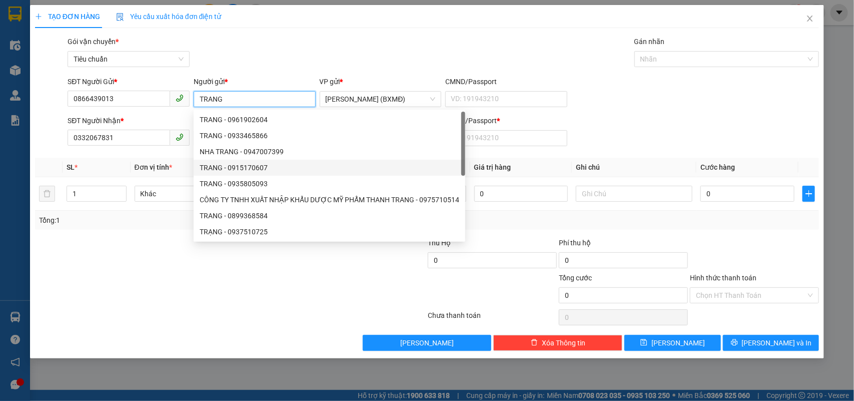
type input "TRANG"
click at [126, 266] on div at bounding box center [165, 254] width 262 height 35
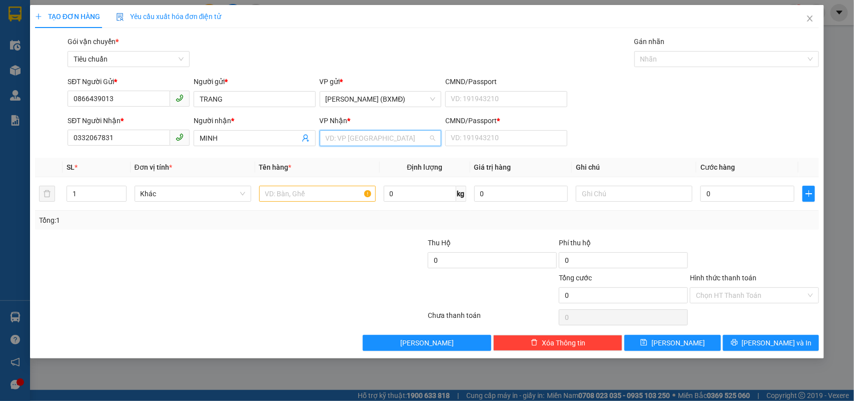
drag, startPoint x: 396, startPoint y: 138, endPoint x: 341, endPoint y: 187, distance: 73.7
click at [395, 138] on input "search" at bounding box center [377, 138] width 103 height 15
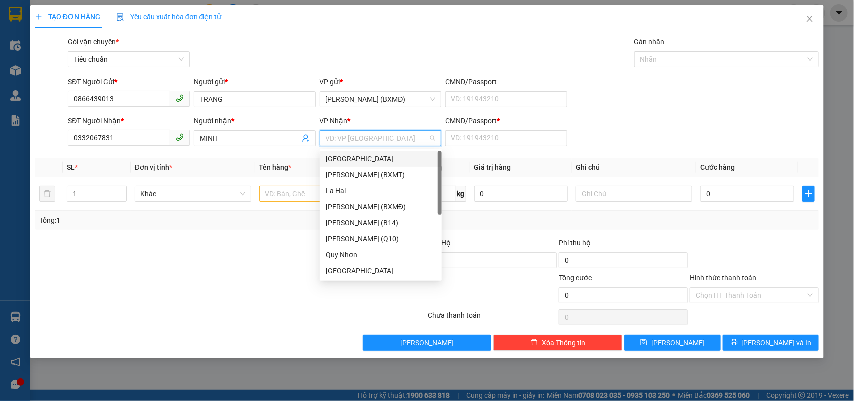
click at [364, 158] on div "[GEOGRAPHIC_DATA]" at bounding box center [381, 158] width 110 height 11
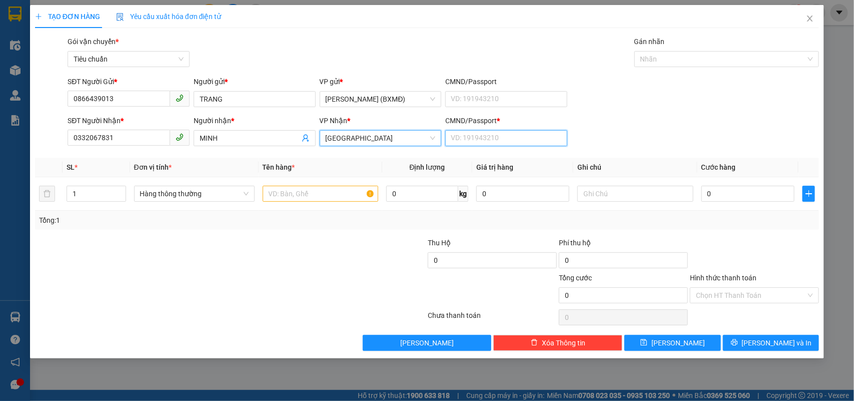
click at [471, 138] on input "CMND/Passport *" at bounding box center [506, 138] width 122 height 16
type input "1"
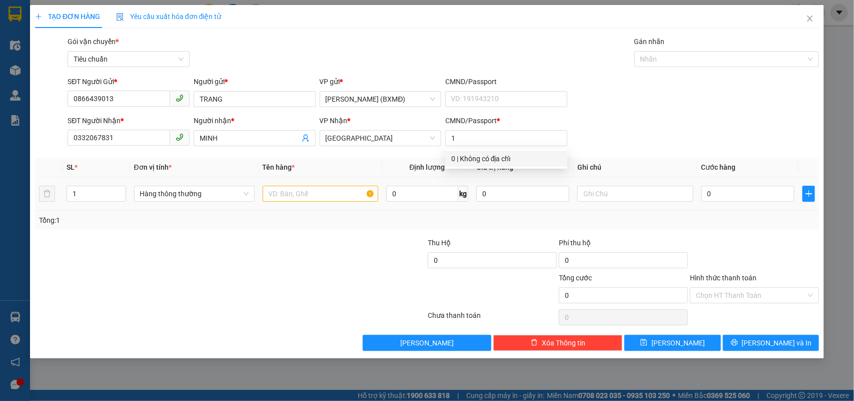
click at [281, 199] on td at bounding box center [321, 194] width 124 height 34
click at [278, 194] on input "text" at bounding box center [321, 194] width 116 height 16
type input "1 TX"
click at [759, 196] on input "0" at bounding box center [747, 194] width 93 height 16
type input "006"
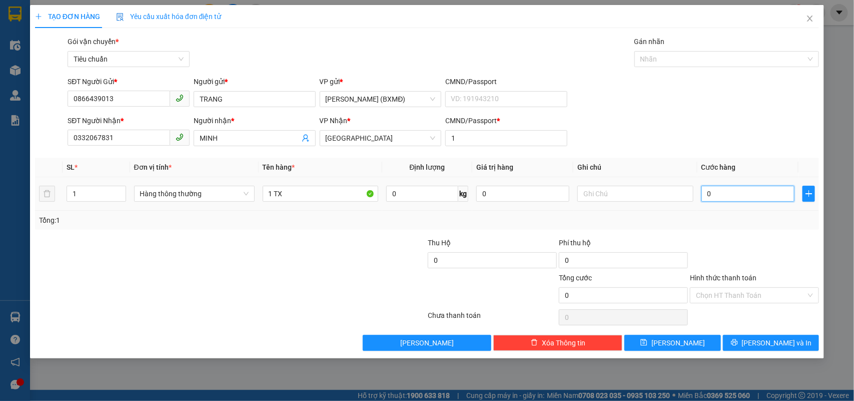
type input "6"
type input "0.060"
type input "60"
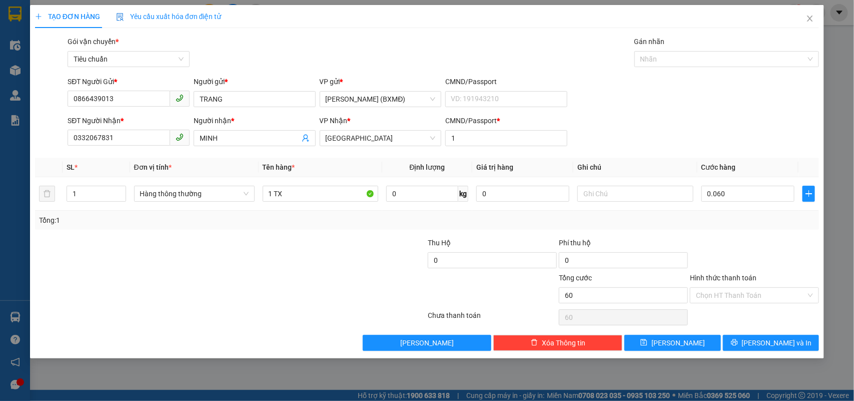
type input "60.000"
click at [744, 231] on div "Transit Pickup Surcharge Ids Transit Deliver Surcharge Ids Transit Deliver Surc…" at bounding box center [427, 193] width 784 height 315
click at [748, 346] on button "[PERSON_NAME] và In" at bounding box center [771, 343] width 96 height 16
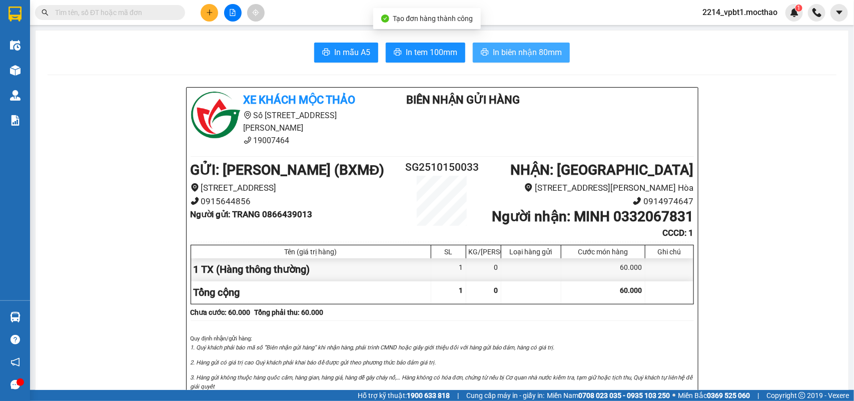
click at [532, 54] on span "In biên nhận 80mm" at bounding box center [527, 52] width 69 height 13
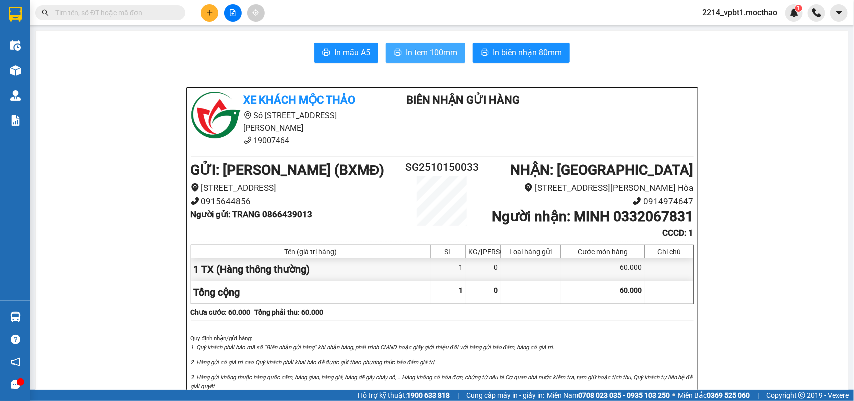
click at [417, 56] on span "In tem 100mm" at bounding box center [432, 52] width 52 height 13
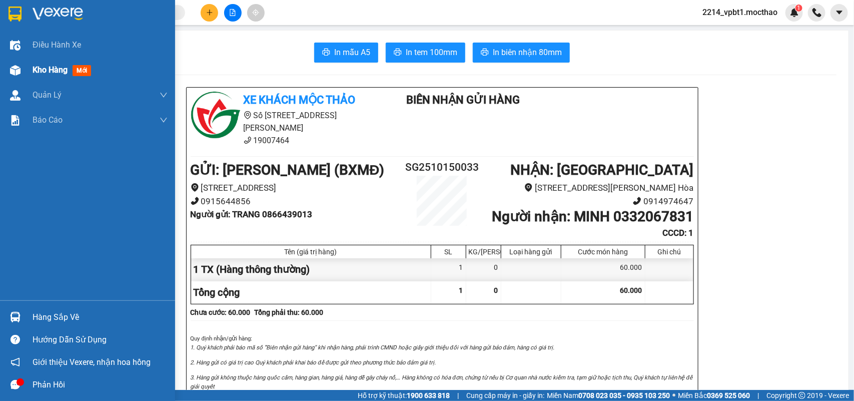
click at [49, 70] on span "Kho hàng" at bounding box center [50, 70] width 35 height 10
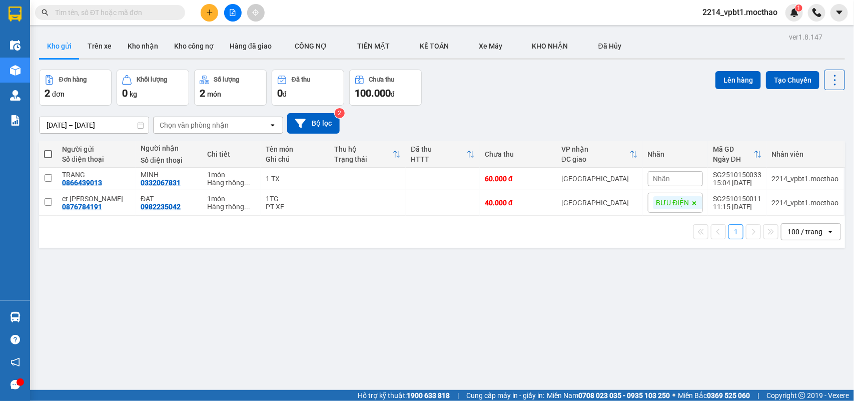
click at [213, 13] on icon "plus" at bounding box center [209, 12] width 7 height 7
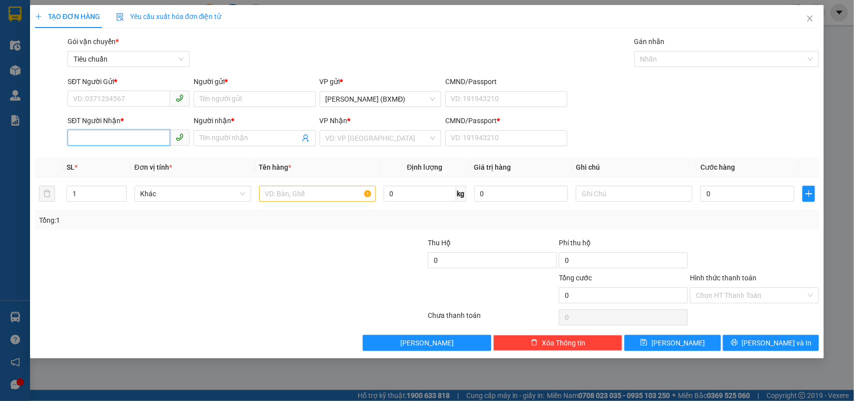
click at [114, 144] on input "SĐT Người Nhận *" at bounding box center [119, 138] width 103 height 16
type input "0774828739"
click at [221, 141] on input "Người nhận *" at bounding box center [250, 138] width 100 height 11
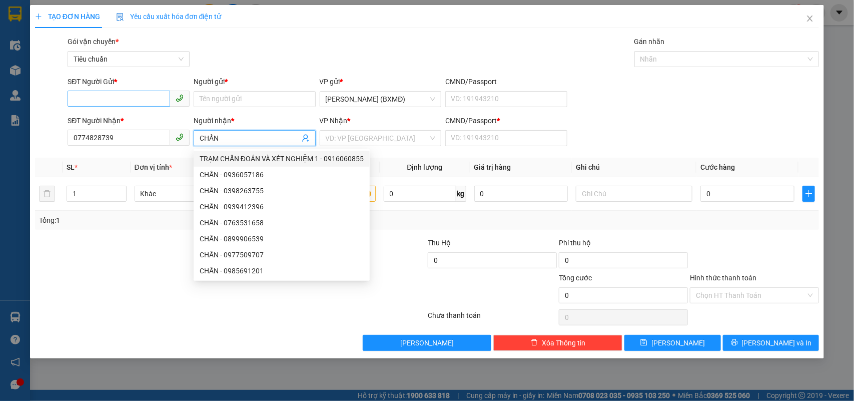
type input "CHẨN"
click at [131, 99] on input "SĐT Người Gửi *" at bounding box center [119, 99] width 103 height 16
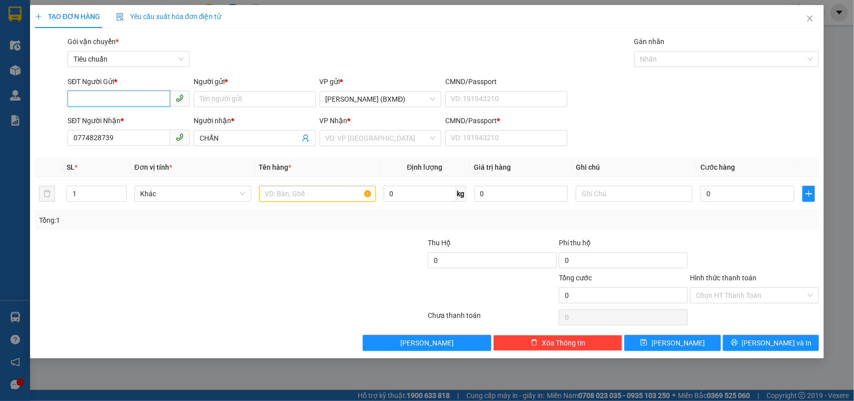
click at [131, 99] on input "SĐT Người Gửi *" at bounding box center [119, 99] width 103 height 16
type input "0934003567"
click at [228, 88] on div "Người gửi *" at bounding box center [255, 83] width 122 height 15
click at [128, 91] on input "0934003567" at bounding box center [119, 99] width 103 height 16
click at [136, 123] on div "0934003567 - HÀ ĐIỆU MINH" at bounding box center [129, 119] width 110 height 11
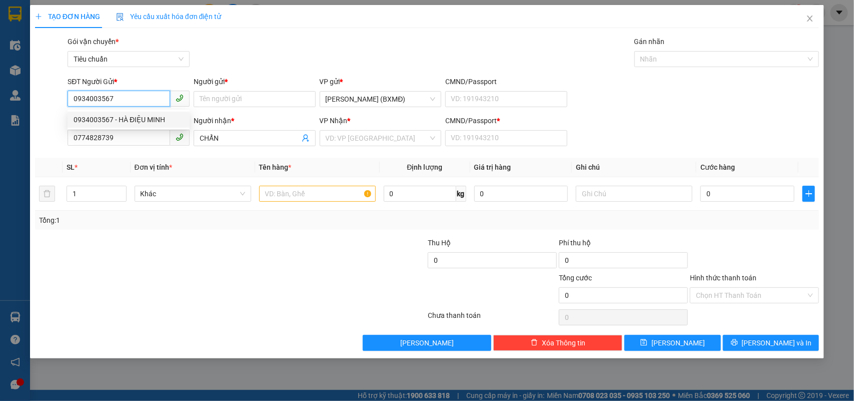
type input "HÀ ĐIỆU MINH"
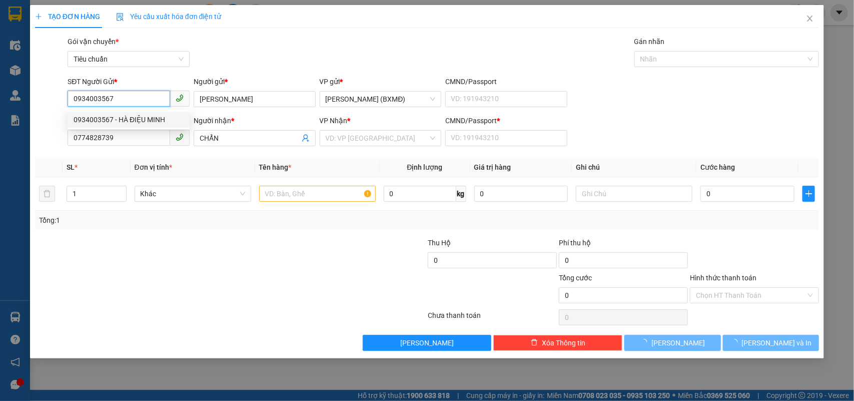
type input "70.000"
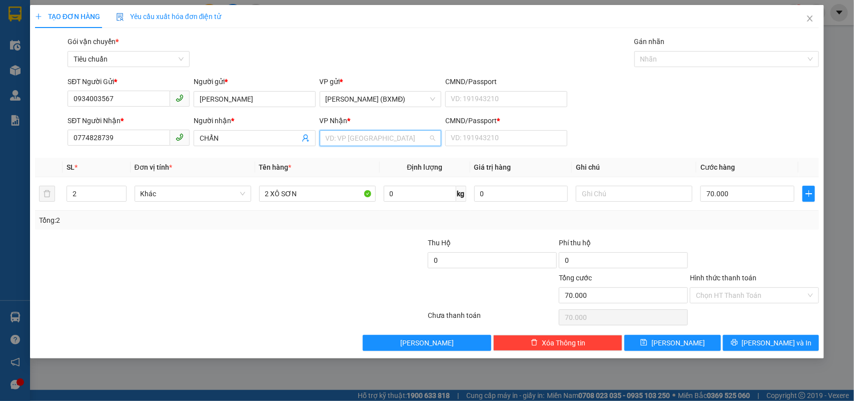
drag, startPoint x: 336, startPoint y: 138, endPoint x: 355, endPoint y: 209, distance: 73.5
click at [338, 138] on input "search" at bounding box center [377, 138] width 103 height 15
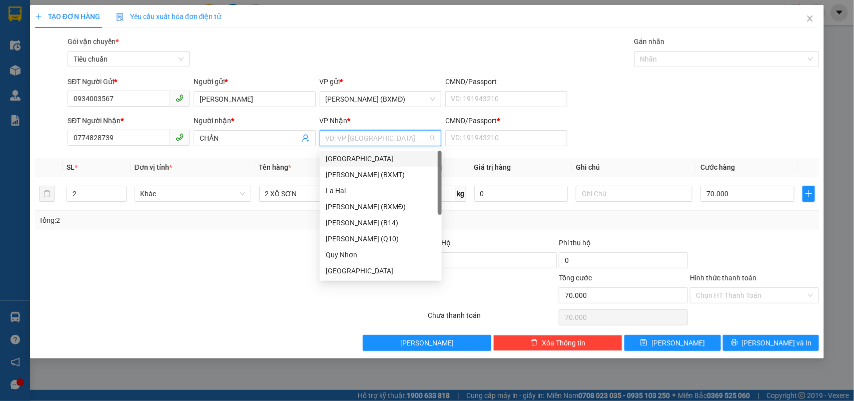
click at [348, 159] on div "[GEOGRAPHIC_DATA]" at bounding box center [381, 158] width 110 height 11
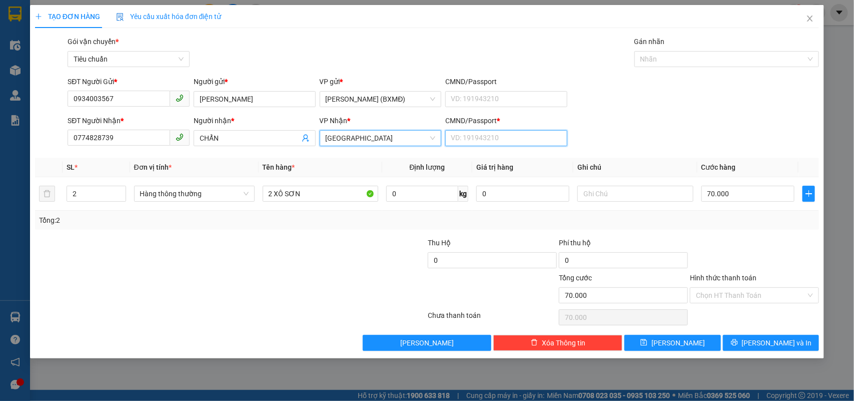
click at [485, 134] on input "CMND/Passport *" at bounding box center [506, 138] width 122 height 16
type input "1"
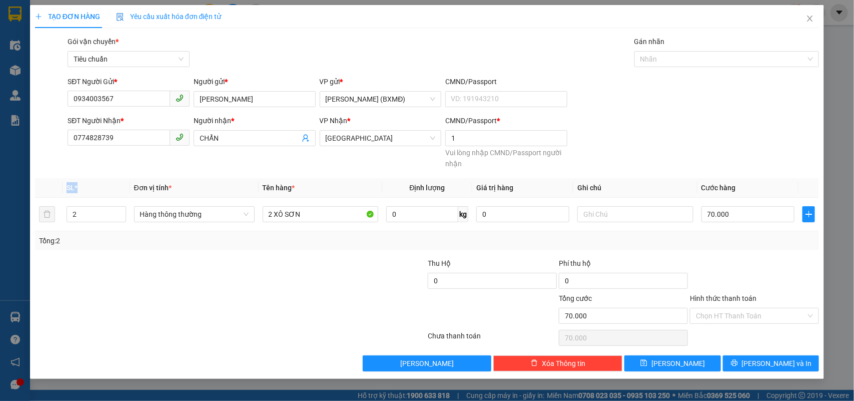
drag, startPoint x: 93, startPoint y: 195, endPoint x: 50, endPoint y: 196, distance: 43.0
click at [50, 196] on tr "SL * Đơn vị tính * Tên hàng * Định lượng Giá trị hàng Ghi chú Cước hàng" at bounding box center [427, 188] width 784 height 20
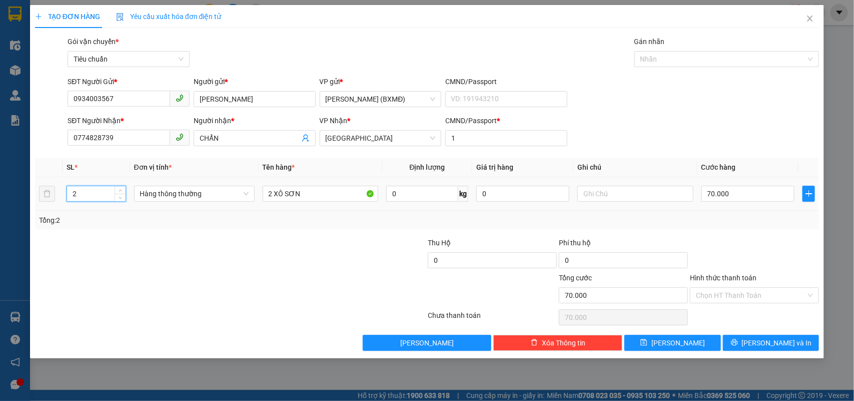
click at [47, 201] on tr "2 Hàng thông thường 2 XÔ SƠN 0 kg 0 70.000" at bounding box center [427, 194] width 784 height 34
type input "1"
type input "0"
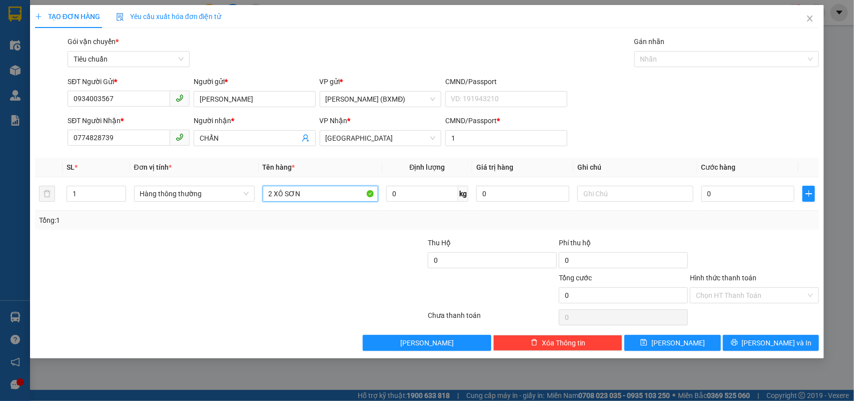
drag, startPoint x: 318, startPoint y: 194, endPoint x: 229, endPoint y: 211, distance: 91.1
click at [229, 211] on div "SL * Đơn vị tính * Tên hàng * Định lượng Giá trị hàng Ghi chú Cước hàng 1 Hàng …" at bounding box center [427, 194] width 784 height 72
type input "1 KIỆN"
click at [735, 185] on div "0" at bounding box center [747, 194] width 93 height 20
click at [716, 191] on input "0" at bounding box center [747, 194] width 93 height 16
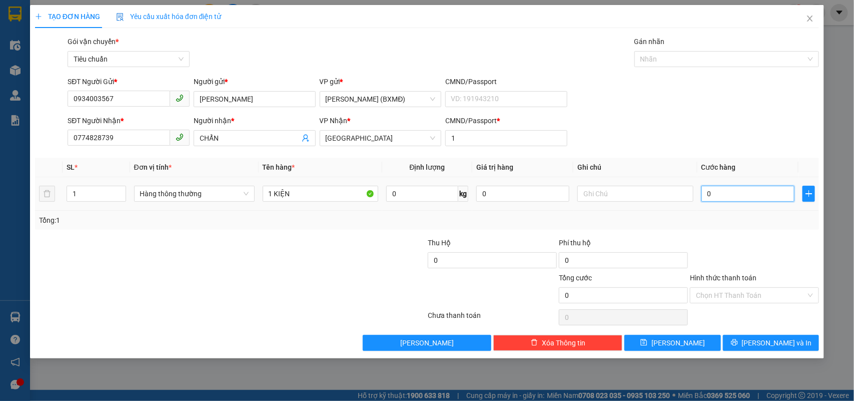
type input "0"
type input "4"
type input "004"
type input "40"
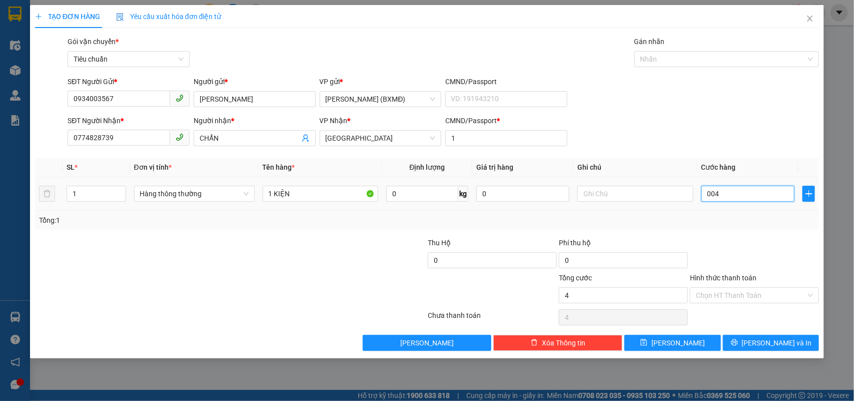
type input "40"
type input "0.040"
type input "40.000"
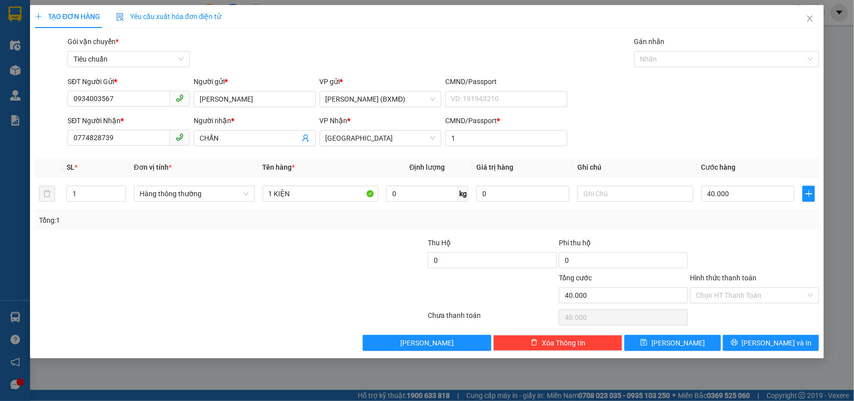
click at [731, 223] on div "Tổng: 1" at bounding box center [427, 220] width 776 height 11
click at [749, 355] on div "TẠO ĐƠN HÀNG Yêu cầu xuất hóa đơn điện tử Transit Pickup Surcharge Ids Transit …" at bounding box center [427, 181] width 794 height 353
click at [749, 351] on button "[PERSON_NAME] và In" at bounding box center [771, 343] width 96 height 16
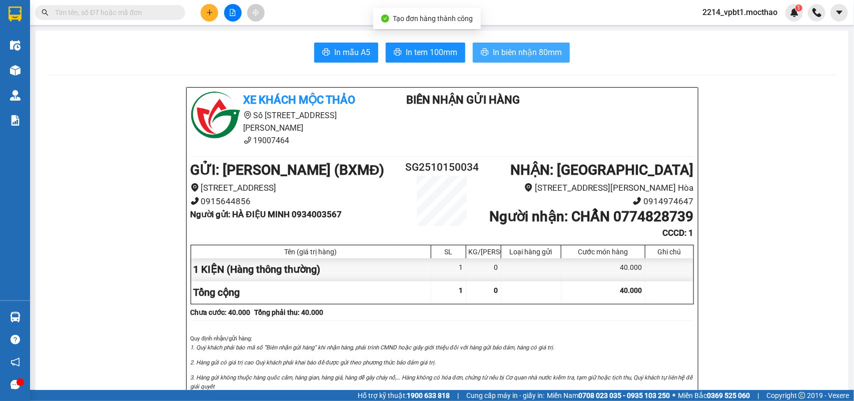
click at [525, 45] on button "In biên nhận 80mm" at bounding box center [521, 53] width 97 height 20
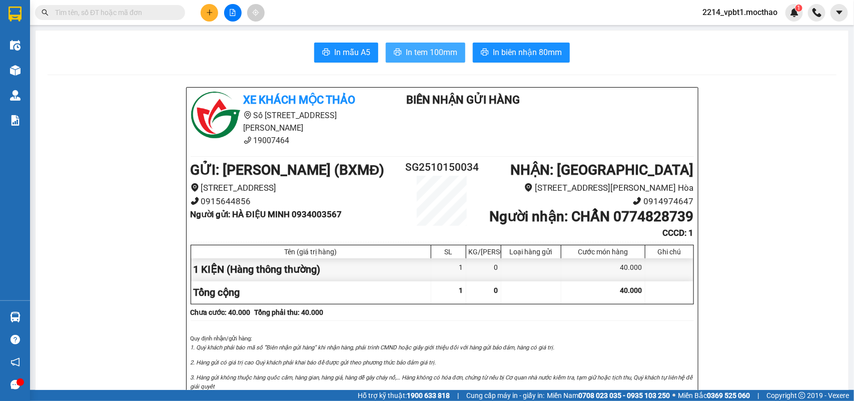
click at [418, 53] on span "In tem 100mm" at bounding box center [432, 52] width 52 height 13
click at [208, 9] on icon "plus" at bounding box center [209, 12] width 7 height 7
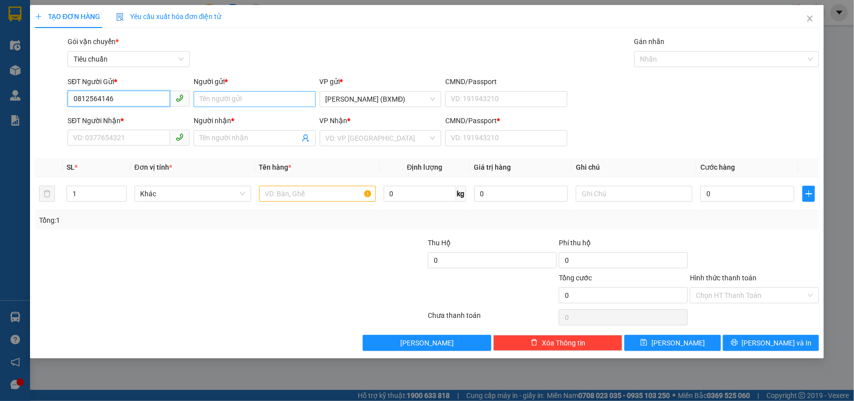
type input "0812564146"
click at [235, 104] on input "Người gửi *" at bounding box center [255, 99] width 122 height 16
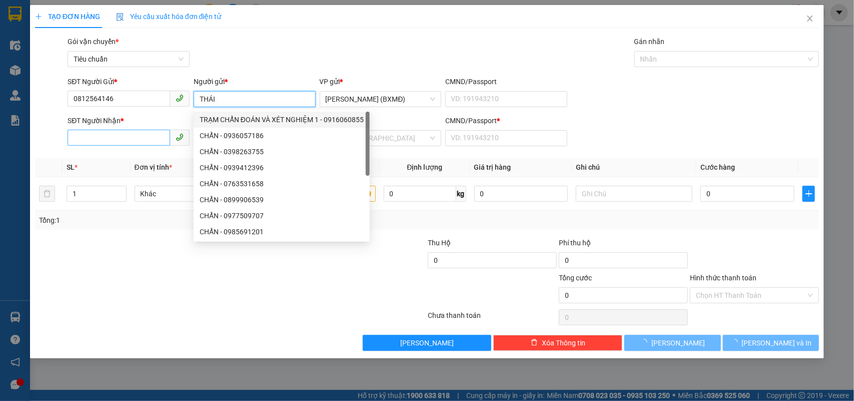
type input "THÁI"
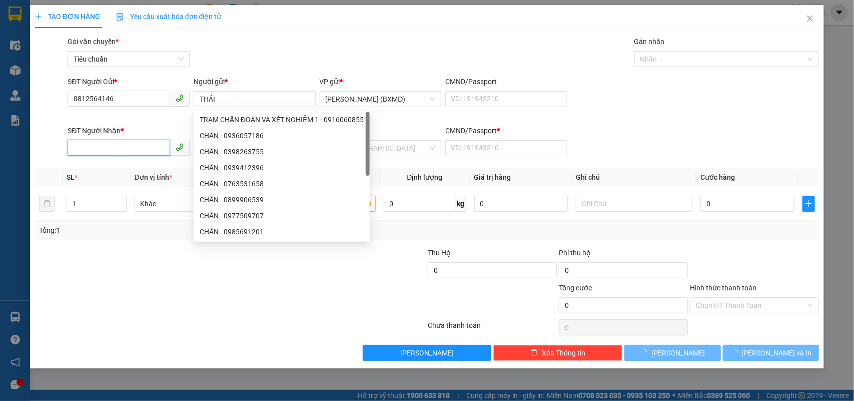
click at [119, 146] on input "SĐT Người Nhận *" at bounding box center [119, 148] width 103 height 16
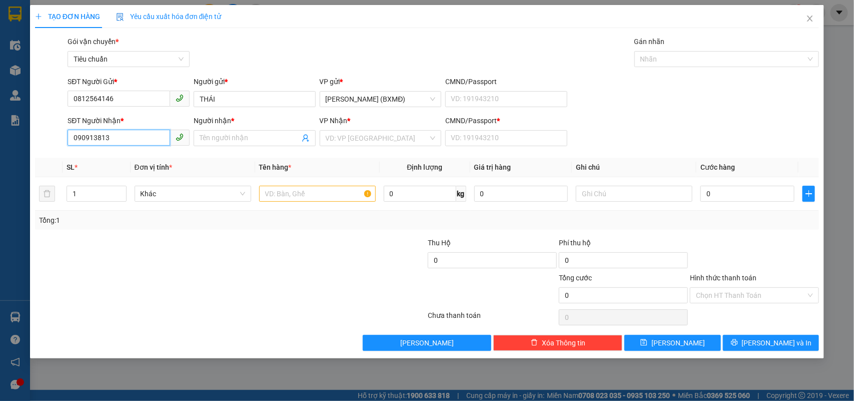
type input "0909138138"
click at [126, 155] on div "0909138138 - THẨM" at bounding box center [129, 158] width 110 height 11
type input "THẨM"
type input "1"
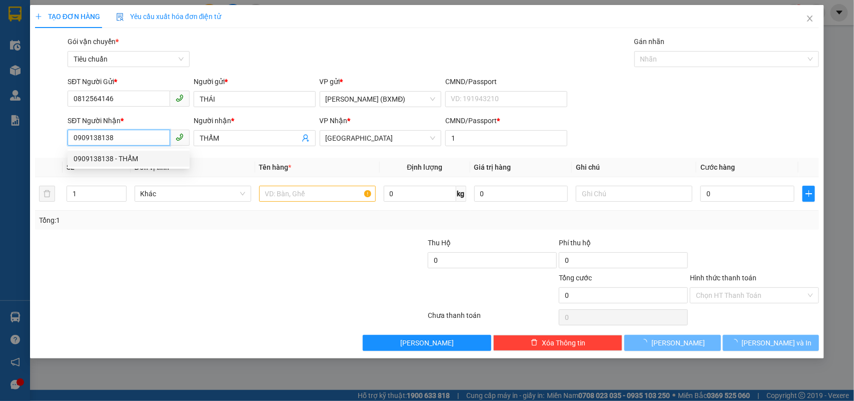
type input "40.000"
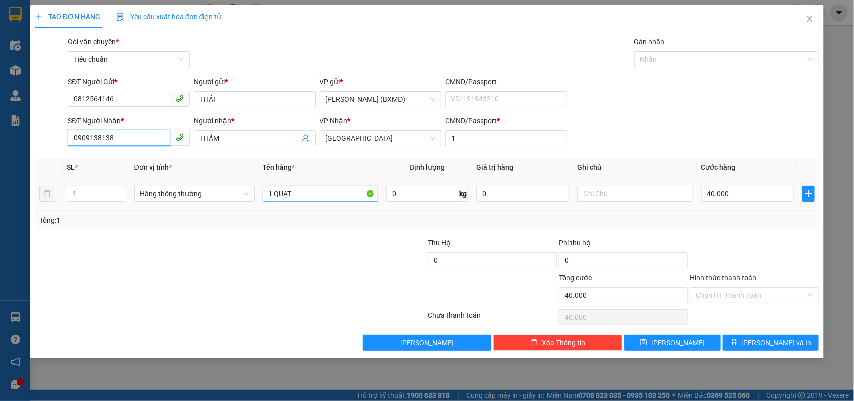
type input "0909138138"
click at [298, 195] on input "1 QUẠT" at bounding box center [321, 194] width 116 height 16
type input "1 TG"
click at [696, 133] on div "SĐT Người Nhận * 0909138138 Người nhận * THẨM VP Nhận * Tuy Hòa CMND/Passport *…" at bounding box center [443, 132] width 755 height 35
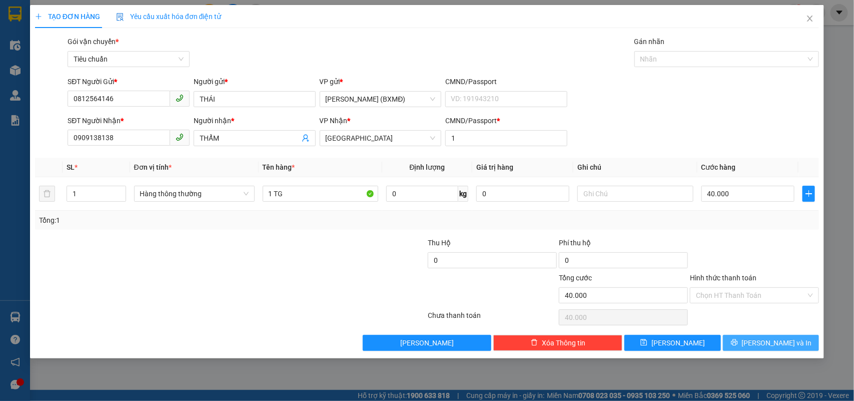
click at [788, 350] on button "[PERSON_NAME] và In" at bounding box center [771, 343] width 96 height 16
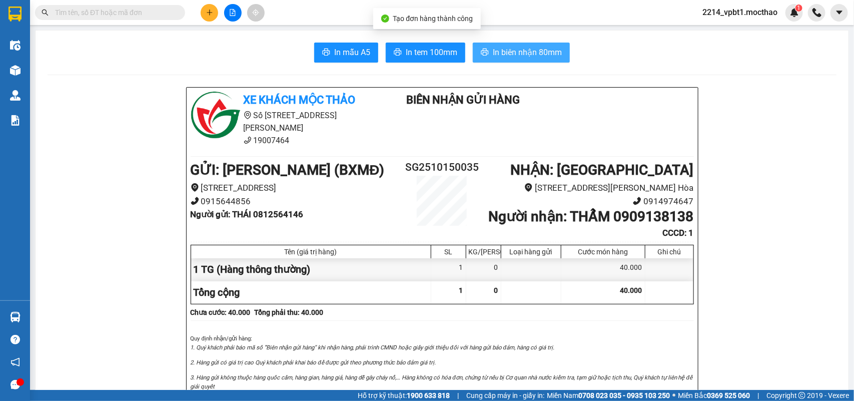
click at [493, 55] on span "In biên nhận 80mm" at bounding box center [527, 52] width 69 height 13
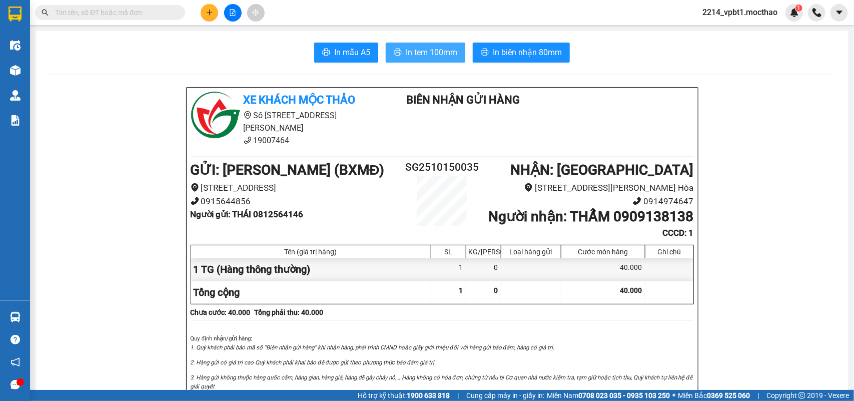
click at [434, 43] on button "In tem 100mm" at bounding box center [426, 53] width 80 height 20
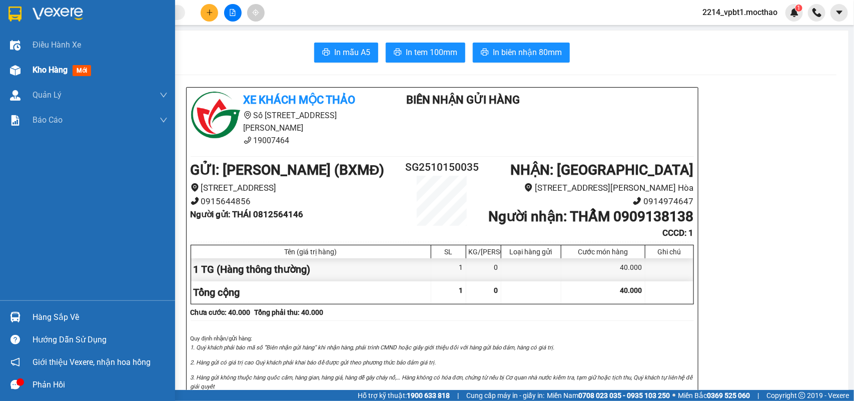
click at [51, 64] on div "Kho hàng mới" at bounding box center [64, 70] width 63 height 13
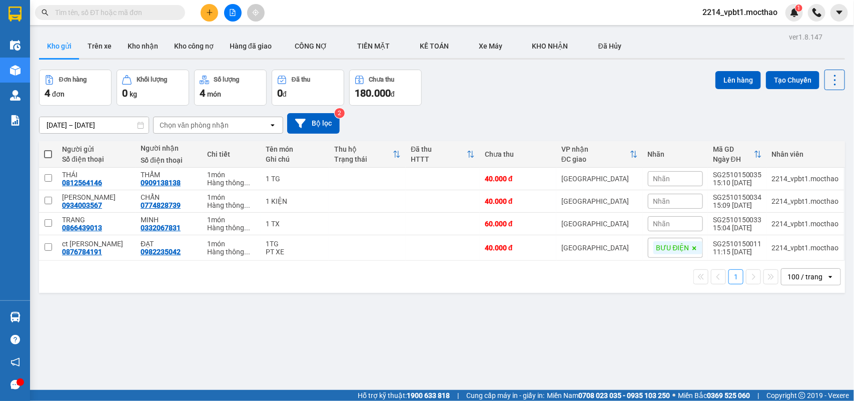
click at [213, 11] on icon "plus" at bounding box center [209, 12] width 7 height 7
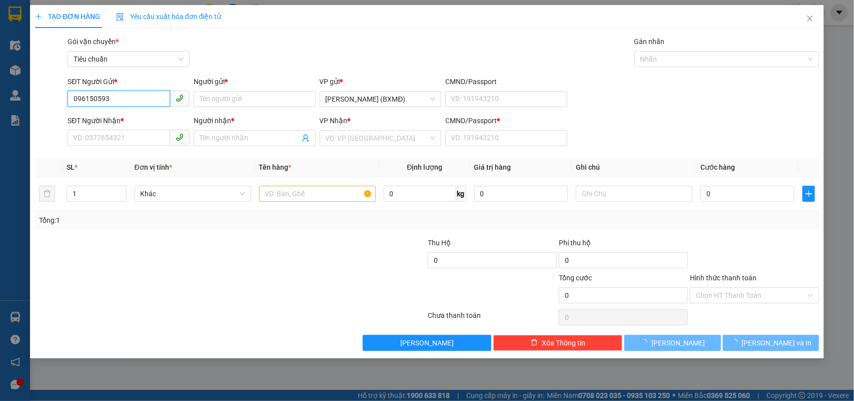
type input "0961505932"
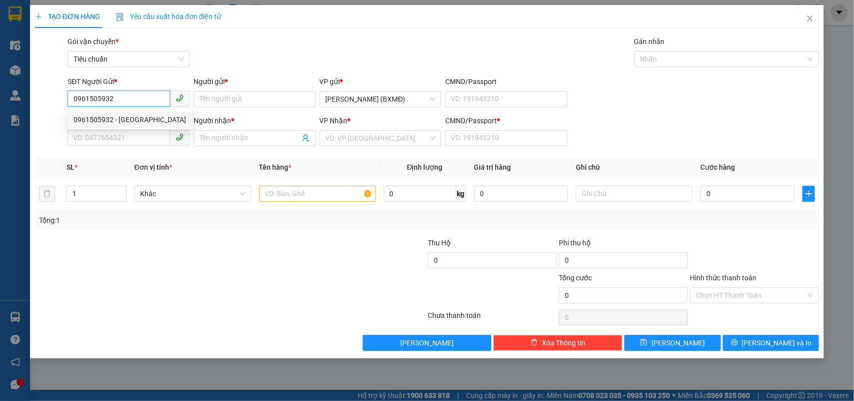
click at [116, 120] on div "0961505932 - đan" at bounding box center [130, 119] width 113 height 11
type input "đan"
type input "0869174304"
type input "ĐĂNG"
type input "70.000"
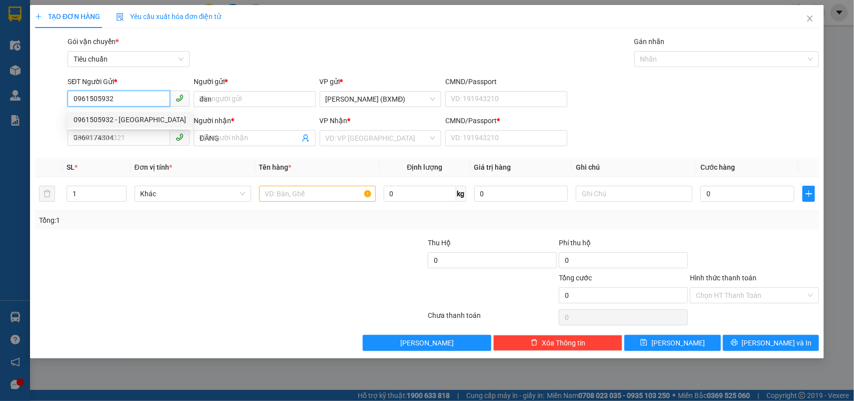
type input "70.000"
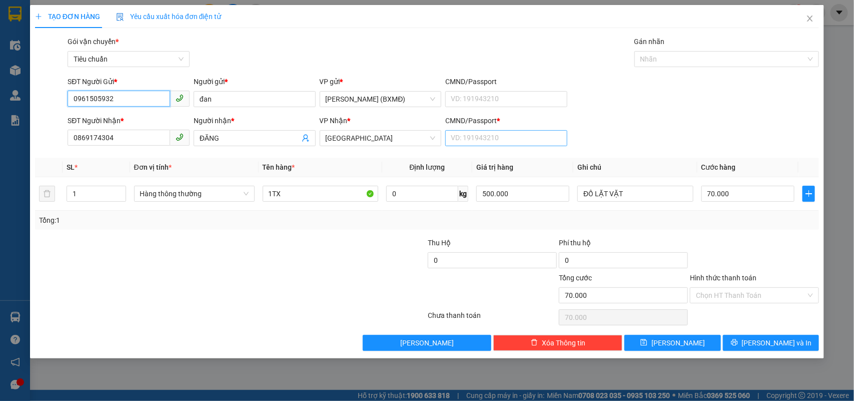
type input "0961505932"
click at [467, 140] on input "CMND/Passport *" at bounding box center [506, 138] width 122 height 16
type input "1"
click at [318, 177] on th "Tên hàng *" at bounding box center [321, 168] width 124 height 20
click at [318, 196] on input "1TX" at bounding box center [321, 194] width 116 height 16
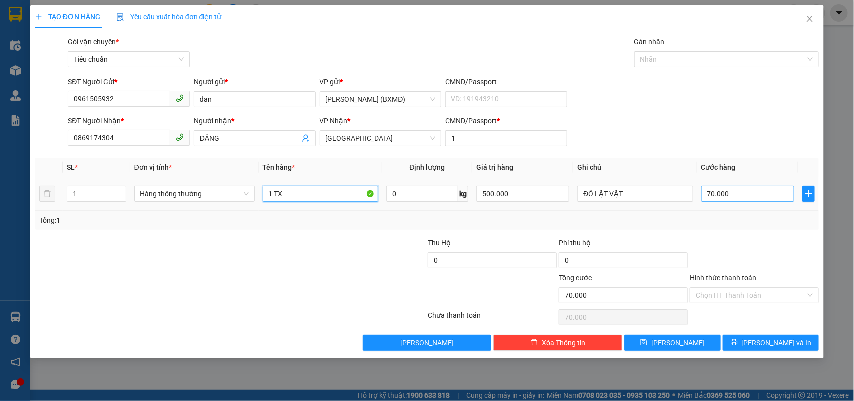
type input "1 TX"
click at [756, 198] on input "70.000" at bounding box center [747, 194] width 93 height 16
type input "0"
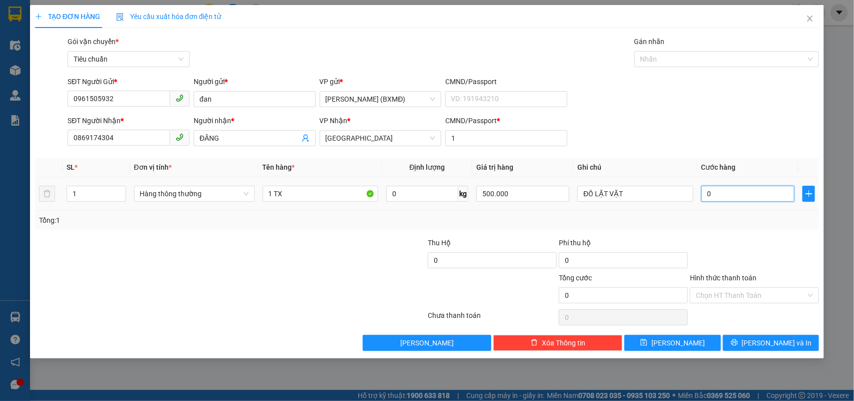
type input "5"
type input "005"
type input "50"
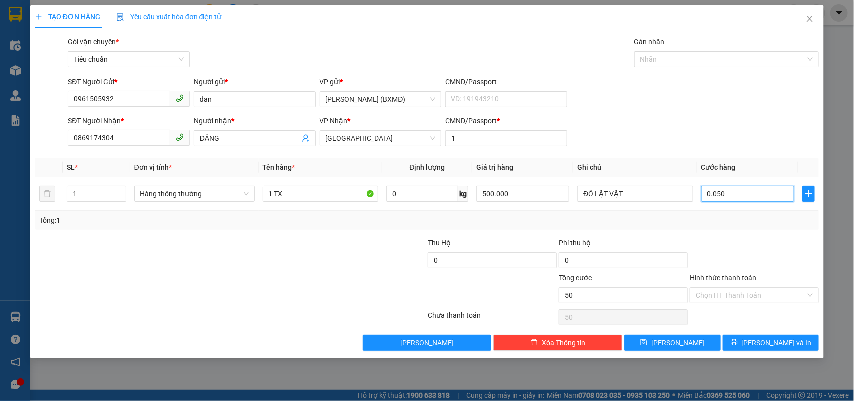
type input "0.050"
type input "50.000"
click at [748, 218] on div "Tổng: 1" at bounding box center [427, 220] width 776 height 11
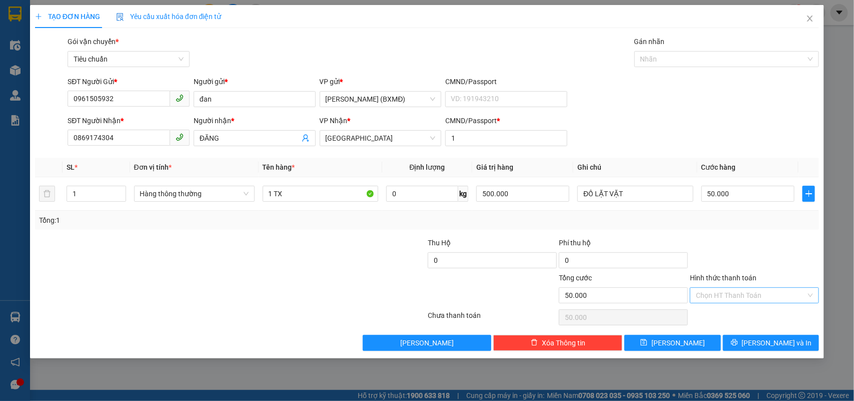
click at [749, 294] on input "Hình thức thanh toán" at bounding box center [751, 295] width 110 height 15
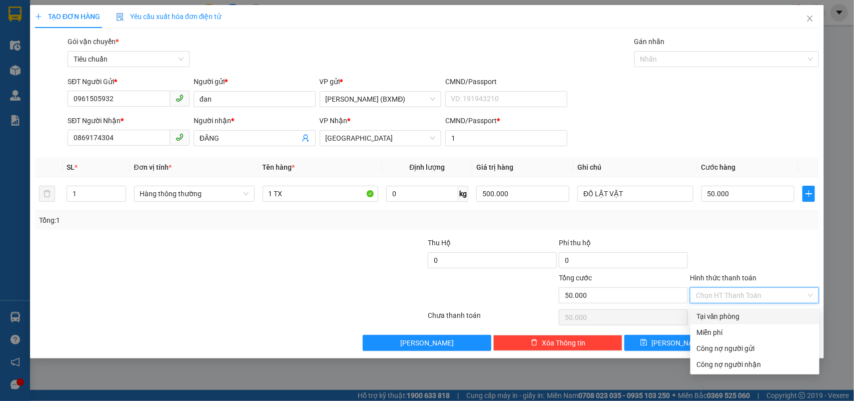
click at [729, 313] on div "Tại văn phòng" at bounding box center [754, 316] width 117 height 11
type input "0"
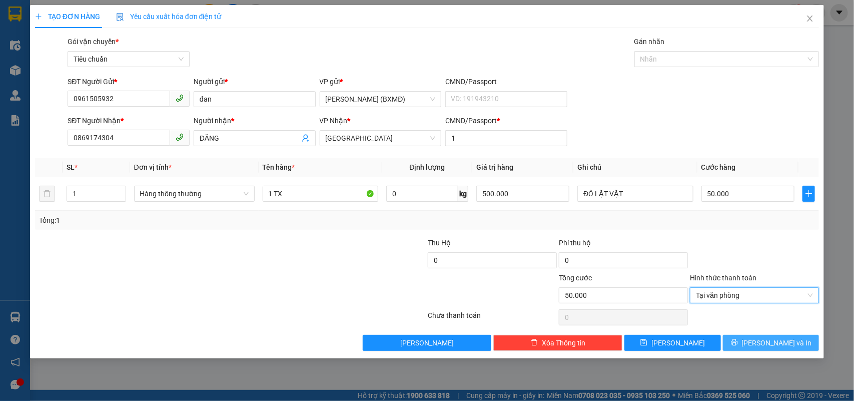
click at [738, 344] on icon "printer" at bounding box center [734, 342] width 7 height 7
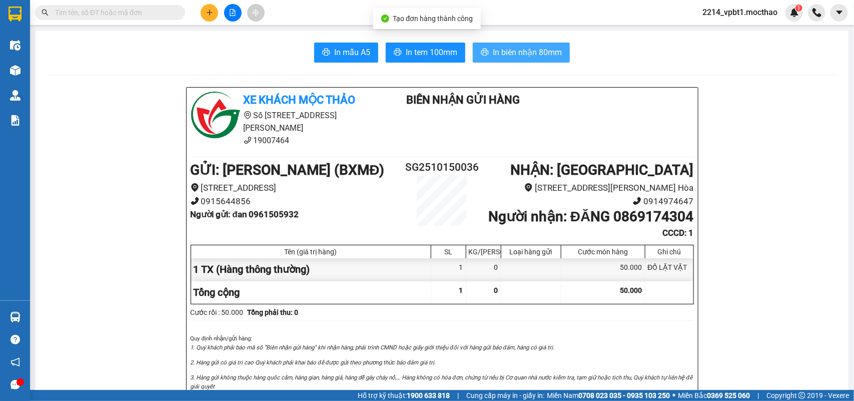
click at [503, 48] on span "In biên nhận 80mm" at bounding box center [527, 52] width 69 height 13
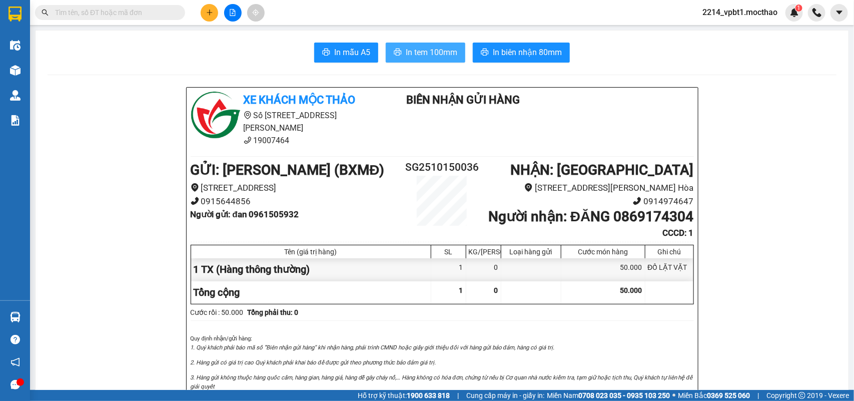
click at [436, 51] on span "In tem 100mm" at bounding box center [432, 52] width 52 height 13
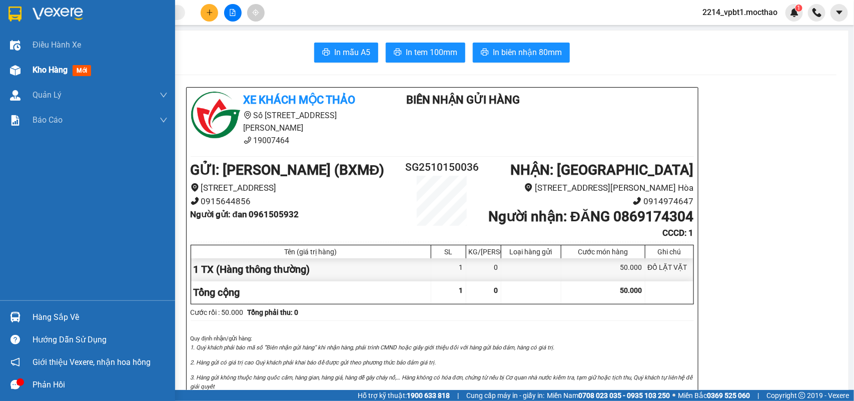
click at [36, 67] on span "Kho hàng" at bounding box center [50, 70] width 35 height 10
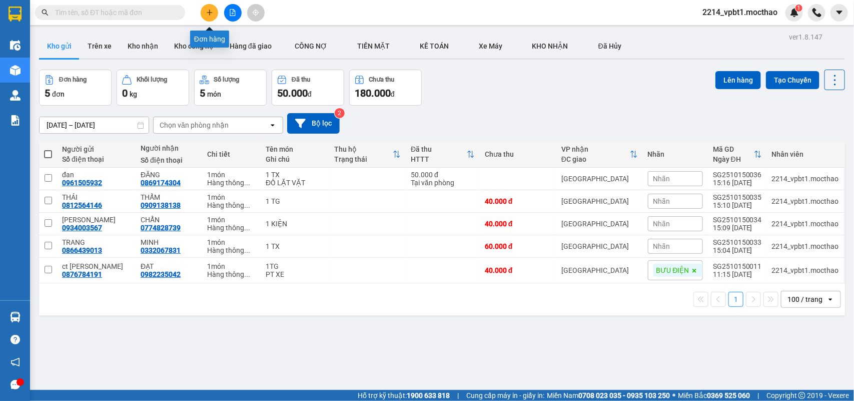
click at [209, 7] on button at bounding box center [210, 13] width 18 height 18
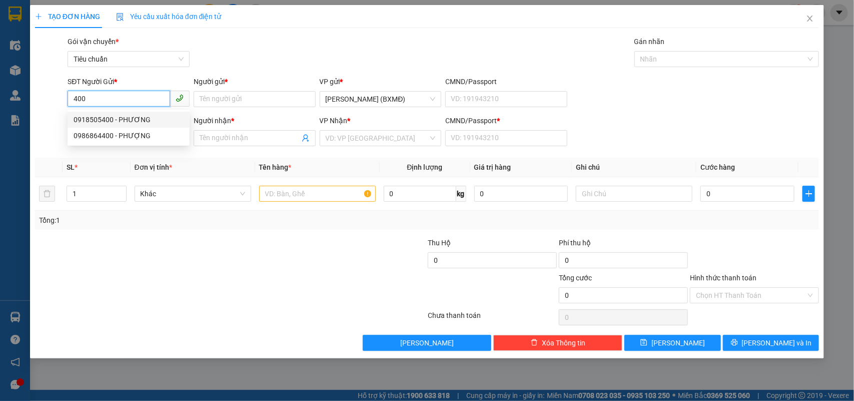
click at [131, 118] on div "0918505400 - PHƯƠNG" at bounding box center [129, 119] width 110 height 11
type input "0918505400"
type input "PHƯƠNG"
type input "0918505400"
type input "PHƯƠNG"
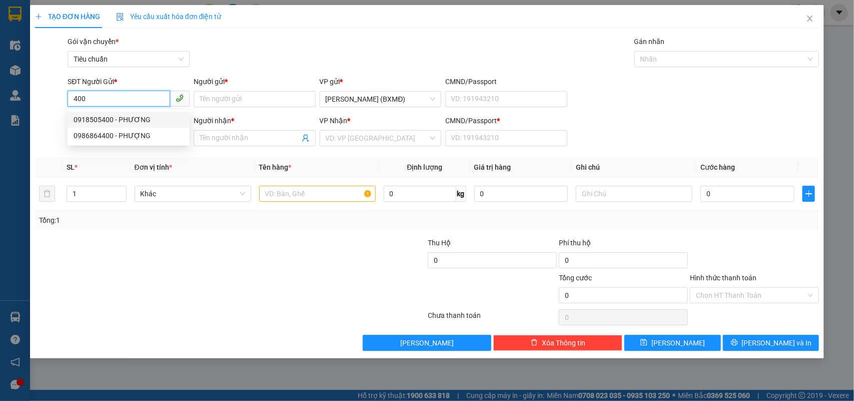
type input "1"
type input "50.000"
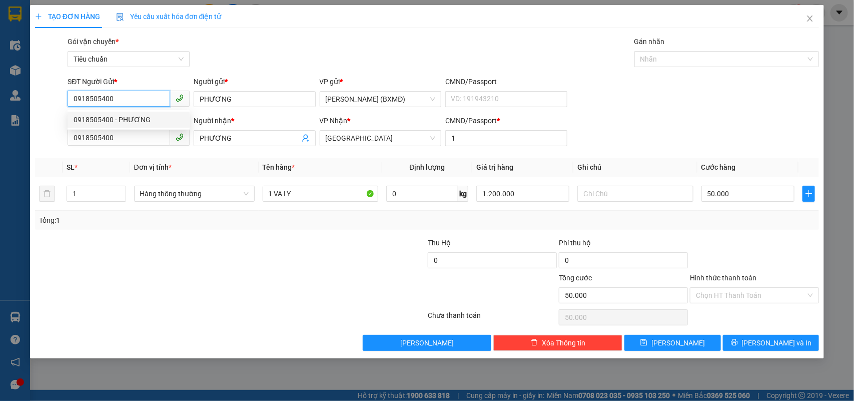
drag, startPoint x: 119, startPoint y: 100, endPoint x: 34, endPoint y: 97, distance: 85.1
click at [34, 97] on div "SĐT Người Gửi * 0918505400 Người gửi * PHƯƠNG VP gửi * Hồ Chí Minh (BXMĐ) CMND/…" at bounding box center [427, 93] width 786 height 35
click at [138, 137] on div "0986864400 - PHƯỢNG" at bounding box center [129, 135] width 110 height 11
type input "0986864400"
type input "PHƯỢNG"
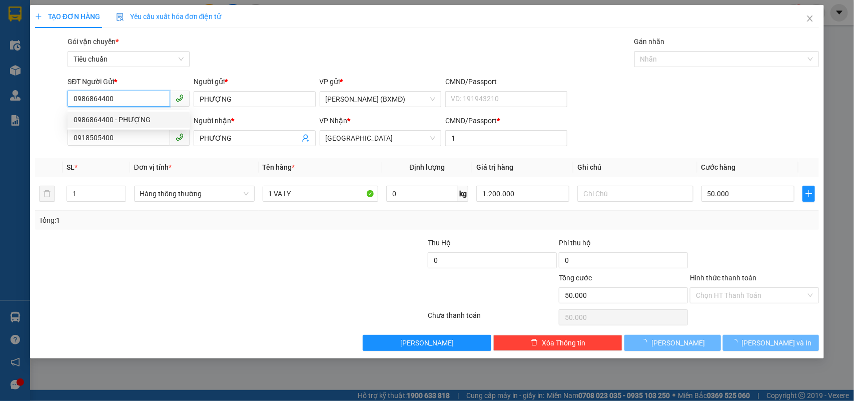
type input "40.000"
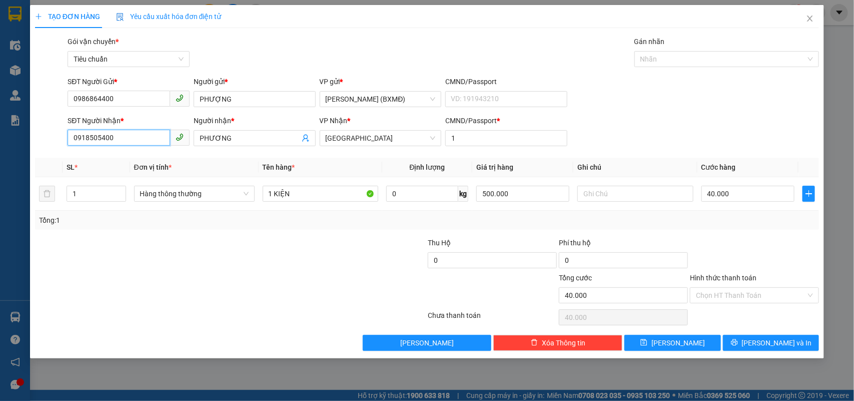
drag, startPoint x: 136, startPoint y: 141, endPoint x: 0, endPoint y: 144, distance: 136.1
click at [0, 144] on div "TẠO ĐƠN HÀNG Yêu cầu xuất hóa đơn điện tử Transit Pickup Surcharge Ids Transit …" at bounding box center [427, 200] width 854 height 401
click at [96, 178] on div "0938446294 - TRÍ" at bounding box center [129, 174] width 110 height 11
type input "0938446294"
type input "TRÍ"
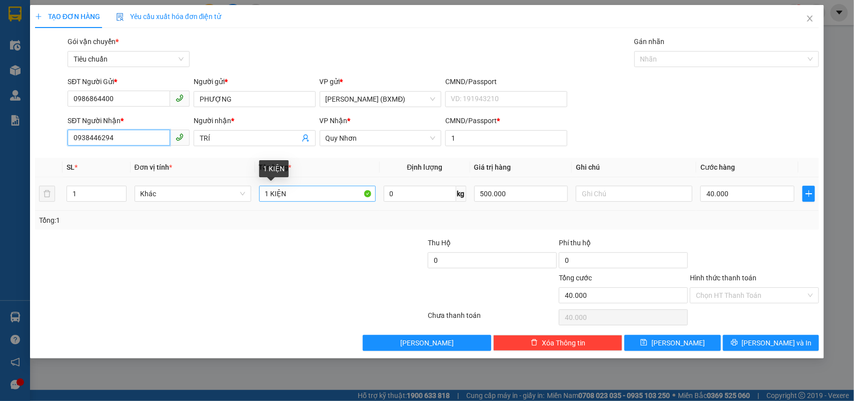
type input "0938446294"
click at [303, 193] on input "1 KIỆN" at bounding box center [317, 194] width 117 height 16
type input "1 KIỆN"
click at [710, 233] on div "Transit Pickup Surcharge Ids Transit Deliver Surcharge Ids Transit Deliver Surc…" at bounding box center [427, 193] width 784 height 315
click at [734, 291] on input "Hình thức thanh toán" at bounding box center [751, 295] width 110 height 15
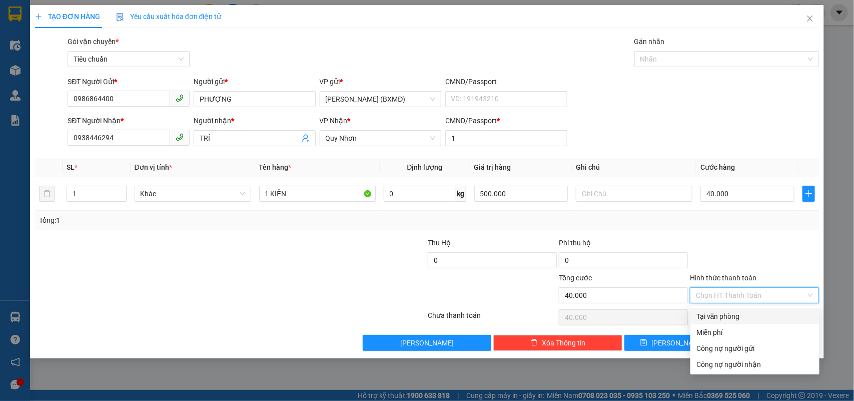
click at [716, 316] on div "Tại văn phòng" at bounding box center [754, 316] width 117 height 11
type input "0"
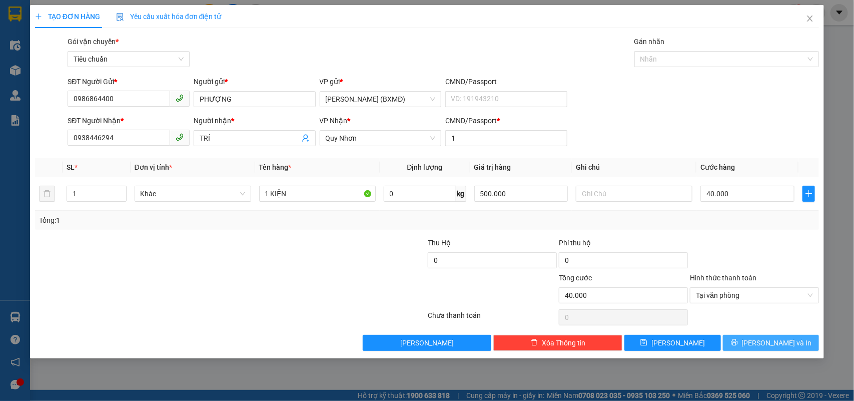
click at [748, 345] on button "[PERSON_NAME] và In" at bounding box center [771, 343] width 96 height 16
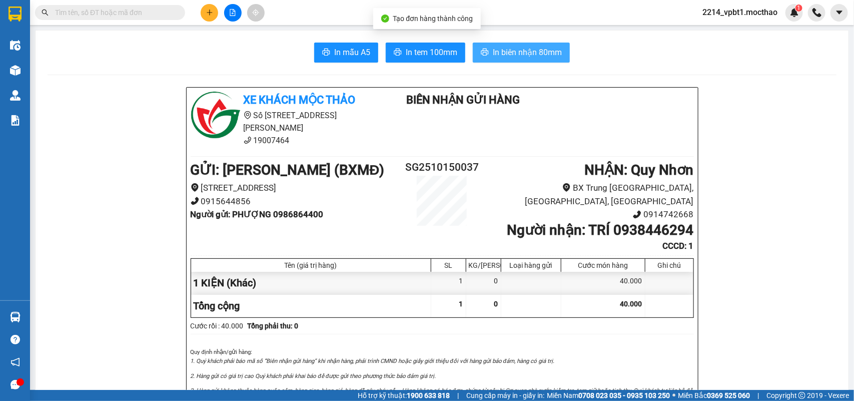
click at [494, 54] on span "In biên nhận 80mm" at bounding box center [527, 52] width 69 height 13
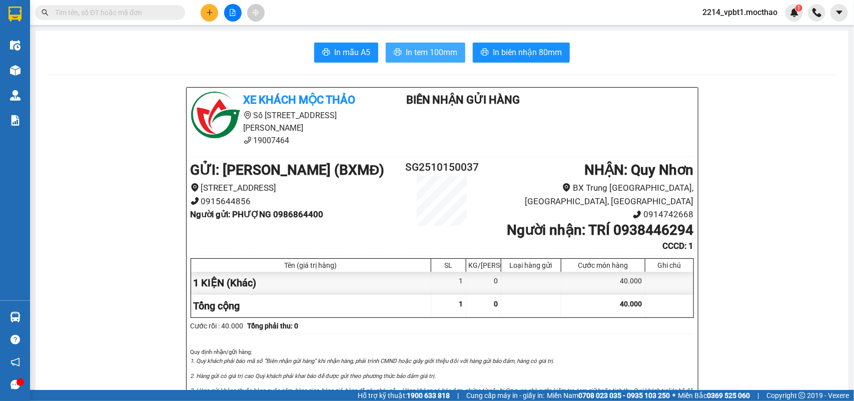
drag, startPoint x: 431, startPoint y: 53, endPoint x: 405, endPoint y: 64, distance: 27.8
click at [430, 53] on span "In tem 100mm" at bounding box center [432, 52] width 52 height 13
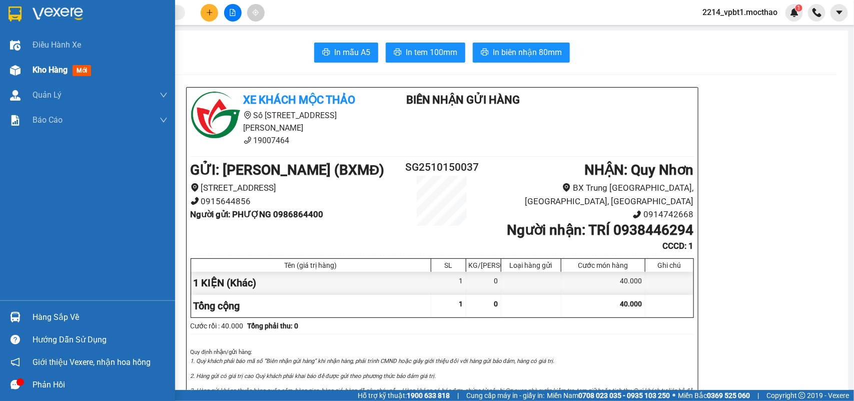
click at [48, 68] on span "Kho hàng" at bounding box center [50, 70] width 35 height 10
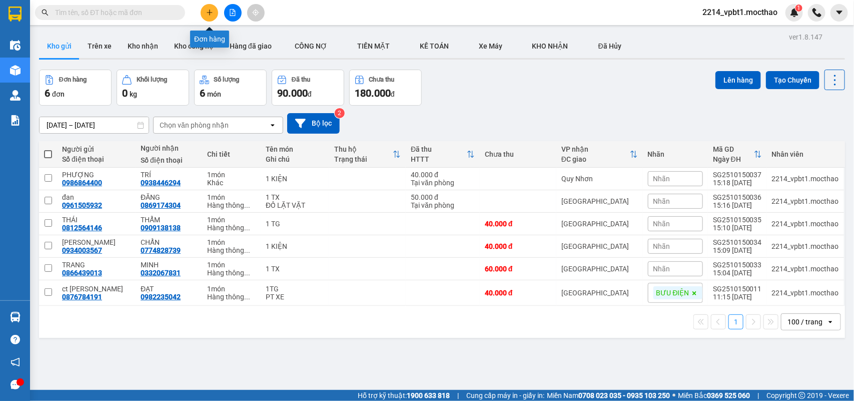
click at [209, 9] on icon "plus" at bounding box center [209, 12] width 7 height 7
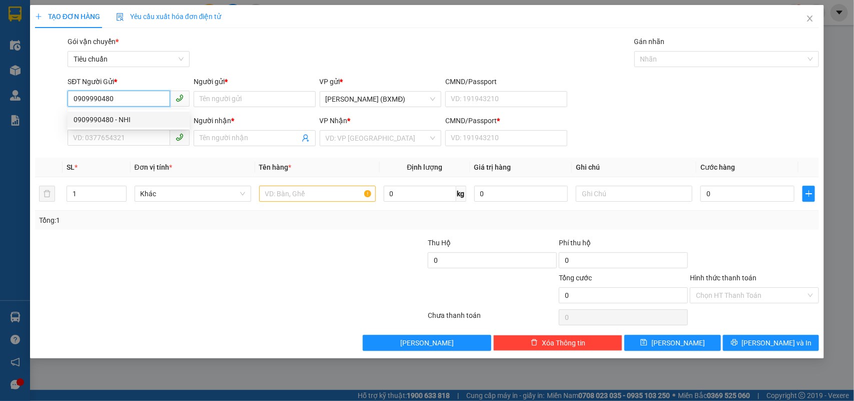
type input "0909990480"
click at [101, 111] on div "0909990480 0909990480 - NHI" at bounding box center [129, 120] width 122 height 20
click at [91, 116] on div "SĐT Người Nhận *" at bounding box center [129, 120] width 122 height 11
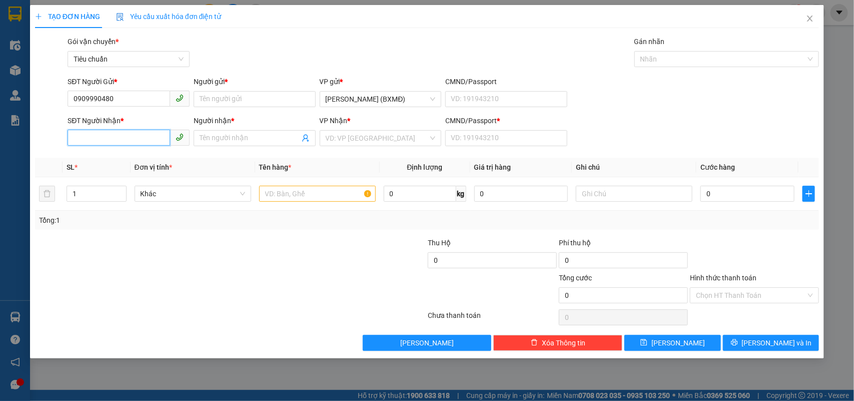
click at [91, 130] on input "SĐT Người Nhận *" at bounding box center [119, 138] width 103 height 16
click at [101, 95] on input "0909990480" at bounding box center [119, 99] width 103 height 16
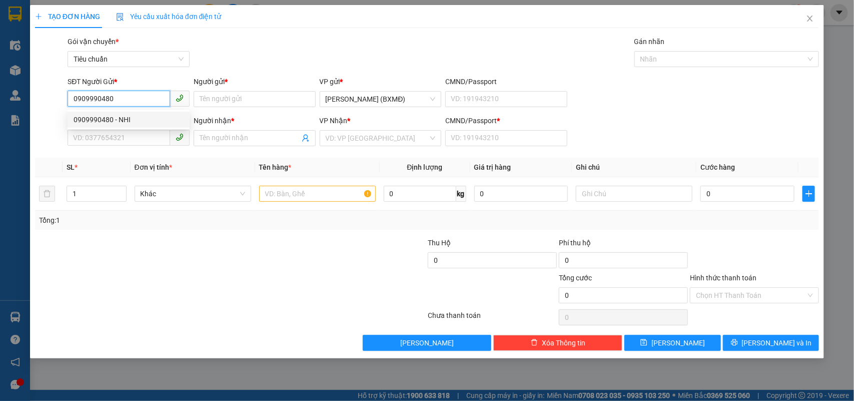
click at [111, 116] on div "0909990480 - NHI" at bounding box center [129, 119] width 110 height 11
type input "NHI"
type input "0905508585"
type input "QC VINH PHÚC"
type input "1"
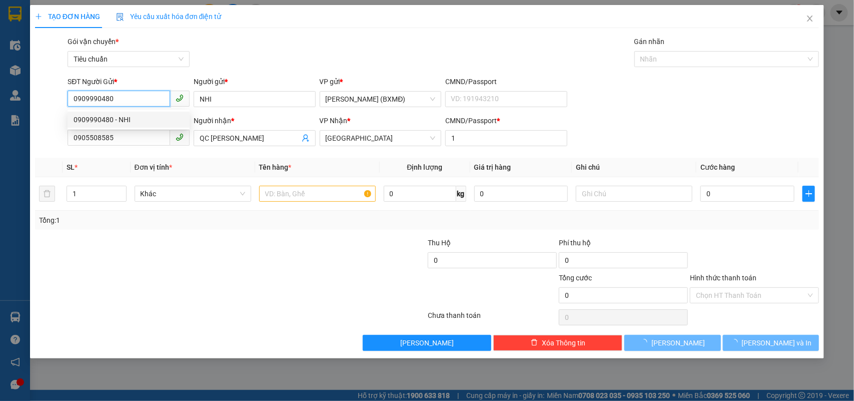
type input "30.000"
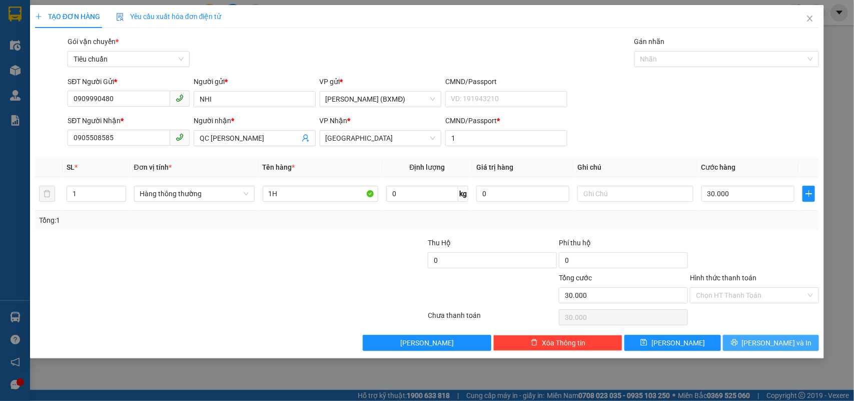
click at [779, 344] on span "[PERSON_NAME] và In" at bounding box center [777, 342] width 70 height 11
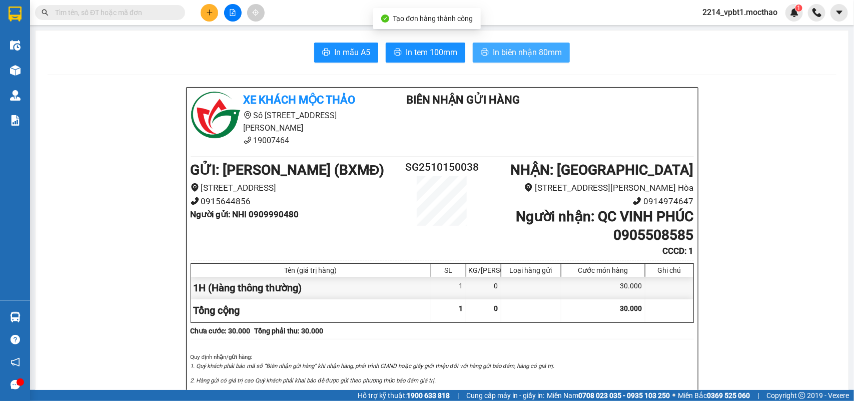
click at [530, 54] on span "In biên nhận 80mm" at bounding box center [527, 52] width 69 height 13
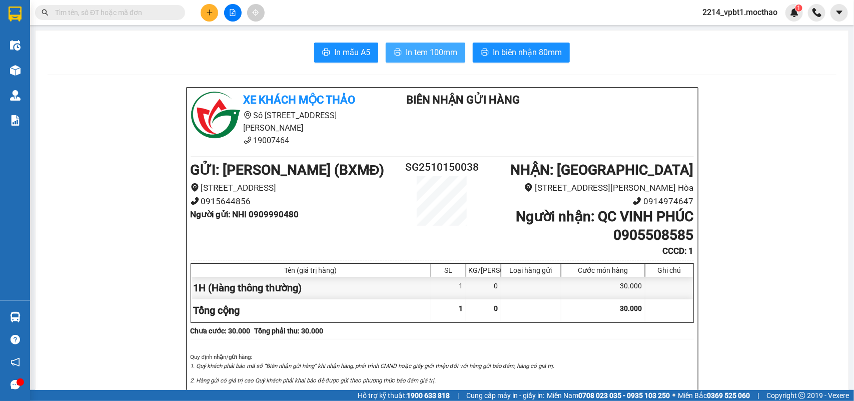
click at [419, 56] on span "In tem 100mm" at bounding box center [432, 52] width 52 height 13
click at [207, 16] on button at bounding box center [210, 13] width 18 height 18
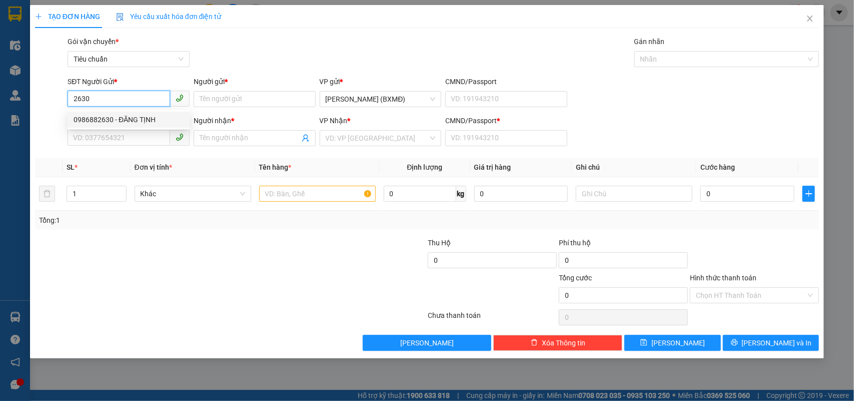
click at [122, 118] on div "0986882630 - ĐĂNG TỊNH" at bounding box center [129, 119] width 110 height 11
type input "0986882630"
type input "ĐĂNG TỊNH"
type input "0972336327"
type input "MỸ"
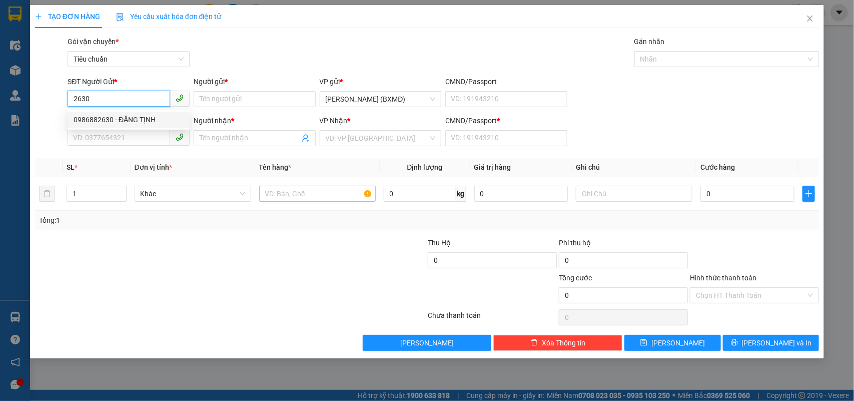
type input "1"
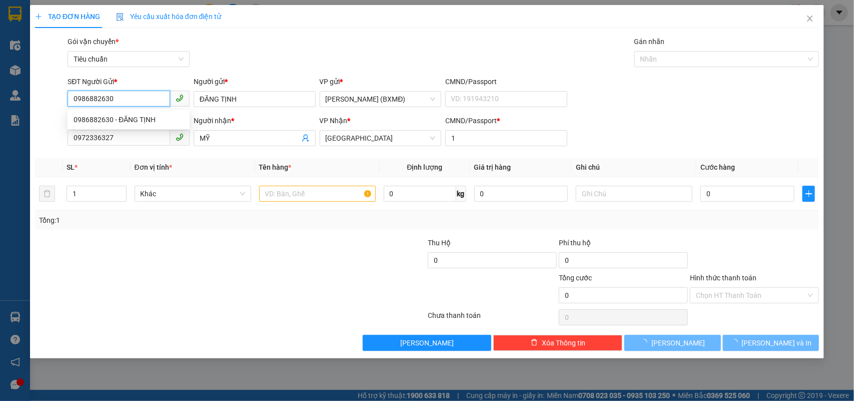
type input "30.000"
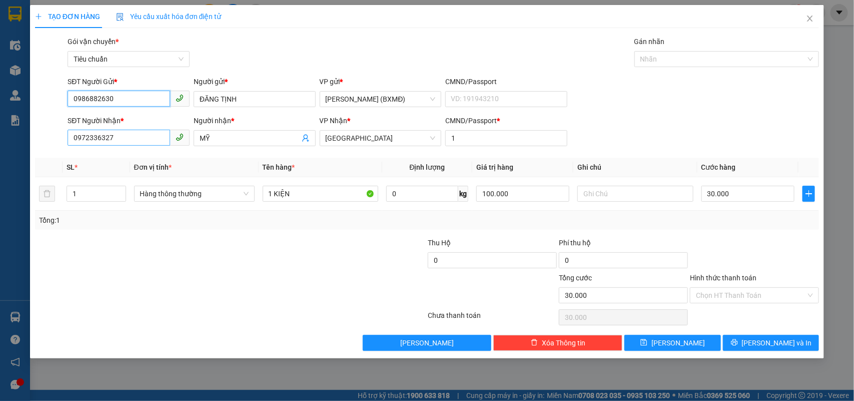
type input "0986882630"
drag, startPoint x: 122, startPoint y: 138, endPoint x: 0, endPoint y: 153, distance: 122.5
click at [0, 153] on div "TẠO ĐƠN HÀNG Yêu cầu xuất hóa đơn điện tử Transit Pickup Surcharge Ids Transit …" at bounding box center [427, 200] width 854 height 401
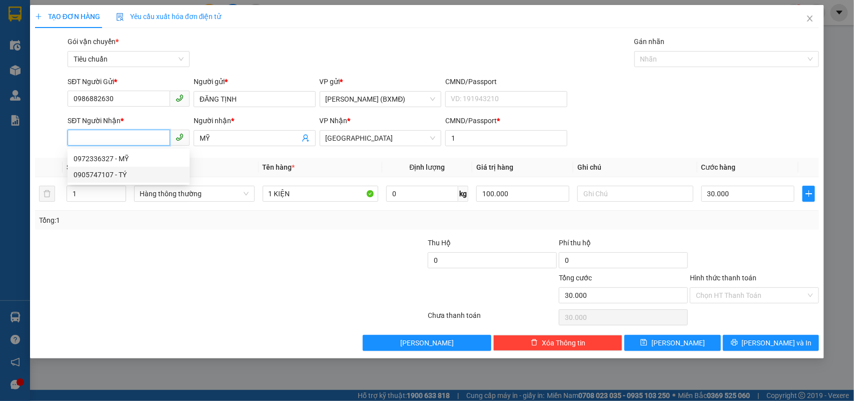
click at [104, 174] on div "0905747107 - TÝ" at bounding box center [129, 174] width 110 height 11
type input "0905747107"
type input "TÝ"
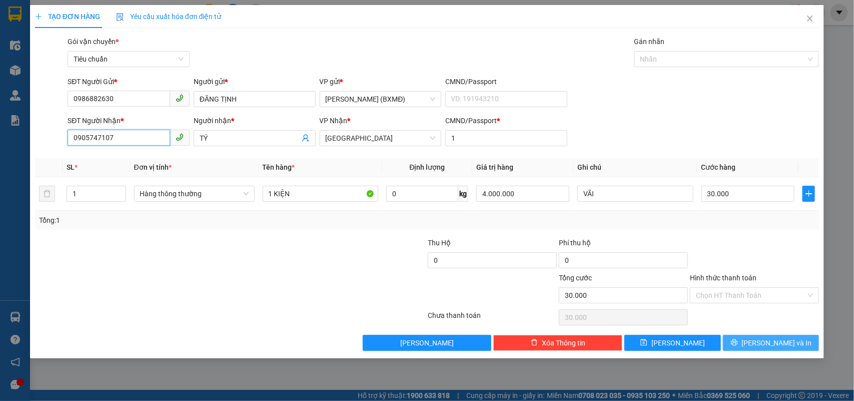
type input "0905747107"
click at [759, 344] on button "[PERSON_NAME] và In" at bounding box center [771, 343] width 96 height 16
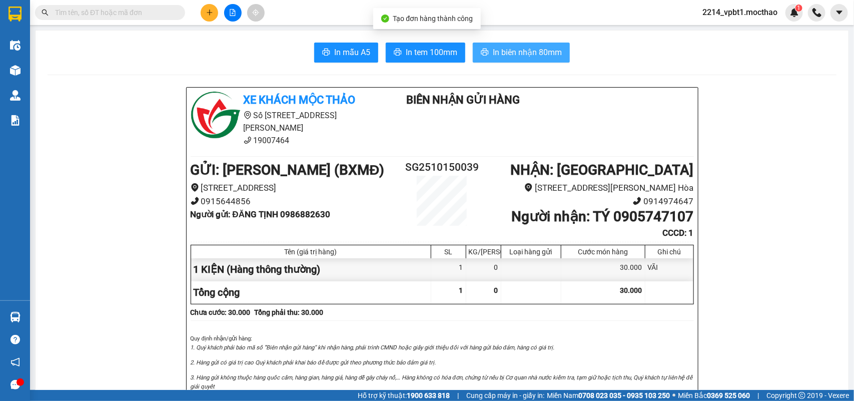
click at [519, 54] on span "In biên nhận 80mm" at bounding box center [527, 52] width 69 height 13
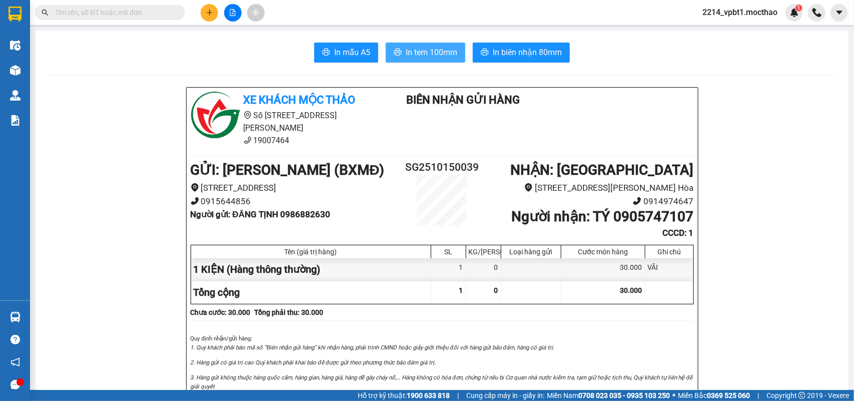
click at [454, 56] on button "In tem 100mm" at bounding box center [426, 53] width 80 height 20
click at [209, 6] on button at bounding box center [210, 13] width 18 height 18
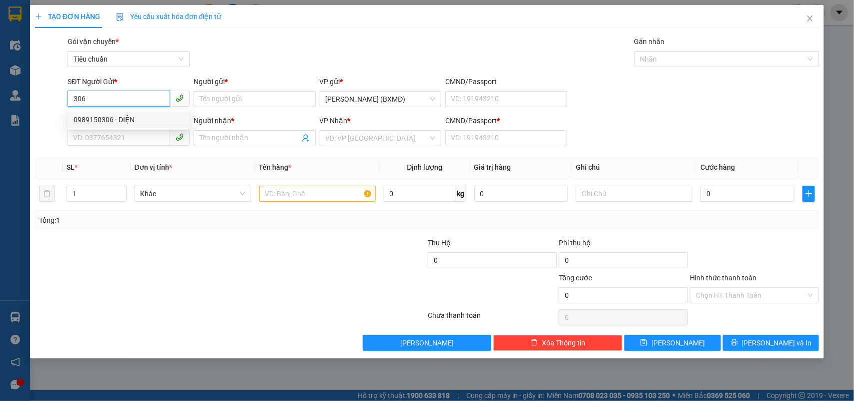
click at [130, 119] on div "0989150306 - DIỆN" at bounding box center [129, 119] width 110 height 11
type input "0989150306"
type input "DIỆN"
type input "0988336784"
type input "NHÀN"
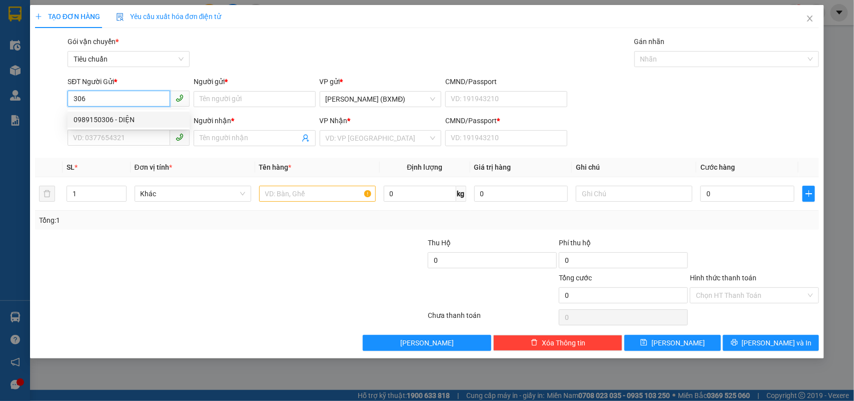
type input "1"
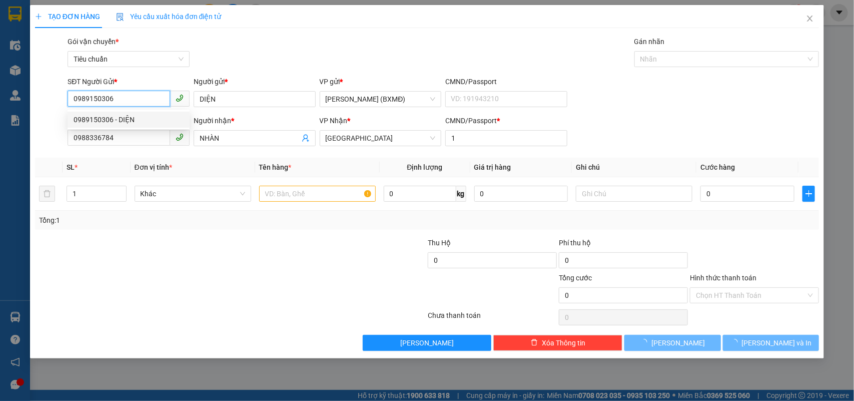
type input "50.000"
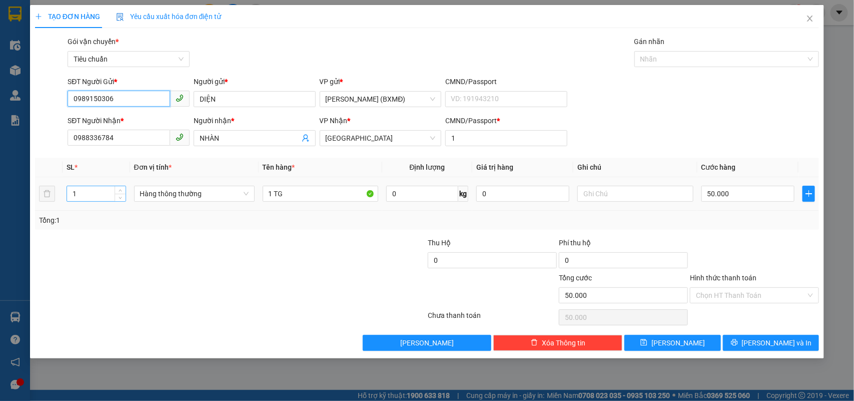
type input "0989150306"
click at [82, 193] on input "1" at bounding box center [96, 193] width 59 height 15
type input "2"
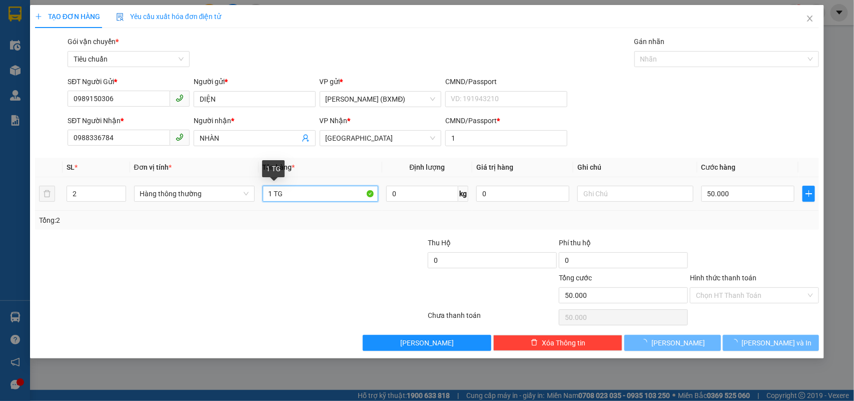
click at [271, 197] on input "1 TG" at bounding box center [321, 194] width 116 height 16
type input "0"
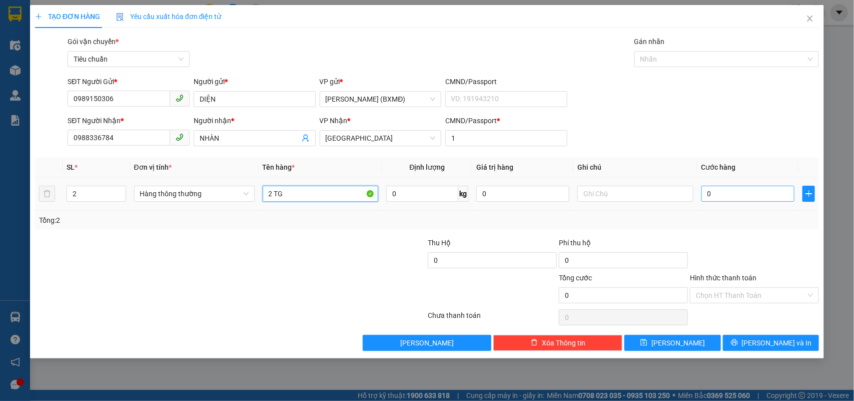
type input "2 TG"
click at [734, 192] on input "0" at bounding box center [747, 194] width 93 height 16
type input "0"
type input "1"
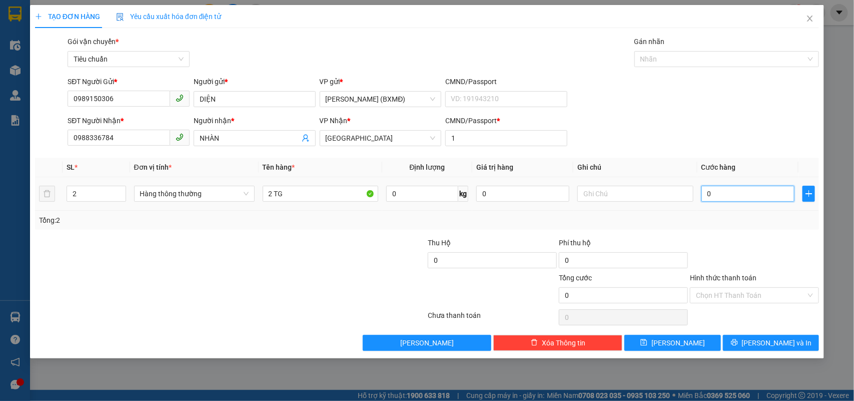
type input "001"
type input "10"
type input "0.010"
type input "100"
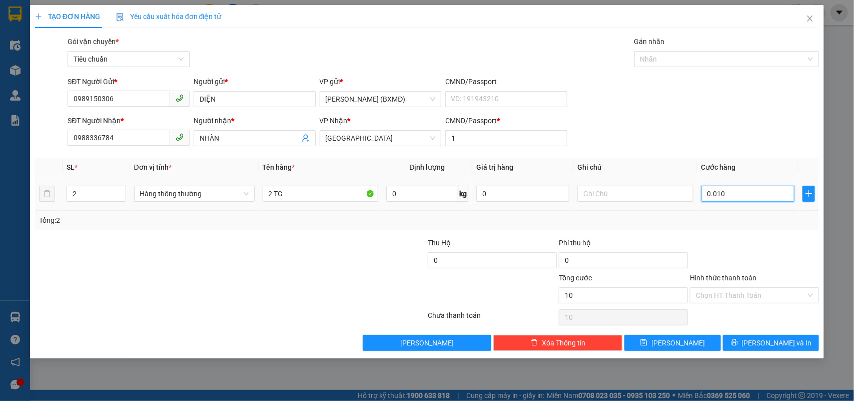
type input "100"
type input "00.100"
type input "10"
type input "00.010"
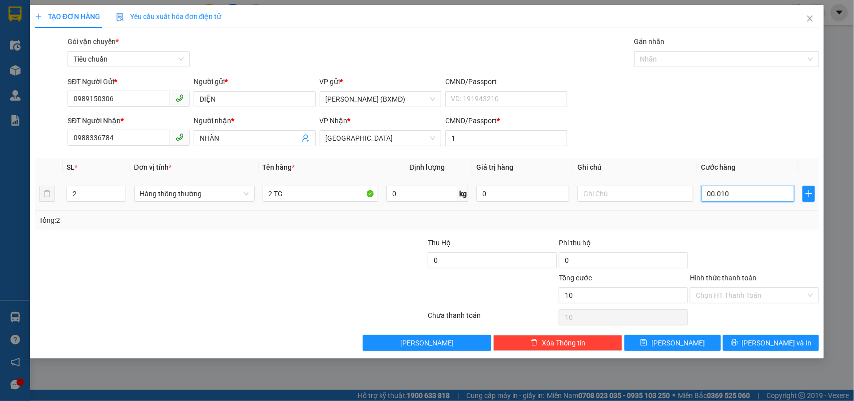
type input "1"
type input "0.001"
type input "0"
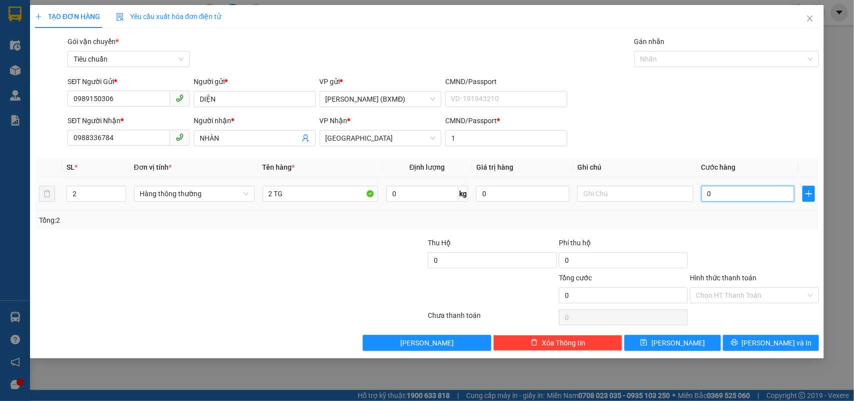
type input "0"
type input "9"
type input "009"
type input "90"
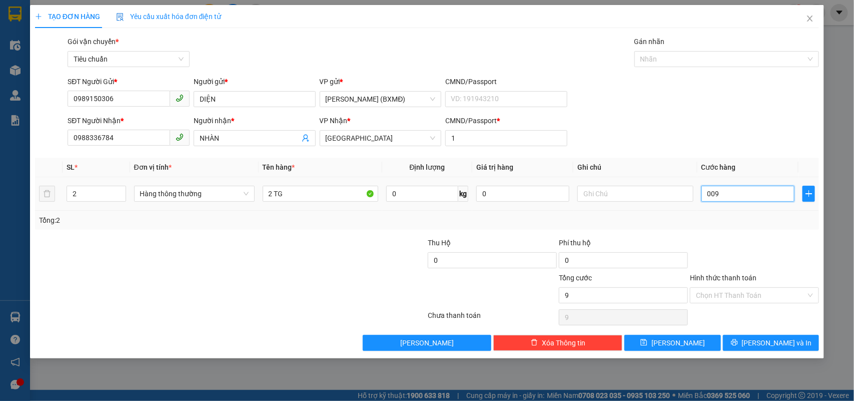
type input "90"
type input "0.090"
type input "90.000"
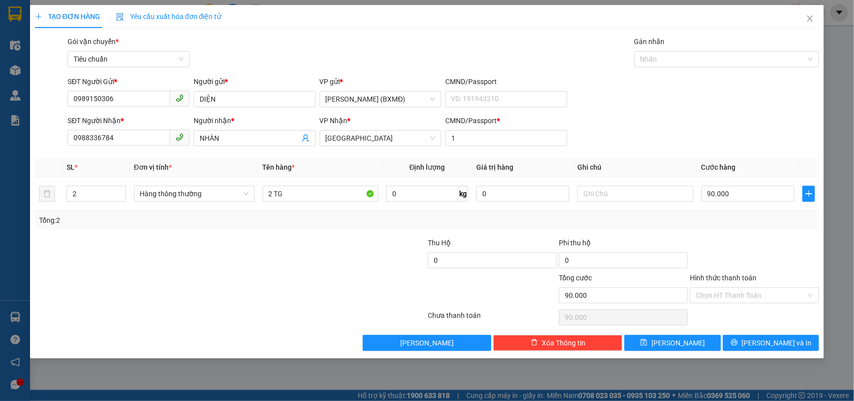
click at [733, 235] on div "Transit Pickup Surcharge Ids Transit Deliver Surcharge Ids Transit Deliver Surc…" at bounding box center [427, 193] width 784 height 315
drag, startPoint x: 746, startPoint y: 292, endPoint x: 721, endPoint y: 296, distance: 25.3
click at [745, 292] on input "Hình thức thanh toán" at bounding box center [751, 295] width 110 height 15
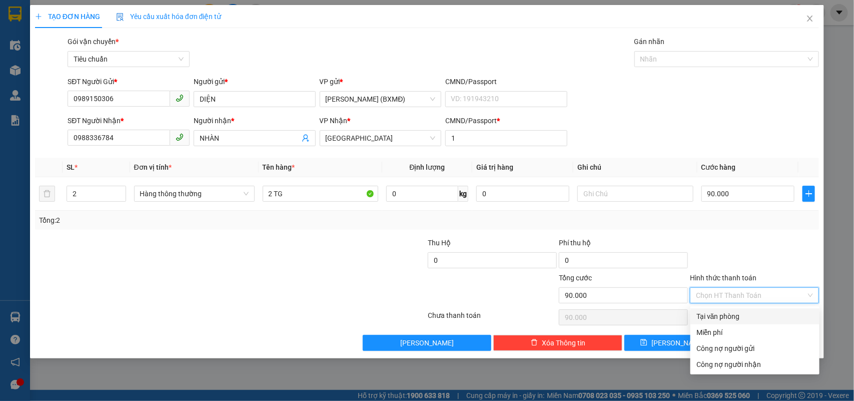
click at [703, 316] on div "Tại văn phòng" at bounding box center [754, 316] width 117 height 11
type input "0"
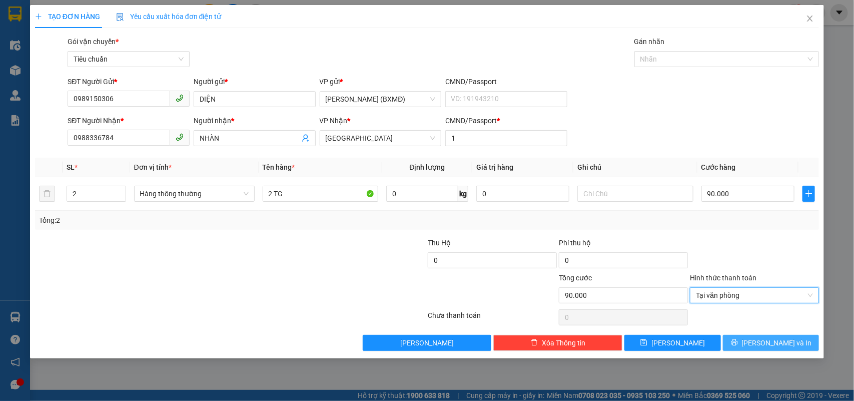
click at [738, 344] on button "[PERSON_NAME] và In" at bounding box center [771, 343] width 96 height 16
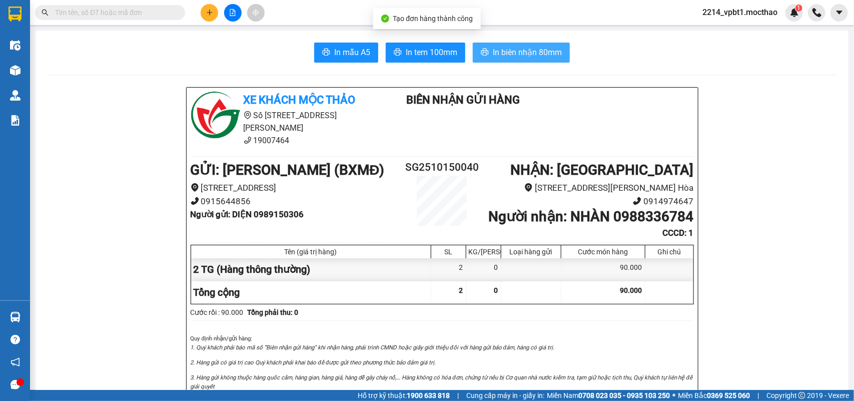
click at [499, 55] on span "In biên nhận 80mm" at bounding box center [527, 52] width 69 height 13
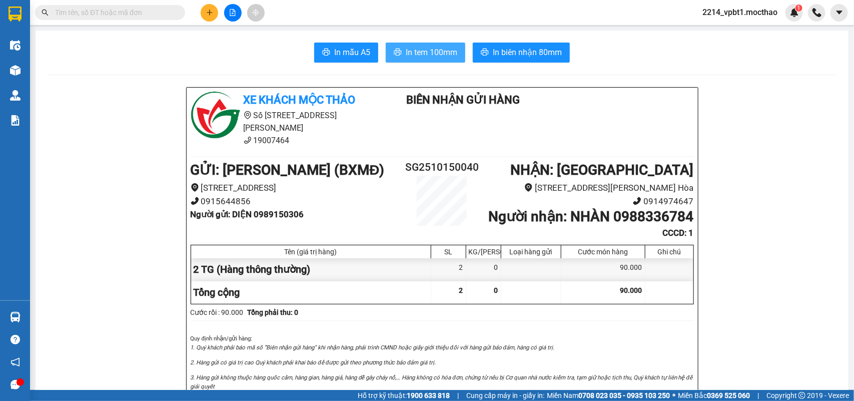
drag, startPoint x: 444, startPoint y: 43, endPoint x: 418, endPoint y: 63, distance: 32.4
click at [443, 43] on button "In tem 100mm" at bounding box center [426, 53] width 80 height 20
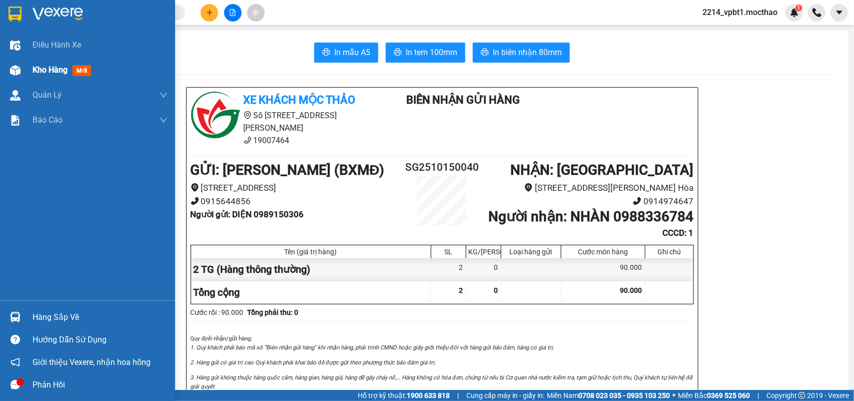
click at [54, 73] on span "Kho hàng" at bounding box center [50, 70] width 35 height 10
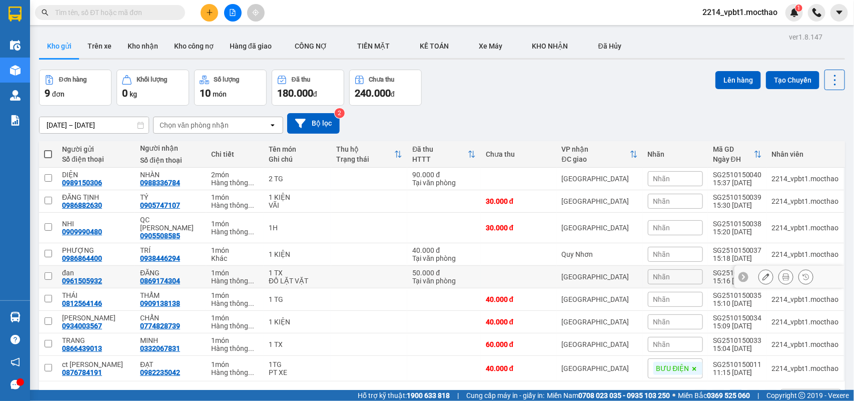
scroll to position [46, 0]
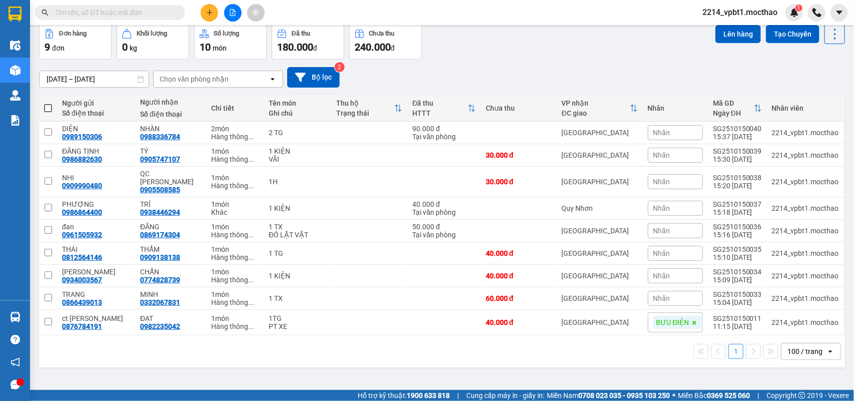
click at [211, 11] on icon "plus" at bounding box center [209, 12] width 7 height 7
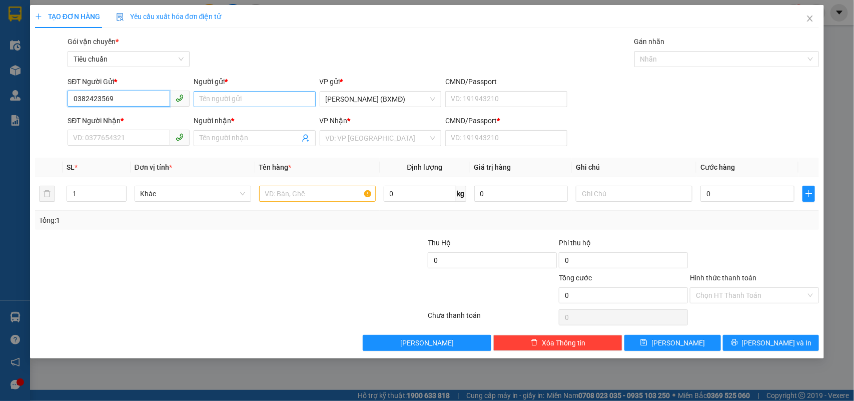
type input "0382423569"
click at [218, 100] on input "Người gửi *" at bounding box center [255, 99] width 122 height 16
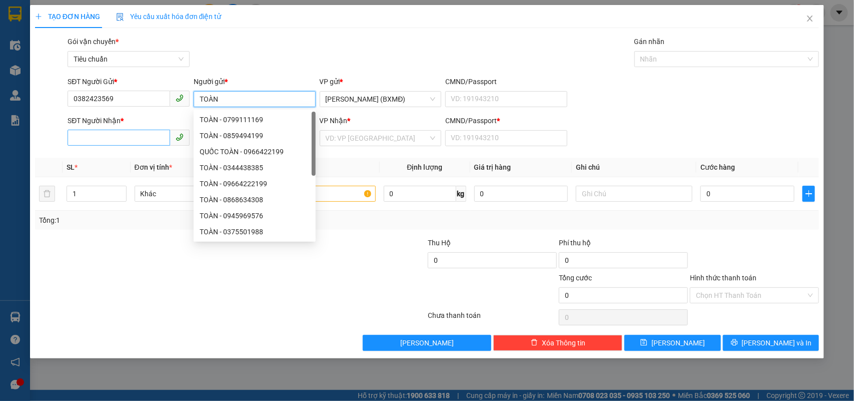
type input "TOÀN"
click at [111, 141] on input "SĐT Người Nhận *" at bounding box center [119, 138] width 103 height 16
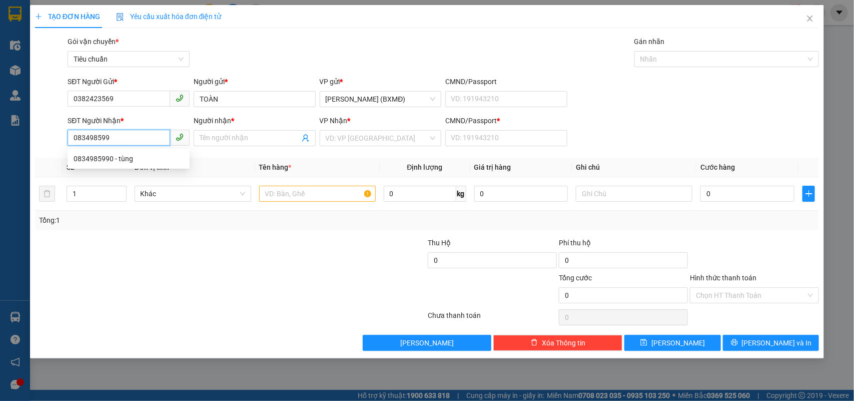
type input "0834985990"
click at [111, 162] on div "0834985990 - tùng" at bounding box center [129, 158] width 110 height 11
type input "tùng"
type input "1"
type input "40.000"
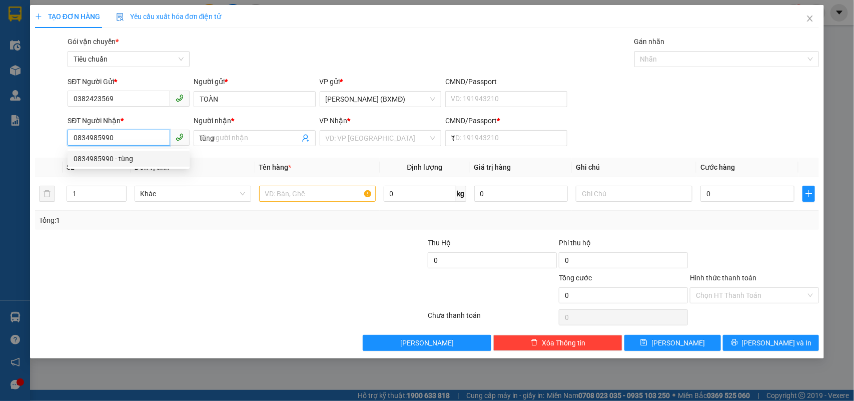
type input "40.000"
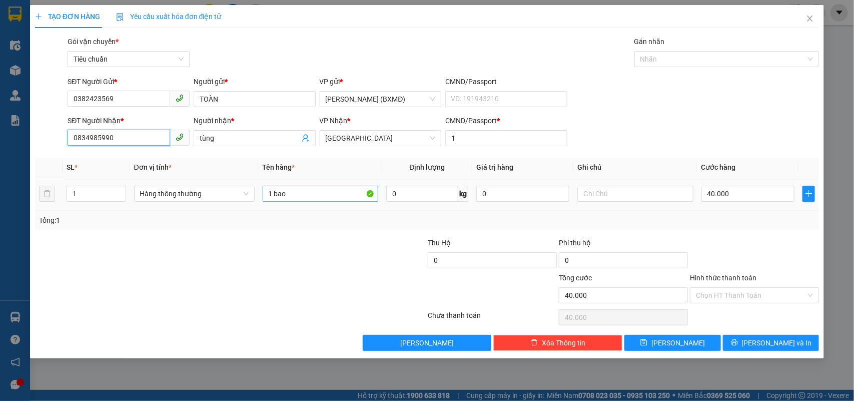
type input "0834985990"
click at [307, 199] on input "1 bao" at bounding box center [321, 194] width 116 height 16
type input "1 HS"
click at [758, 204] on td "40.000" at bounding box center [747, 194] width 101 height 34
click at [759, 199] on input "40.000" at bounding box center [747, 194] width 93 height 16
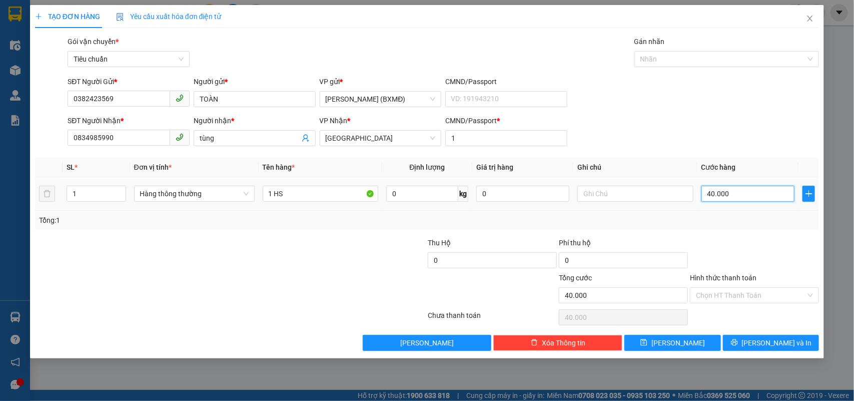
type input "0"
type input "3"
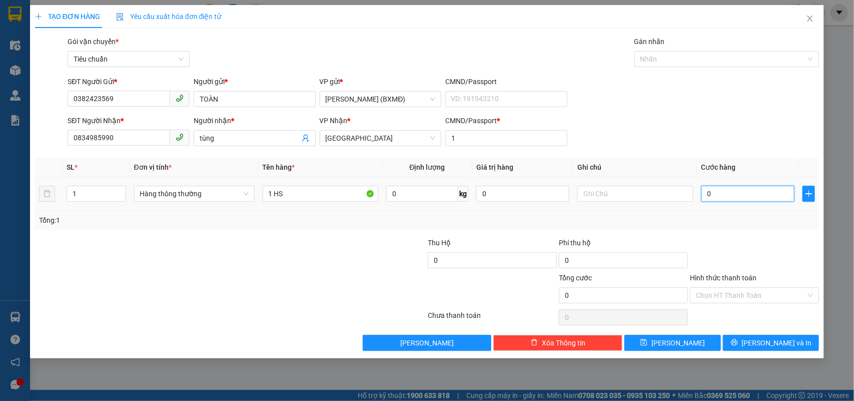
type input "003"
type input "30"
type input "0.030"
type input "30.000"
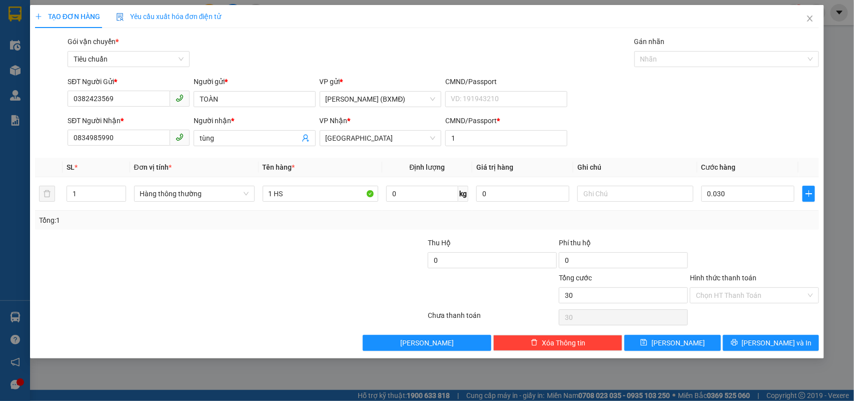
type input "30.000"
click at [760, 226] on div "Tổng: 1" at bounding box center [427, 220] width 776 height 11
click at [769, 292] on input "Hình thức thanh toán" at bounding box center [751, 295] width 110 height 15
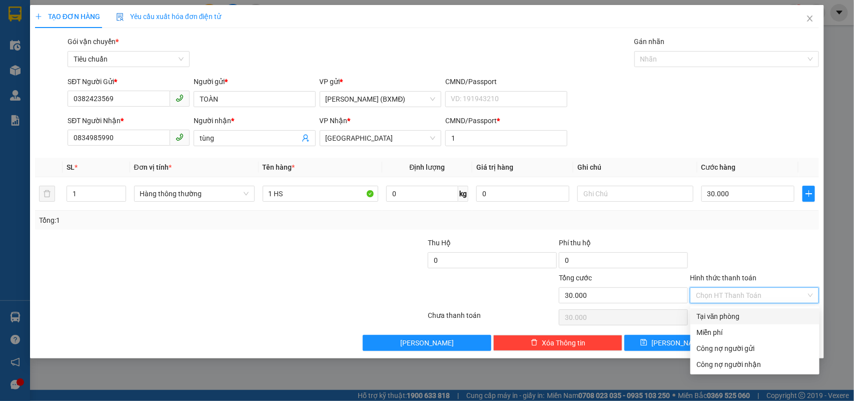
click at [709, 311] on div "Tại văn phòng" at bounding box center [754, 316] width 117 height 11
type input "0"
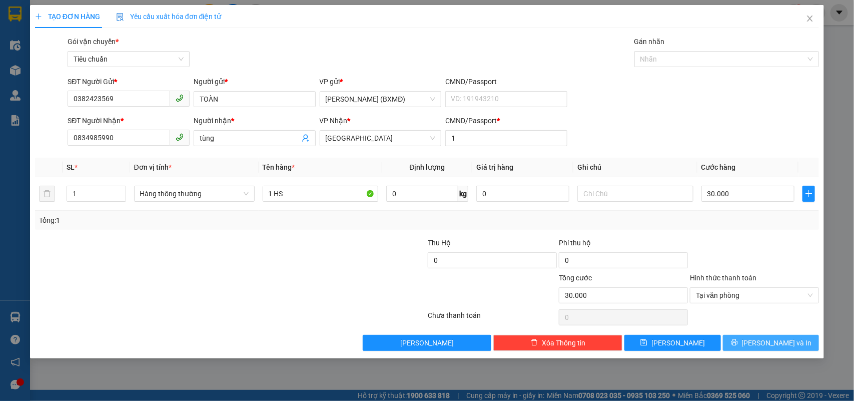
click at [751, 346] on button "[PERSON_NAME] và In" at bounding box center [771, 343] width 96 height 16
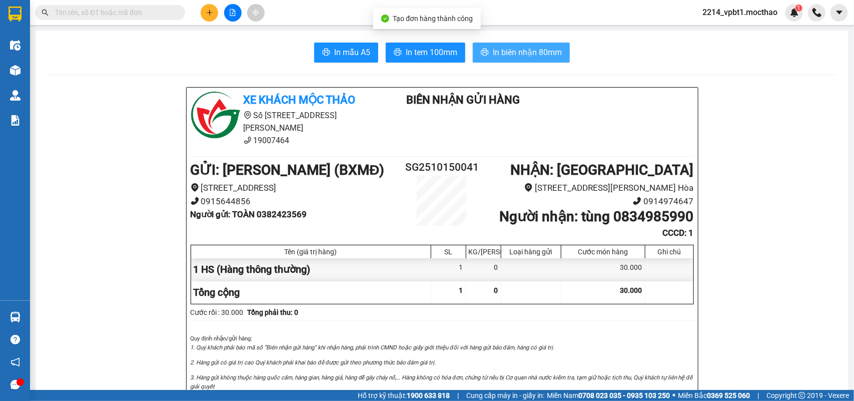
click at [511, 59] on span "In biên nhận 80mm" at bounding box center [527, 52] width 69 height 13
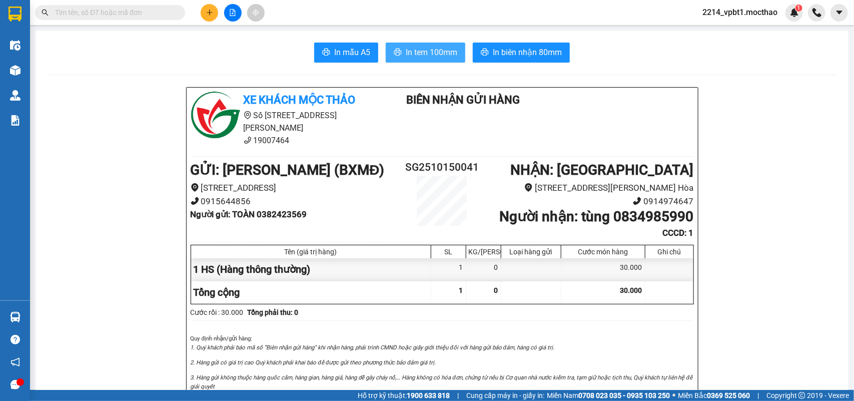
click at [406, 56] on span "In tem 100mm" at bounding box center [432, 52] width 52 height 13
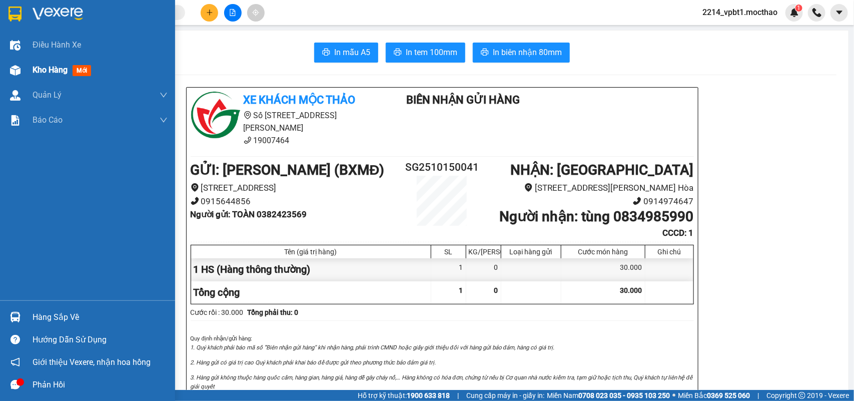
click at [51, 73] on span "Kho hàng" at bounding box center [50, 70] width 35 height 10
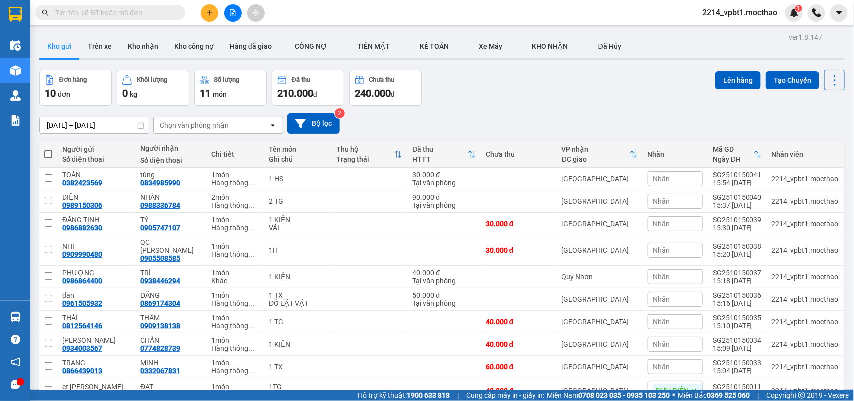
click at [119, 10] on input "text" at bounding box center [114, 12] width 118 height 11
type input "65"
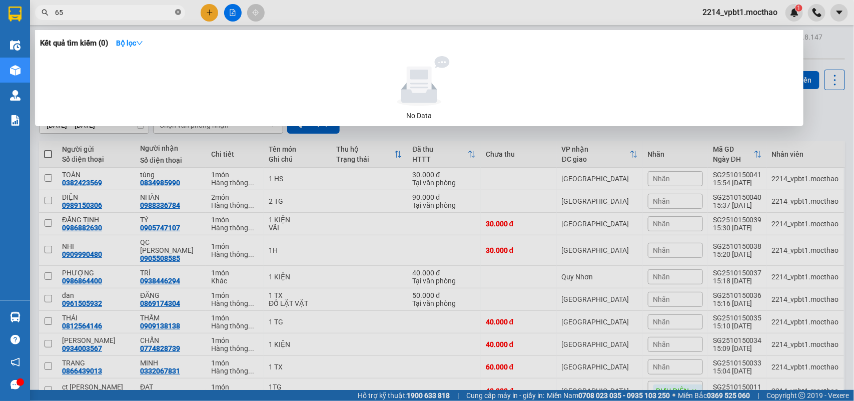
click at [179, 11] on icon "close-circle" at bounding box center [178, 12] width 6 height 6
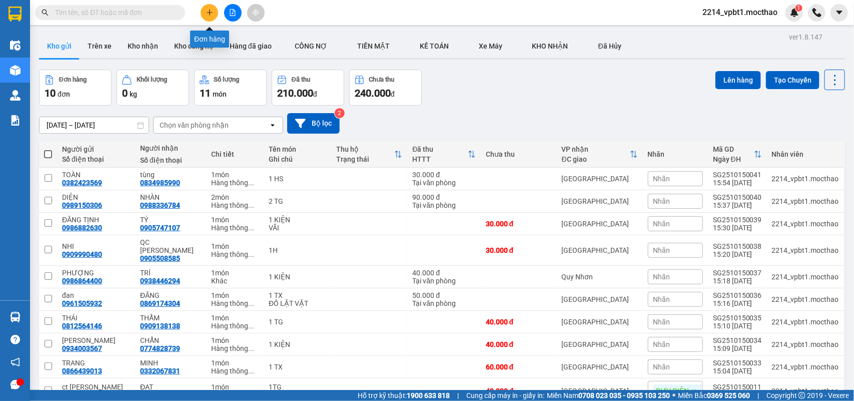
click at [207, 12] on icon "plus" at bounding box center [209, 12] width 7 height 7
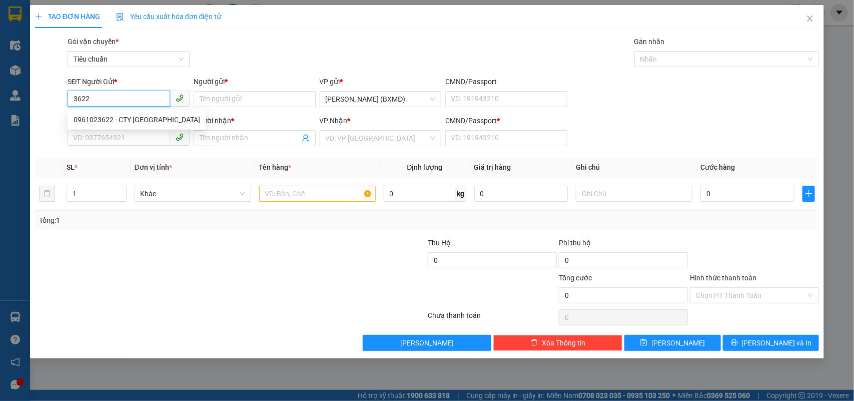
click at [121, 114] on div "0961023622 - CTY [GEOGRAPHIC_DATA]" at bounding box center [137, 119] width 127 height 11
type input "0961023622"
type input "CTY SAO VIỆT"
type input "0364304290"
type input "[PERSON_NAME]"
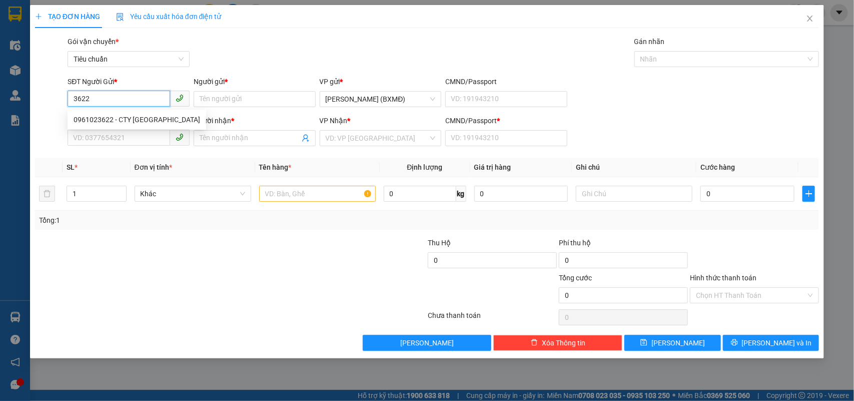
type input "1"
type input "30.000"
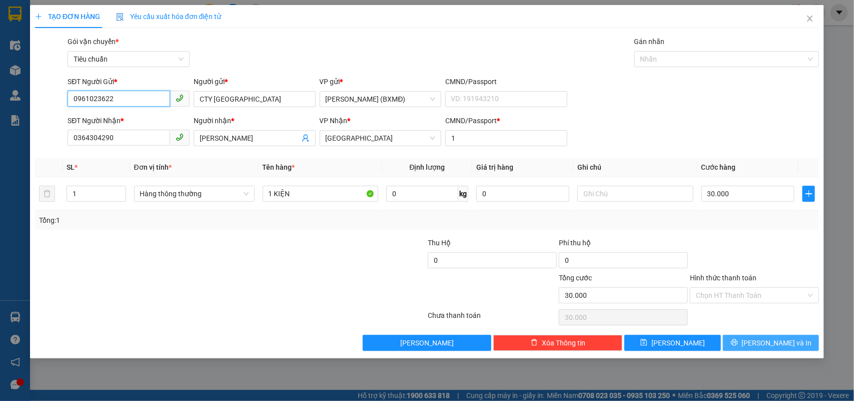
type input "0961023622"
drag, startPoint x: 756, startPoint y: 346, endPoint x: 656, endPoint y: 298, distance: 111.0
click at [738, 346] on icon "printer" at bounding box center [734, 342] width 7 height 7
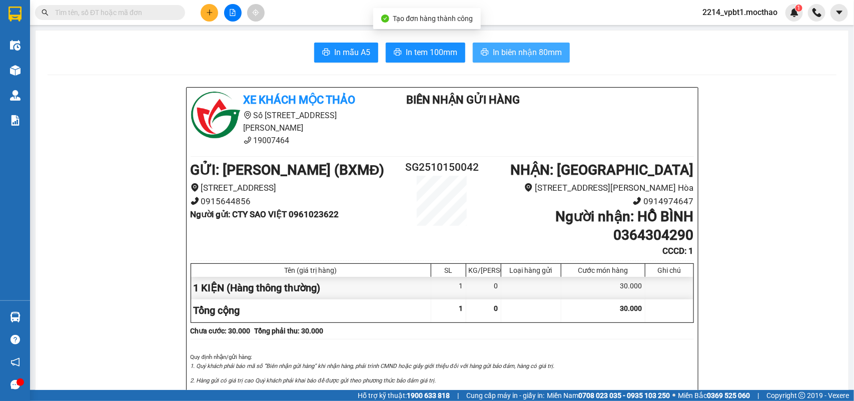
click at [498, 52] on span "In biên nhận 80mm" at bounding box center [527, 52] width 69 height 13
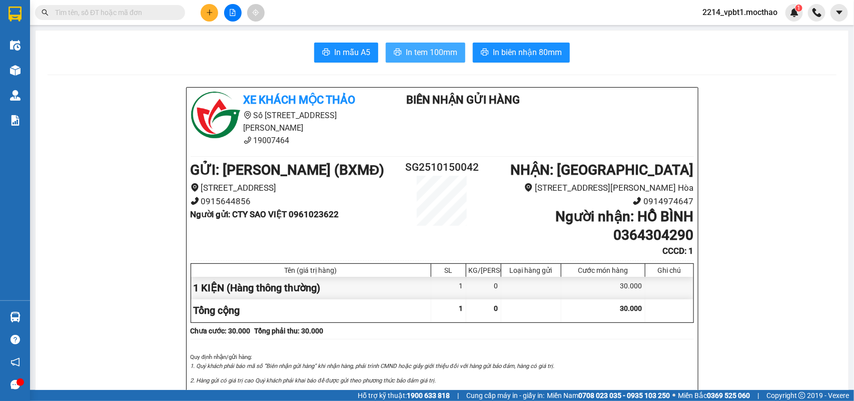
click at [417, 49] on span "In tem 100mm" at bounding box center [432, 52] width 52 height 13
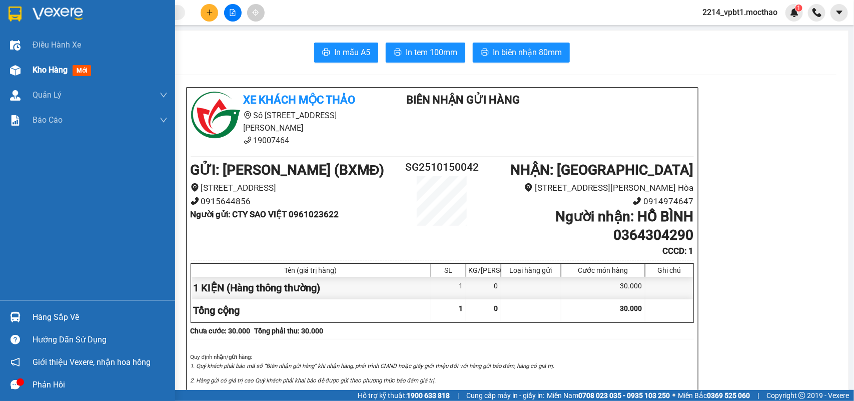
click at [42, 71] on span "Kho hàng" at bounding box center [50, 70] width 35 height 10
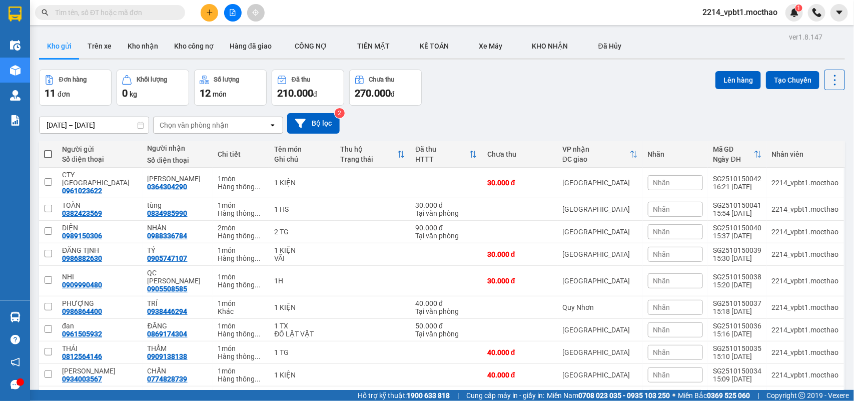
click at [209, 16] on icon "plus" at bounding box center [209, 12] width 7 height 7
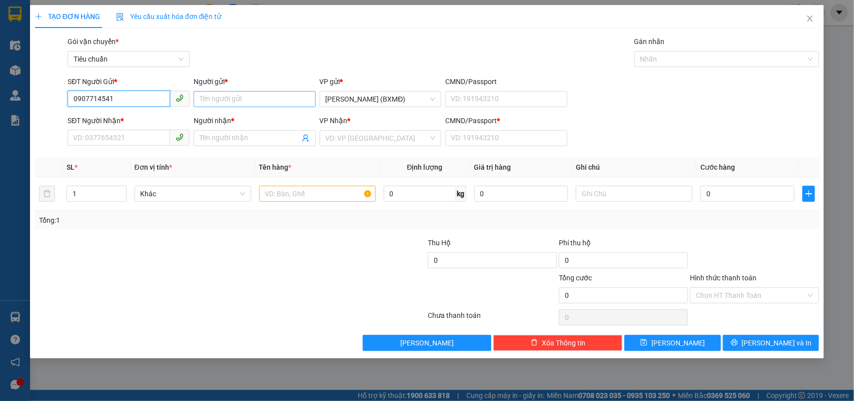
type input "0907714541"
click at [223, 102] on input "Người gửi *" at bounding box center [255, 99] width 122 height 16
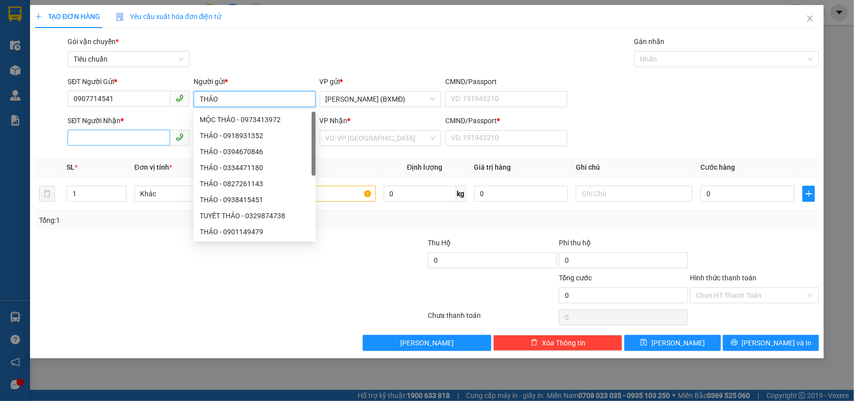
type input "THẢO"
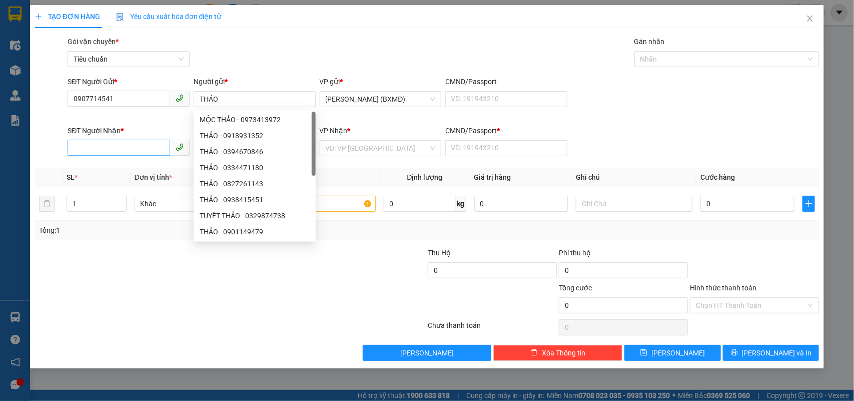
click at [96, 138] on div "SĐT Người Nhận *" at bounding box center [129, 132] width 122 height 15
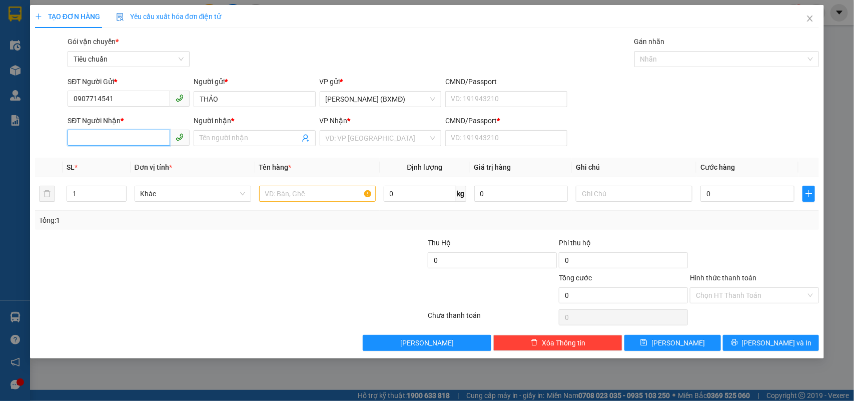
click at [94, 141] on input "SĐT Người Nhận *" at bounding box center [119, 138] width 103 height 16
type input "0909212078"
click at [102, 153] on div "0909212078 - TÂN" at bounding box center [129, 158] width 110 height 11
type input "TÂN"
type input "1"
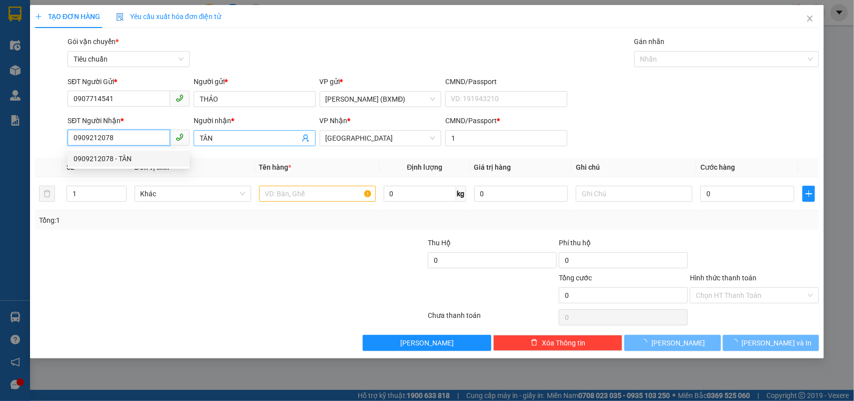
type input "30.000"
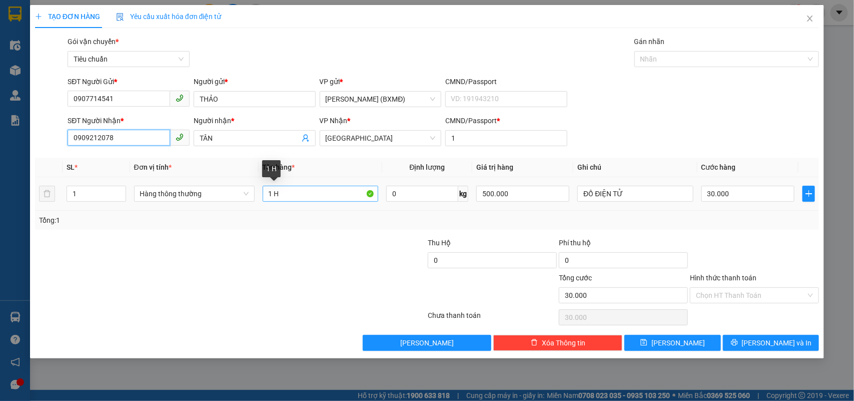
type input "0909212078"
click at [326, 199] on input "1 H" at bounding box center [321, 194] width 116 height 16
type input "1 TG"
click at [757, 194] on input "30.000" at bounding box center [747, 194] width 93 height 16
type input "0"
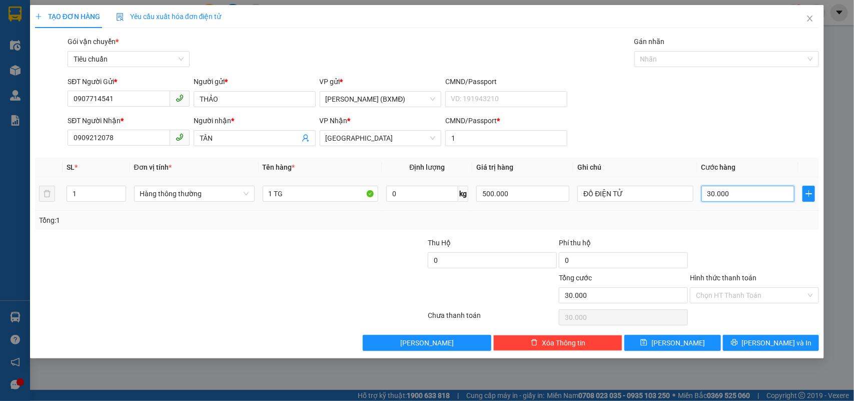
type input "0"
type input "5"
type input "005"
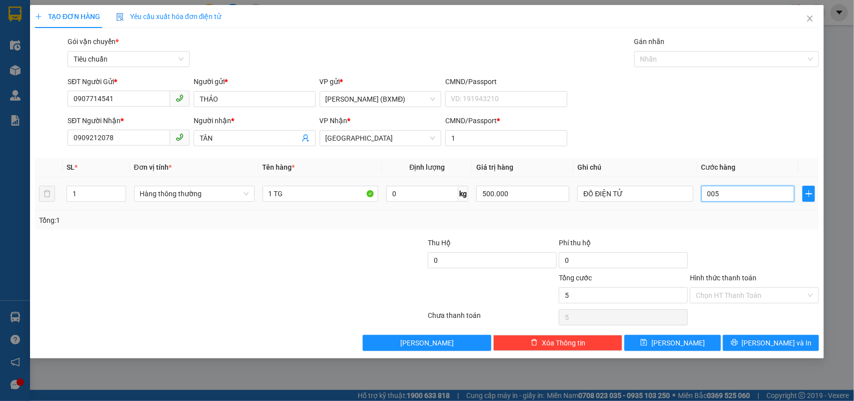
type input "50"
type input "0.050"
type input "50.000"
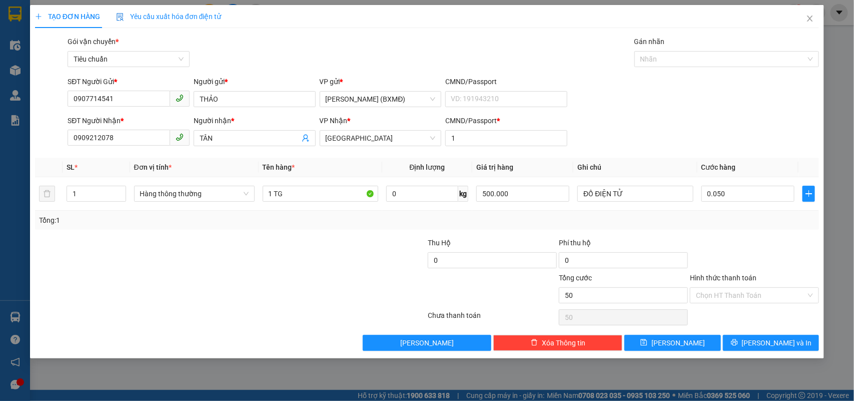
type input "50.000"
click at [751, 244] on div at bounding box center [754, 254] width 131 height 35
click at [750, 343] on button "[PERSON_NAME] và In" at bounding box center [771, 343] width 96 height 16
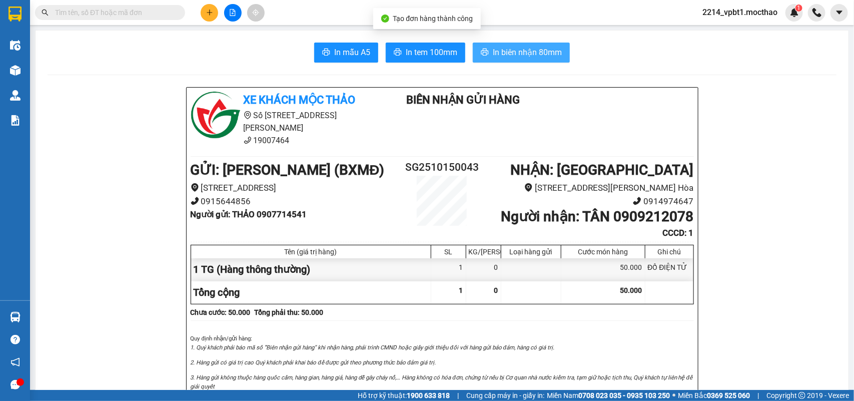
click at [521, 51] on span "In biên nhận 80mm" at bounding box center [527, 52] width 69 height 13
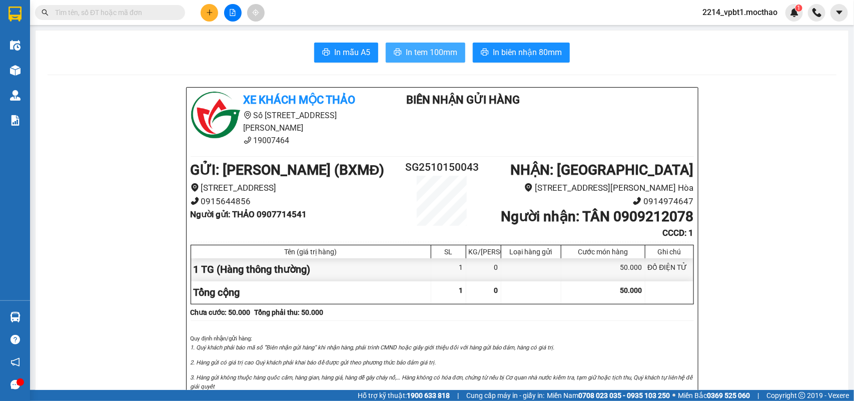
click at [399, 46] on button "In tem 100mm" at bounding box center [426, 53] width 80 height 20
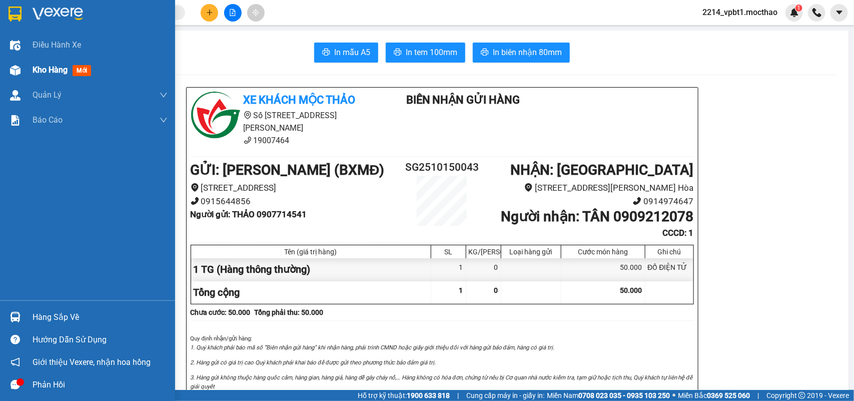
click at [46, 68] on span "Kho hàng" at bounding box center [50, 70] width 35 height 10
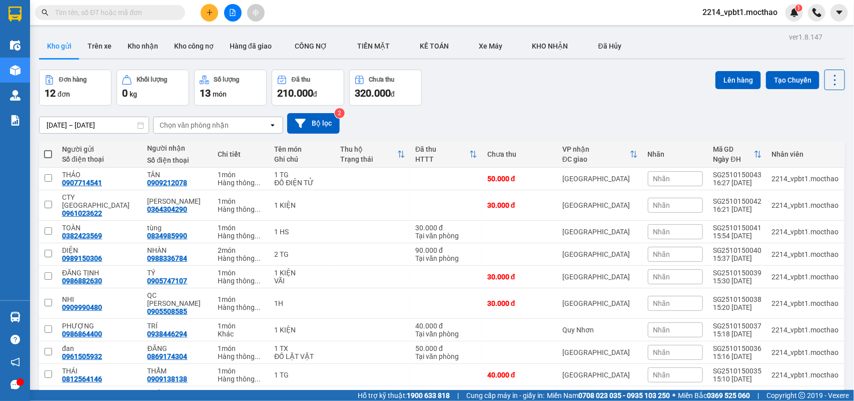
click at [509, 109] on div "13/10/2025 – 15/10/2025 Press the down arrow key to interact with the calendar …" at bounding box center [442, 124] width 806 height 36
click at [207, 13] on icon "plus" at bounding box center [209, 12] width 7 height 7
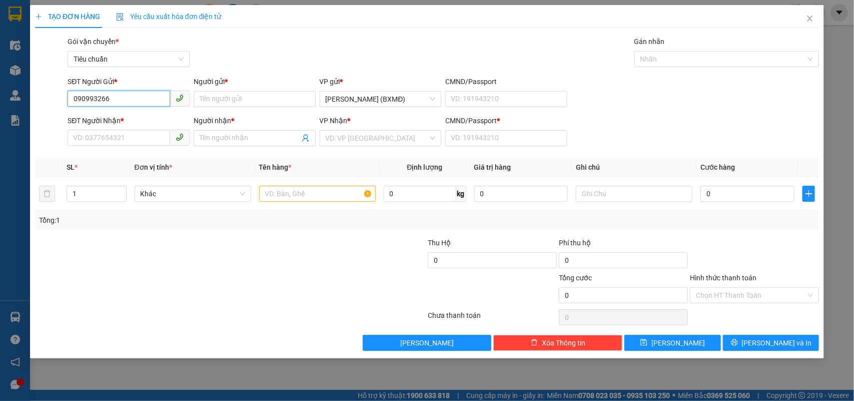
type input "0909932660"
click at [138, 114] on div "0909932660 - HIỆP" at bounding box center [129, 119] width 110 height 11
type input "HIỆP"
type input "0905306729"
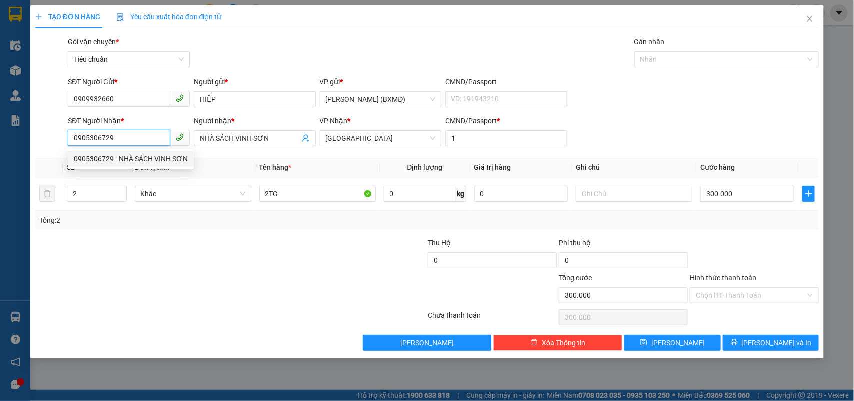
drag, startPoint x: 122, startPoint y: 139, endPoint x: 35, endPoint y: 142, distance: 86.6
click at [35, 142] on div "SĐT Người Nhận * 0905306729 Người nhận * NHÀ SÁCH VINH SƠN VP Nhận * Đà Nẵng CM…" at bounding box center [427, 132] width 786 height 35
click at [131, 158] on div "0905385823 - CHI HIẾU" at bounding box center [129, 158] width 110 height 11
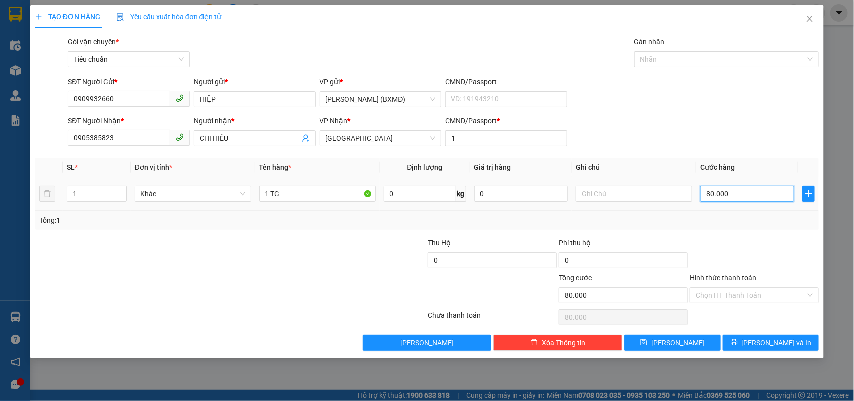
click at [739, 193] on input "80.000" at bounding box center [747, 194] width 94 height 16
click at [723, 231] on div "Transit Pickup Surcharge Ids Transit Deliver Surcharge Ids Transit Deliver Surc…" at bounding box center [427, 193] width 784 height 315
click at [749, 342] on button "[PERSON_NAME] và In" at bounding box center [771, 343] width 96 height 16
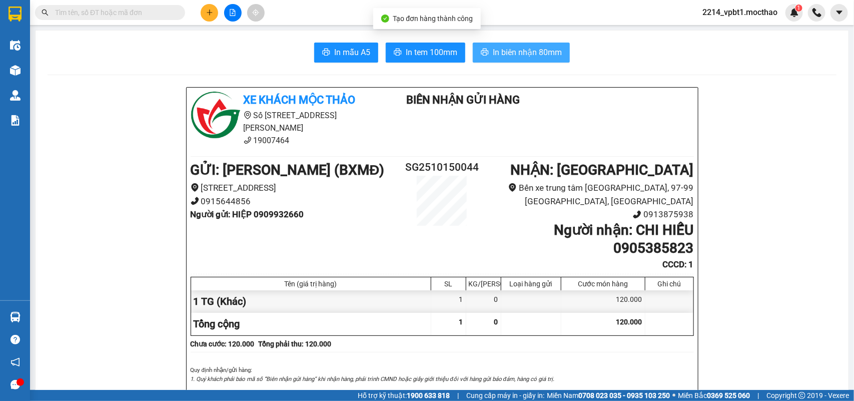
click at [519, 54] on span "In biên nhận 80mm" at bounding box center [527, 52] width 69 height 13
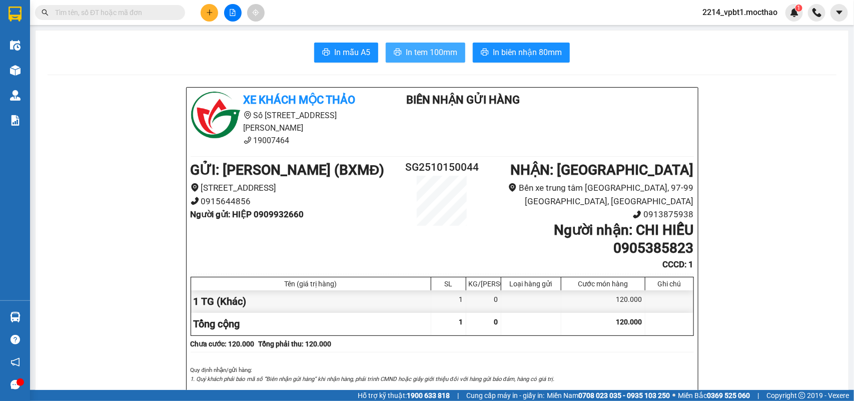
click at [446, 54] on span "In tem 100mm" at bounding box center [432, 52] width 52 height 13
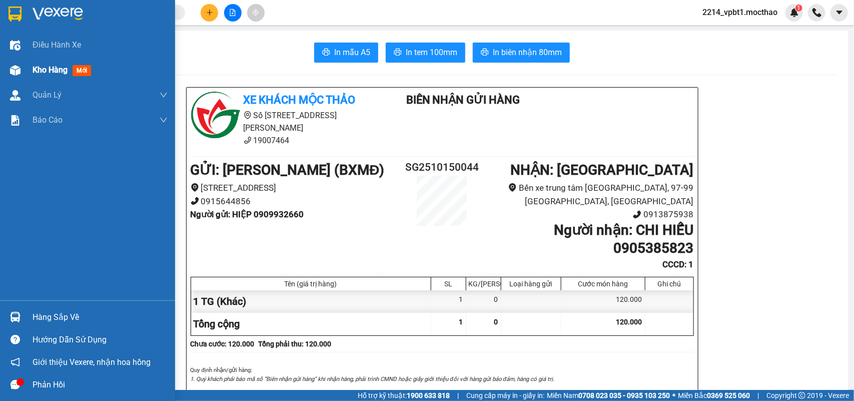
click at [41, 66] on span "Kho hàng" at bounding box center [50, 70] width 35 height 10
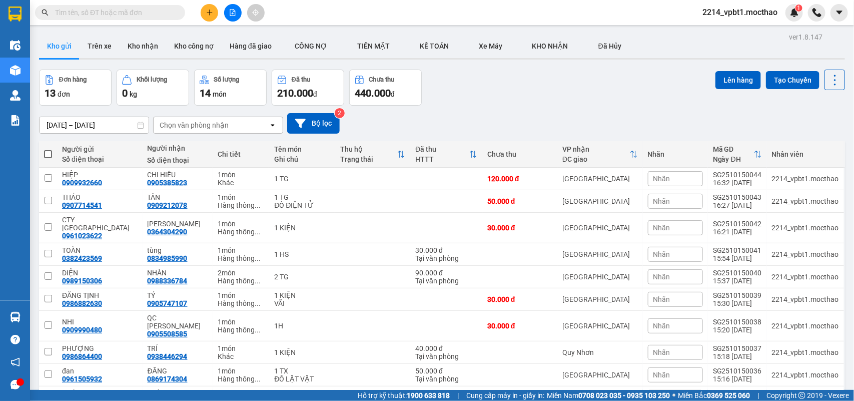
click at [208, 18] on button at bounding box center [210, 13] width 18 height 18
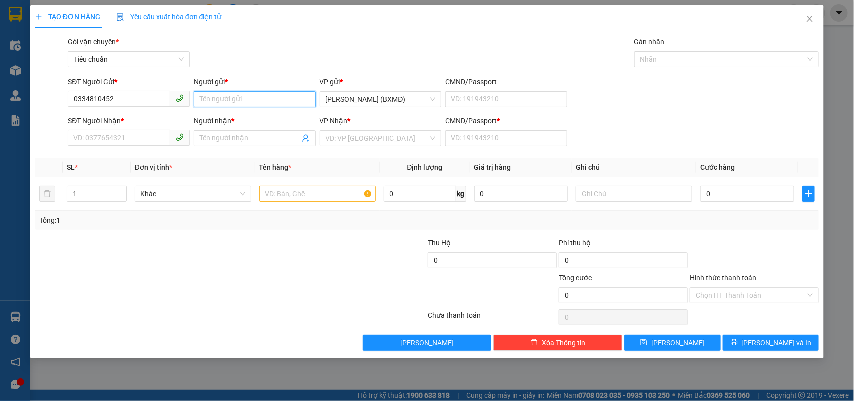
click at [211, 95] on input "Người gửi *" at bounding box center [255, 99] width 122 height 16
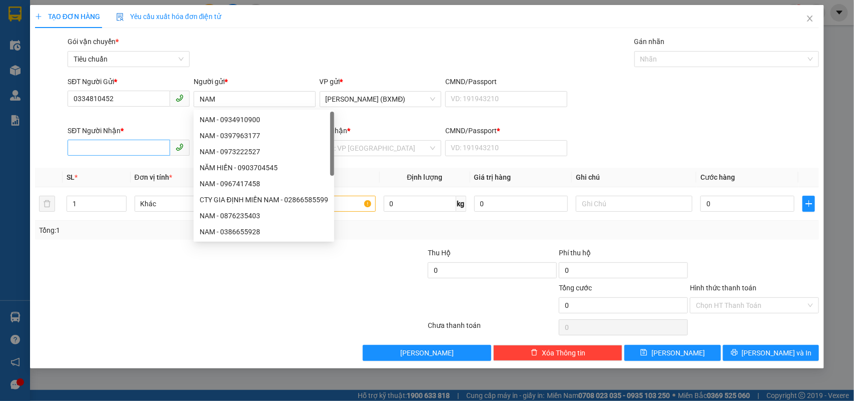
click at [118, 135] on div "SĐT Người Nhận *" at bounding box center [129, 130] width 122 height 11
click at [118, 140] on input "SĐT Người Nhận *" at bounding box center [119, 148] width 103 height 16
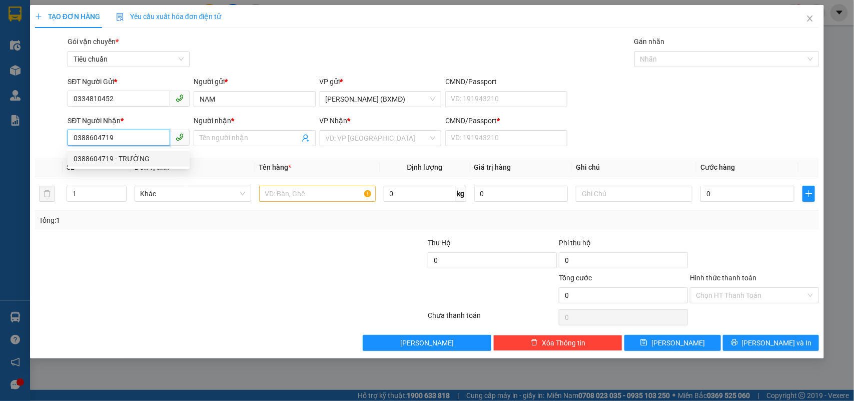
click at [127, 164] on div "0388604719 - TRƯỜNG" at bounding box center [129, 158] width 110 height 11
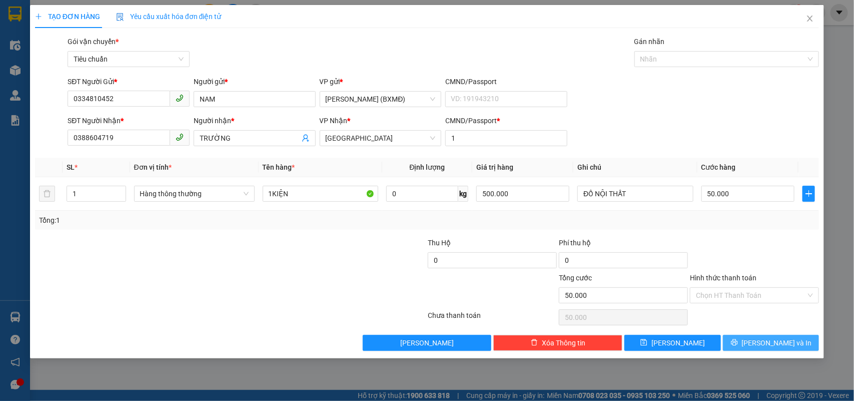
click at [737, 343] on icon "printer" at bounding box center [734, 342] width 7 height 7
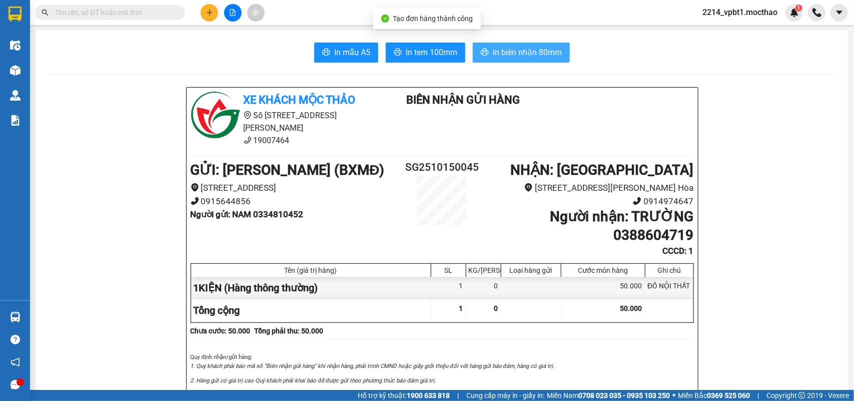
click at [494, 46] on span "In biên nhận 80mm" at bounding box center [527, 52] width 69 height 13
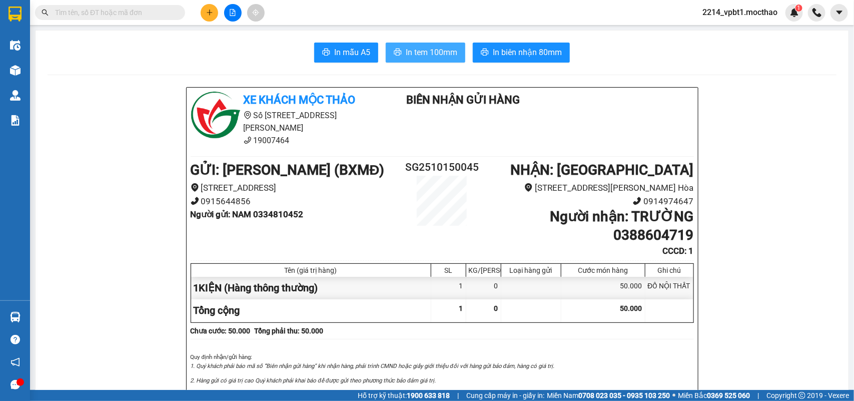
click at [429, 49] on span "In tem 100mm" at bounding box center [432, 52] width 52 height 13
click at [213, 11] on icon "plus" at bounding box center [209, 12] width 7 height 7
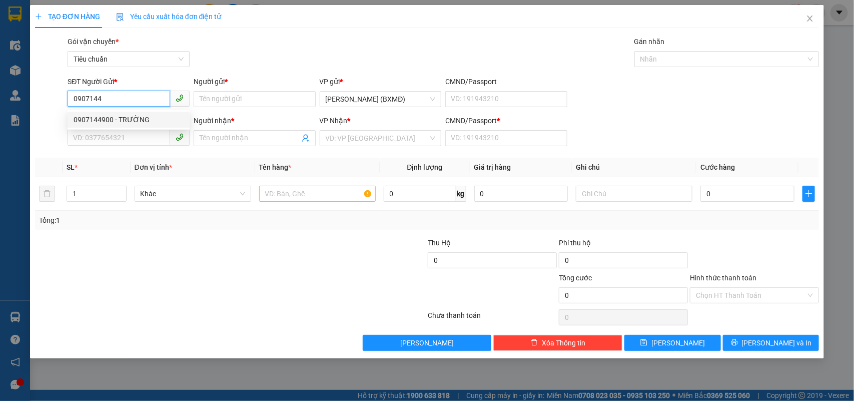
click at [129, 123] on div "0907144900 - TRƯỜNG" at bounding box center [129, 119] width 110 height 11
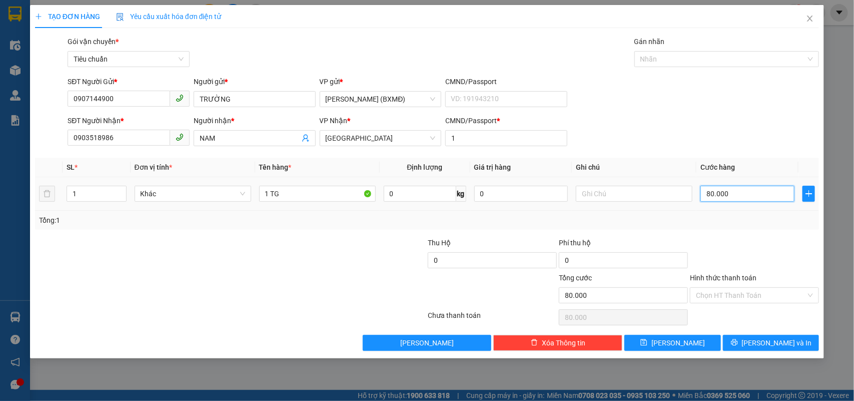
click at [753, 193] on input "80.000" at bounding box center [747, 194] width 94 height 16
click at [732, 231] on div "Transit Pickup Surcharge Ids Transit Deliver Surcharge Ids Transit Deliver Surc…" at bounding box center [427, 193] width 784 height 315
click at [746, 294] on input "Hình thức thanh toán" at bounding box center [751, 295] width 110 height 15
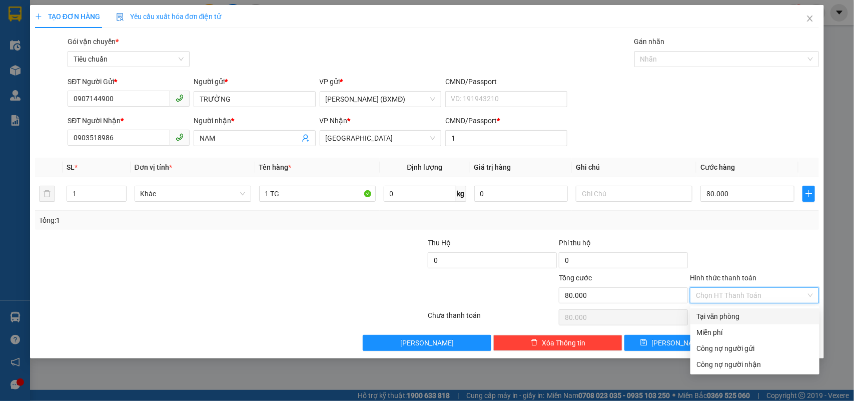
click at [721, 321] on div "Tại văn phòng" at bounding box center [754, 316] width 117 height 11
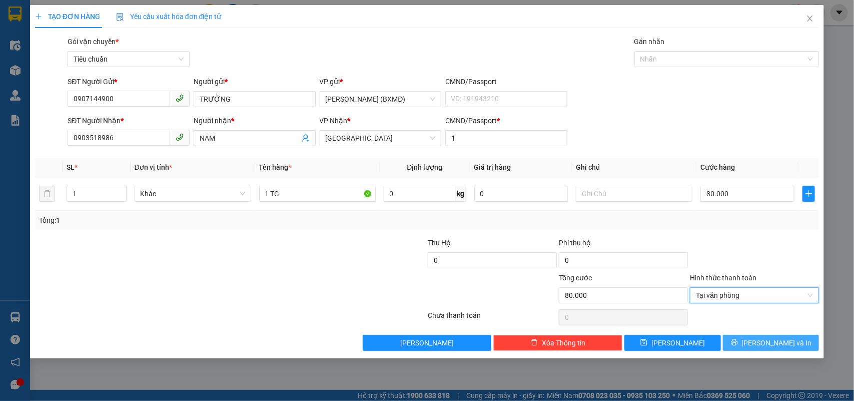
click at [746, 344] on button "[PERSON_NAME] và In" at bounding box center [771, 343] width 96 height 16
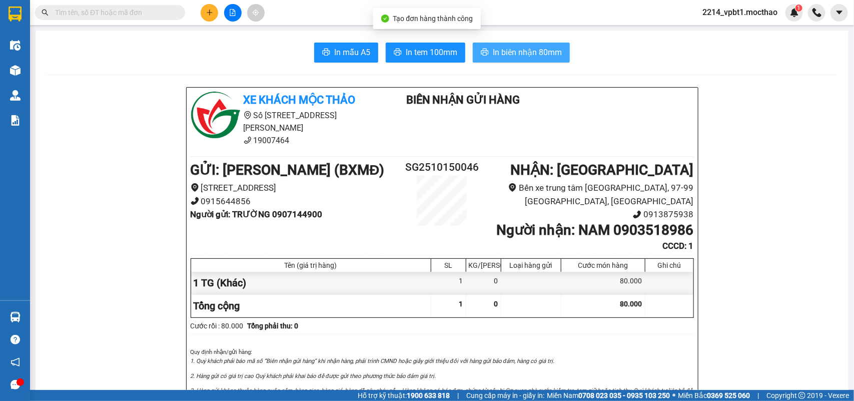
click at [500, 50] on span "In biên nhận 80mm" at bounding box center [527, 52] width 69 height 13
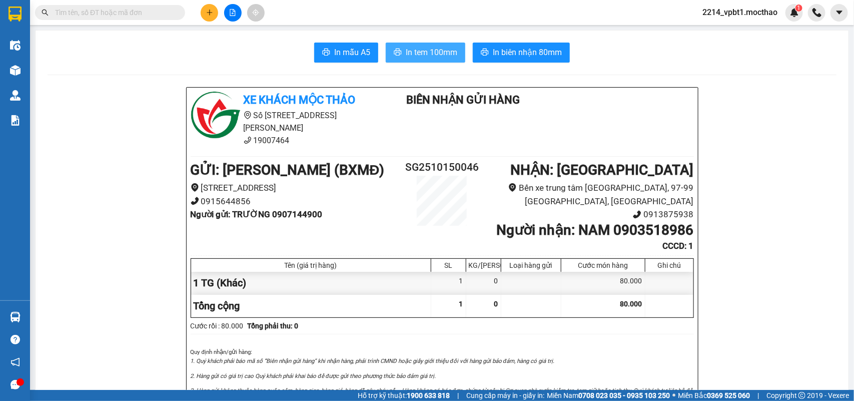
click at [436, 43] on button "In tem 100mm" at bounding box center [426, 53] width 80 height 20
click at [209, 16] on button at bounding box center [210, 13] width 18 height 18
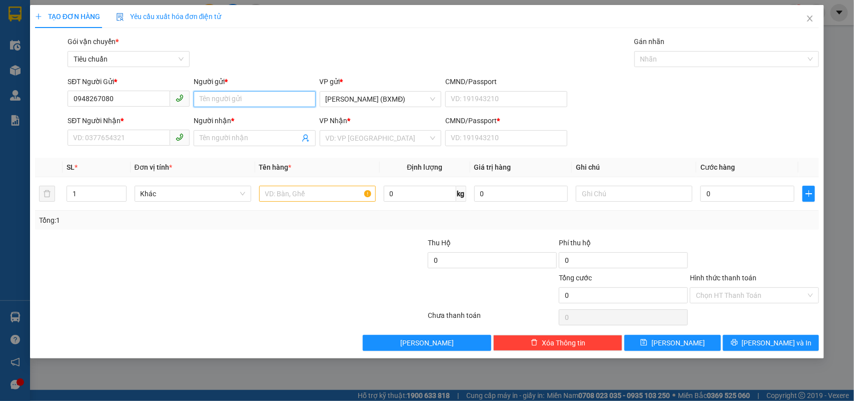
click at [236, 98] on input "Người gửi *" at bounding box center [255, 99] width 122 height 16
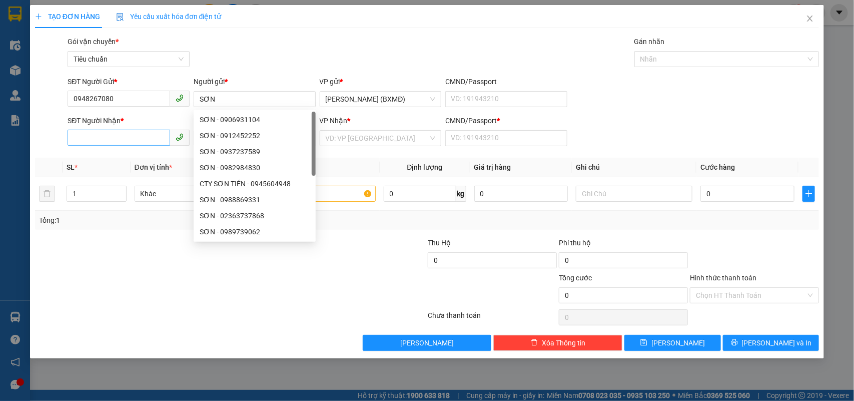
click at [107, 126] on div "SĐT Người Nhận *" at bounding box center [129, 120] width 122 height 11
click at [107, 136] on input "SĐT Người Nhận *" at bounding box center [119, 138] width 103 height 16
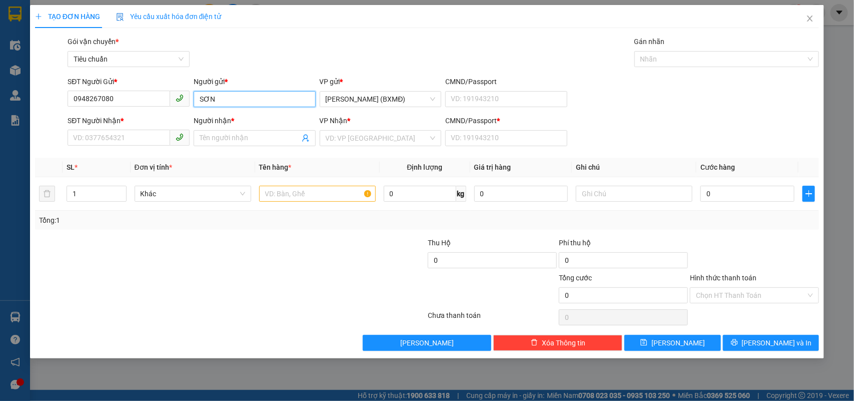
click at [231, 101] on input "SƠN" at bounding box center [255, 99] width 122 height 16
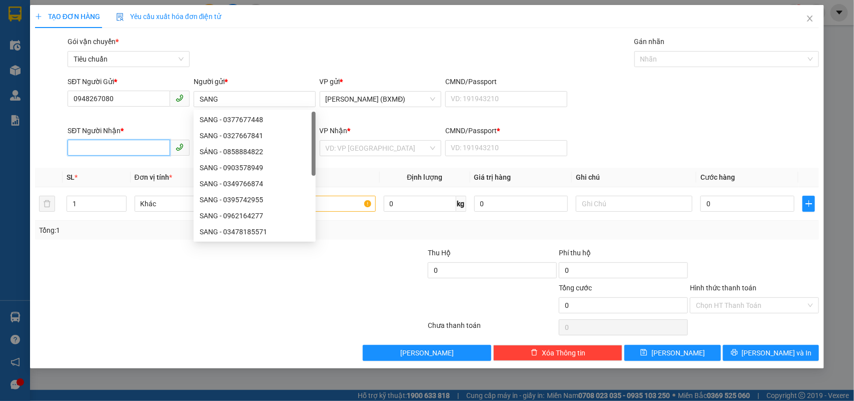
click at [81, 141] on input "SĐT Người Nhận *" at bounding box center [119, 148] width 103 height 16
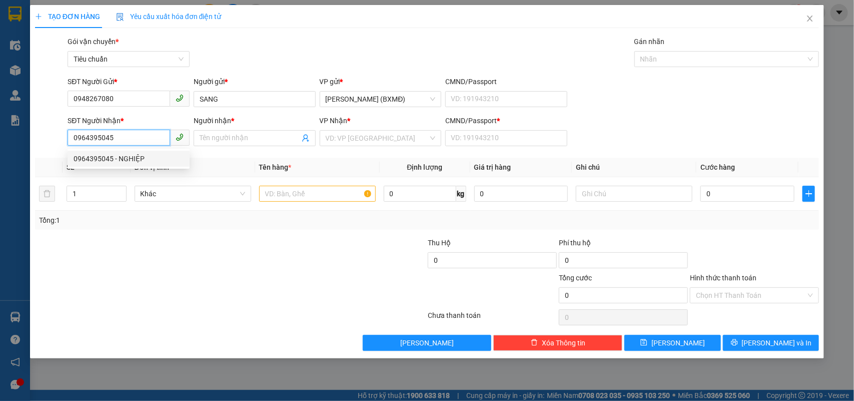
click at [106, 161] on div "0964395045 - NGHIỆP" at bounding box center [129, 158] width 110 height 11
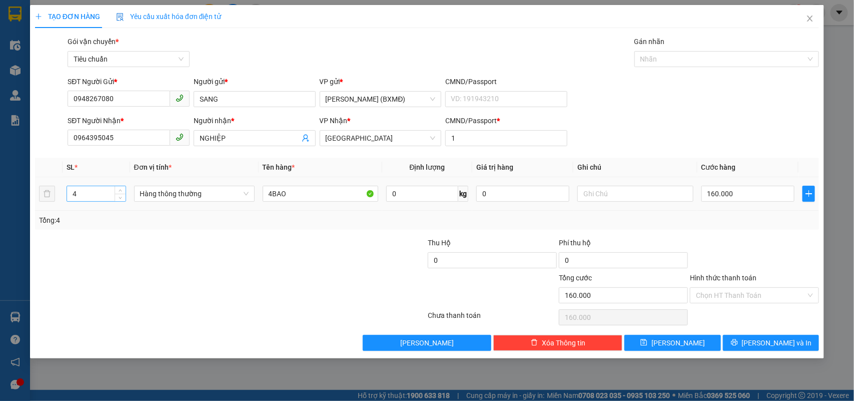
click at [90, 195] on input "4" at bounding box center [96, 193] width 59 height 15
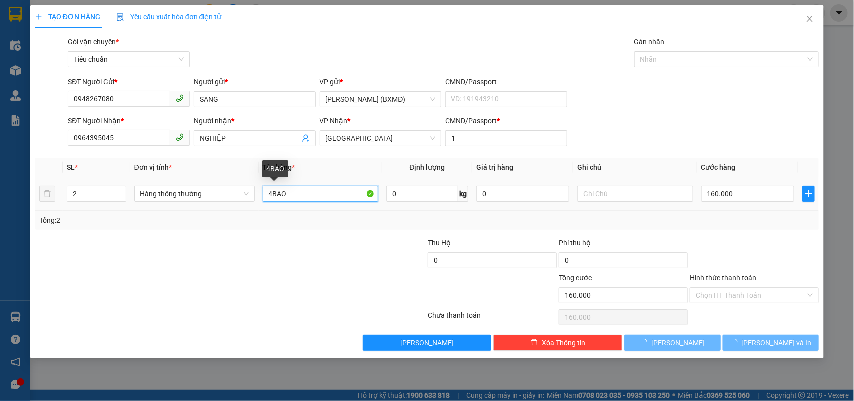
click at [273, 194] on input "4BAO" at bounding box center [321, 194] width 116 height 16
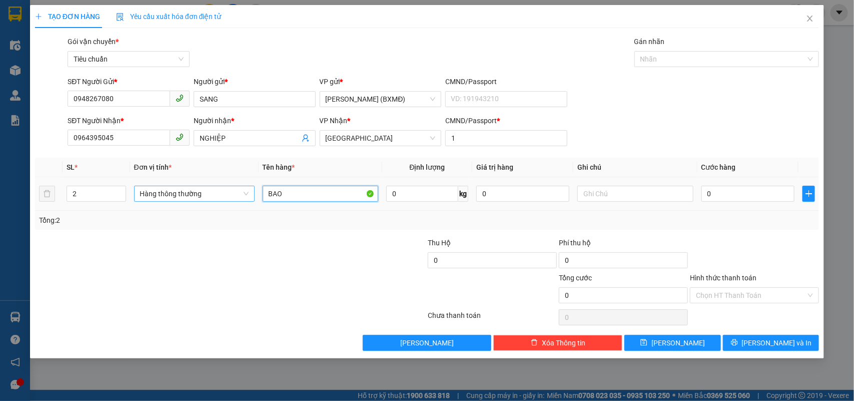
drag, startPoint x: 309, startPoint y: 194, endPoint x: 209, endPoint y: 194, distance: 100.0
click at [209, 194] on tr "2 Hàng thông thường BAO 0 kg 0 0" at bounding box center [427, 194] width 784 height 34
click at [741, 196] on input "0" at bounding box center [747, 194] width 93 height 16
click at [779, 233] on div "Transit Pickup Surcharge Ids Transit Deliver Surcharge Ids Transit Deliver Surc…" at bounding box center [427, 193] width 784 height 315
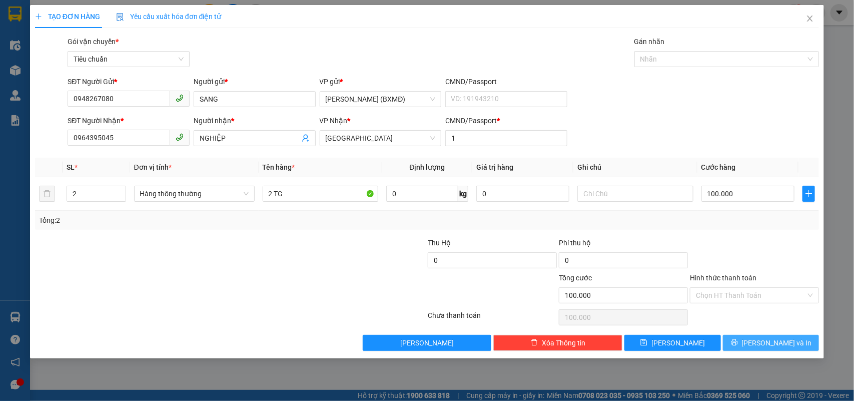
click at [738, 344] on icon "printer" at bounding box center [734, 342] width 7 height 7
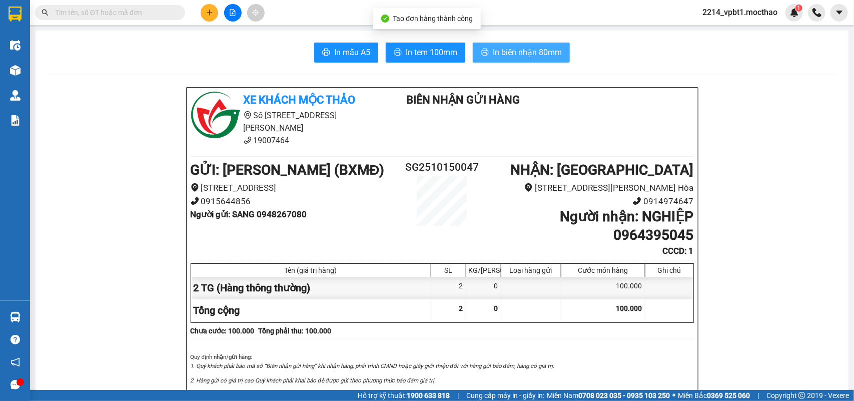
click at [508, 61] on button "In biên nhận 80mm" at bounding box center [521, 53] width 97 height 20
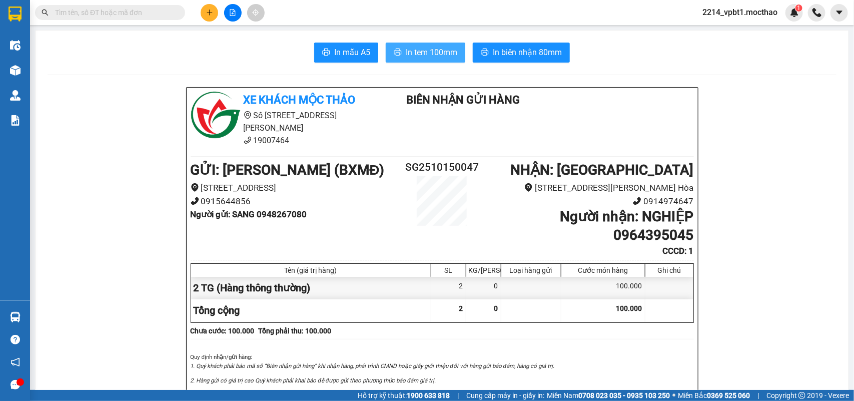
click at [442, 47] on span "In tem 100mm" at bounding box center [432, 52] width 52 height 13
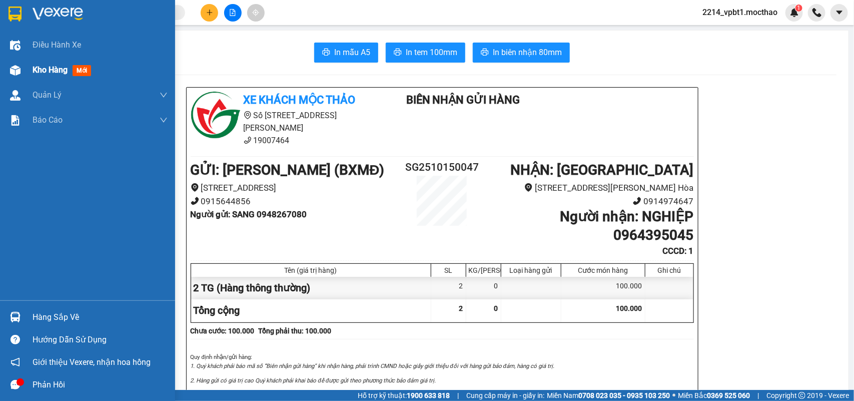
click at [61, 70] on span "Kho hàng" at bounding box center [50, 70] width 35 height 10
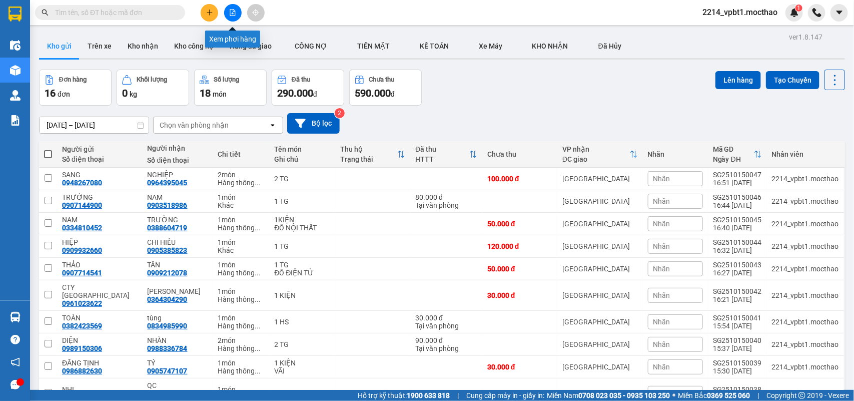
click at [235, 14] on icon "file-add" at bounding box center [233, 12] width 6 height 7
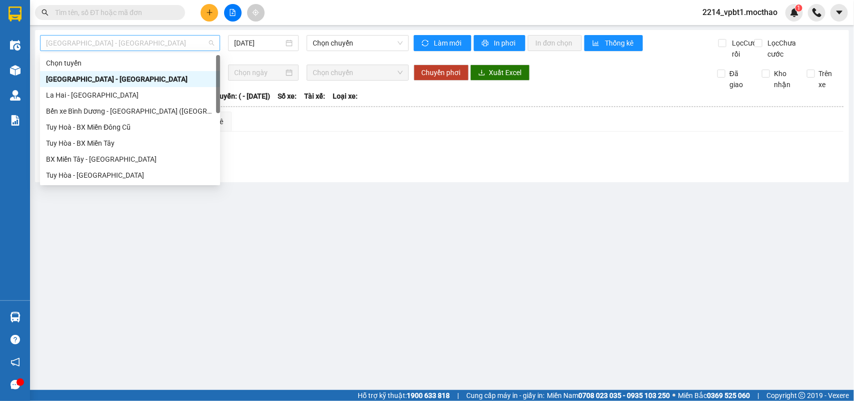
click at [118, 36] on span "[GEOGRAPHIC_DATA] - [GEOGRAPHIC_DATA]" at bounding box center [130, 43] width 168 height 15
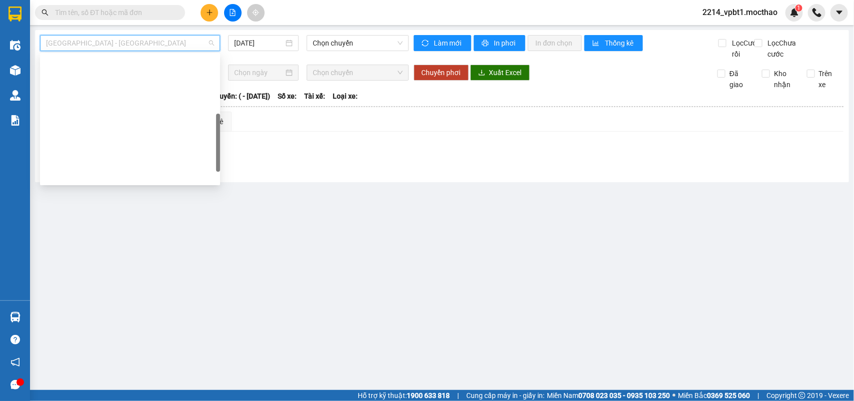
click at [120, 247] on div "BX Miền Đông Cũ - [GEOGRAPHIC_DATA]" at bounding box center [130, 255] width 180 height 16
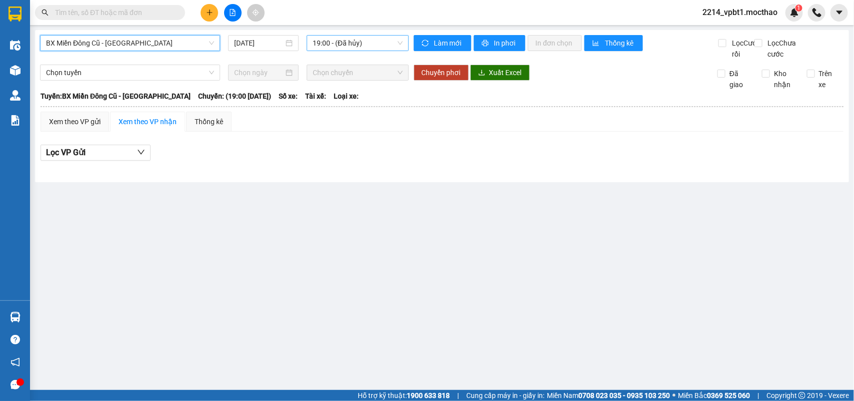
click at [325, 37] on span "19:00 - (Đã hủy)" at bounding box center [358, 43] width 90 height 15
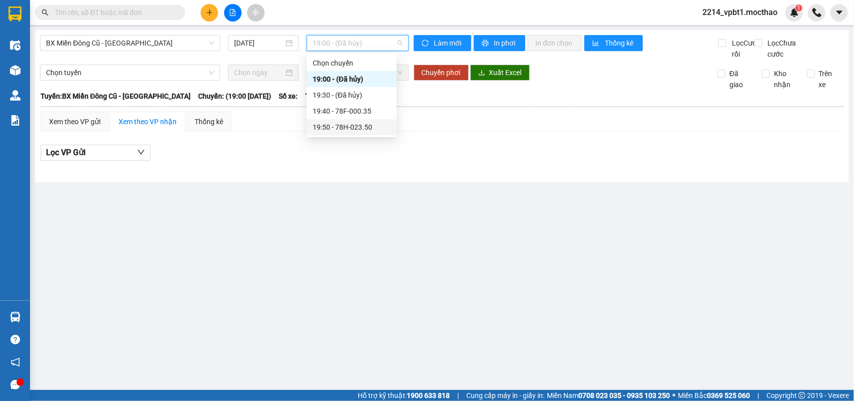
click at [368, 126] on div "19:50 - 78H-023.50" at bounding box center [352, 127] width 78 height 11
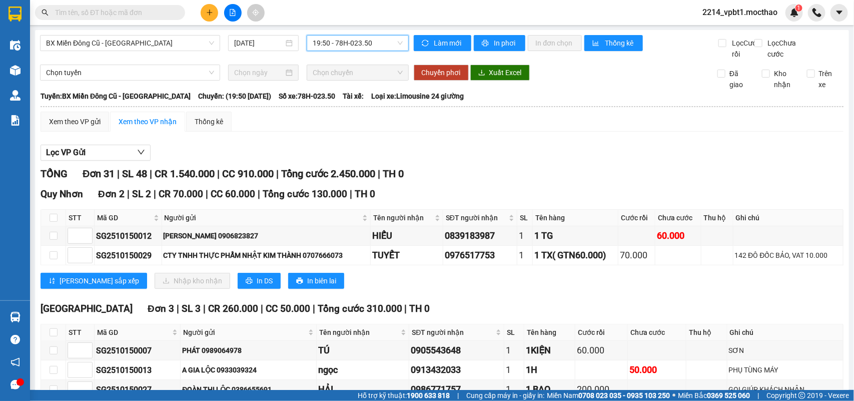
click at [356, 41] on span "19:50 - 78H-023.50" at bounding box center [358, 43] width 90 height 15
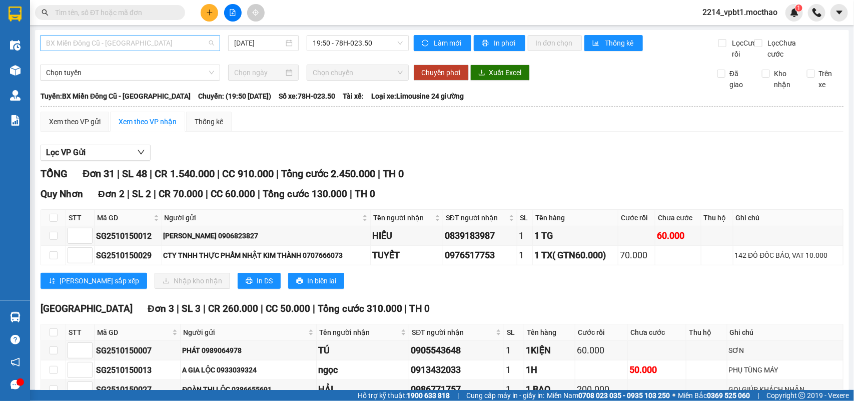
click at [143, 41] on span "BX Miền Đông Cũ - [GEOGRAPHIC_DATA]" at bounding box center [130, 43] width 168 height 15
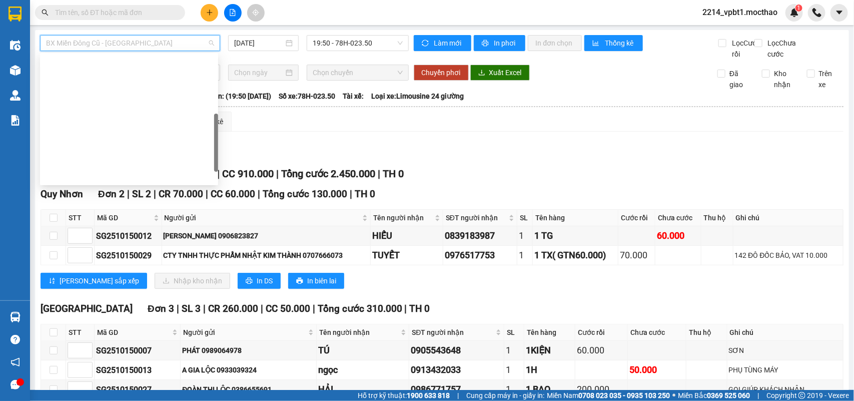
scroll to position [125, 0]
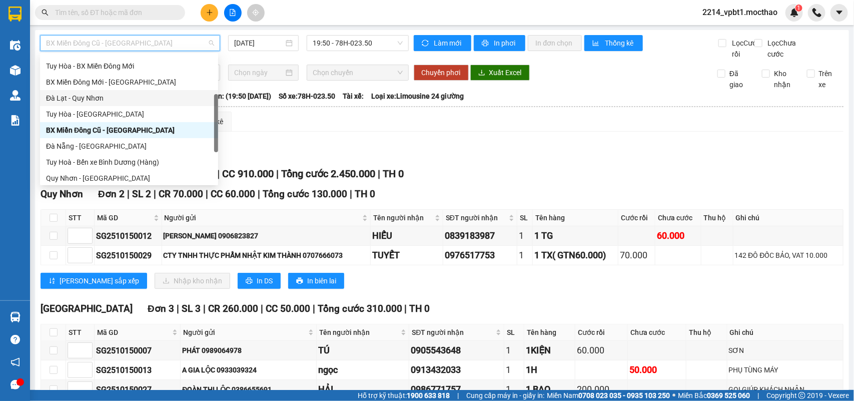
click at [347, 132] on div "Xem theo VP gửi Xem theo VP nhận Thống kê" at bounding box center [442, 122] width 803 height 20
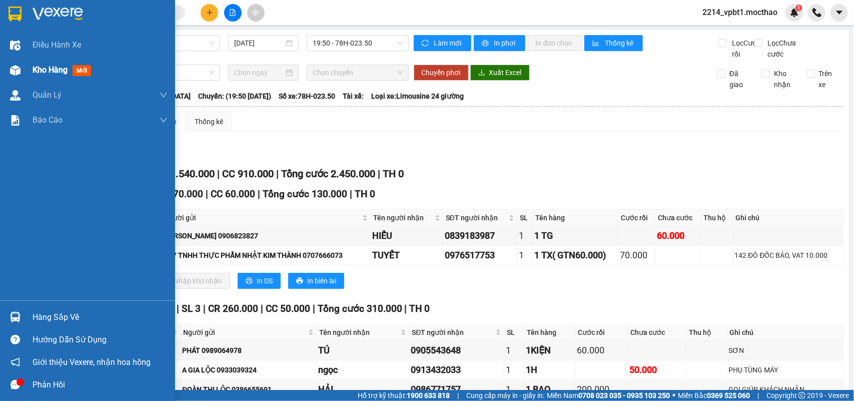
click at [54, 74] on span "Kho hàng" at bounding box center [50, 70] width 35 height 10
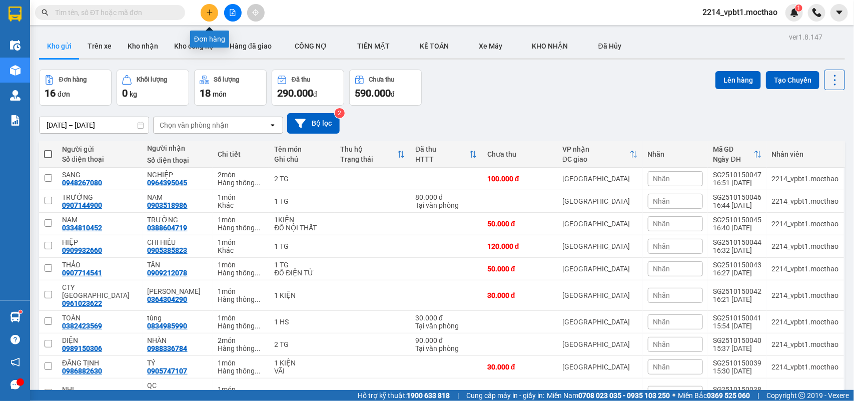
click at [217, 11] on button at bounding box center [210, 13] width 18 height 18
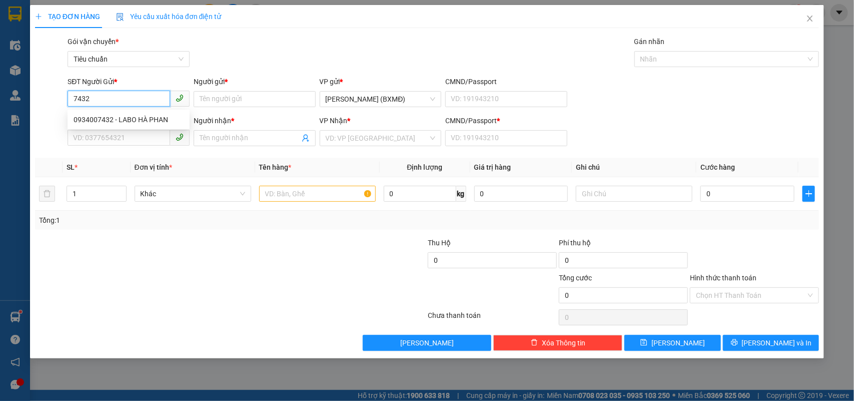
click at [144, 117] on div "0934007432 - LABO HÀ PHAN" at bounding box center [129, 119] width 110 height 11
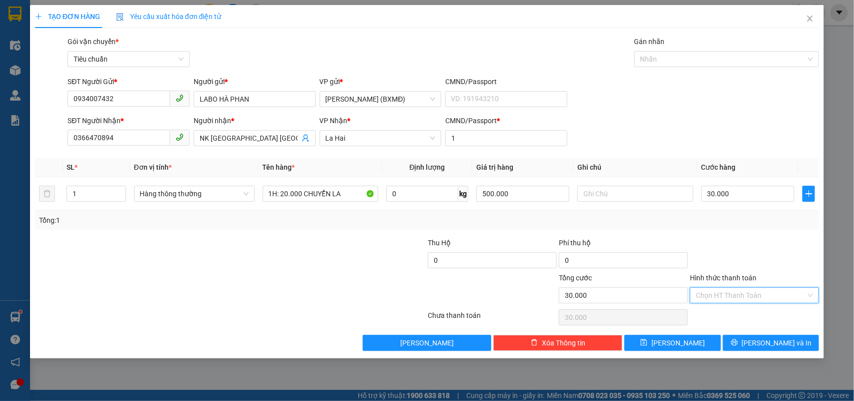
click at [741, 294] on input "Hình thức thanh toán" at bounding box center [751, 295] width 110 height 15
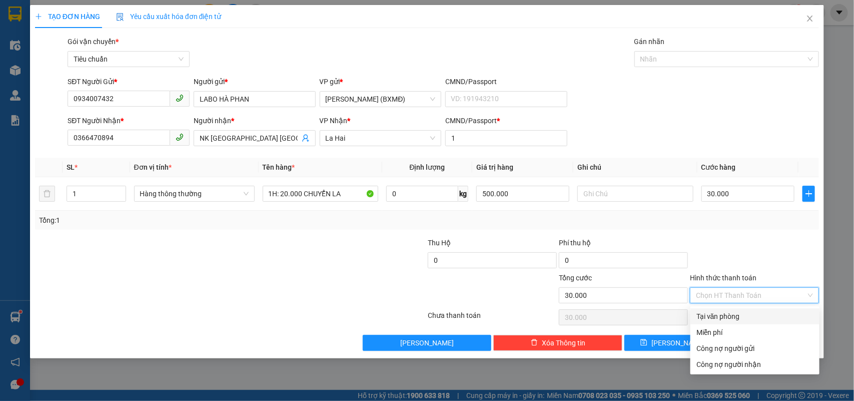
click at [721, 311] on div "Tại văn phòng" at bounding box center [754, 316] width 117 height 11
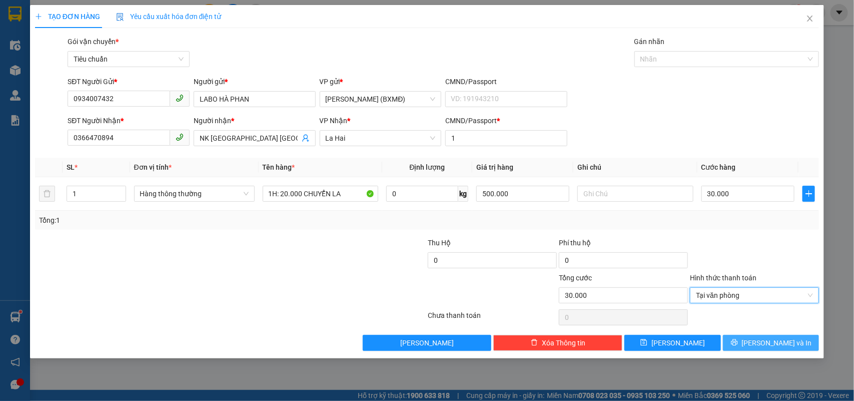
click at [734, 343] on button "[PERSON_NAME] và In" at bounding box center [771, 343] width 96 height 16
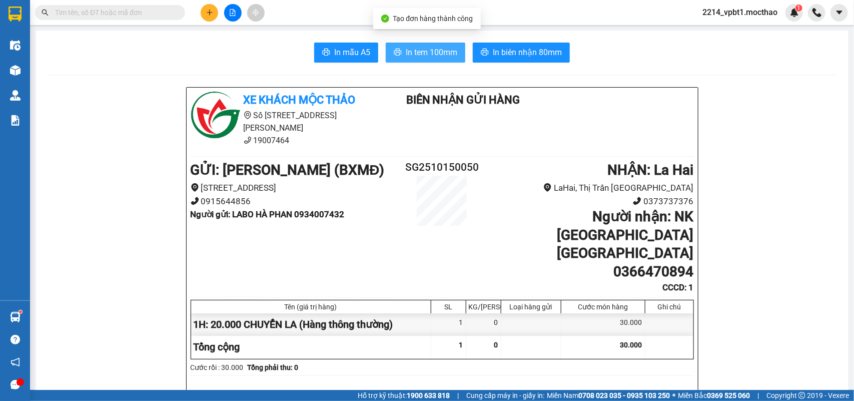
click at [410, 59] on button "In tem 100mm" at bounding box center [426, 53] width 80 height 20
click at [426, 56] on span "In tem 100mm" at bounding box center [432, 52] width 52 height 13
click at [209, 12] on icon "plus" at bounding box center [209, 12] width 7 height 7
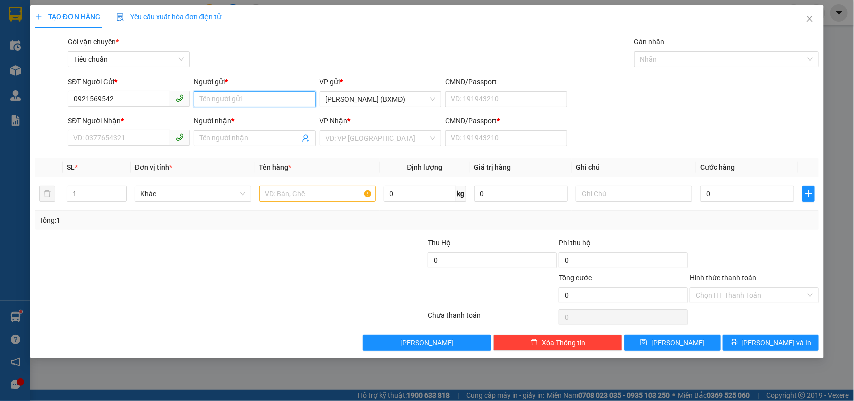
click at [230, 97] on input "Người gửi *" at bounding box center [255, 99] width 122 height 16
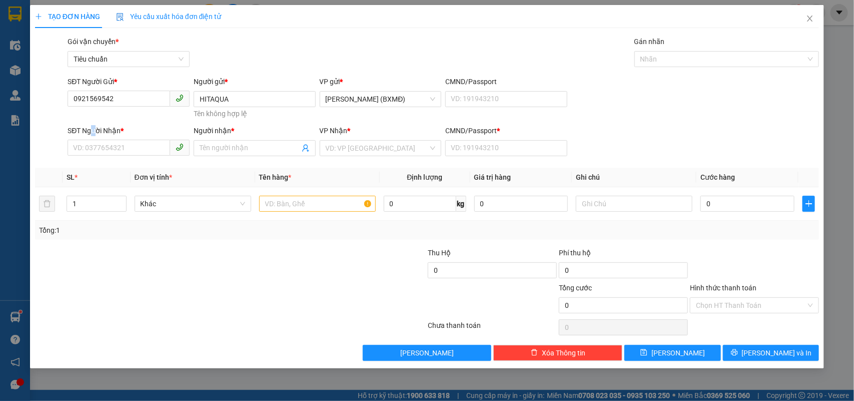
click at [93, 138] on div "SĐT Người Nhận *" at bounding box center [129, 132] width 122 height 15
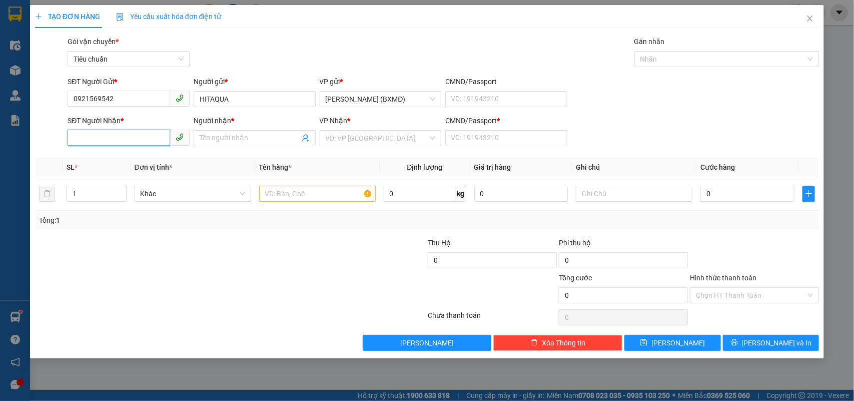
click at [116, 134] on input "SĐT Người Nhận *" at bounding box center [119, 138] width 103 height 16
click at [229, 129] on div "Người nhận *" at bounding box center [255, 122] width 122 height 15
click at [226, 139] on input "Người nhận *" at bounding box center [250, 138] width 100 height 11
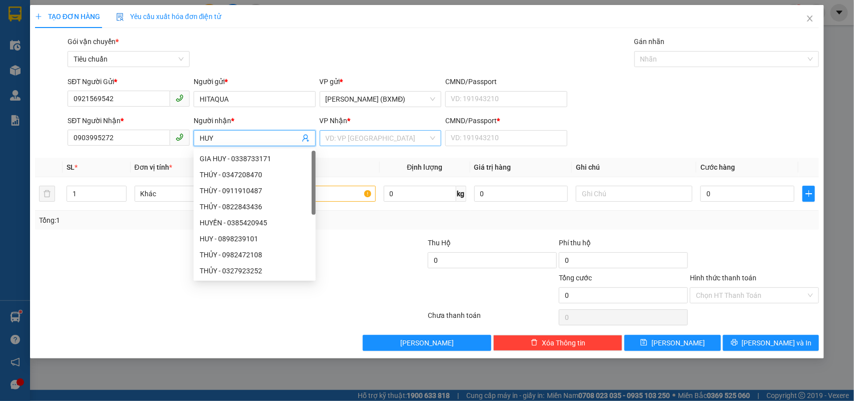
click at [391, 136] on input "search" at bounding box center [377, 138] width 103 height 15
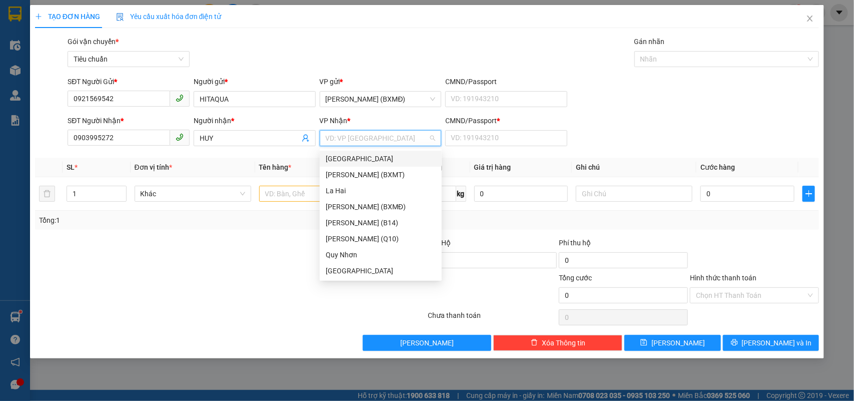
click at [343, 158] on div "[GEOGRAPHIC_DATA]" at bounding box center [381, 158] width 110 height 11
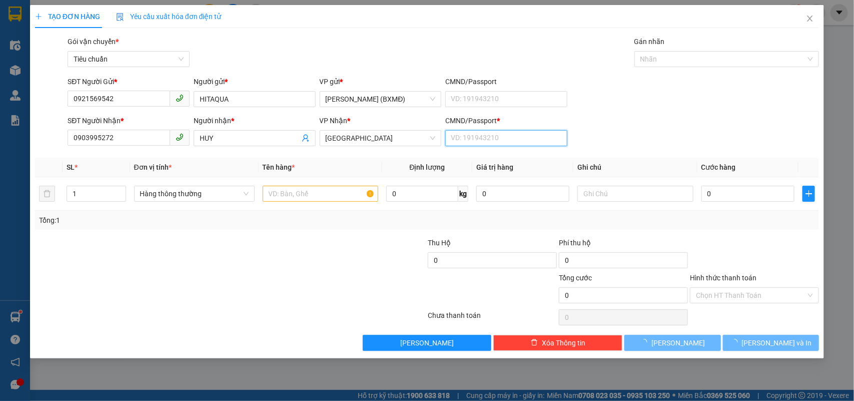
click at [468, 140] on input "CMND/Passport *" at bounding box center [506, 138] width 122 height 16
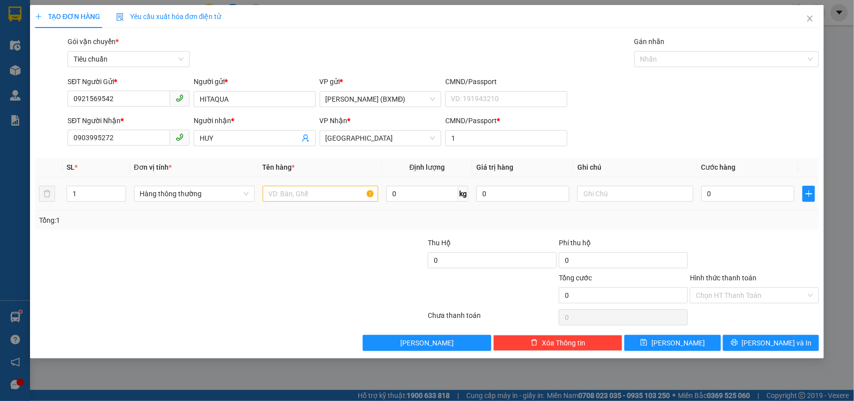
click at [279, 177] on th "Tên hàng *" at bounding box center [321, 168] width 124 height 20
click at [285, 194] on input "text" at bounding box center [321, 194] width 116 height 16
click at [736, 191] on input "0" at bounding box center [747, 194] width 93 height 16
drag, startPoint x: 764, startPoint y: 226, endPoint x: 759, endPoint y: 236, distance: 10.7
click at [763, 228] on div "Tổng: 1" at bounding box center [427, 220] width 784 height 19
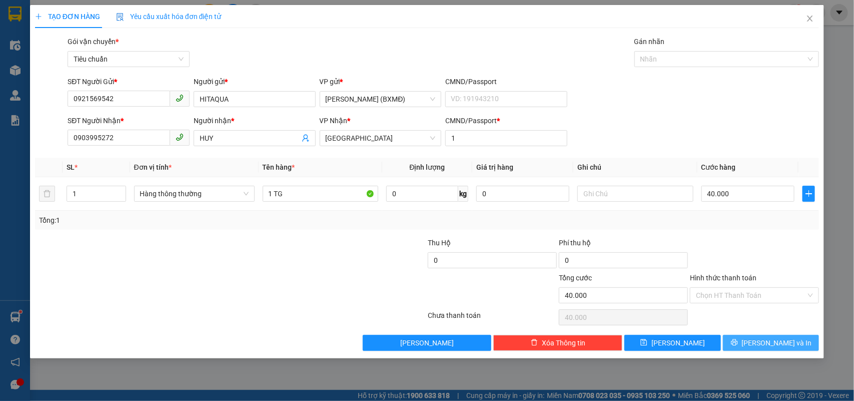
click at [731, 340] on button "[PERSON_NAME] và In" at bounding box center [771, 343] width 96 height 16
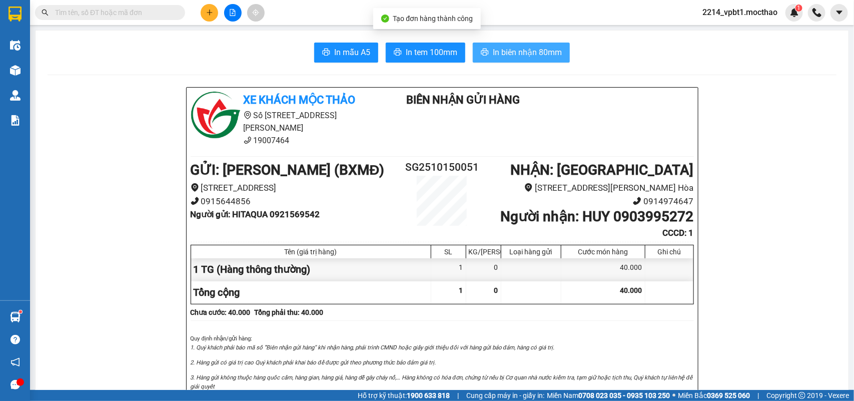
click at [508, 50] on span "In biên nhận 80mm" at bounding box center [527, 52] width 69 height 13
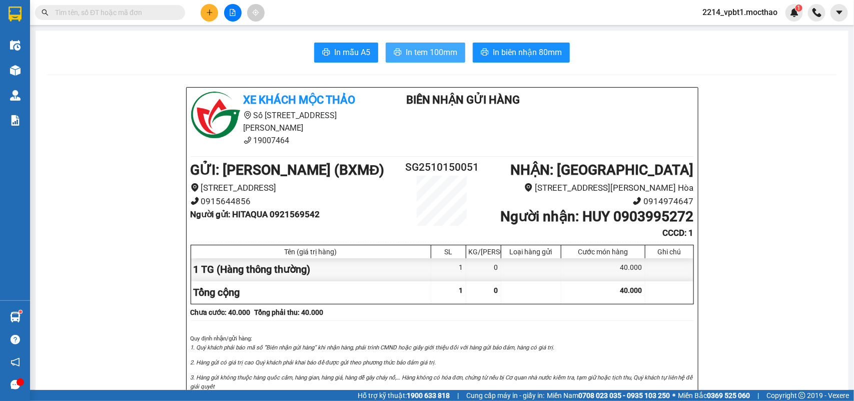
click at [441, 51] on span "In tem 100mm" at bounding box center [432, 52] width 52 height 13
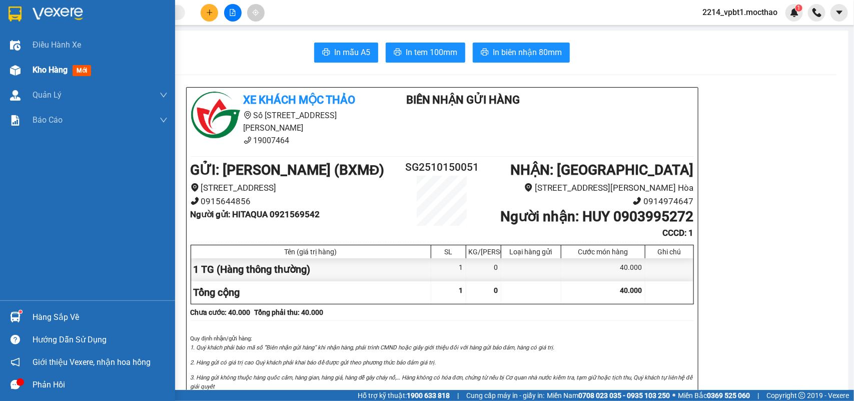
click at [45, 70] on span "Kho hàng" at bounding box center [50, 70] width 35 height 10
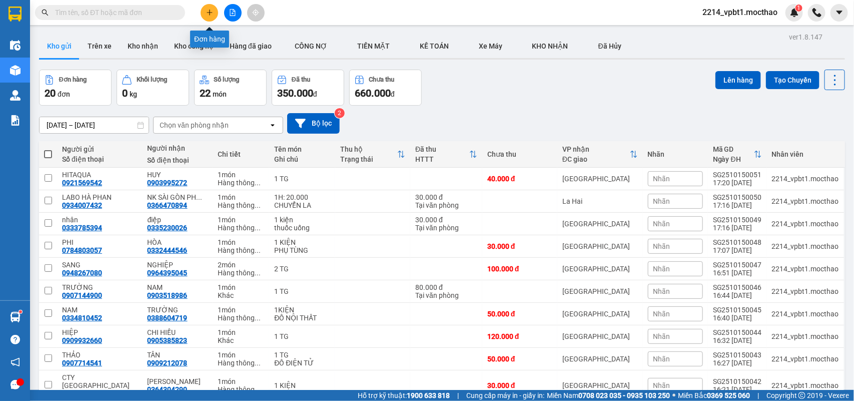
click at [208, 12] on icon "plus" at bounding box center [209, 12] width 7 height 7
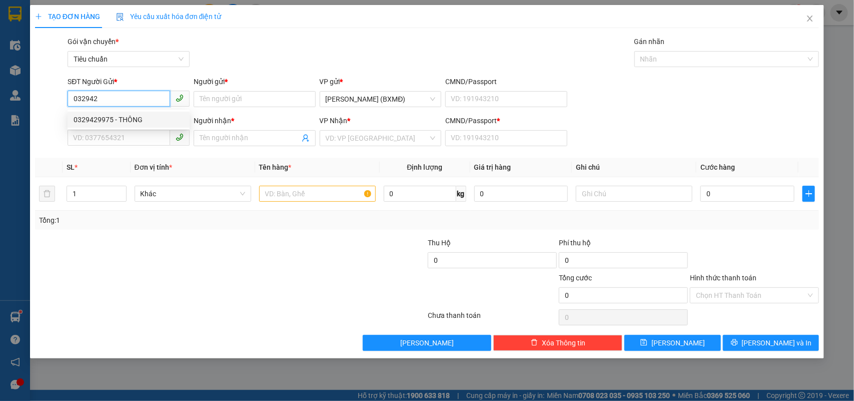
click at [104, 119] on div "0329429975 - THÔNG" at bounding box center [129, 119] width 110 height 11
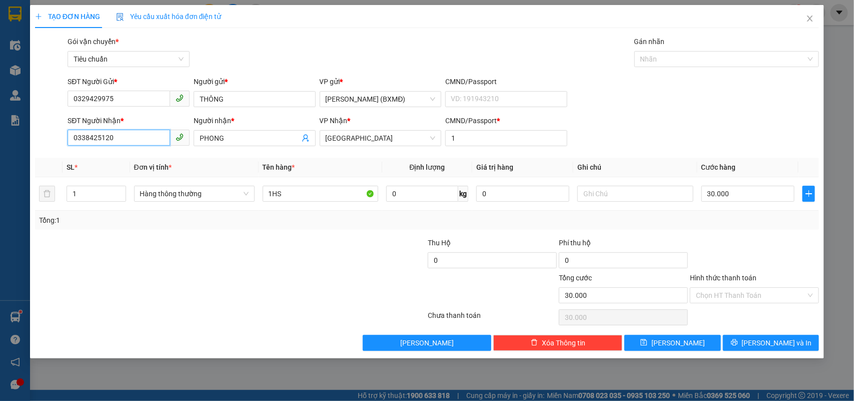
drag, startPoint x: 131, startPoint y: 139, endPoint x: 0, endPoint y: 151, distance: 131.1
click at [0, 151] on div "TẠO ĐƠN HÀNG Yêu cầu xuất hóa đơn điện tử Transit Pickup Surcharge Ids Transit …" at bounding box center [427, 200] width 854 height 401
click at [88, 158] on div "0962120268 - HIỆP" at bounding box center [129, 158] width 110 height 11
click at [746, 338] on button "[PERSON_NAME] và In" at bounding box center [771, 343] width 96 height 16
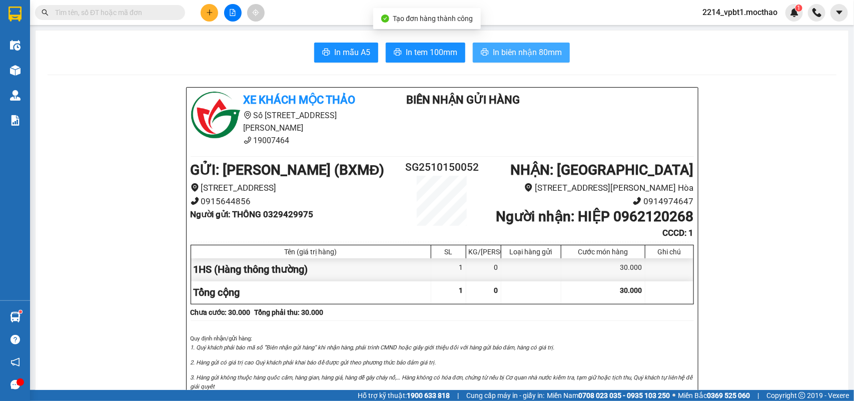
click at [510, 51] on span "In biên nhận 80mm" at bounding box center [527, 52] width 69 height 13
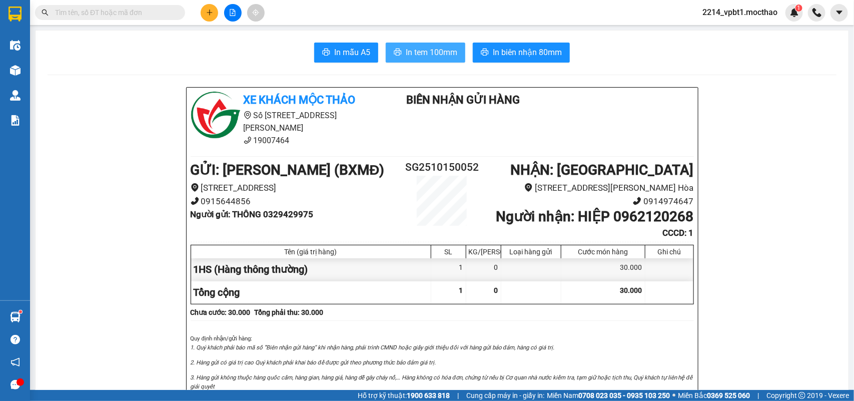
click at [432, 49] on span "In tem 100mm" at bounding box center [432, 52] width 52 height 13
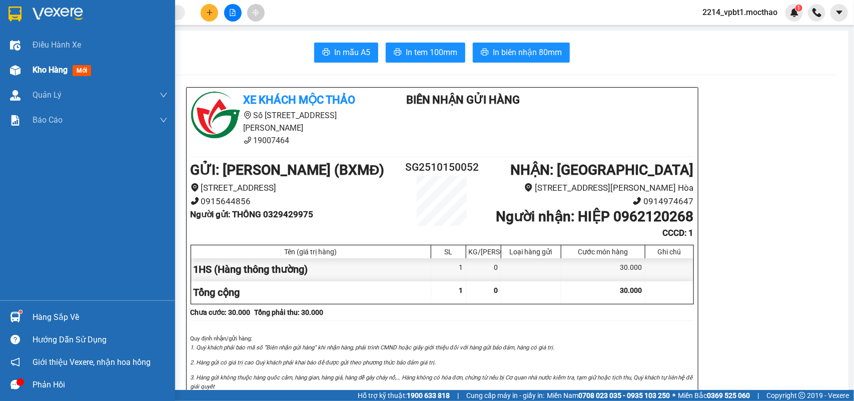
click at [37, 67] on span "Kho hàng" at bounding box center [50, 70] width 35 height 10
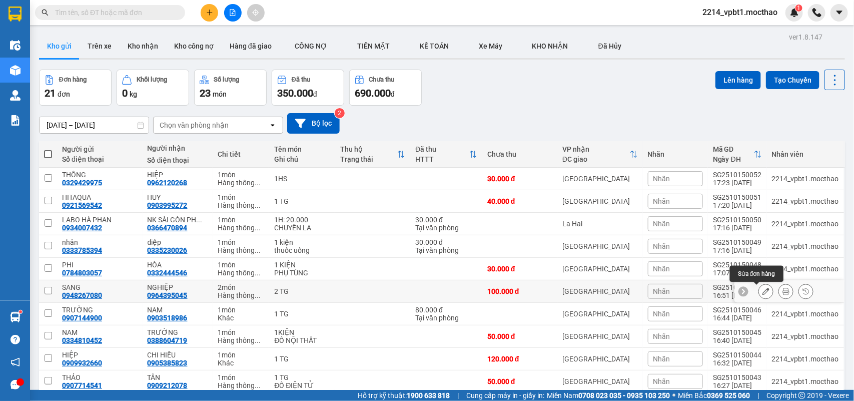
click at [762, 289] on icon at bounding box center [765, 291] width 7 height 7
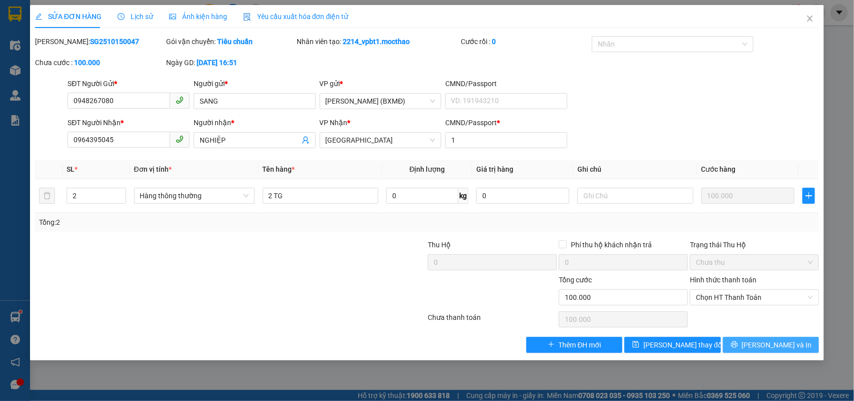
click at [749, 345] on button "[PERSON_NAME] và In" at bounding box center [771, 345] width 96 height 16
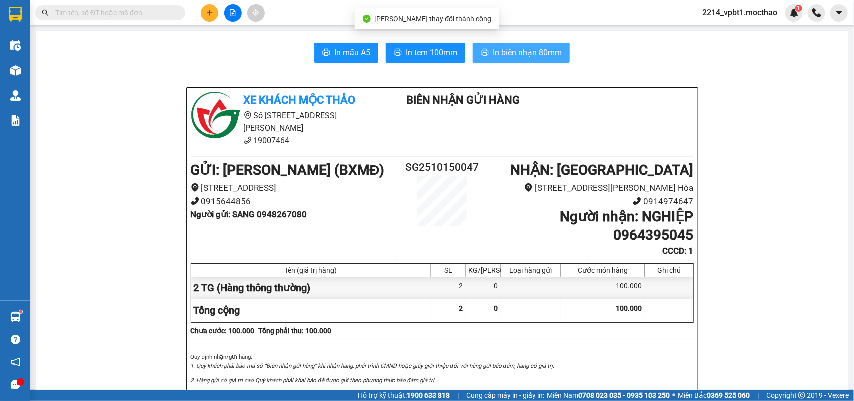
click at [493, 48] on span "In biên nhận 80mm" at bounding box center [527, 52] width 69 height 13
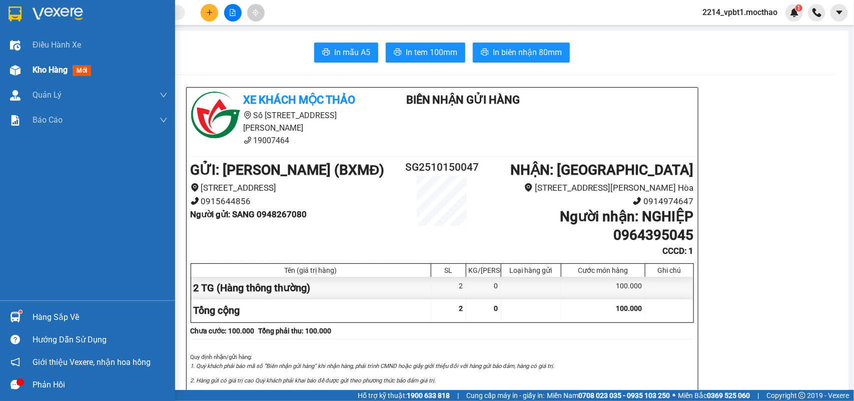
click at [39, 71] on span "Kho hàng" at bounding box center [50, 70] width 35 height 10
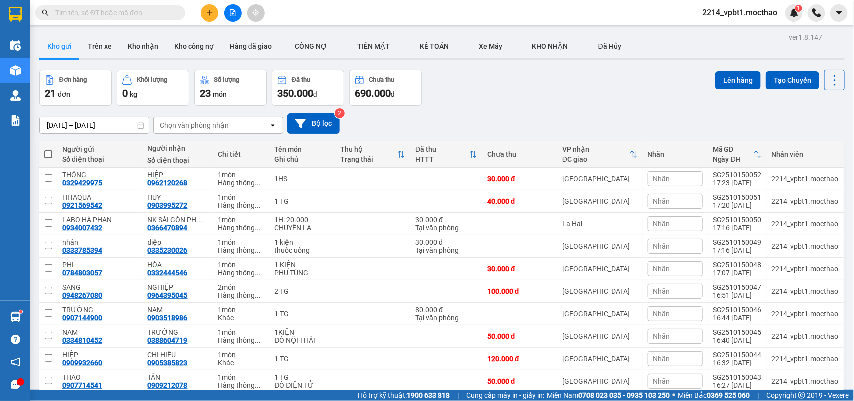
click at [681, 252] on div "Nhãn" at bounding box center [675, 246] width 55 height 15
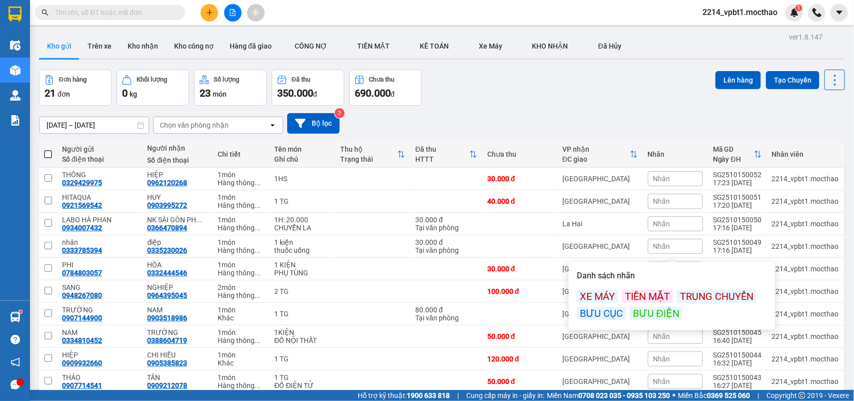
click at [648, 313] on div "BƯU ĐIỆN" at bounding box center [656, 313] width 53 height 13
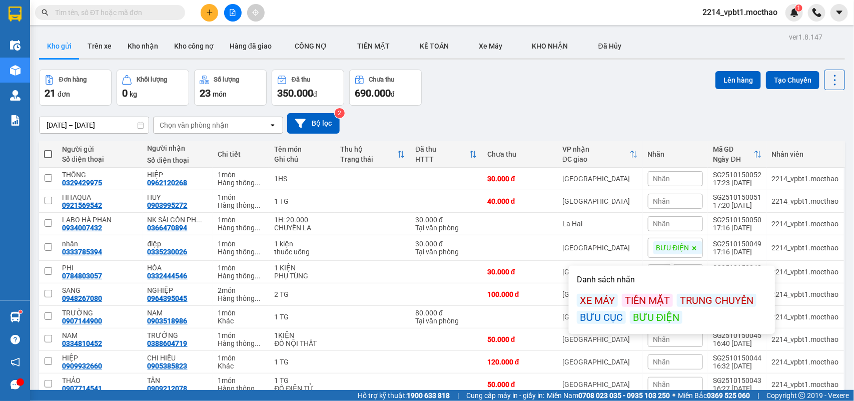
click at [583, 106] on div "13/10/2025 – 15/10/2025 Press the down arrow key to interact with the calendar …" at bounding box center [442, 124] width 806 height 36
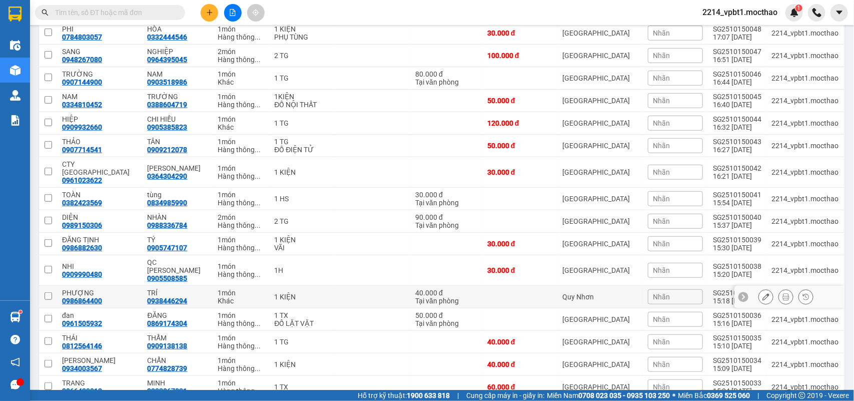
scroll to position [51, 0]
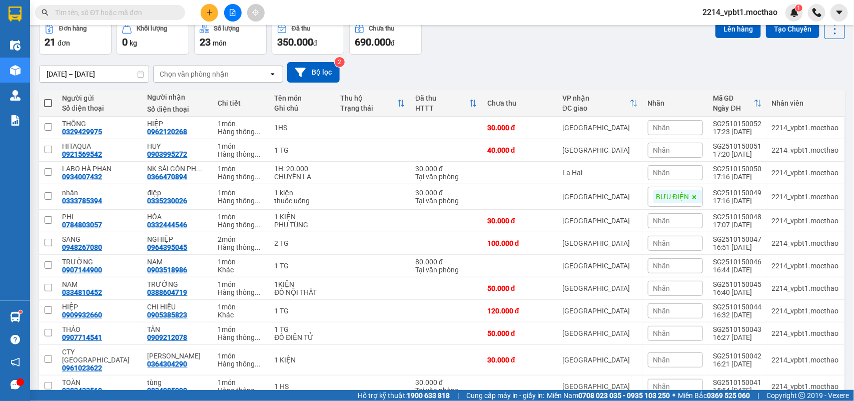
click at [665, 219] on span "Nhãn" at bounding box center [661, 221] width 17 height 8
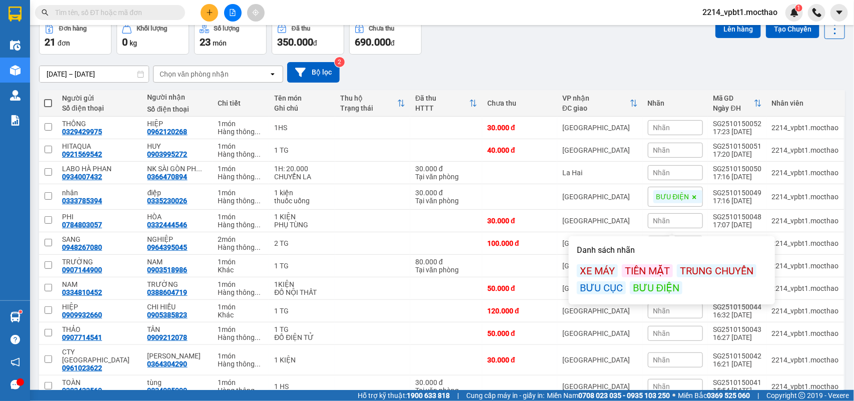
click at [645, 289] on div "BƯU ĐIỆN" at bounding box center [656, 287] width 53 height 13
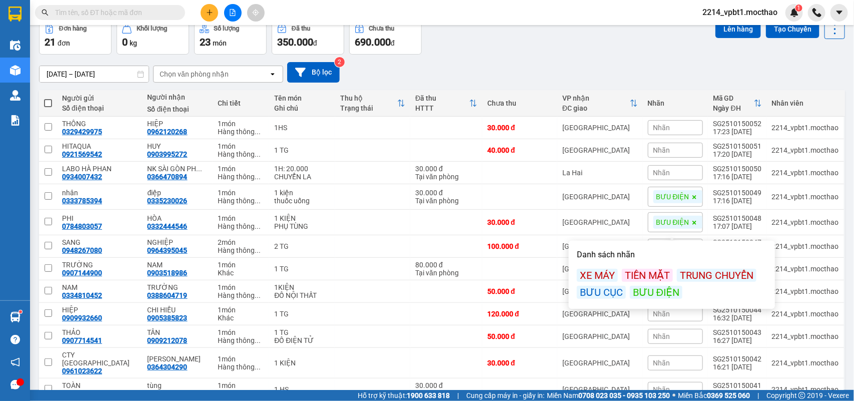
click at [586, 68] on div "13/10/2025 – 15/10/2025 Press the down arrow key to interact with the calendar …" at bounding box center [442, 72] width 806 height 21
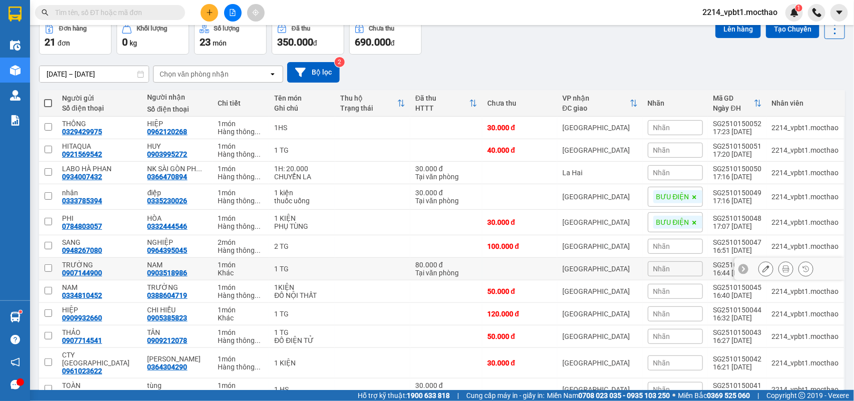
scroll to position [0, 0]
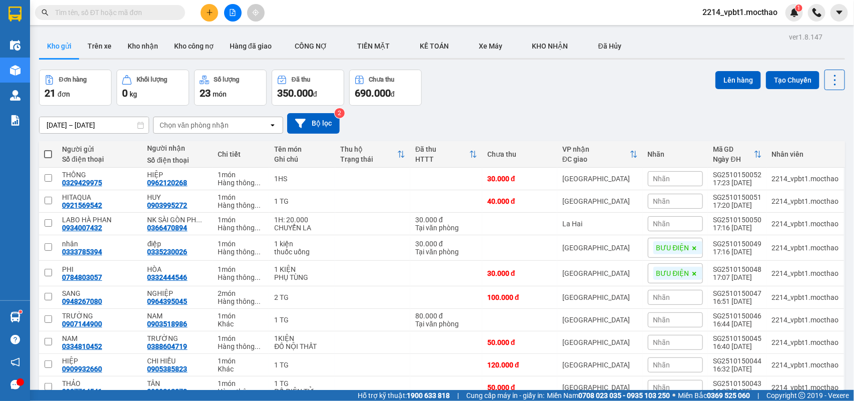
click at [206, 12] on icon "plus" at bounding box center [209, 12] width 7 height 7
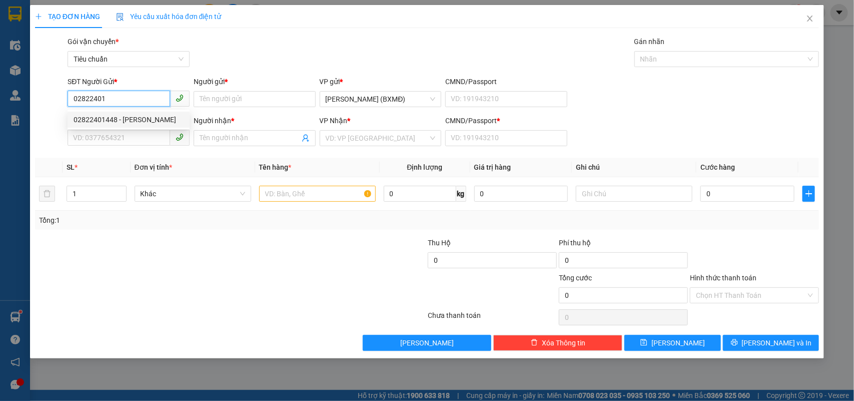
click at [134, 117] on div "02822401448 - TẢN ĐÀ" at bounding box center [129, 119] width 110 height 11
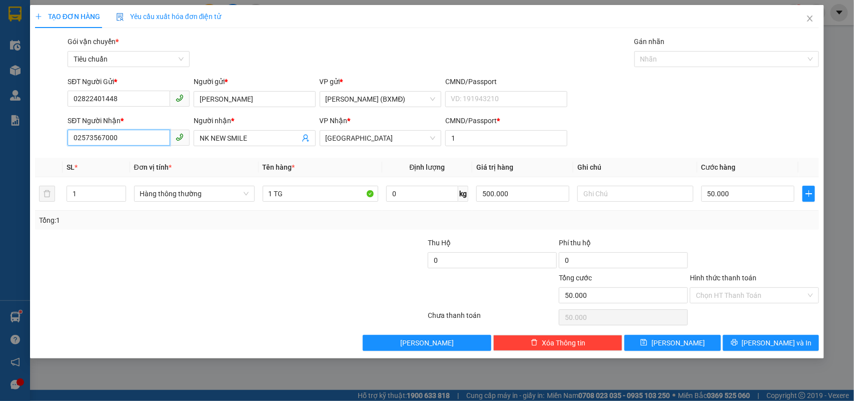
drag, startPoint x: 131, startPoint y: 138, endPoint x: 79, endPoint y: 146, distance: 52.6
click at [81, 146] on input "02573567000" at bounding box center [119, 138] width 103 height 16
click at [136, 192] on div "Hàng thông thường" at bounding box center [194, 194] width 121 height 16
drag, startPoint x: 116, startPoint y: 135, endPoint x: 33, endPoint y: 141, distance: 83.7
click at [33, 141] on div "TẠO ĐƠN HÀNG Yêu cầu xuất hóa đơn điện tử Transit Pickup Surcharge Ids Transit …" at bounding box center [427, 181] width 794 height 353
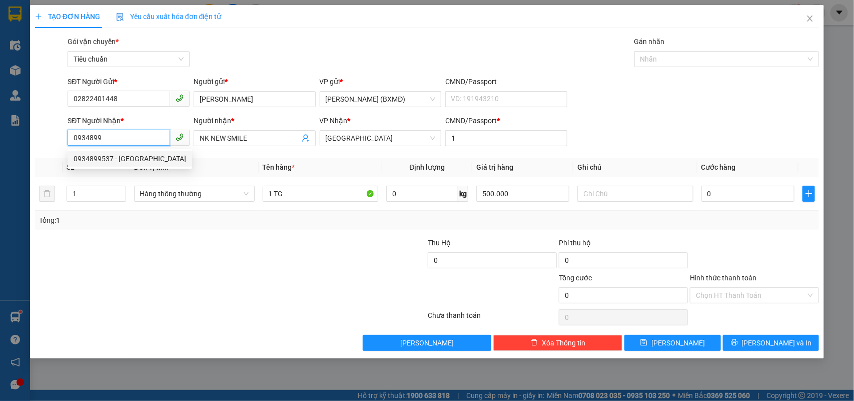
click at [121, 157] on div "0934899537 - BS GIANG" at bounding box center [130, 158] width 113 height 11
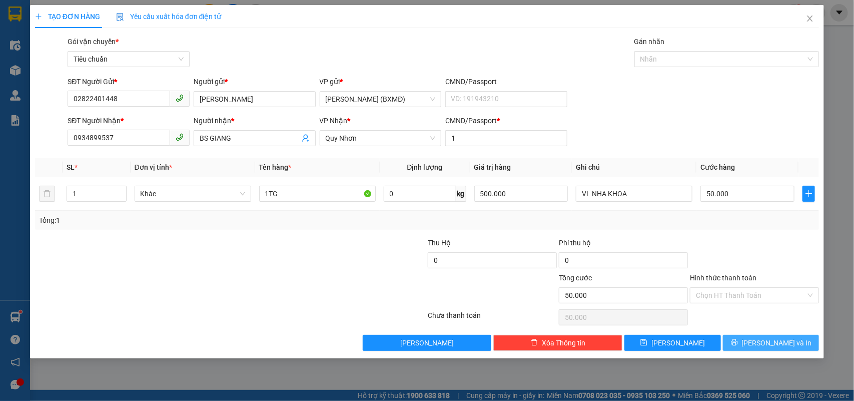
click at [743, 348] on button "[PERSON_NAME] và In" at bounding box center [771, 343] width 96 height 16
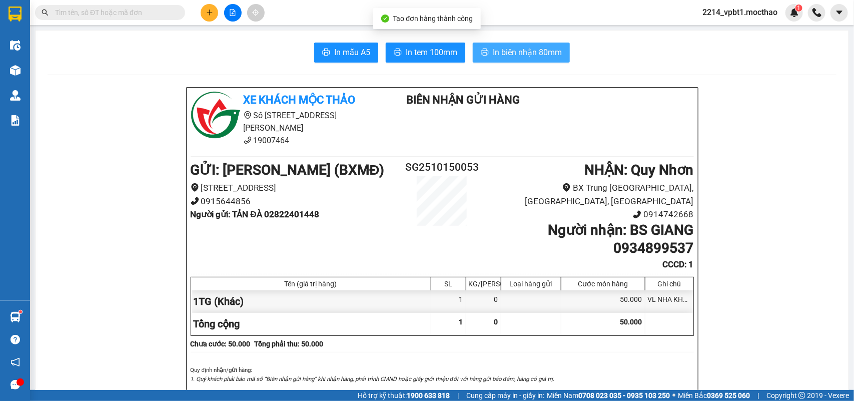
drag, startPoint x: 533, startPoint y: 51, endPoint x: 501, endPoint y: 73, distance: 39.3
click at [533, 50] on span "In biên nhận 80mm" at bounding box center [527, 52] width 69 height 13
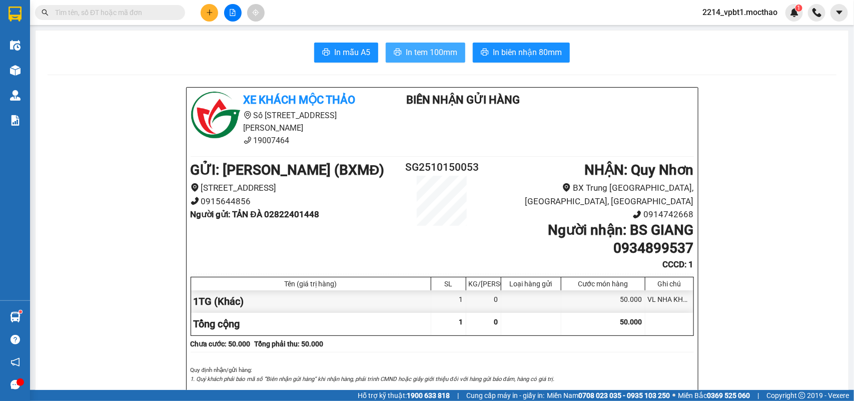
click at [421, 50] on span "In tem 100mm" at bounding box center [432, 52] width 52 height 13
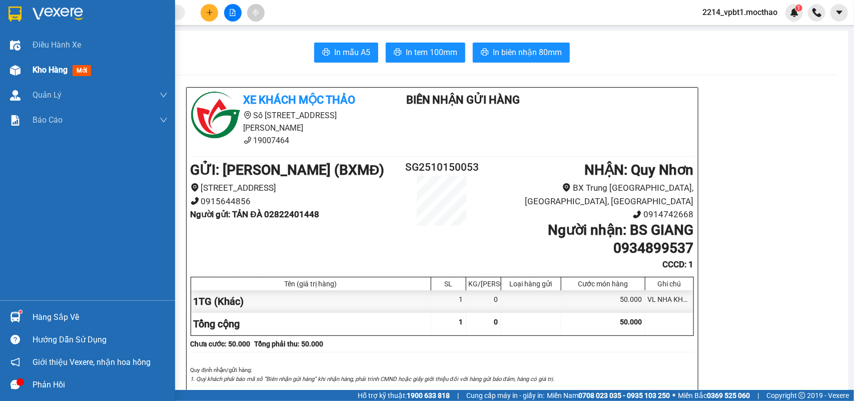
click at [61, 68] on span "Kho hàng" at bounding box center [50, 70] width 35 height 10
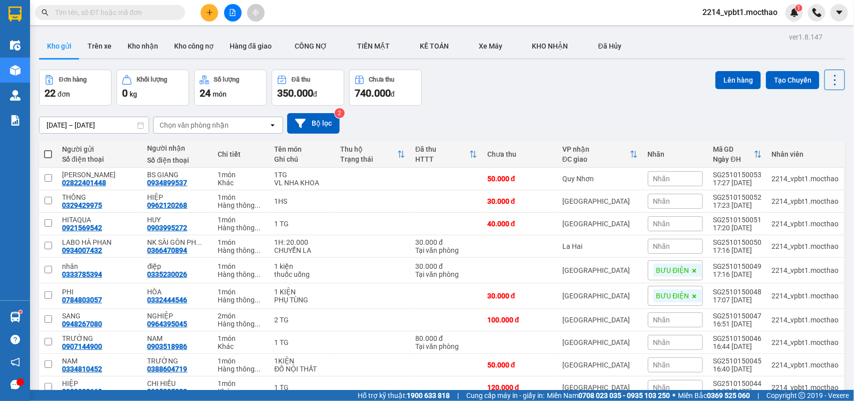
click at [49, 154] on span at bounding box center [48, 154] width 8 height 8
click at [48, 149] on input "checkbox" at bounding box center [48, 149] width 0 height 0
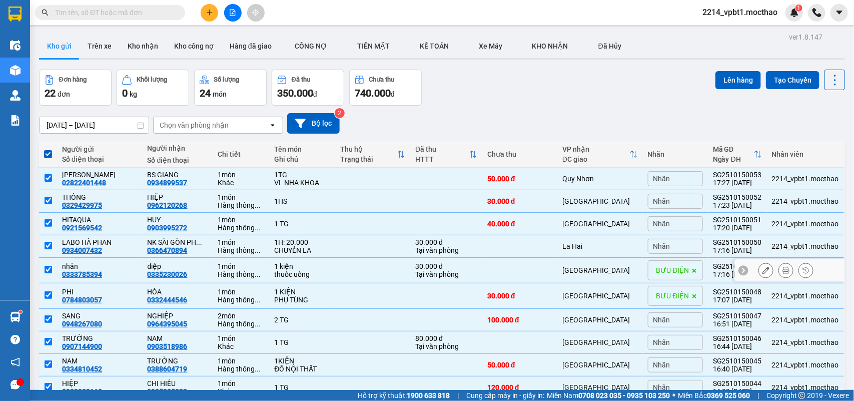
click at [488, 269] on td at bounding box center [519, 271] width 75 height 26
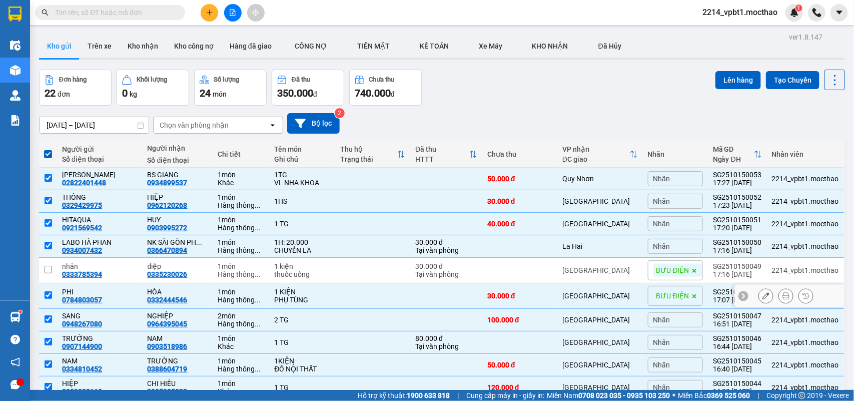
click at [466, 305] on td at bounding box center [446, 296] width 72 height 26
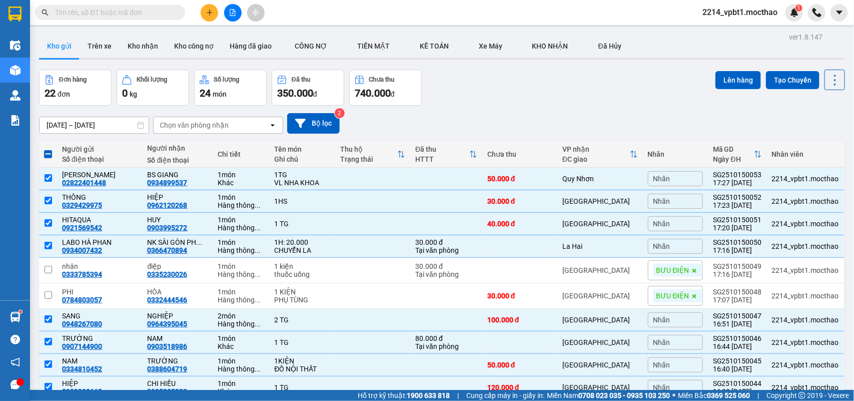
scroll to position [313, 0]
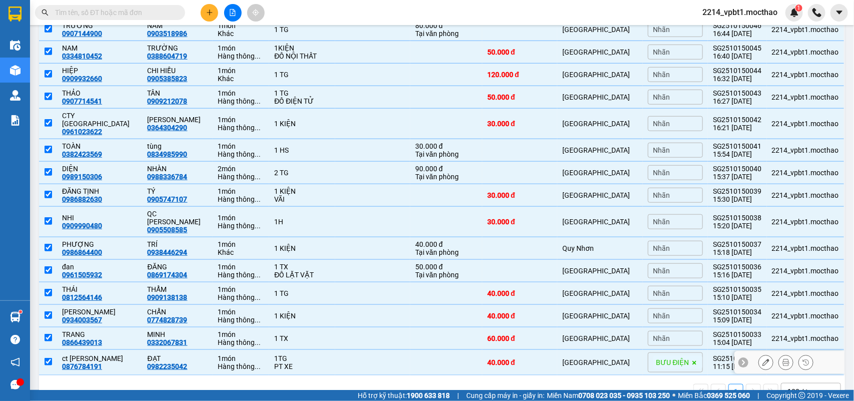
click at [455, 353] on td at bounding box center [446, 363] width 72 height 26
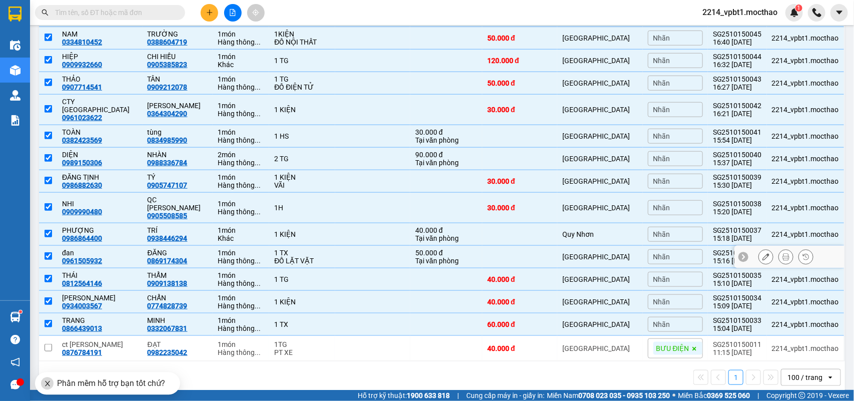
scroll to position [0, 0]
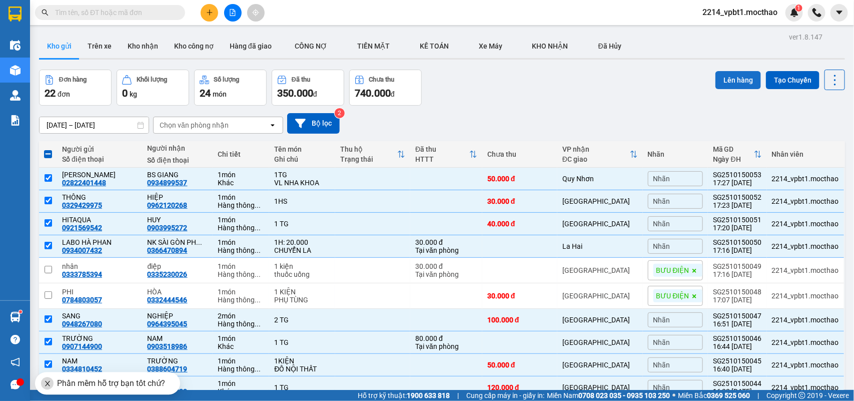
click at [718, 80] on button "Lên hàng" at bounding box center [738, 80] width 46 height 18
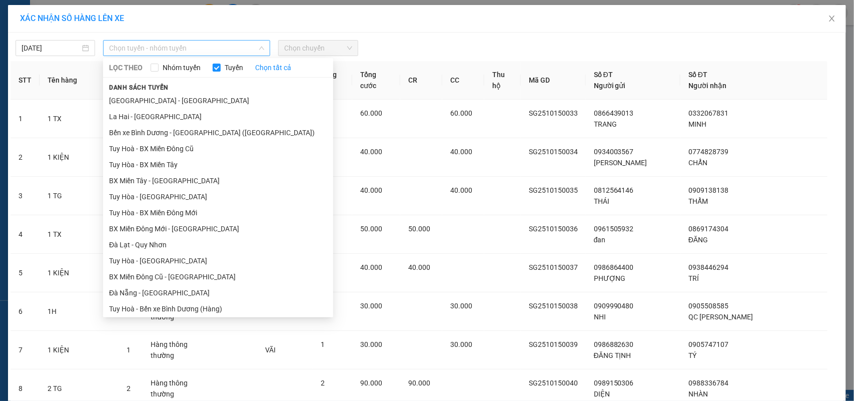
click at [185, 48] on span "Chọn tuyến - nhóm tuyến" at bounding box center [186, 48] width 155 height 15
click at [162, 279] on li "BX Miền Đông Cũ - [GEOGRAPHIC_DATA]" at bounding box center [218, 277] width 230 height 16
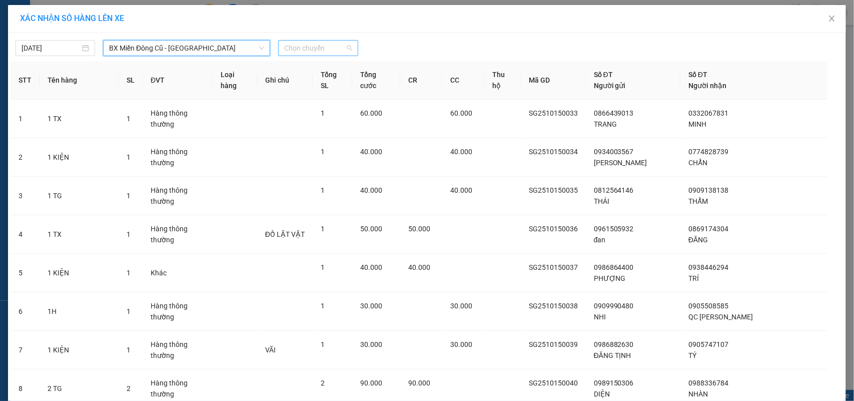
click at [314, 44] on span "Chọn chuyến" at bounding box center [318, 48] width 68 height 15
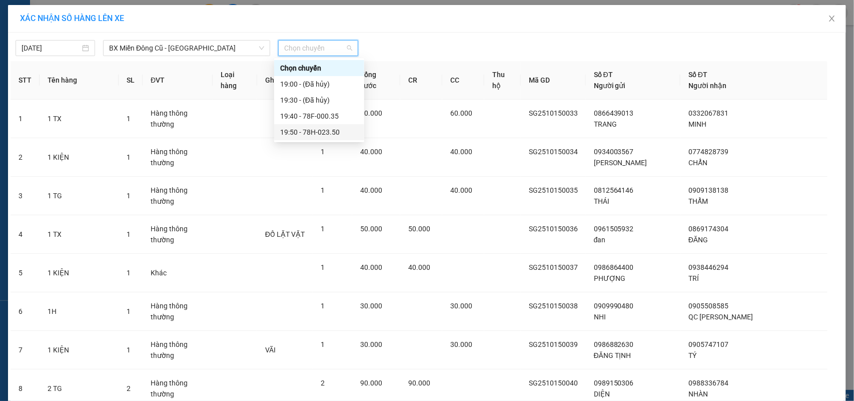
click at [322, 133] on div "19:50 - 78H-023.50" at bounding box center [319, 132] width 78 height 11
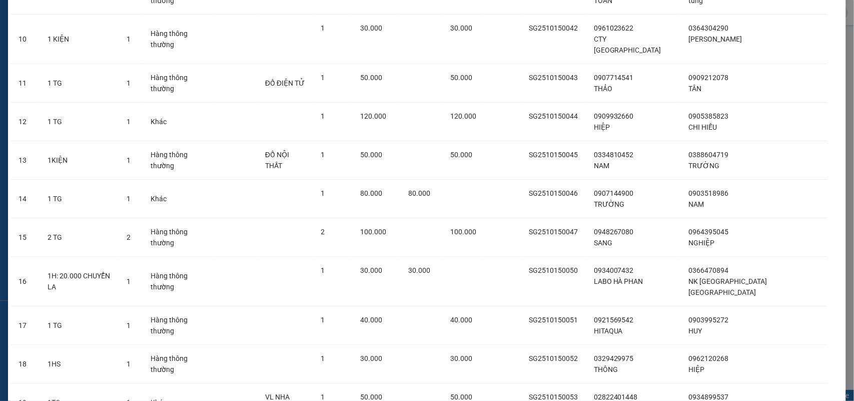
scroll to position [512, 0]
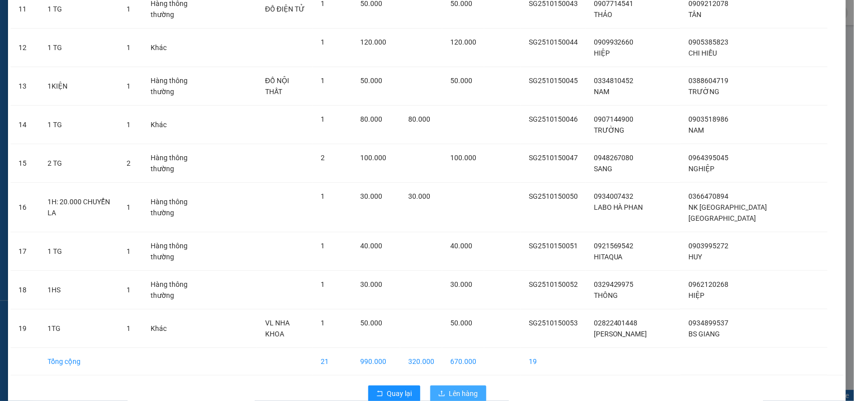
click at [449, 388] on span "Lên hàng" at bounding box center [463, 393] width 29 height 11
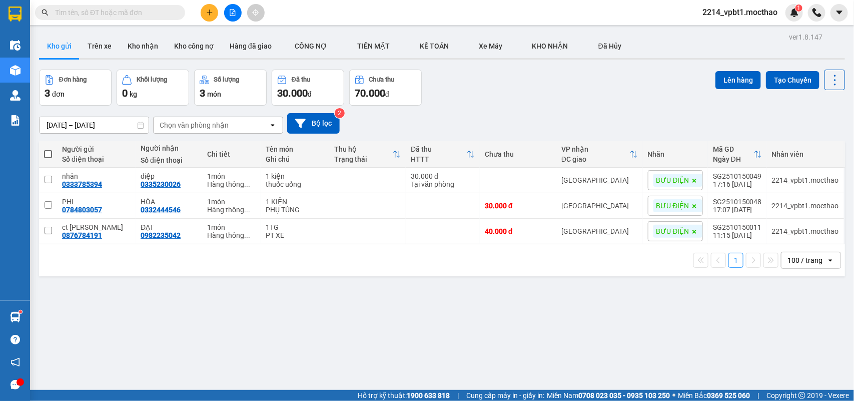
click at [211, 6] on button at bounding box center [210, 13] width 18 height 18
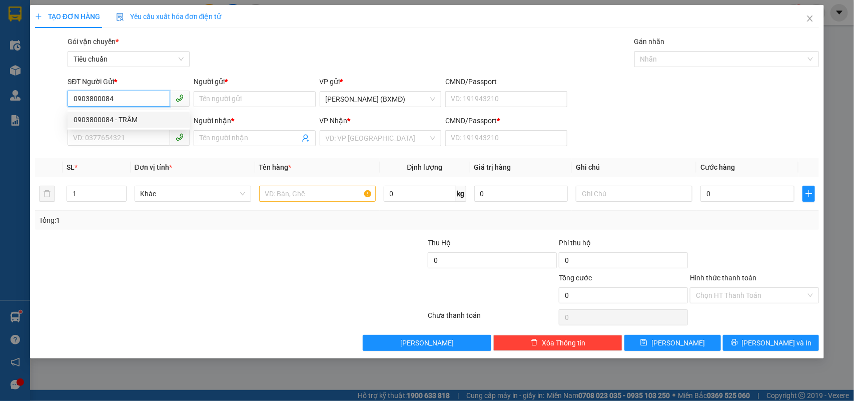
click at [125, 118] on div "0903800084 - TRÂM" at bounding box center [129, 119] width 110 height 11
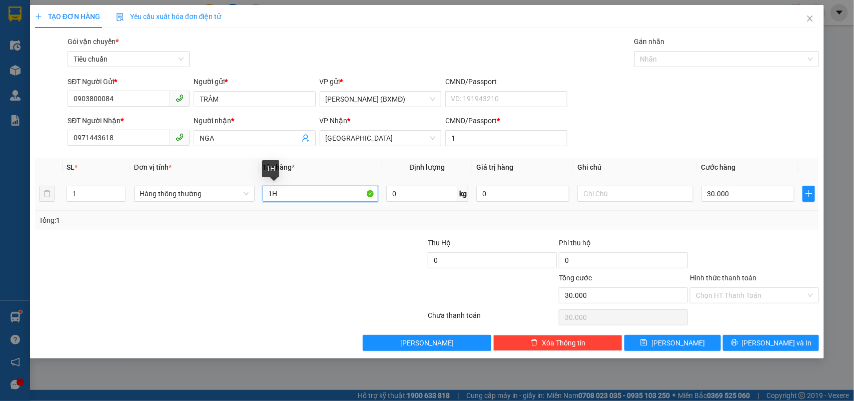
click at [283, 192] on input "1H" at bounding box center [321, 194] width 116 height 16
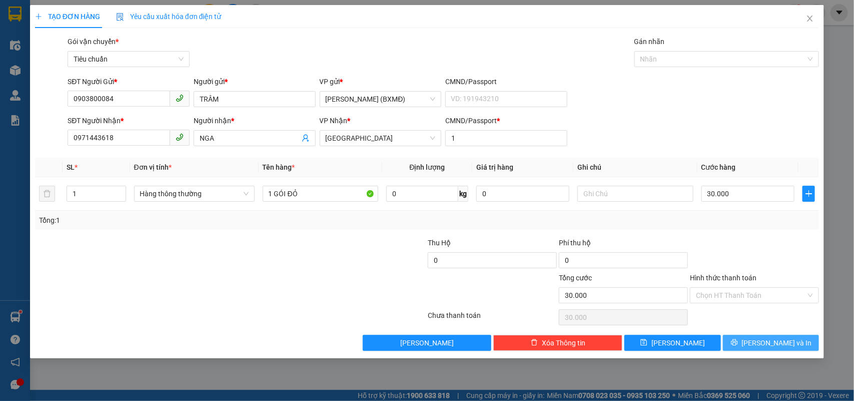
click at [748, 340] on button "[PERSON_NAME] và In" at bounding box center [771, 343] width 96 height 16
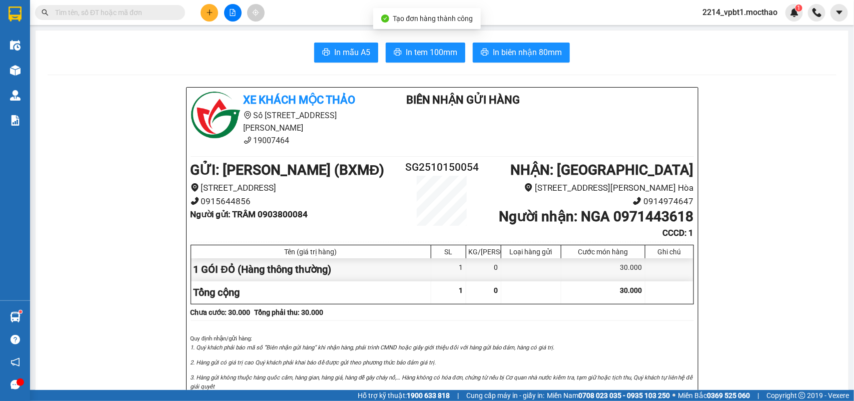
click at [507, 51] on span "In biên nhận 80mm" at bounding box center [527, 52] width 69 height 13
click at [431, 55] on span "In tem 100mm" at bounding box center [432, 52] width 52 height 13
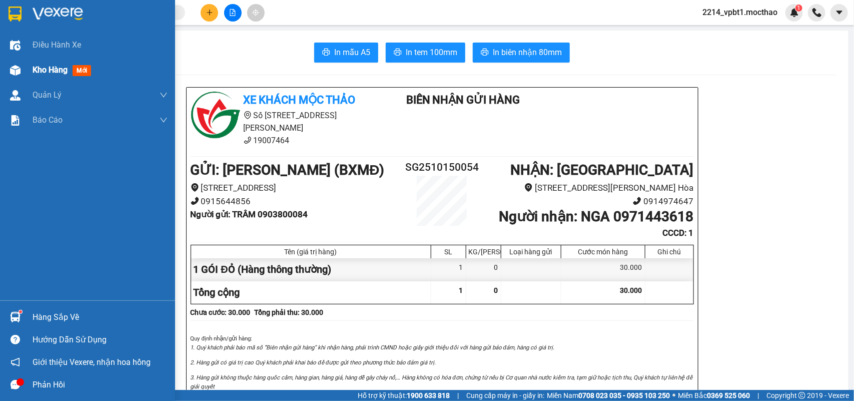
click at [55, 70] on span "Kho hàng" at bounding box center [50, 70] width 35 height 10
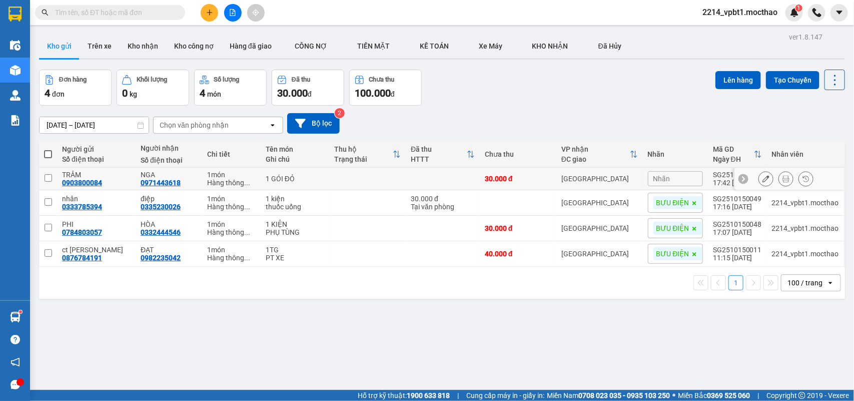
click at [354, 175] on td at bounding box center [367, 179] width 77 height 23
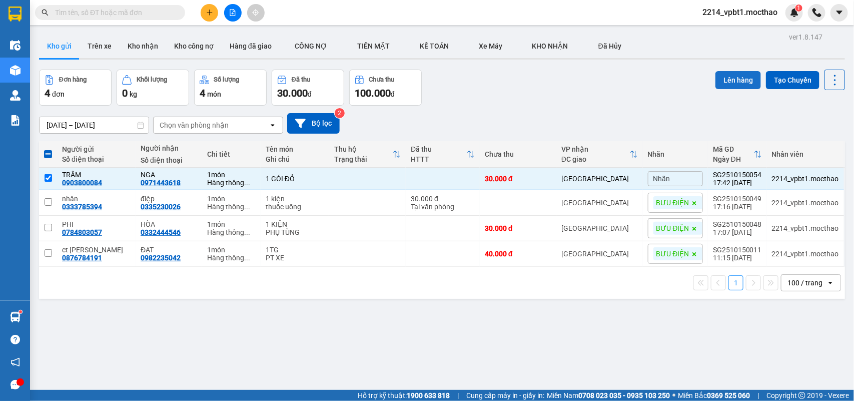
click at [733, 82] on button "Lên hàng" at bounding box center [738, 80] width 46 height 18
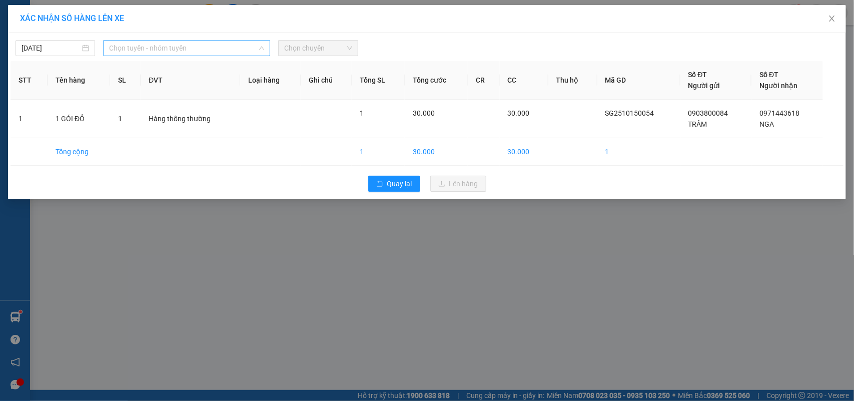
click at [140, 46] on span "Chọn tuyến - nhóm tuyến" at bounding box center [186, 48] width 155 height 15
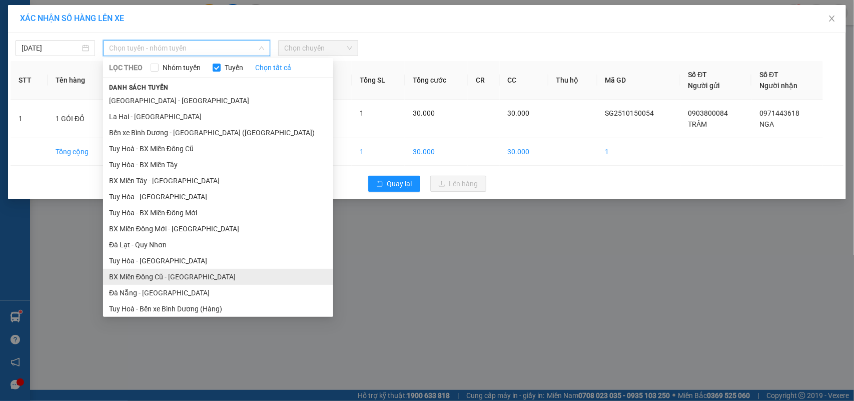
click at [164, 276] on li "BX Miền Đông Cũ - [GEOGRAPHIC_DATA]" at bounding box center [218, 277] width 230 height 16
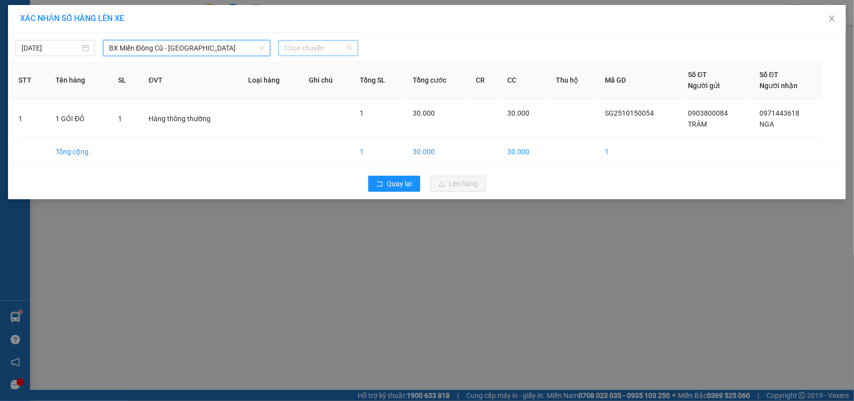
click at [305, 46] on span "Chọn chuyến" at bounding box center [318, 48] width 68 height 15
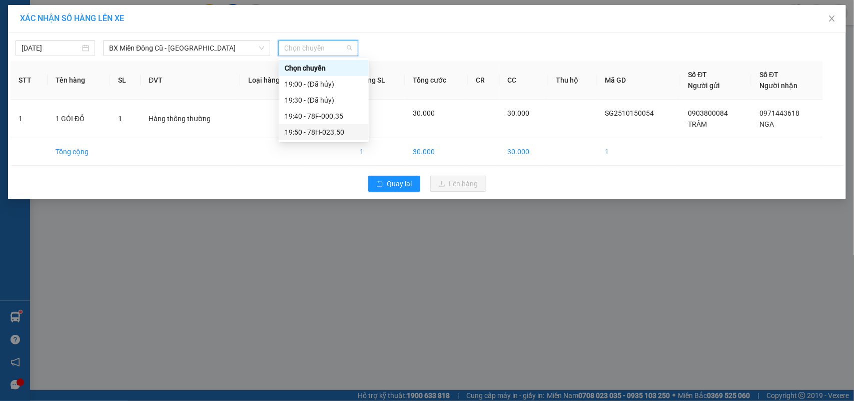
click at [337, 133] on div "19:50 - 78H-023.50" at bounding box center [324, 132] width 78 height 11
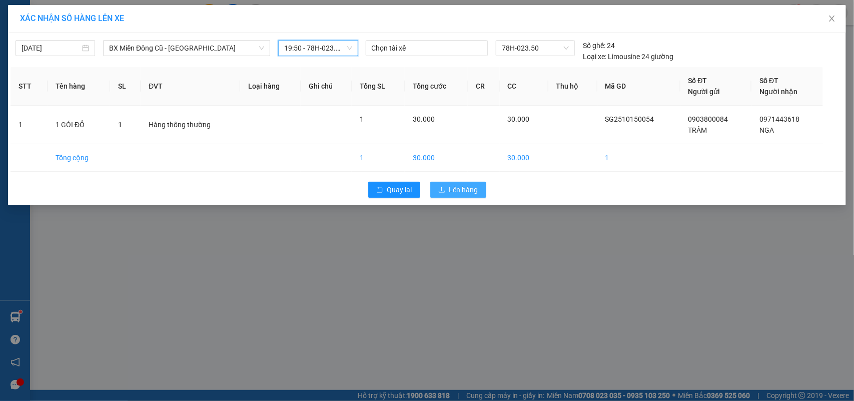
click at [446, 185] on button "Lên hàng" at bounding box center [458, 190] width 56 height 16
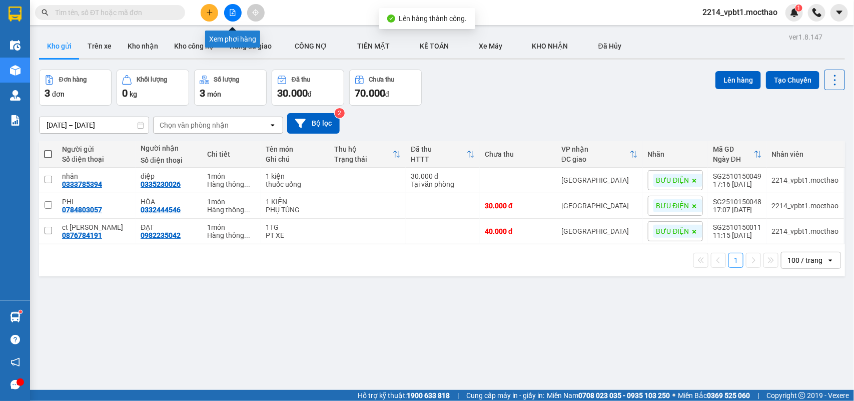
click at [235, 18] on button at bounding box center [233, 13] width 18 height 18
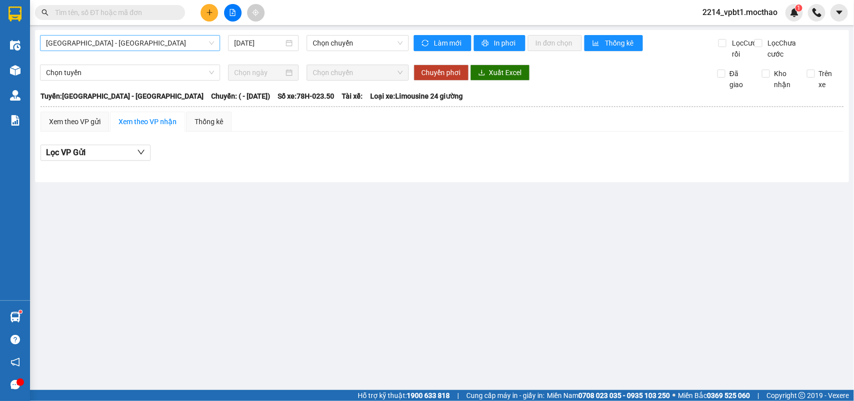
click at [115, 43] on span "[GEOGRAPHIC_DATA] - [GEOGRAPHIC_DATA]" at bounding box center [130, 43] width 168 height 15
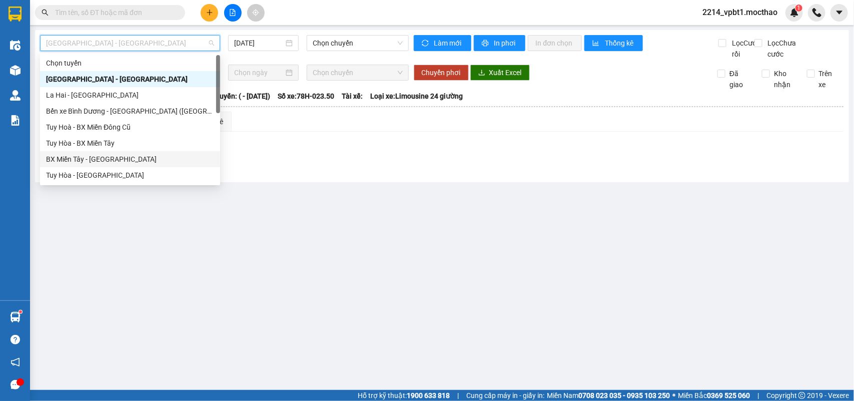
click at [90, 157] on div "BX Miền Tây - [GEOGRAPHIC_DATA]" at bounding box center [130, 159] width 168 height 11
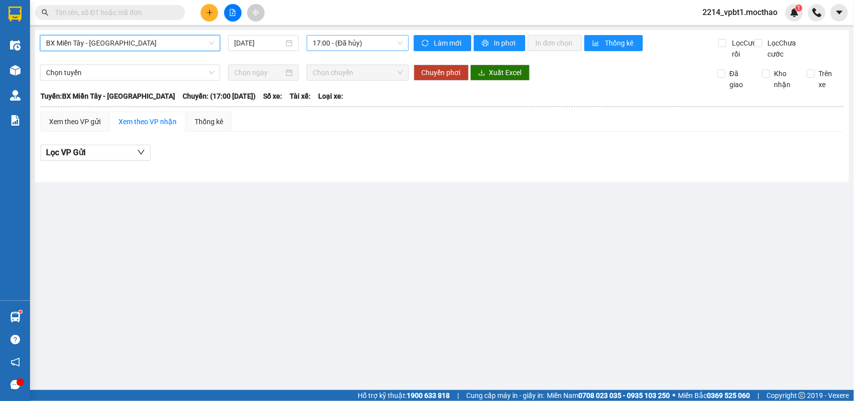
click at [361, 41] on span "17:00 - (Đã hủy)" at bounding box center [358, 43] width 90 height 15
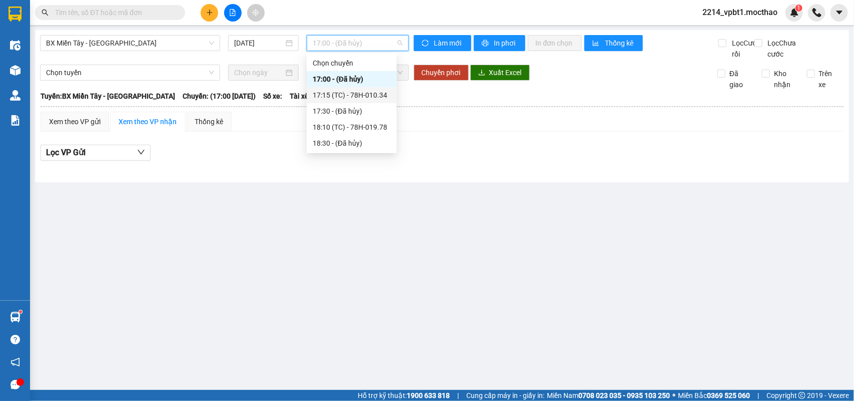
click at [359, 96] on div "17:15 (TC) - 78H-010.34" at bounding box center [352, 95] width 78 height 11
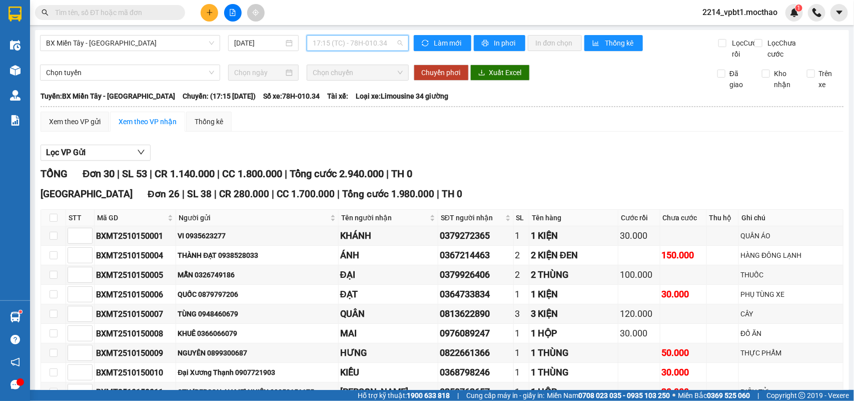
click at [336, 44] on span "17:15 (TC) - 78H-010.34" at bounding box center [358, 43] width 90 height 15
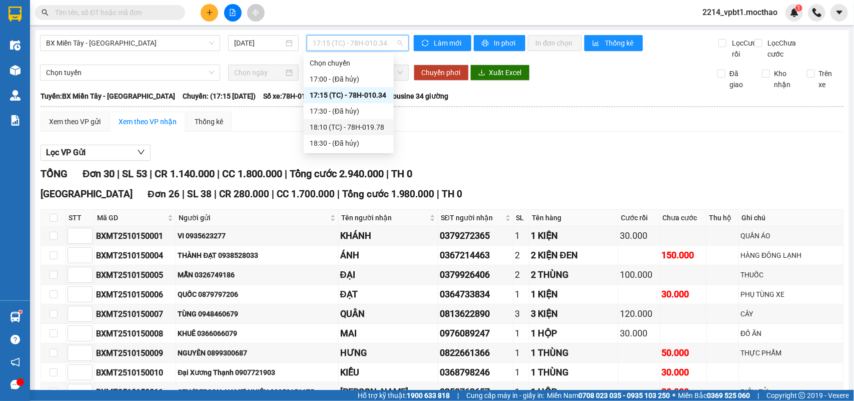
click at [351, 129] on div "18:10 (TC) - 78H-019.78" at bounding box center [349, 127] width 78 height 11
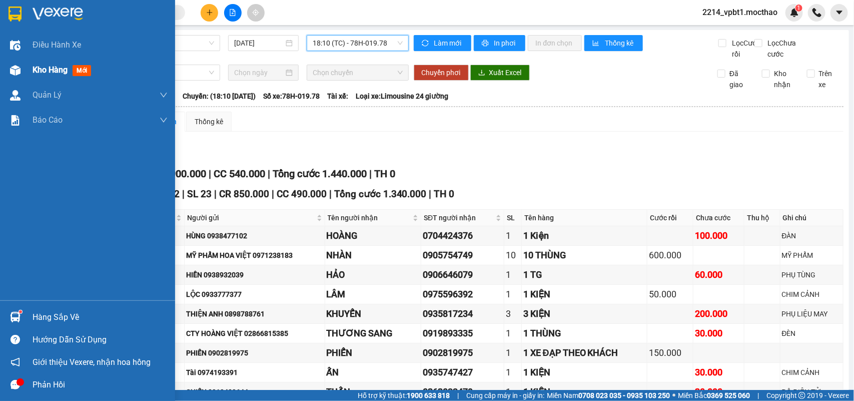
click at [36, 68] on span "Kho hàng" at bounding box center [50, 70] width 35 height 10
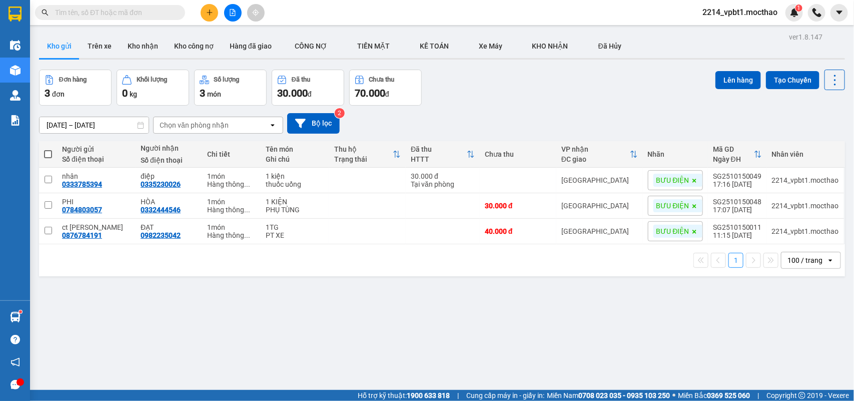
click at [48, 151] on span at bounding box center [48, 154] width 8 height 8
click at [48, 149] on input "checkbox" at bounding box center [48, 149] width 0 height 0
checkbox input "true"
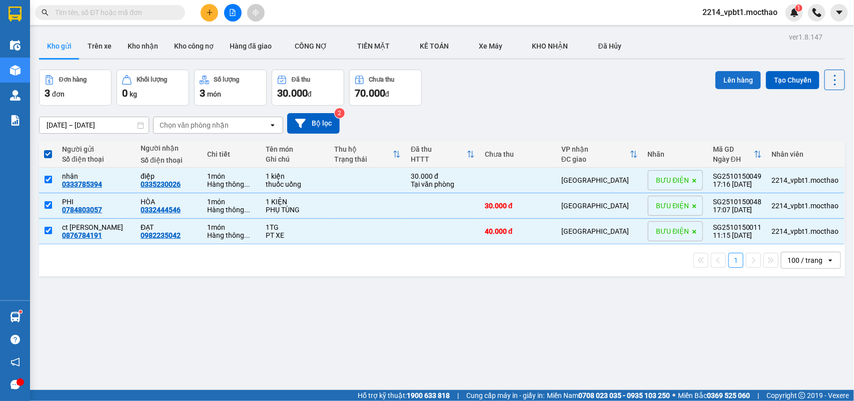
click at [730, 75] on button "Lên hàng" at bounding box center [738, 80] width 46 height 18
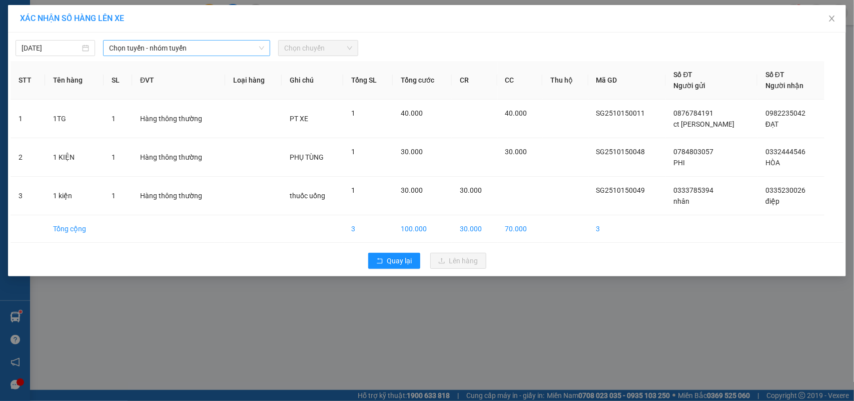
click at [200, 46] on span "Chọn tuyến - nhóm tuyến" at bounding box center [186, 48] width 155 height 15
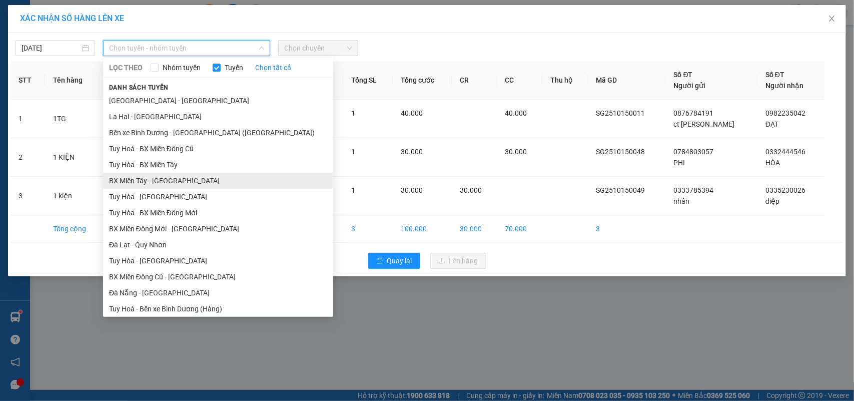
click at [155, 177] on li "BX Miền Tây - [GEOGRAPHIC_DATA]" at bounding box center [218, 181] width 230 height 16
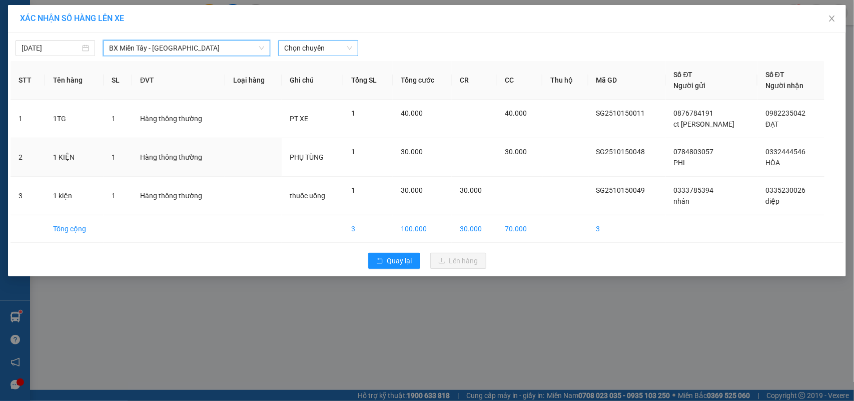
click at [306, 53] on span "Chọn chuyến" at bounding box center [318, 48] width 68 height 15
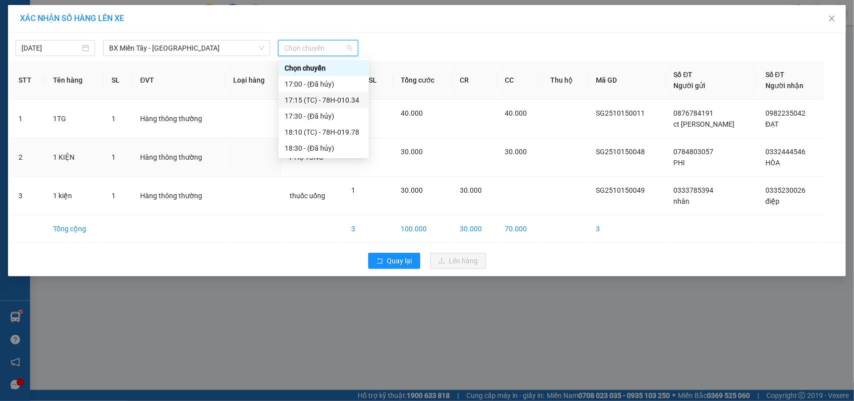
click at [326, 100] on div "17:15 (TC) - 78H-010.34" at bounding box center [324, 100] width 78 height 11
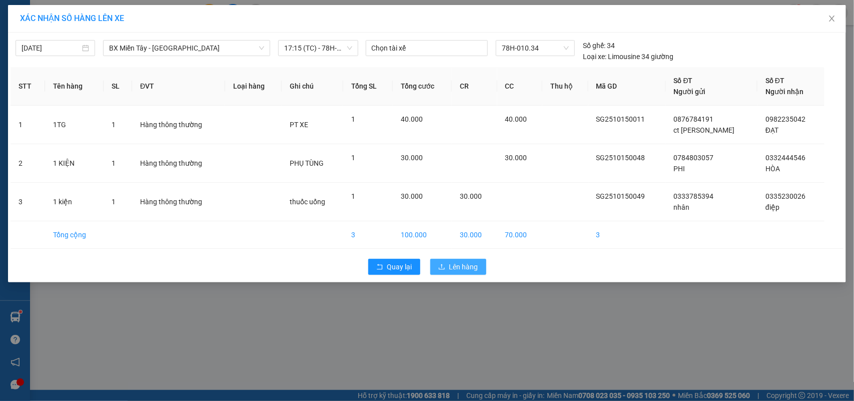
click at [451, 268] on span "Lên hàng" at bounding box center [463, 266] width 29 height 11
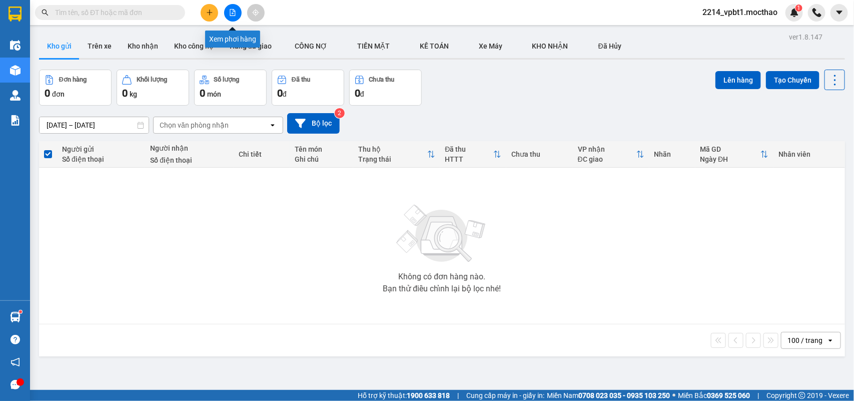
click at [232, 14] on icon "file-add" at bounding box center [232, 12] width 7 height 7
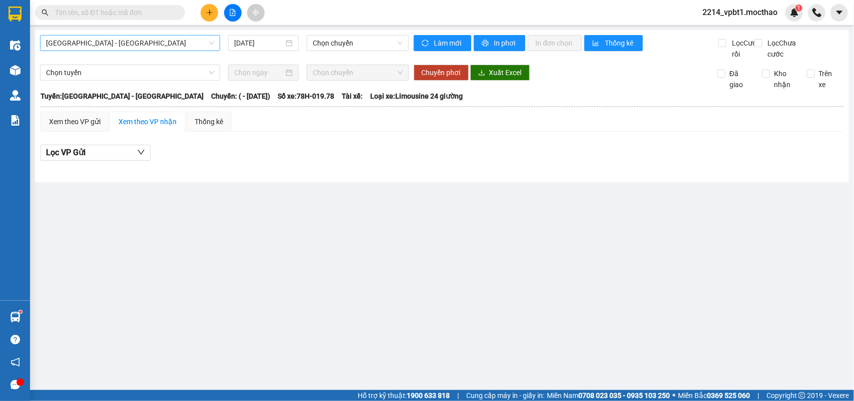
click at [124, 43] on span "[GEOGRAPHIC_DATA] - [GEOGRAPHIC_DATA]" at bounding box center [130, 43] width 168 height 15
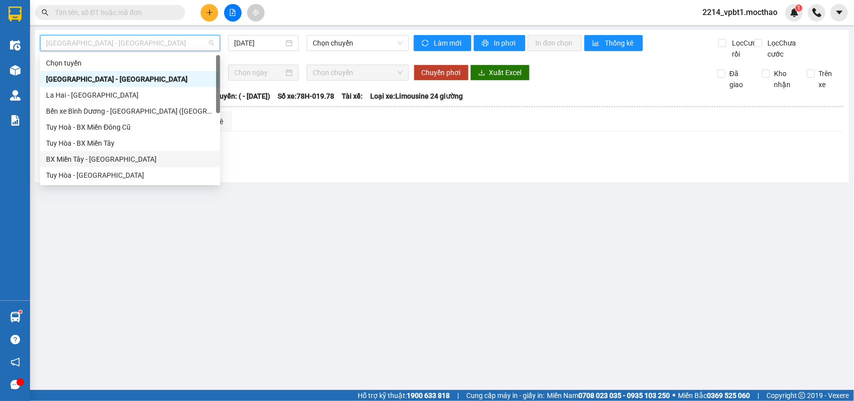
scroll to position [125, 0]
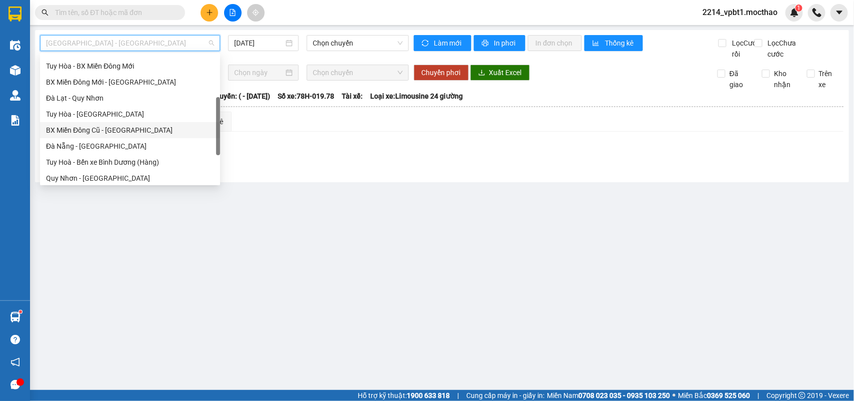
click at [104, 135] on div "BX Miền Đông Cũ - [GEOGRAPHIC_DATA]" at bounding box center [130, 130] width 168 height 11
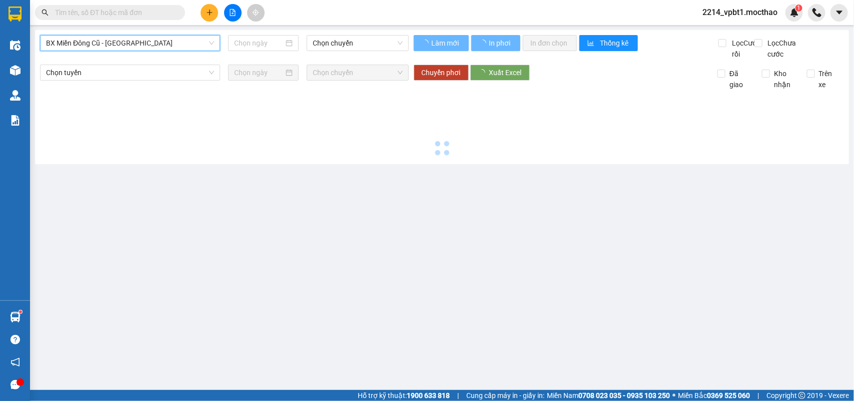
type input "[DATE]"
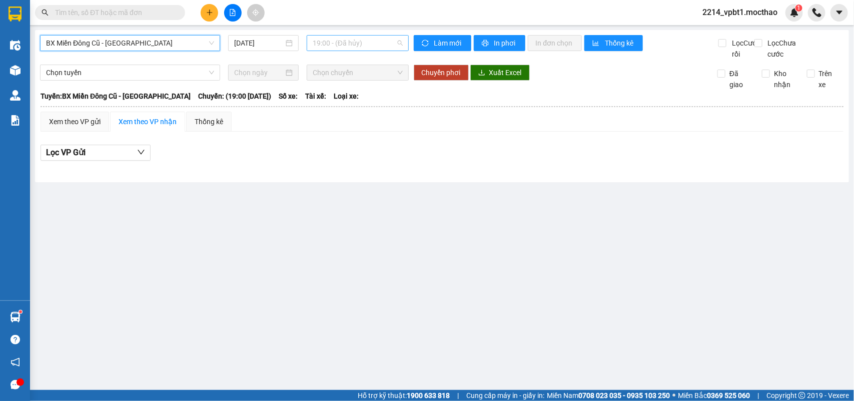
click at [348, 38] on span "19:00 - (Đã hủy)" at bounding box center [358, 43] width 90 height 15
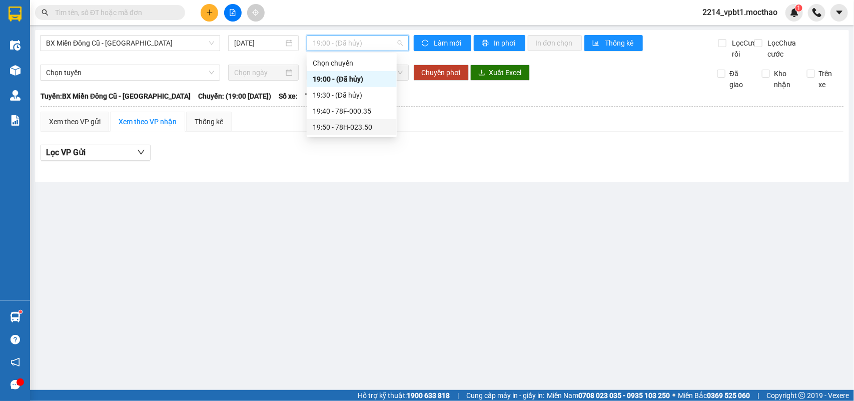
click at [369, 130] on div "19:50 - 78H-023.50" at bounding box center [352, 127] width 78 height 11
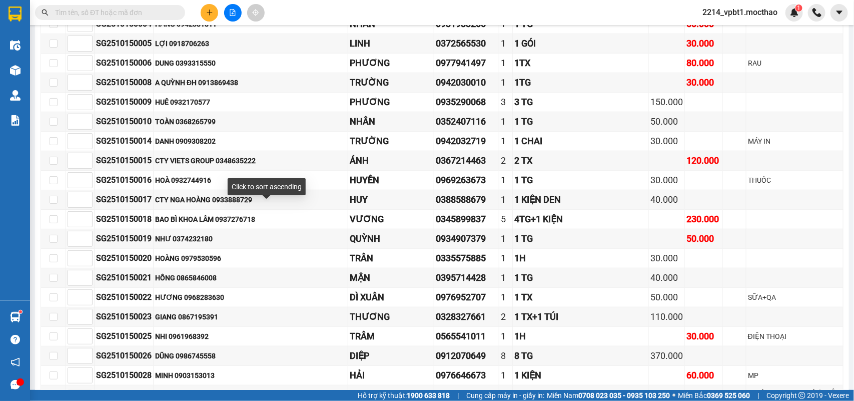
scroll to position [44, 0]
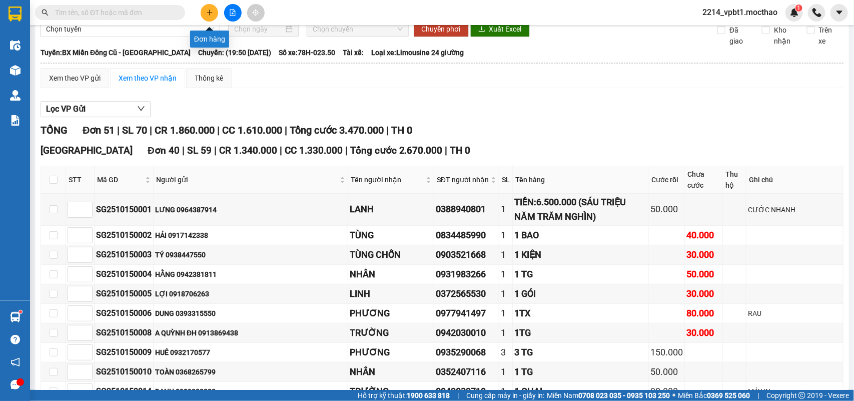
click at [211, 8] on button at bounding box center [210, 13] width 18 height 18
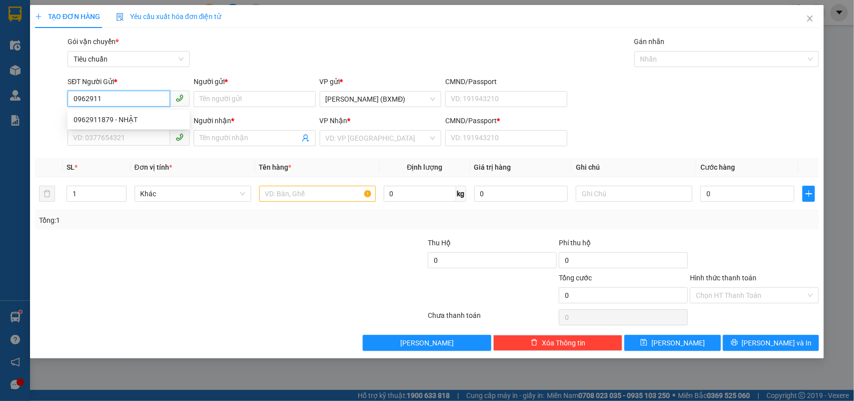
click at [118, 119] on div "0962911879 - NHẬT" at bounding box center [129, 119] width 110 height 11
type input "0962911879"
type input "NHẬT"
type input "0916498399"
type input "việt"
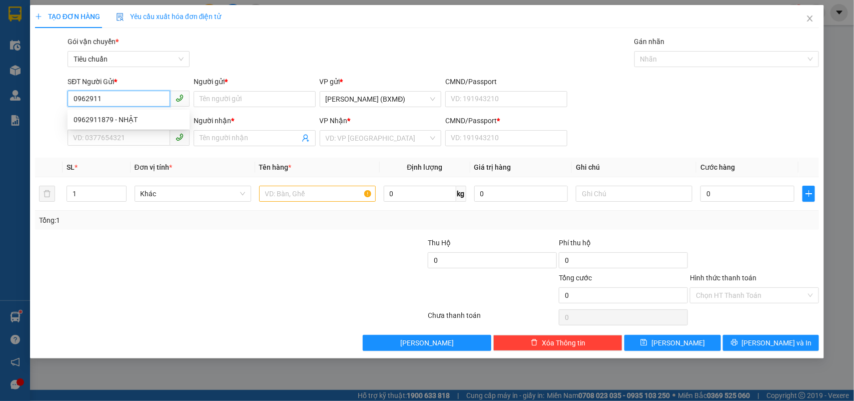
type input "1"
type input "30.000"
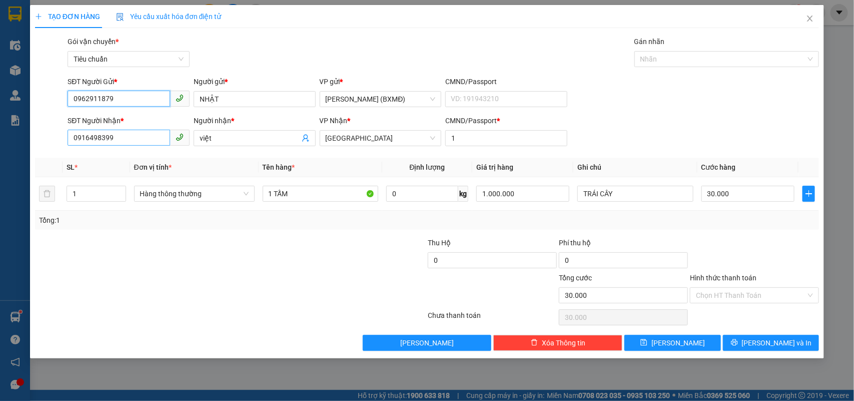
type input "0962911879"
drag, startPoint x: 136, startPoint y: 137, endPoint x: 0, endPoint y: 157, distance: 137.0
click at [0, 157] on div "TẠO ĐƠN HÀNG Yêu cầu xuất hóa đơn điện tử Transit Pickup Surcharge Ids Transit …" at bounding box center [427, 200] width 854 height 401
type input "0852066454"
click at [104, 152] on div "0852066454 - TRỰC" at bounding box center [129, 159] width 122 height 16
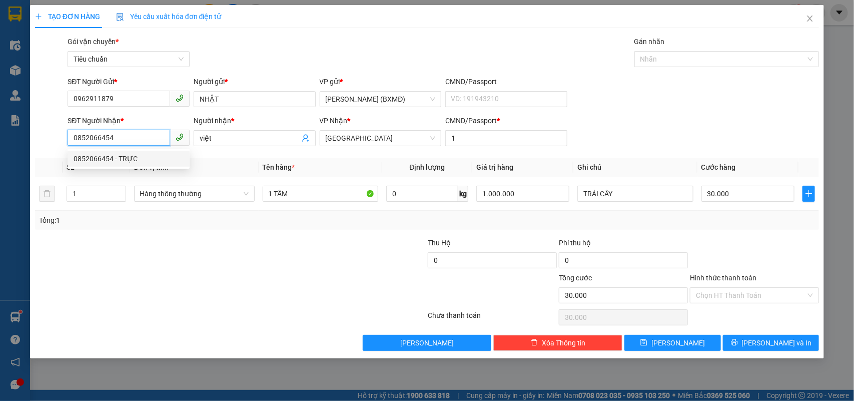
type input "TRỰC"
type input "0852066454"
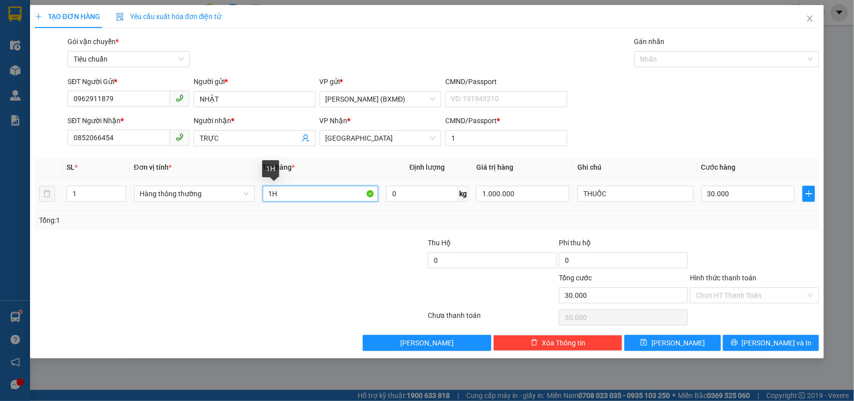
click at [311, 199] on input "1H" at bounding box center [321, 194] width 116 height 16
type input "1HS"
click at [743, 296] on input "Hình thức thanh toán" at bounding box center [751, 295] width 110 height 15
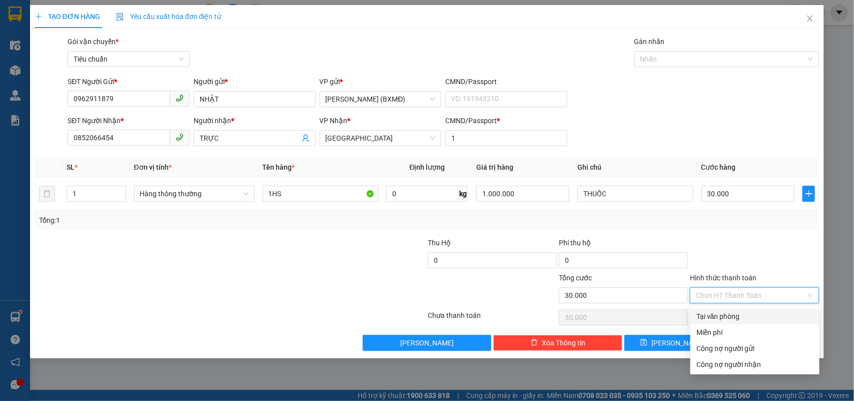
click at [738, 312] on div "Tại văn phòng" at bounding box center [754, 316] width 117 height 11
type input "0"
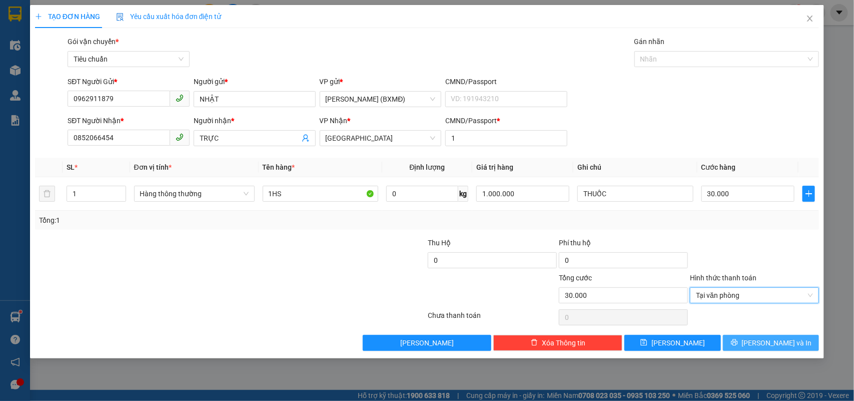
click at [738, 339] on button "[PERSON_NAME] và In" at bounding box center [771, 343] width 96 height 16
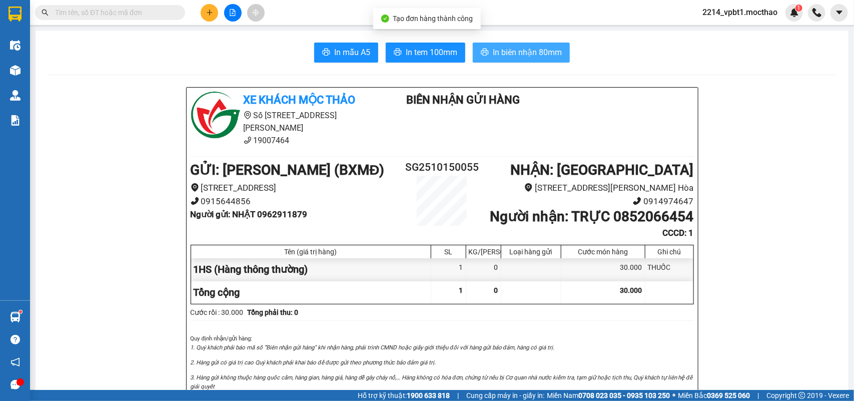
click at [485, 52] on button "In biên nhận 80mm" at bounding box center [521, 53] width 97 height 20
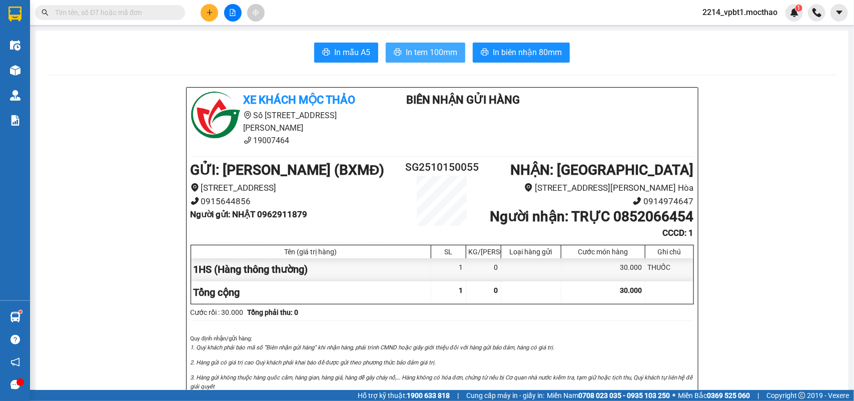
click at [414, 51] on span "In tem 100mm" at bounding box center [432, 52] width 52 height 13
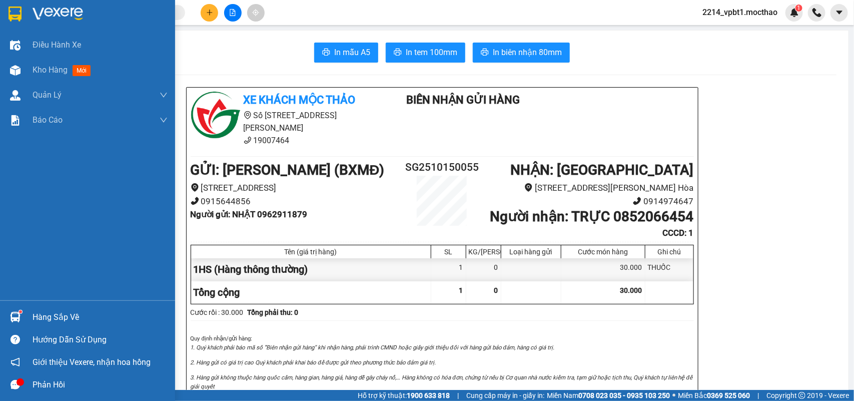
click at [56, 71] on span "Kho hàng" at bounding box center [50, 70] width 35 height 10
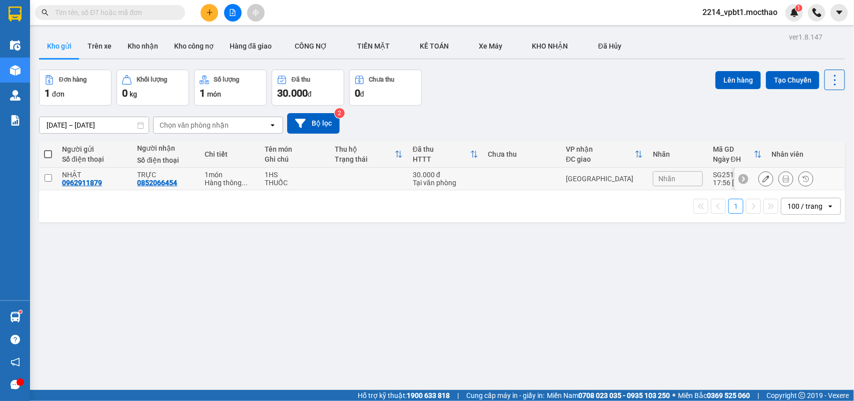
click at [321, 181] on div "THUỐC" at bounding box center [295, 183] width 60 height 8
checkbox input "true"
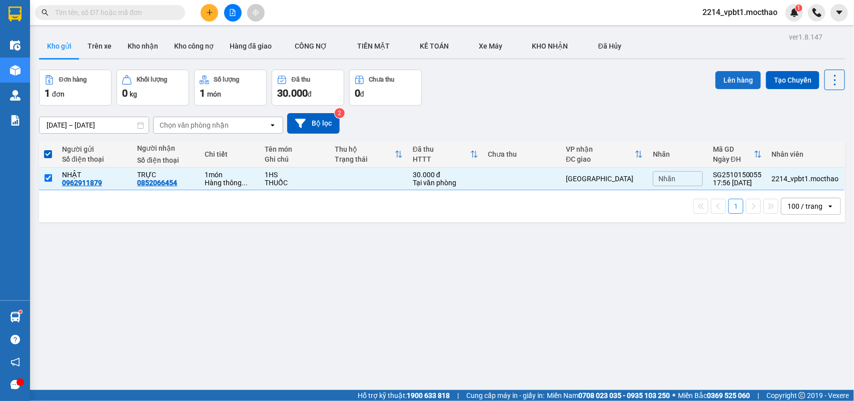
click at [715, 74] on button "Lên hàng" at bounding box center [738, 80] width 46 height 18
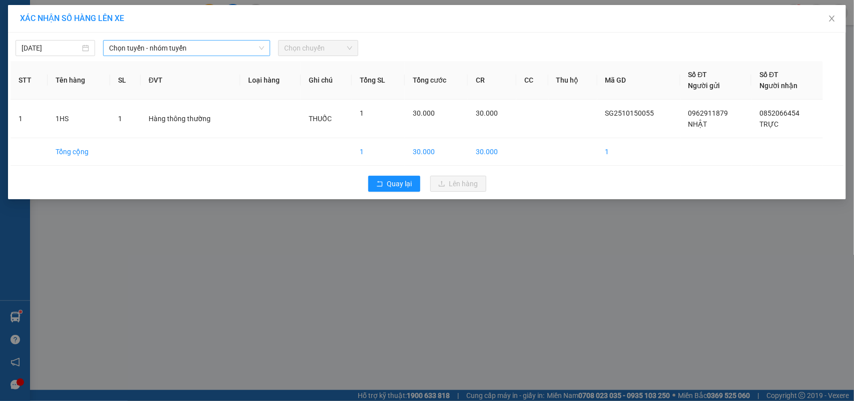
click at [163, 49] on span "Chọn tuyến - nhóm tuyến" at bounding box center [186, 48] width 155 height 15
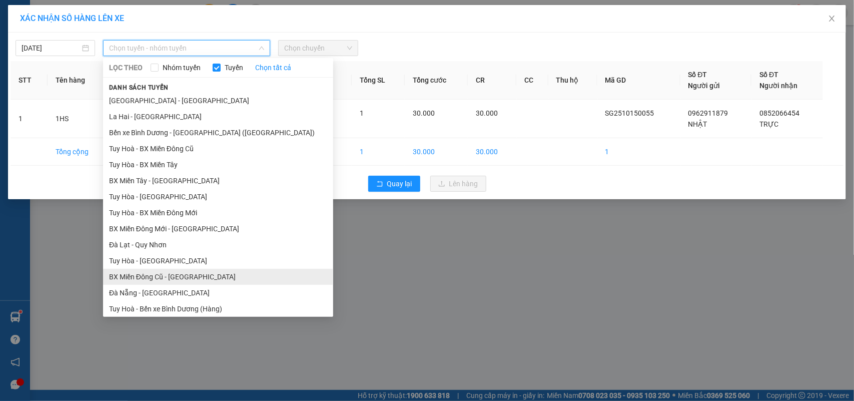
click at [150, 274] on li "BX Miền Đông Cũ - [GEOGRAPHIC_DATA]" at bounding box center [218, 277] width 230 height 16
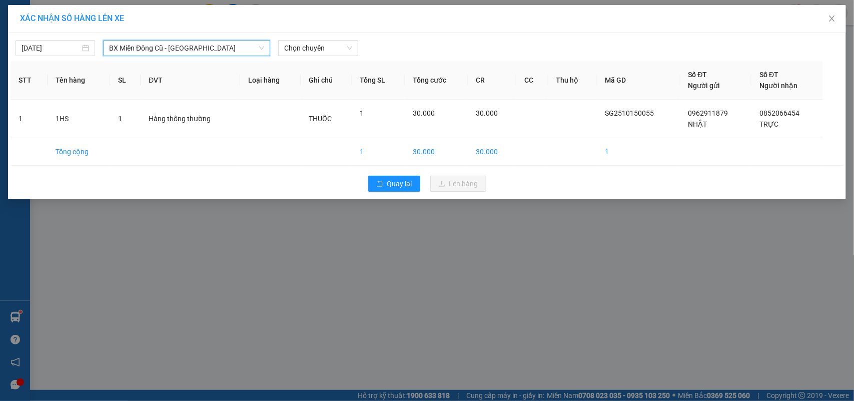
click at [315, 36] on div "[DATE] BX Miền Đông Cũ - [GEOGRAPHIC_DATA] Miền Đông Cũ - [GEOGRAPHIC_DATA] LỌC…" at bounding box center [427, 45] width 833 height 21
click at [316, 40] on div "Chọn chuyến" at bounding box center [318, 48] width 80 height 16
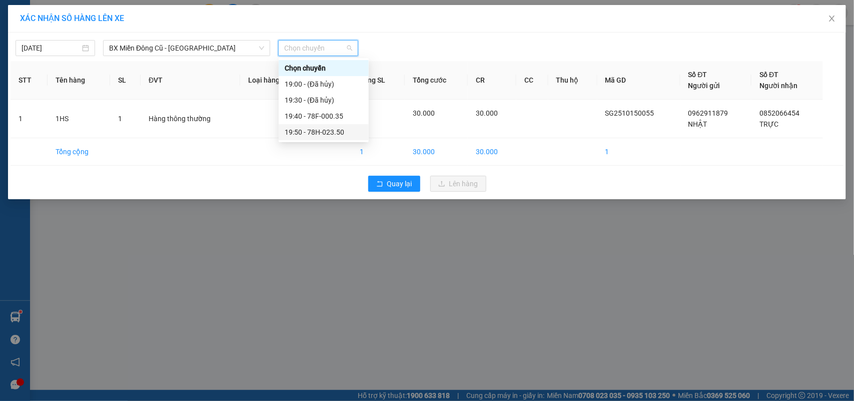
click at [333, 131] on div "19:50 - 78H-023.50" at bounding box center [324, 132] width 78 height 11
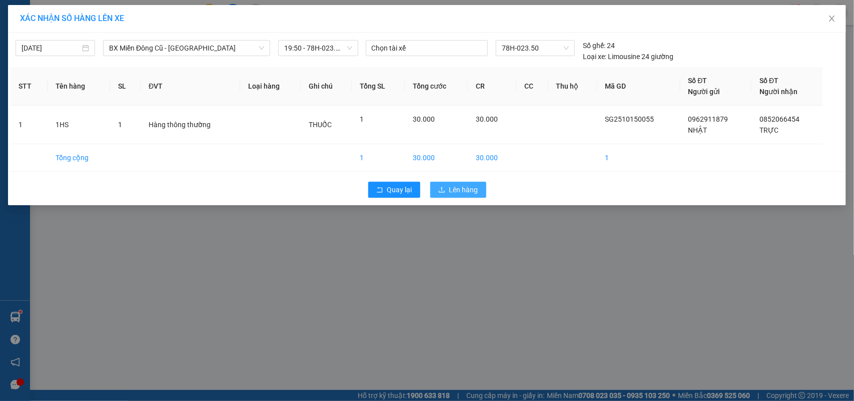
click at [450, 190] on span "Lên hàng" at bounding box center [463, 189] width 29 height 11
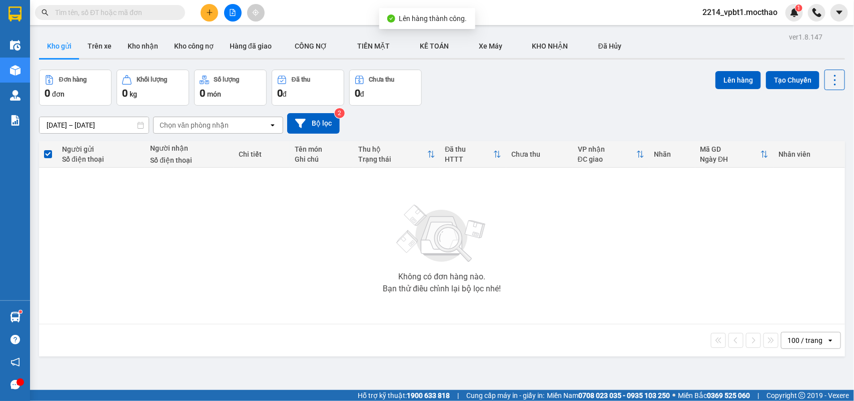
click at [230, 10] on icon "file-add" at bounding box center [233, 12] width 6 height 7
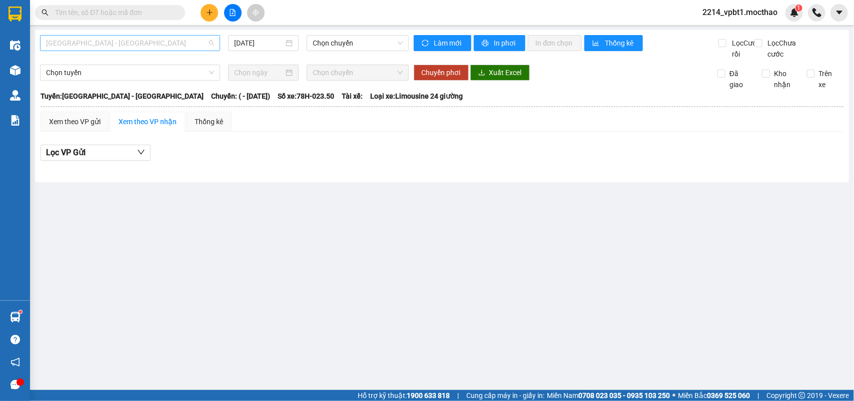
click at [129, 49] on span "[GEOGRAPHIC_DATA] - [GEOGRAPHIC_DATA]" at bounding box center [130, 43] width 168 height 15
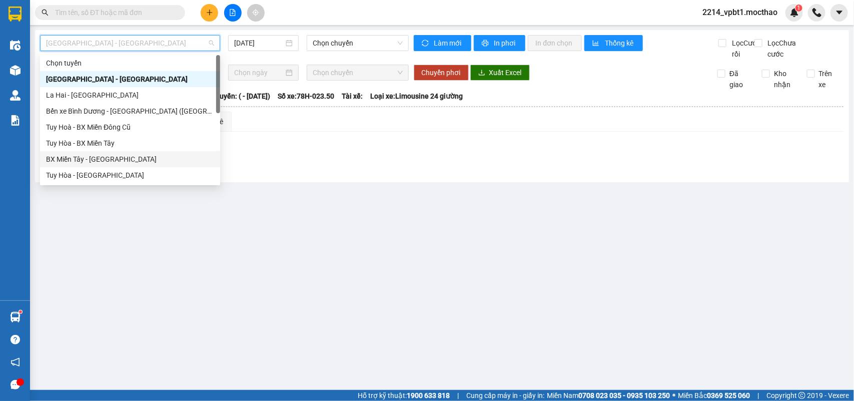
scroll to position [188, 0]
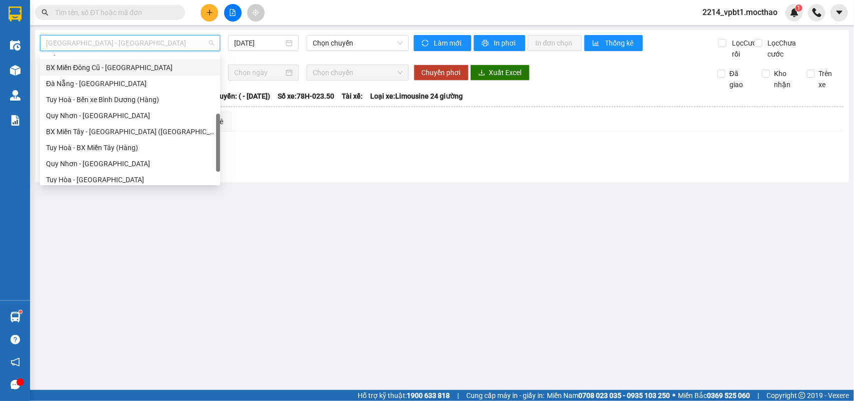
click at [100, 69] on div "BX Miền Đông Cũ - [GEOGRAPHIC_DATA]" at bounding box center [130, 67] width 168 height 11
type input "[DATE]"
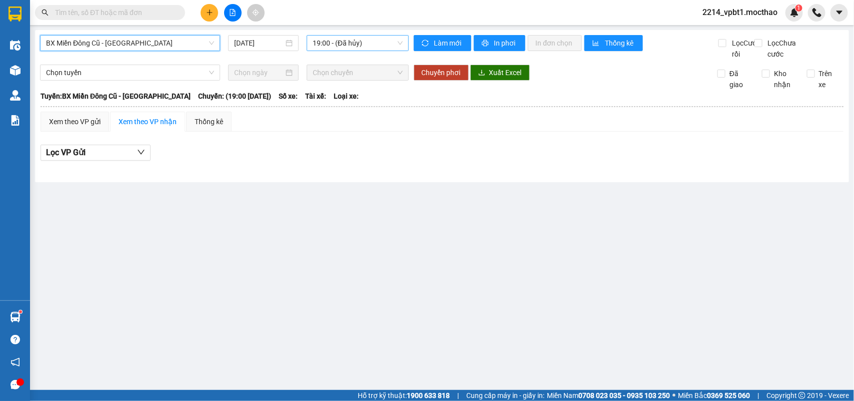
click at [326, 43] on span "19:00 - (Đã hủy)" at bounding box center [358, 43] width 90 height 15
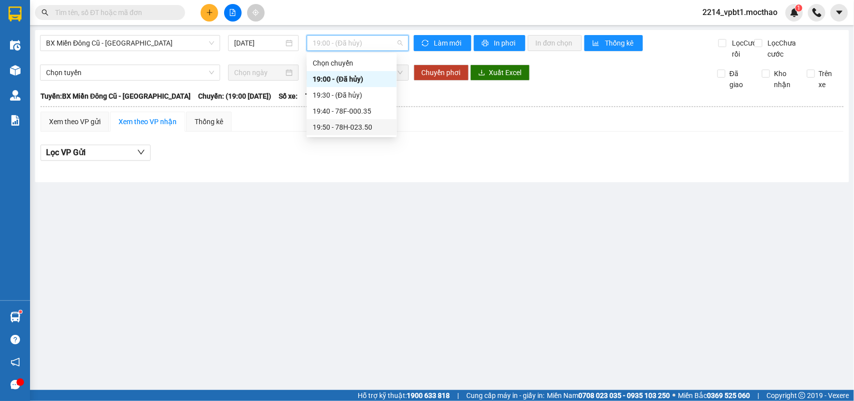
click at [360, 131] on div "19:50 - 78H-023.50" at bounding box center [352, 127] width 78 height 11
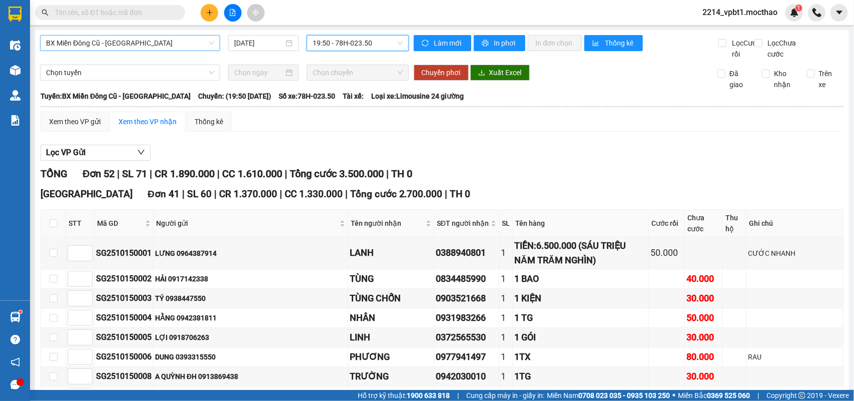
click at [163, 40] on span "BX Miền Đông Cũ - [GEOGRAPHIC_DATA]" at bounding box center [130, 43] width 168 height 15
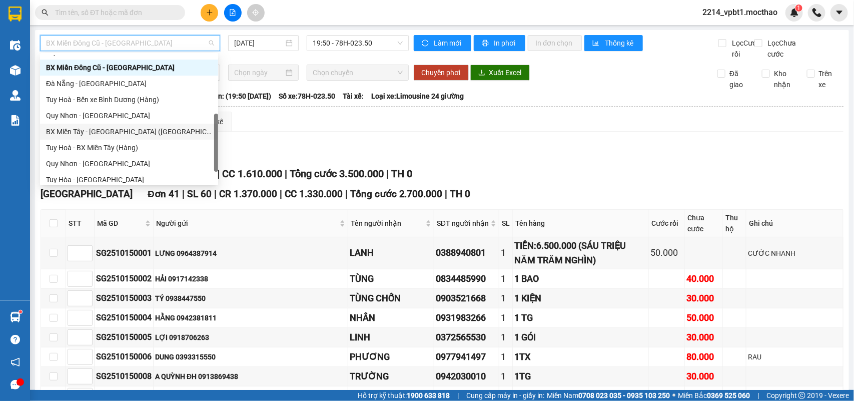
click at [88, 129] on div "BX Miền Tây - [GEOGRAPHIC_DATA] ([GEOGRAPHIC_DATA])" at bounding box center [129, 131] width 166 height 11
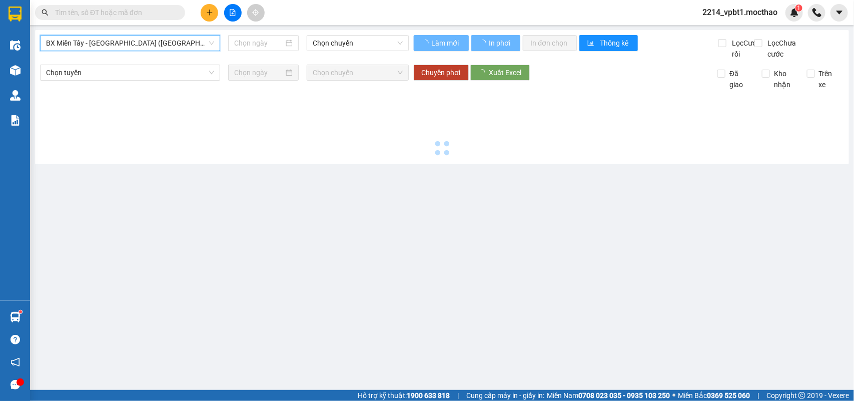
type input "[DATE]"
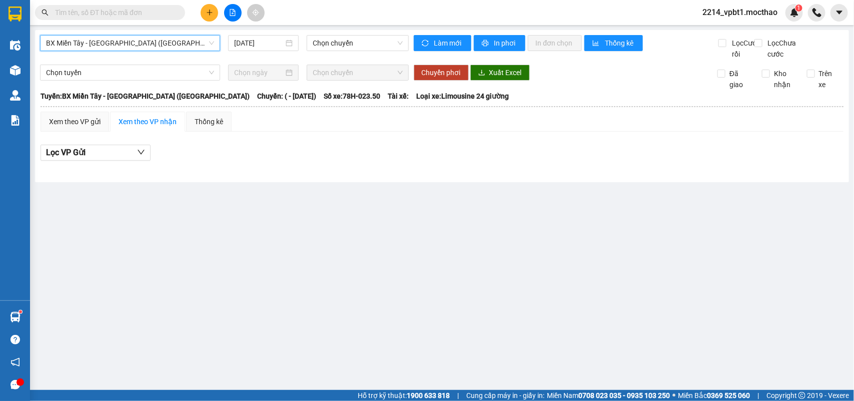
click at [129, 39] on span "BX Miền Tây - [GEOGRAPHIC_DATA] ([GEOGRAPHIC_DATA])" at bounding box center [130, 43] width 168 height 15
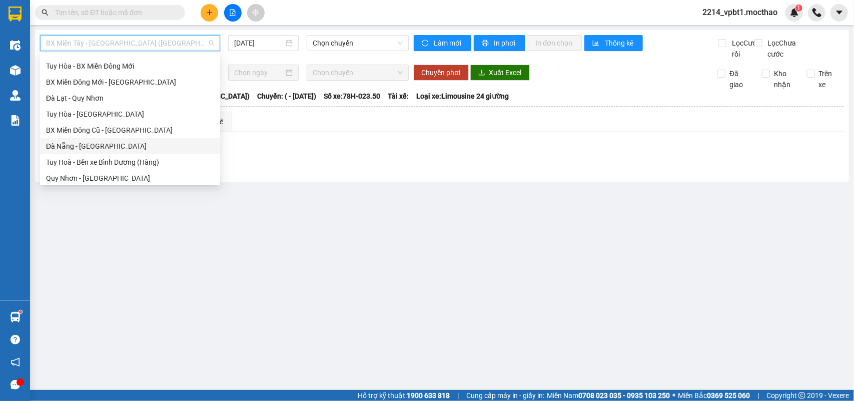
scroll to position [63, 0]
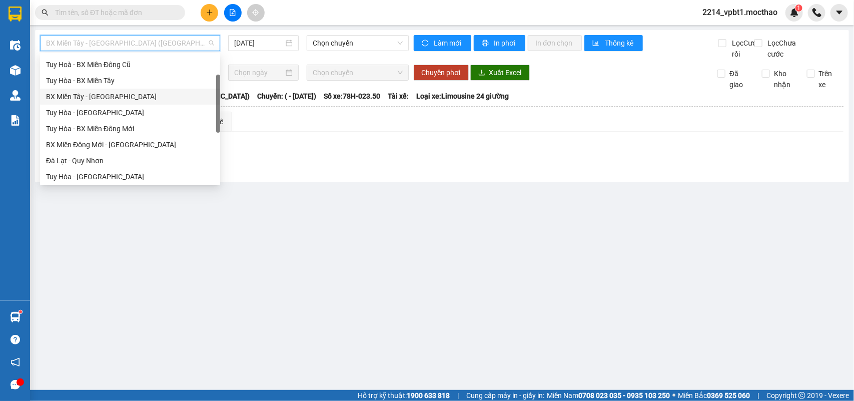
drag, startPoint x: 109, startPoint y: 100, endPoint x: 121, endPoint y: 94, distance: 13.4
click at [109, 99] on div "BX Miền Tây - [GEOGRAPHIC_DATA]" at bounding box center [130, 96] width 168 height 11
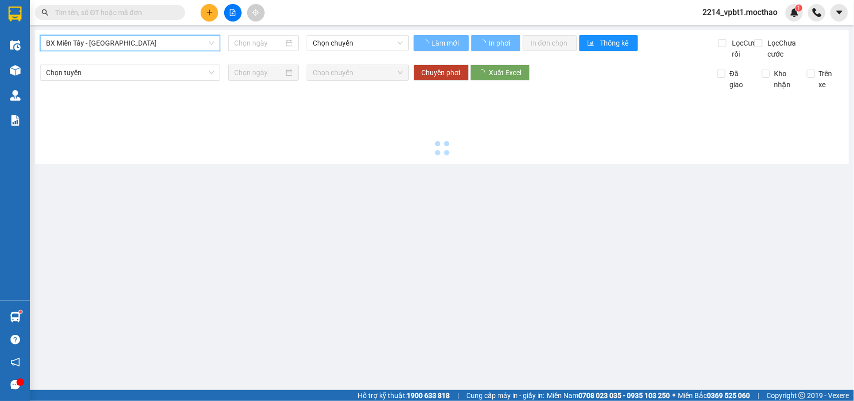
type input "[DATE]"
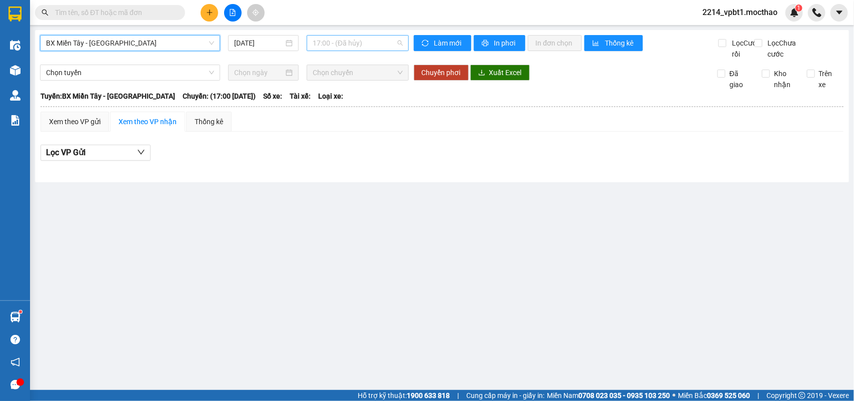
click at [334, 41] on span "17:00 - (Đã hủy)" at bounding box center [358, 43] width 90 height 15
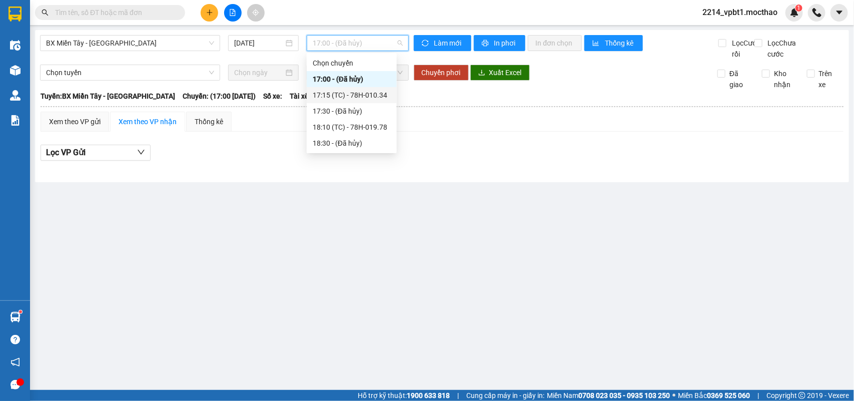
click at [353, 94] on div "17:15 (TC) - 78H-010.34" at bounding box center [352, 95] width 78 height 11
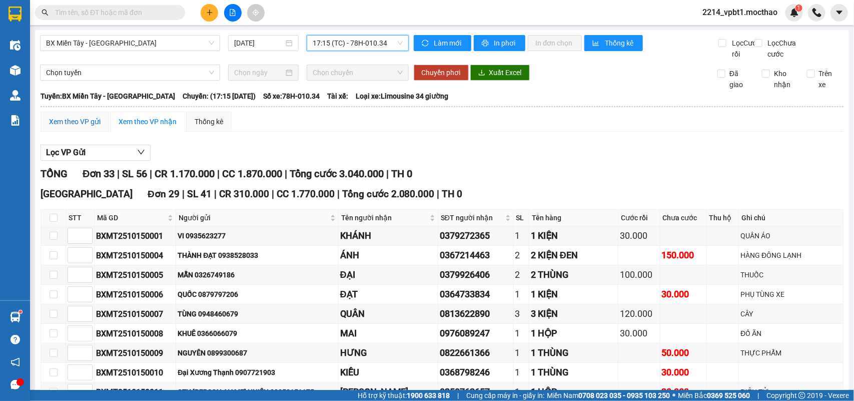
click at [85, 127] on div "Xem theo VP gửi" at bounding box center [75, 121] width 52 height 11
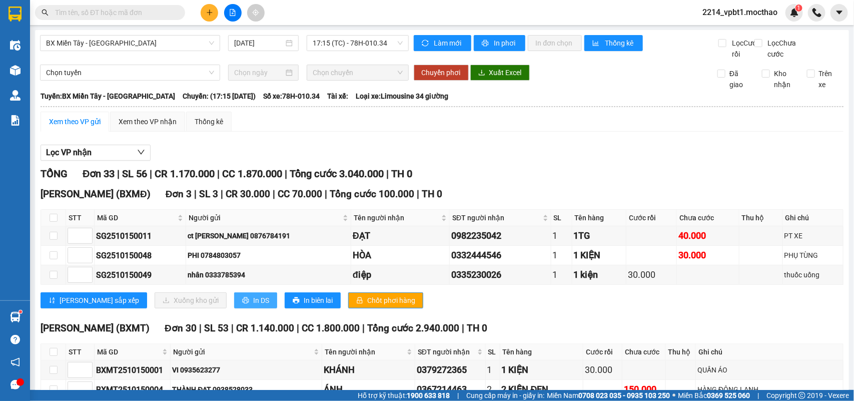
click at [253, 306] on span "In DS" at bounding box center [261, 300] width 16 height 11
click at [149, 42] on span "BX Miền Tây - [GEOGRAPHIC_DATA]" at bounding box center [130, 43] width 168 height 15
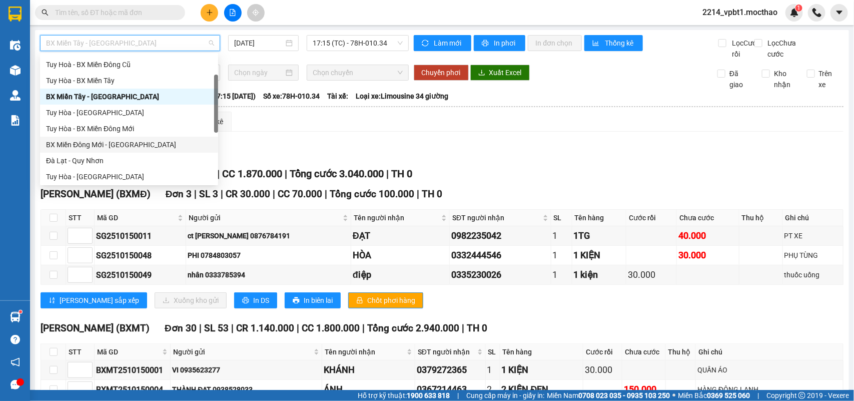
scroll to position [125, 0]
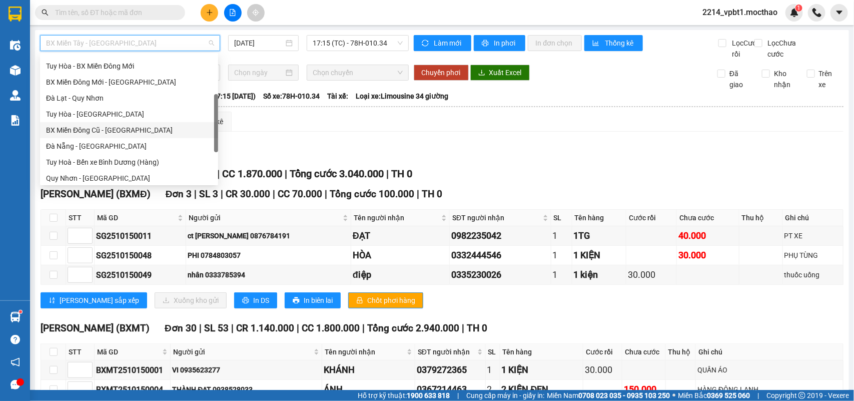
click at [104, 128] on div "BX Miền Đông Cũ - [GEOGRAPHIC_DATA]" at bounding box center [129, 130] width 166 height 11
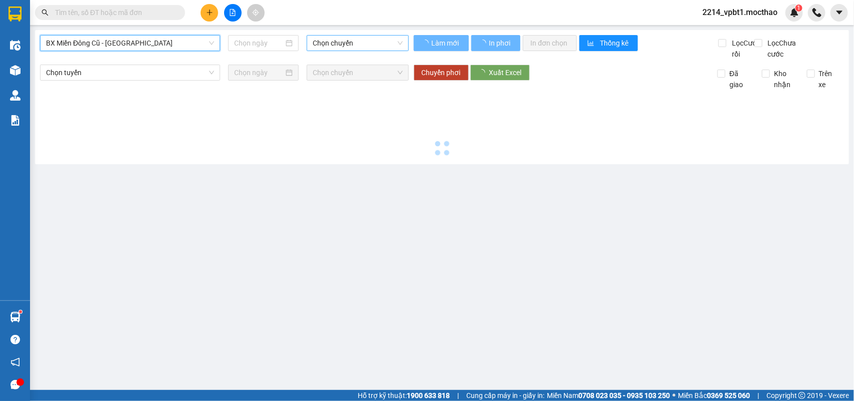
type input "[DATE]"
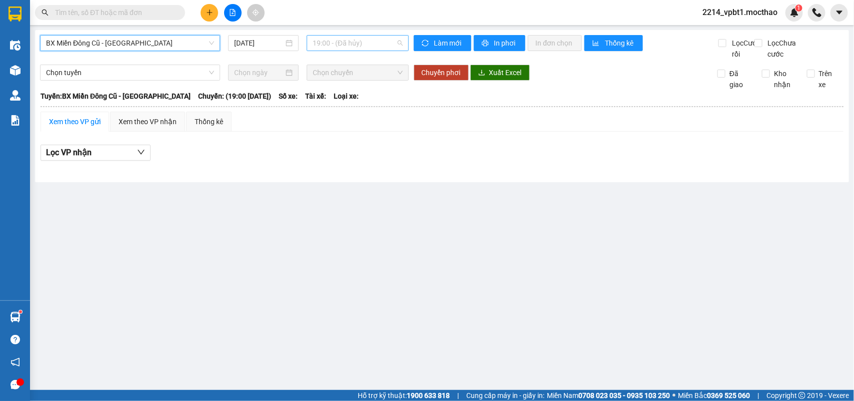
click at [332, 41] on span "19:00 - (Đã hủy)" at bounding box center [358, 43] width 90 height 15
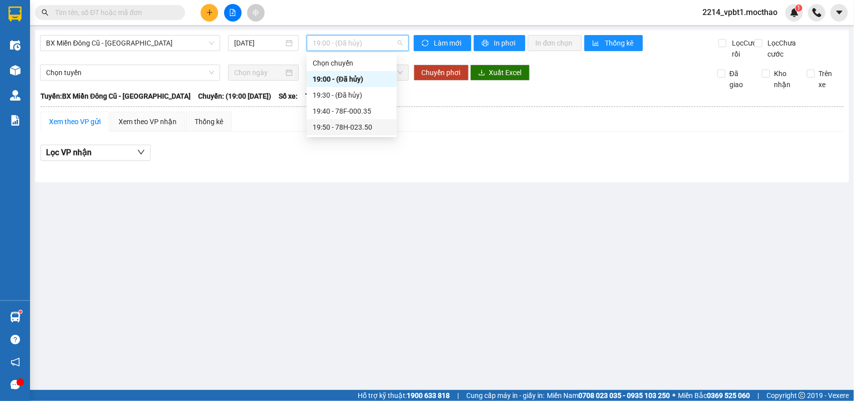
click at [359, 128] on div "19:50 - 78H-023.50" at bounding box center [352, 127] width 78 height 11
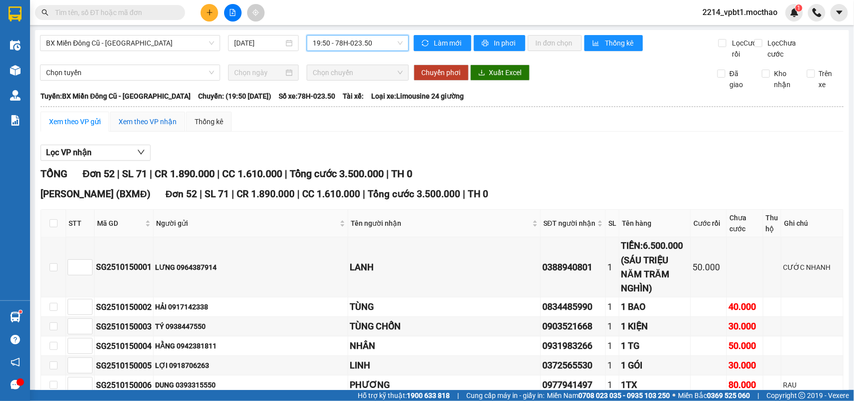
click at [140, 127] on div "Xem theo VP nhận" at bounding box center [148, 121] width 58 height 11
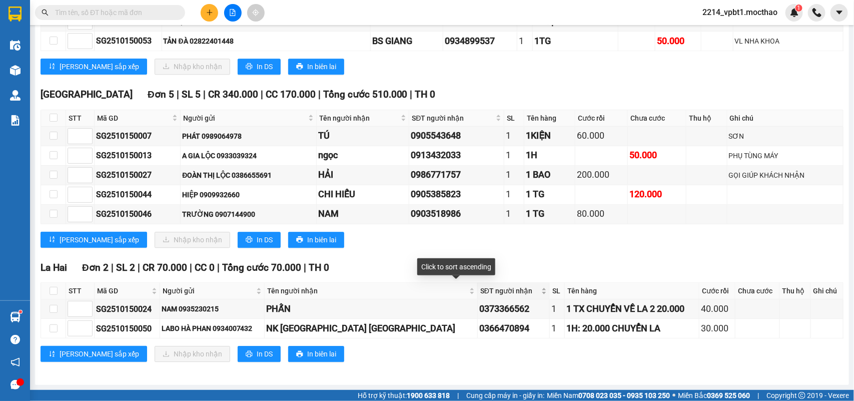
scroll to position [1001, 0]
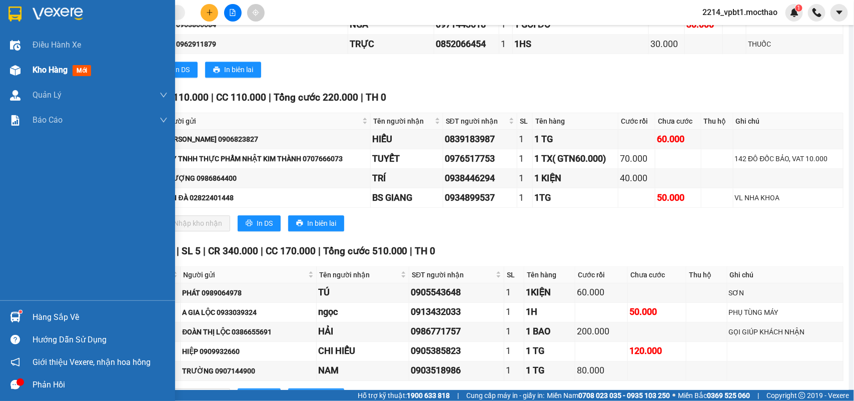
click at [51, 69] on span "Kho hàng" at bounding box center [50, 70] width 35 height 10
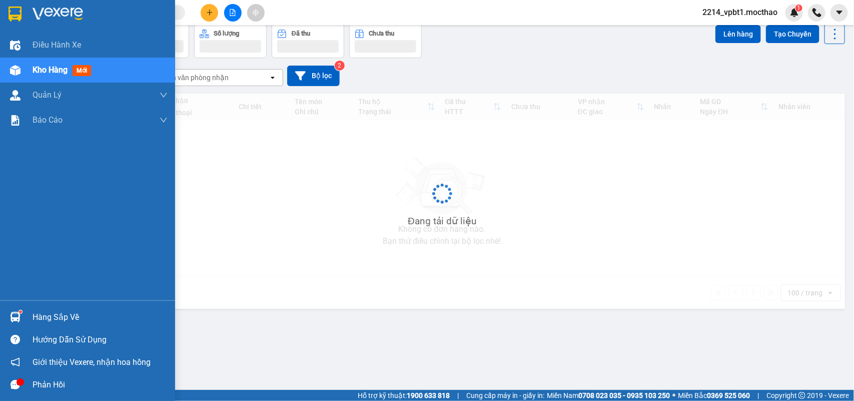
scroll to position [46, 0]
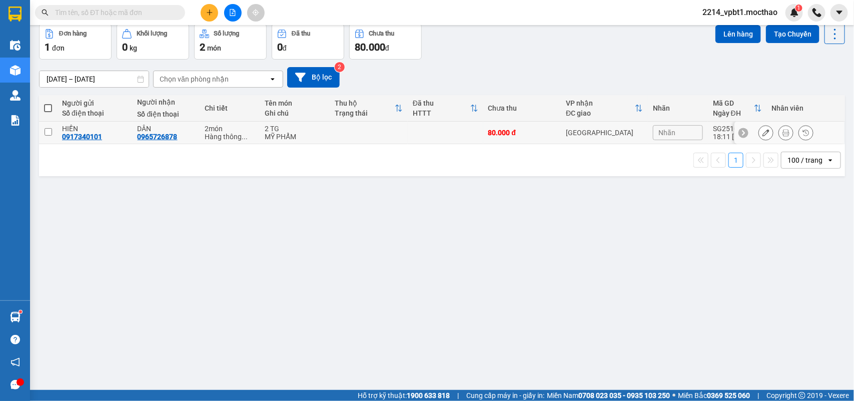
click at [371, 133] on td at bounding box center [369, 133] width 78 height 23
checkbox input "true"
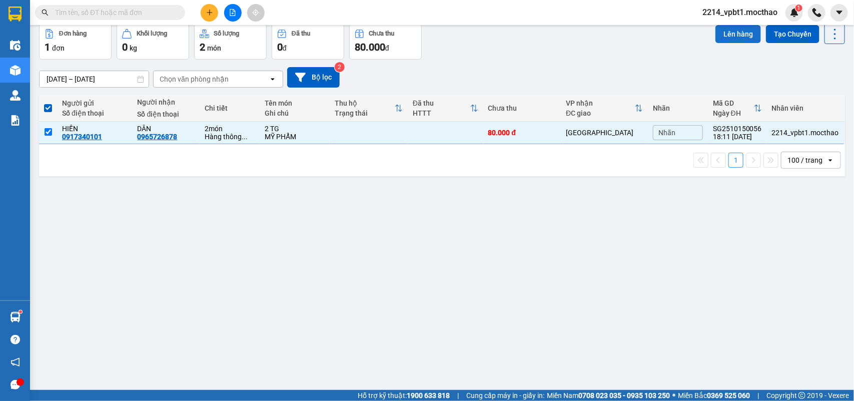
click at [726, 34] on button "Lên hàng" at bounding box center [738, 34] width 46 height 18
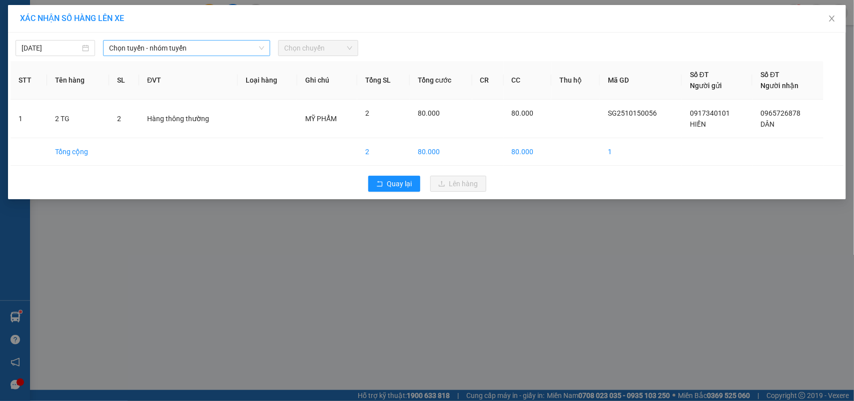
click at [164, 53] on span "Chọn tuyến - nhóm tuyến" at bounding box center [186, 48] width 155 height 15
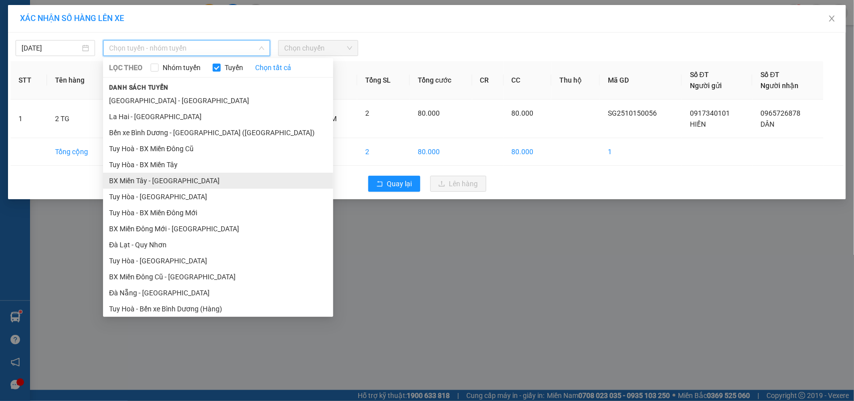
click at [149, 183] on li "BX Miền Tây - [GEOGRAPHIC_DATA]" at bounding box center [218, 181] width 230 height 16
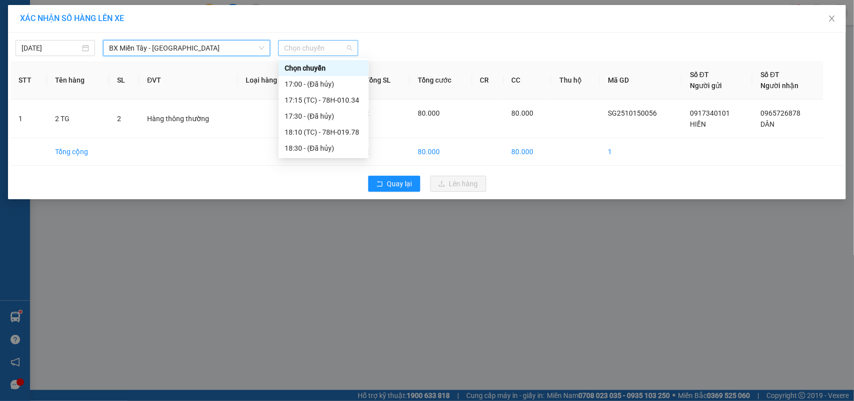
click at [298, 45] on span "Chọn chuyến" at bounding box center [318, 48] width 68 height 15
click at [321, 100] on div "17:15 (TC) - 78H-010.34" at bounding box center [324, 100] width 78 height 11
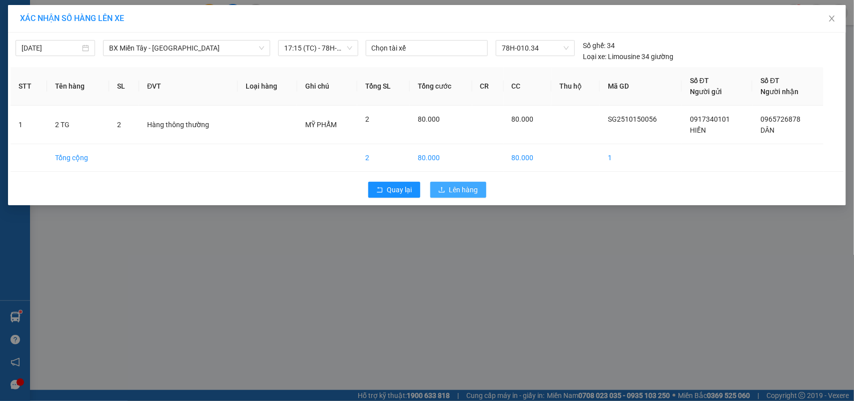
click at [465, 193] on span "Lên hàng" at bounding box center [463, 189] width 29 height 11
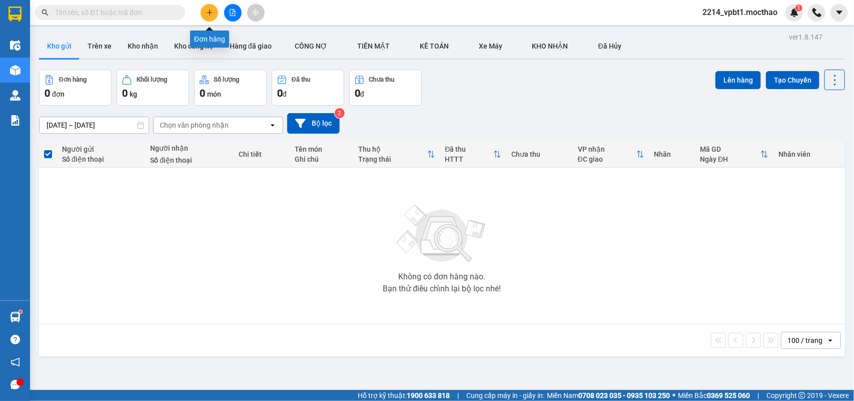
click at [206, 13] on icon "plus" at bounding box center [209, 12] width 7 height 7
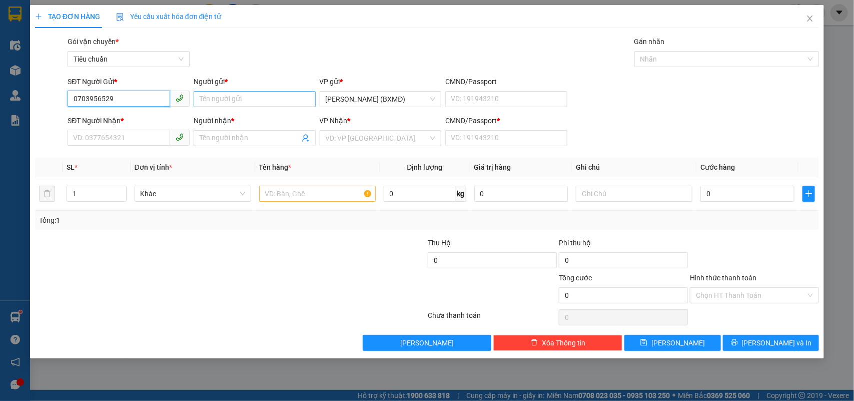
type input "0703956529"
click at [217, 98] on input "Người gửi *" at bounding box center [255, 99] width 122 height 16
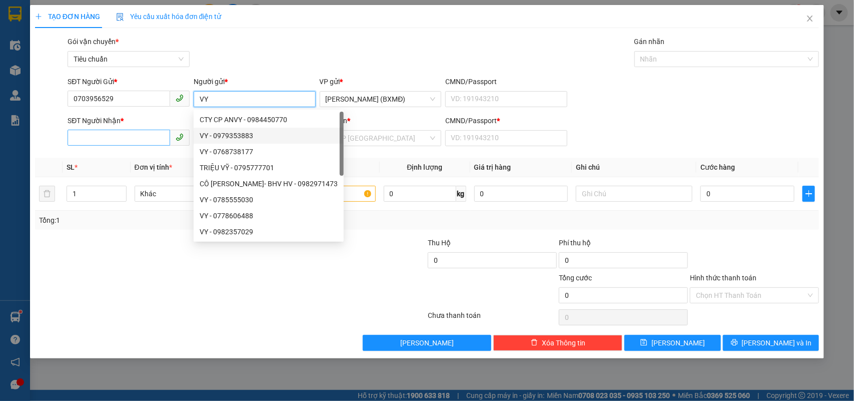
type input "VY"
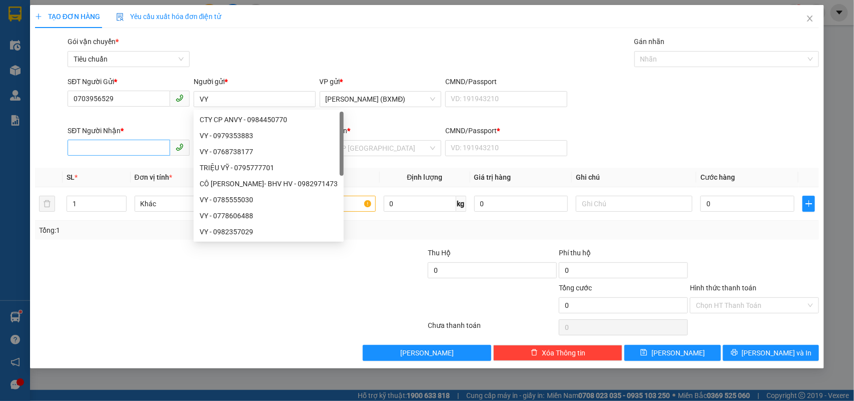
click at [96, 138] on div "SĐT Người Nhận *" at bounding box center [129, 132] width 122 height 15
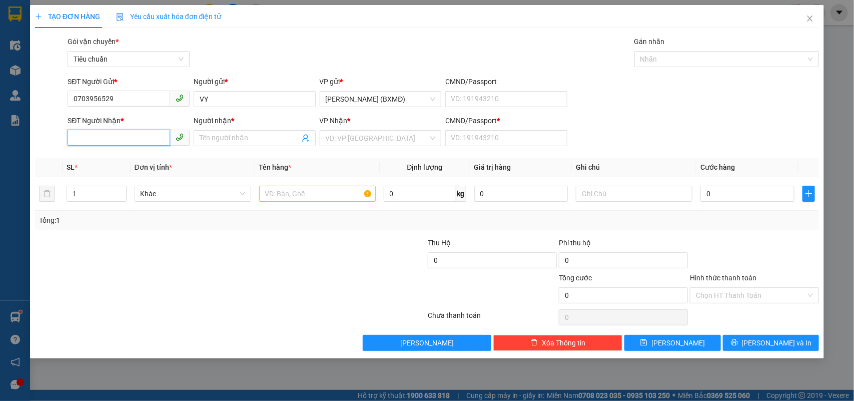
click at [94, 135] on input "SĐT Người Nhận *" at bounding box center [119, 138] width 103 height 16
type input "0974315531"
click at [251, 142] on input "Người nhận *" at bounding box center [250, 138] width 100 height 11
click at [810, 18] on icon "close" at bounding box center [810, 19] width 8 height 8
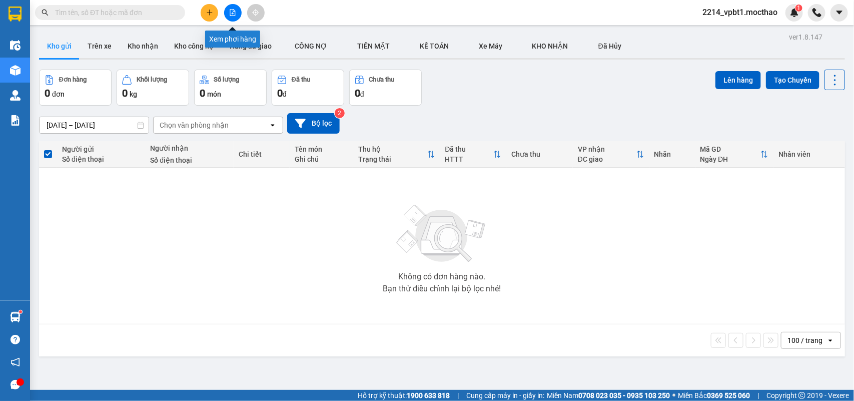
click at [229, 11] on icon "file-add" at bounding box center [232, 12] width 7 height 7
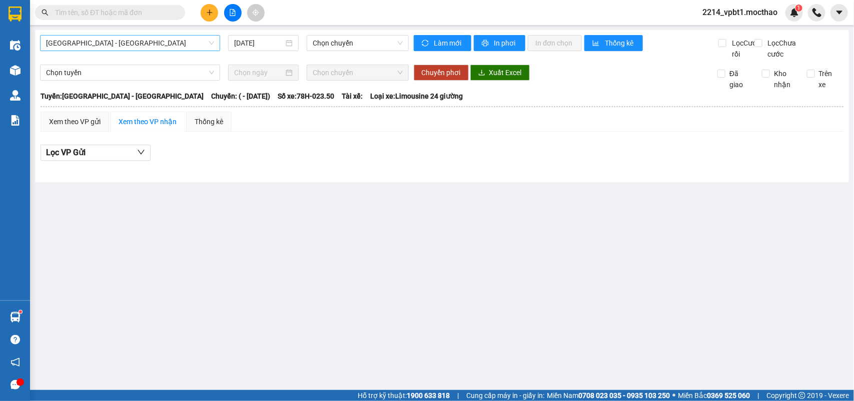
click at [104, 44] on span "[GEOGRAPHIC_DATA] - [GEOGRAPHIC_DATA]" at bounding box center [130, 43] width 168 height 15
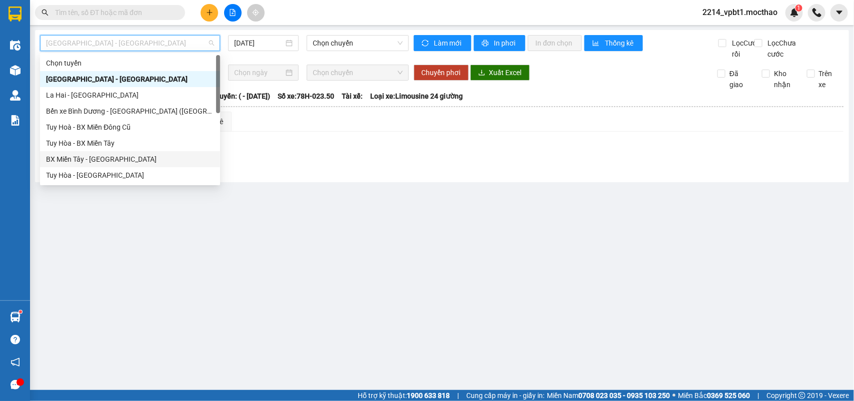
click at [84, 162] on div "BX Miền Tây - [GEOGRAPHIC_DATA]" at bounding box center [130, 159] width 168 height 11
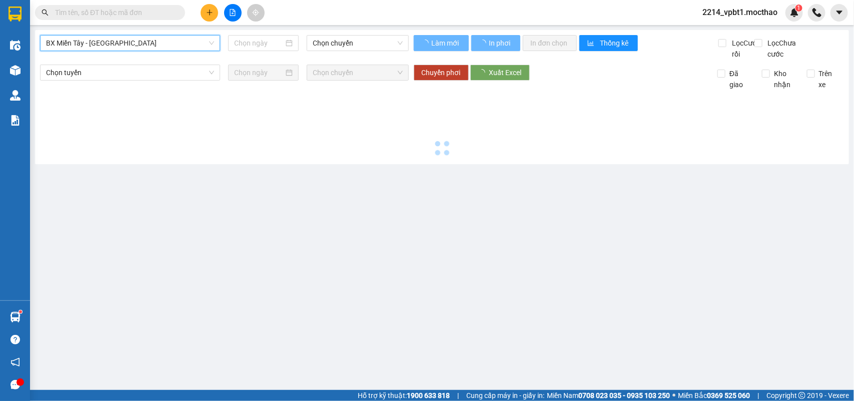
type input "[DATE]"
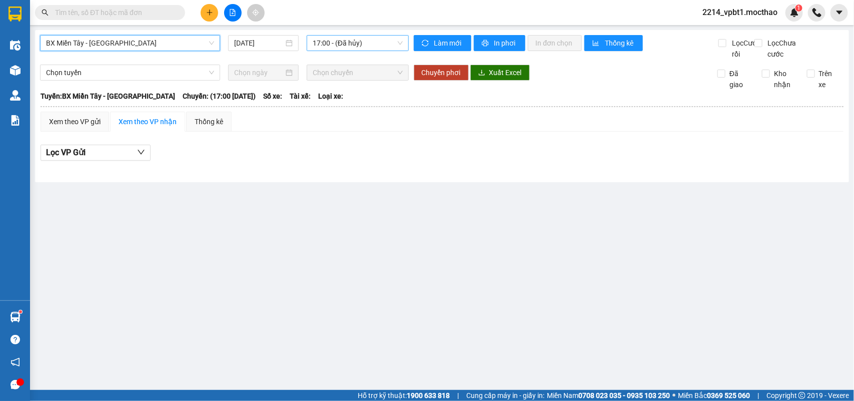
click at [318, 44] on span "17:00 - (Đã hủy)" at bounding box center [358, 43] width 90 height 15
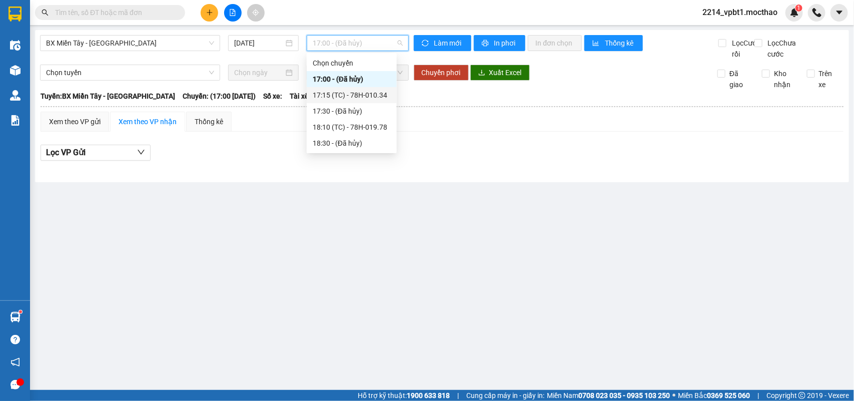
click at [359, 97] on div "17:15 (TC) - 78H-010.34" at bounding box center [352, 95] width 78 height 11
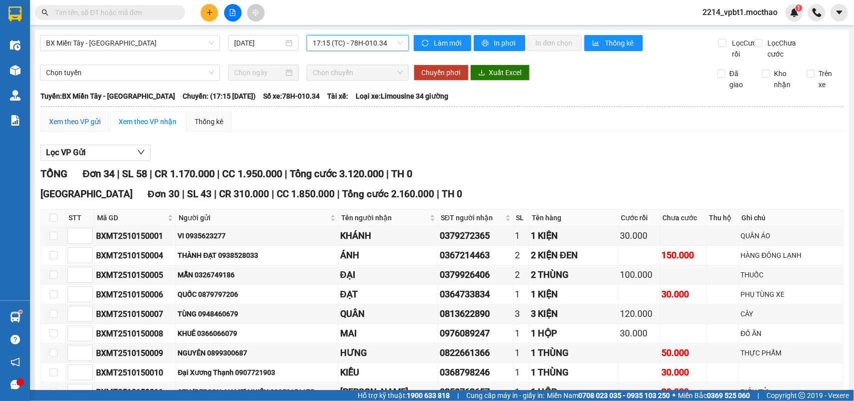
click at [96, 127] on div "Xem theo VP gửi" at bounding box center [75, 121] width 52 height 11
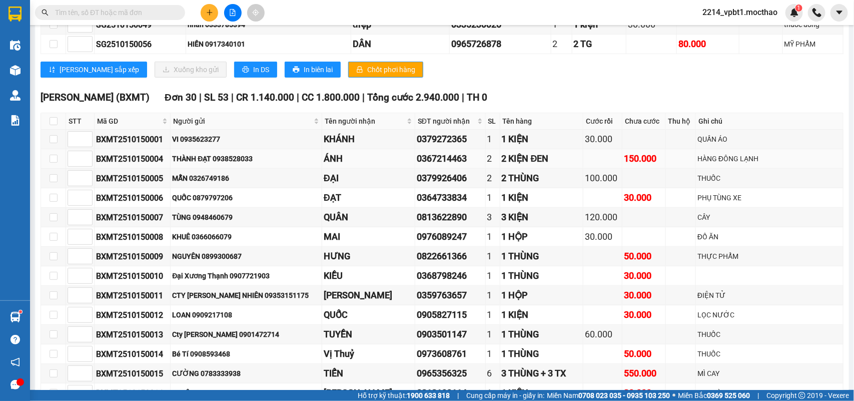
scroll to position [125, 0]
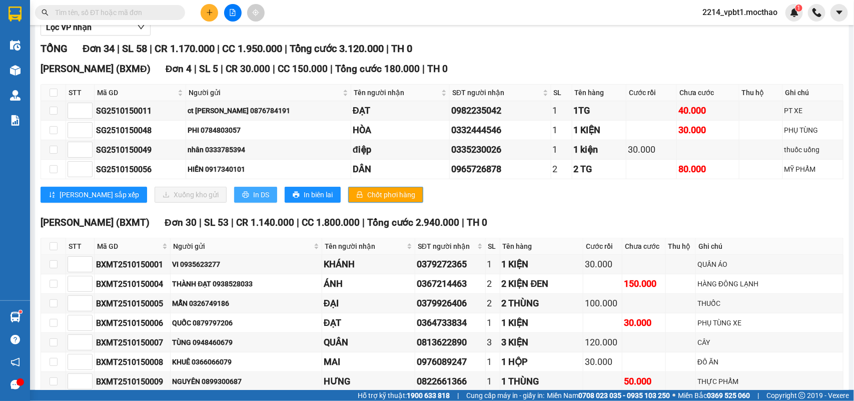
click at [253, 200] on span "In DS" at bounding box center [261, 194] width 16 height 11
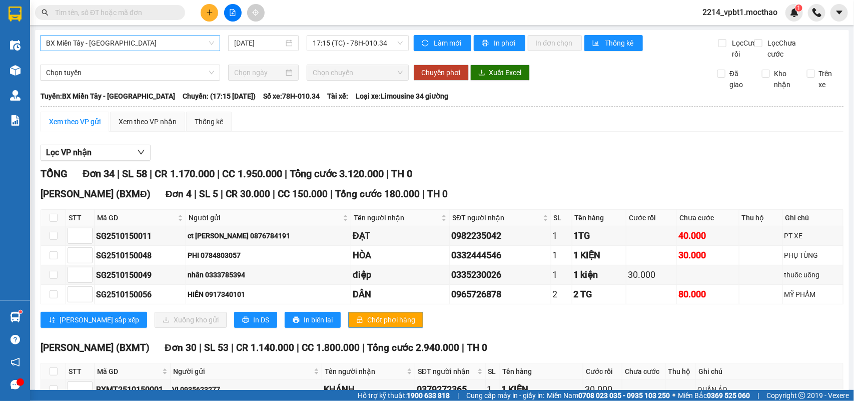
click at [157, 42] on span "BX Miền Tây - [GEOGRAPHIC_DATA]" at bounding box center [130, 43] width 168 height 15
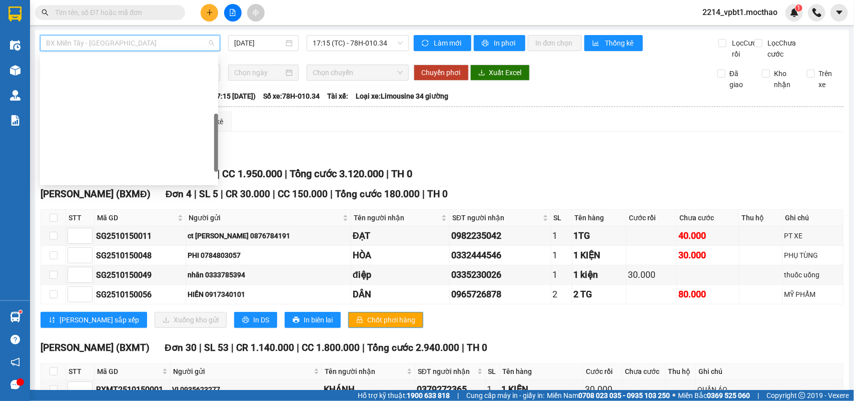
scroll to position [188, 0]
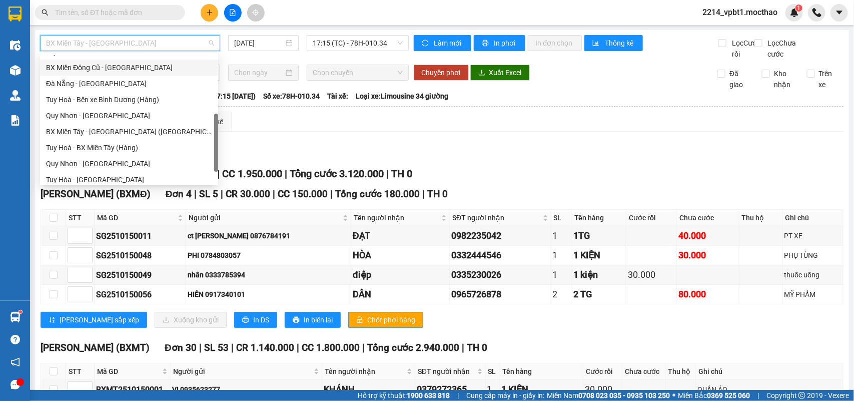
click at [102, 65] on div "BX Miền Đông Cũ - [GEOGRAPHIC_DATA]" at bounding box center [129, 67] width 166 height 11
type input "[DATE]"
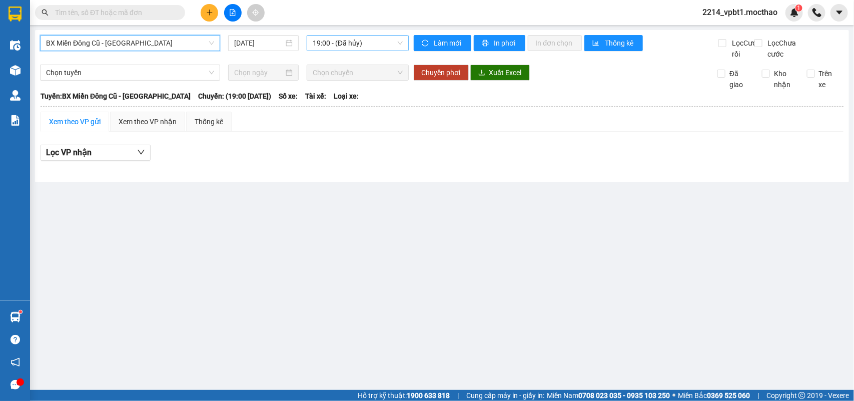
click at [336, 44] on span "19:00 - (Đã hủy)" at bounding box center [358, 43] width 90 height 15
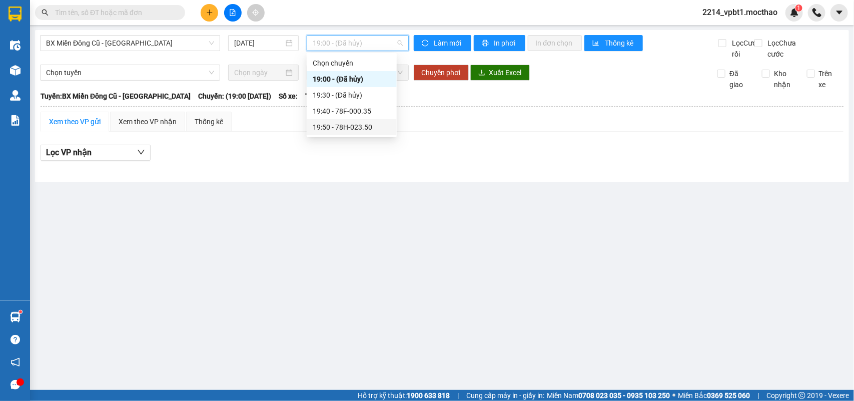
click at [357, 128] on div "19:50 - 78H-023.50" at bounding box center [352, 127] width 78 height 11
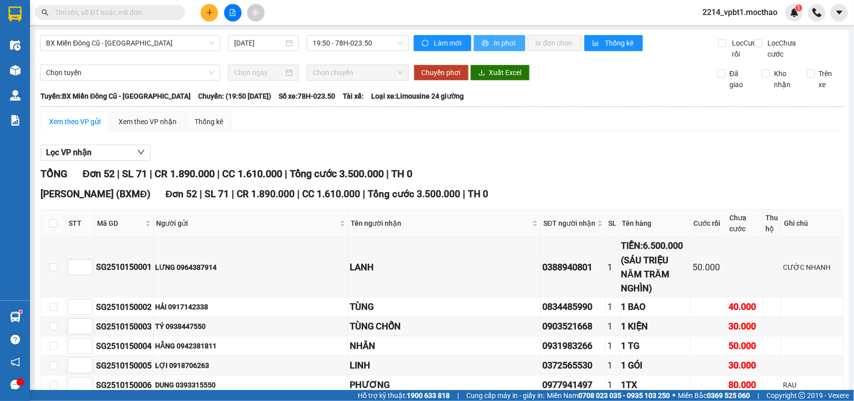
click at [484, 42] on span "printer" at bounding box center [486, 44] width 9 height 8
click at [129, 40] on span "BX Miền Đông Cũ - [GEOGRAPHIC_DATA]" at bounding box center [130, 43] width 168 height 15
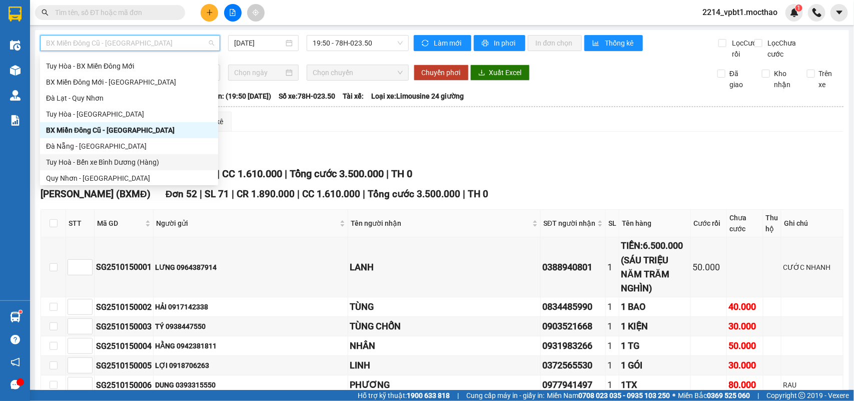
scroll to position [188, 0]
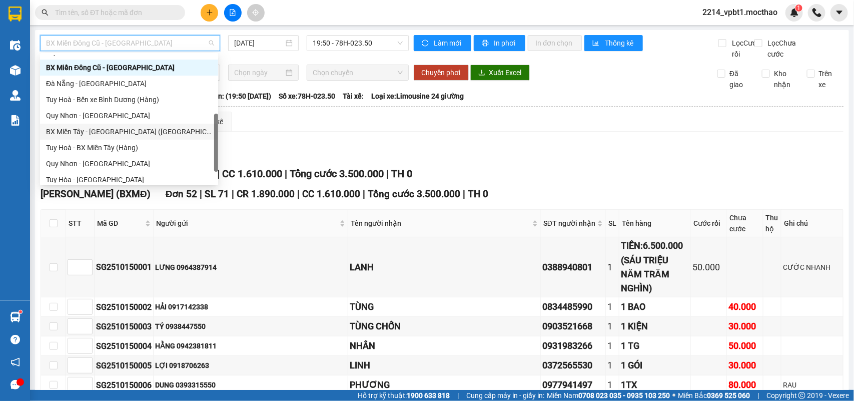
click at [98, 136] on div "BX Miền Tây - [GEOGRAPHIC_DATA] ([GEOGRAPHIC_DATA])" at bounding box center [129, 131] width 166 height 11
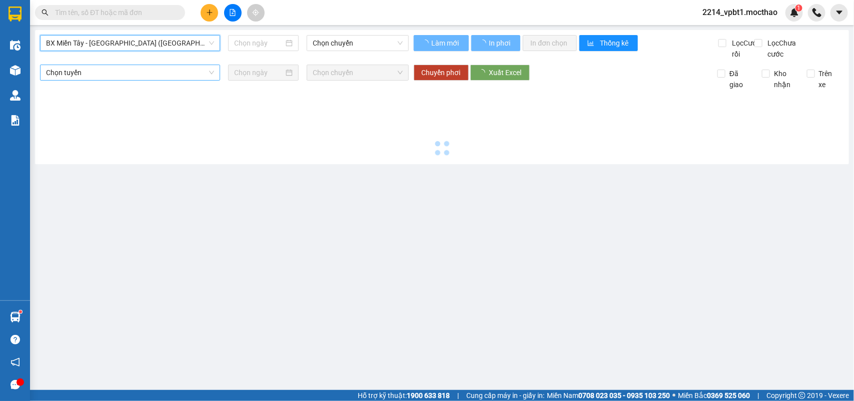
type input "[DATE]"
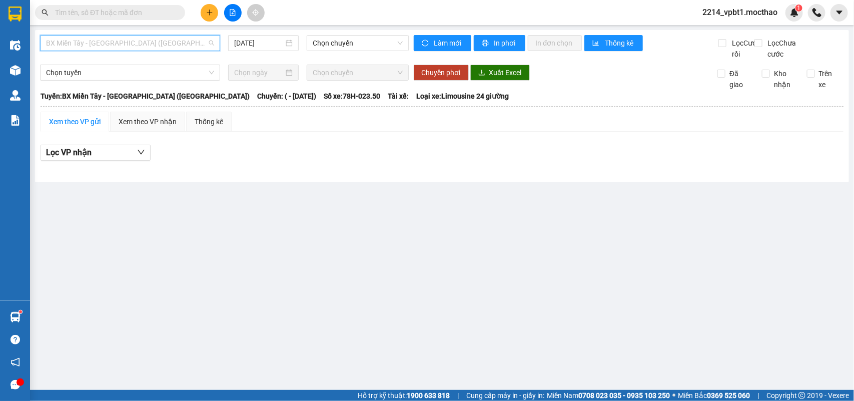
click at [135, 43] on span "BX Miền Tây - [GEOGRAPHIC_DATA] ([GEOGRAPHIC_DATA])" at bounding box center [130, 43] width 168 height 15
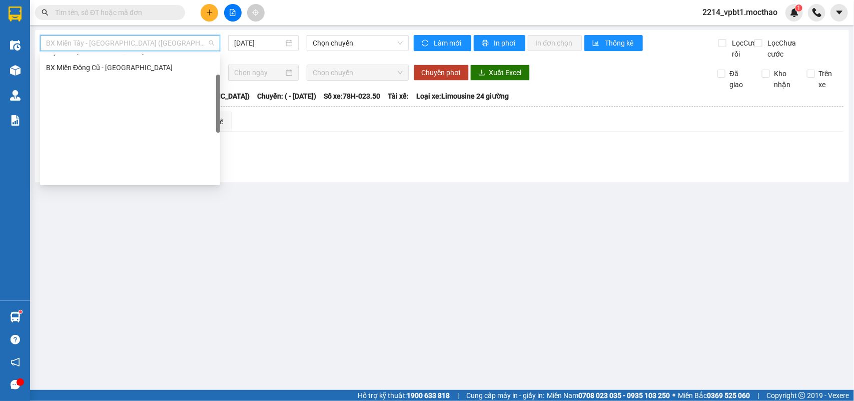
scroll to position [0, 0]
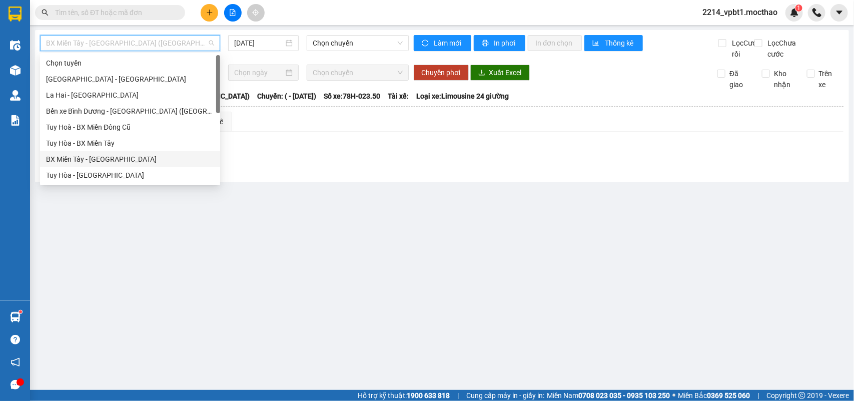
click at [90, 161] on div "BX Miền Tây - [GEOGRAPHIC_DATA]" at bounding box center [130, 159] width 168 height 11
type input "[DATE]"
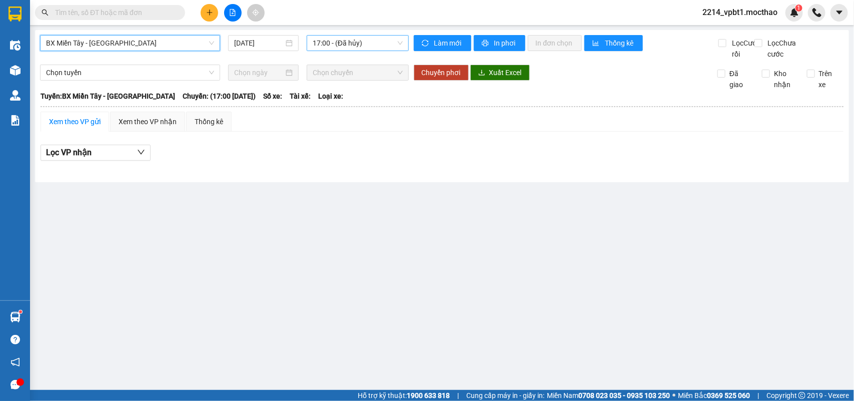
click at [354, 43] on span "17:00 - (Đã hủy)" at bounding box center [358, 43] width 90 height 15
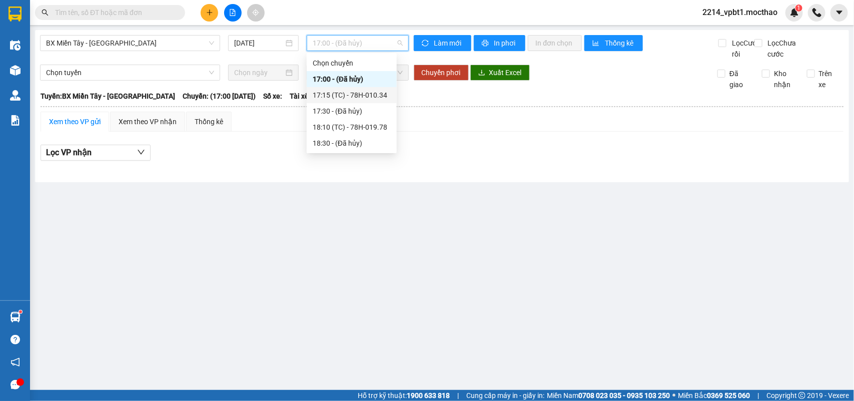
click at [349, 90] on div "17:15 (TC) - 78H-010.34" at bounding box center [352, 95] width 78 height 11
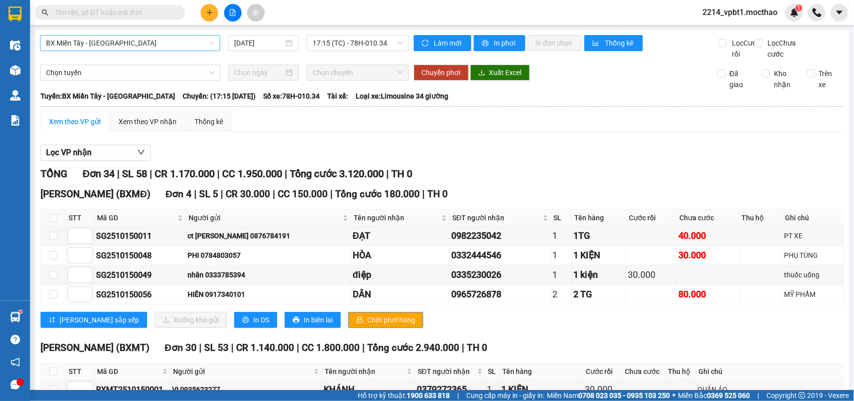
click at [119, 43] on span "BX Miền Tây - [GEOGRAPHIC_DATA]" at bounding box center [130, 43] width 168 height 15
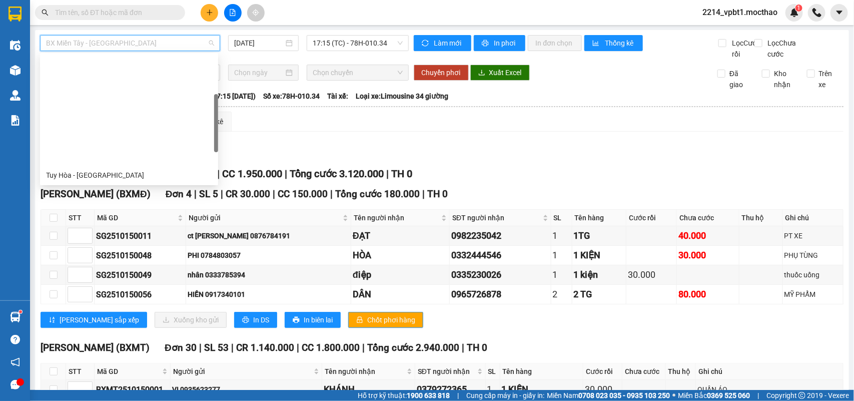
scroll to position [125, 0]
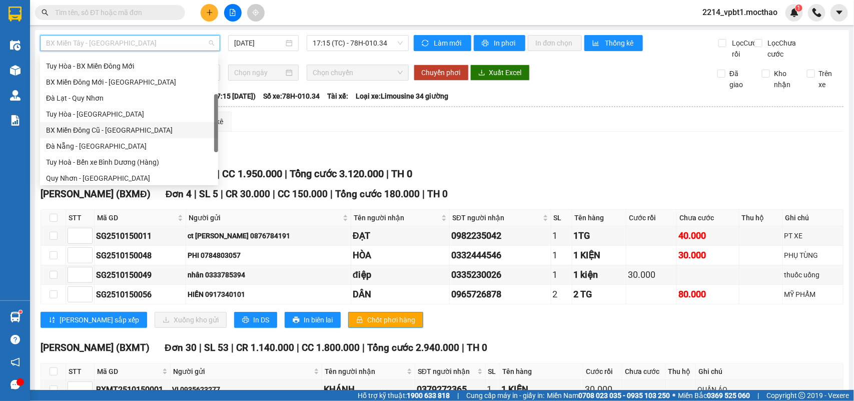
click at [101, 129] on div "BX Miền Đông Cũ - [GEOGRAPHIC_DATA]" at bounding box center [129, 130] width 166 height 11
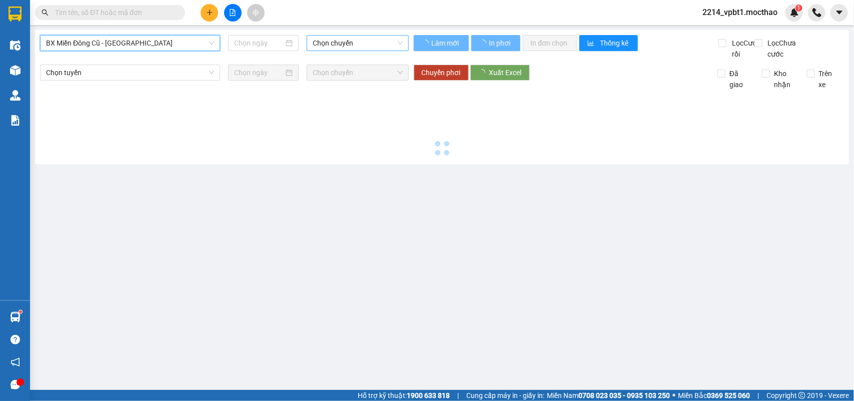
type input "[DATE]"
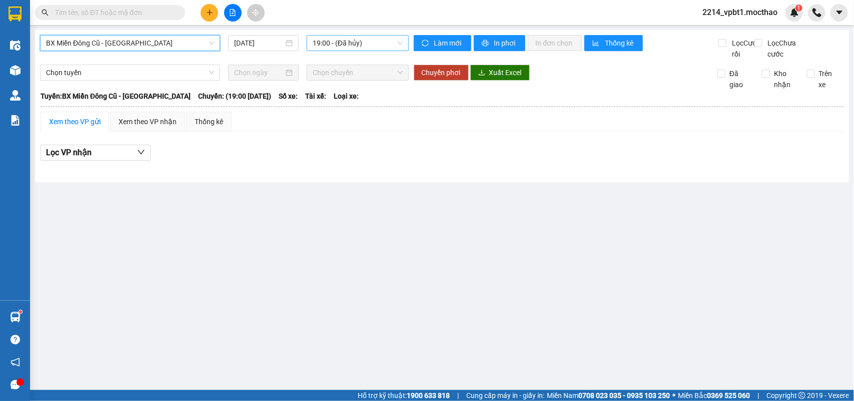
click at [342, 43] on span "19:00 - (Đã hủy)" at bounding box center [358, 43] width 90 height 15
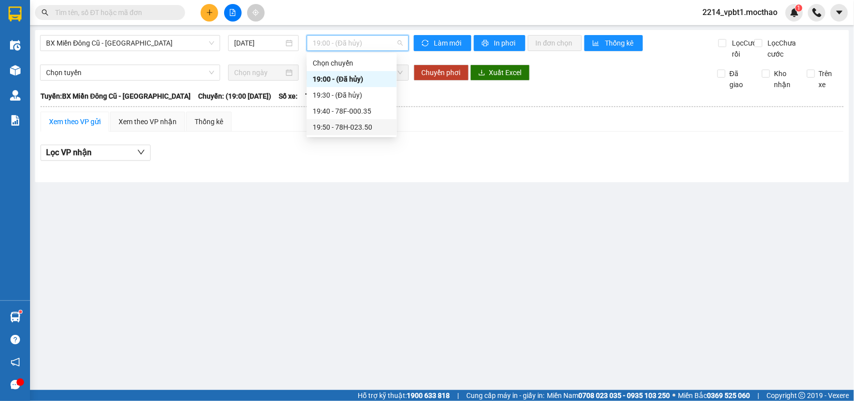
click at [353, 129] on div "19:50 - 78H-023.50" at bounding box center [352, 127] width 78 height 11
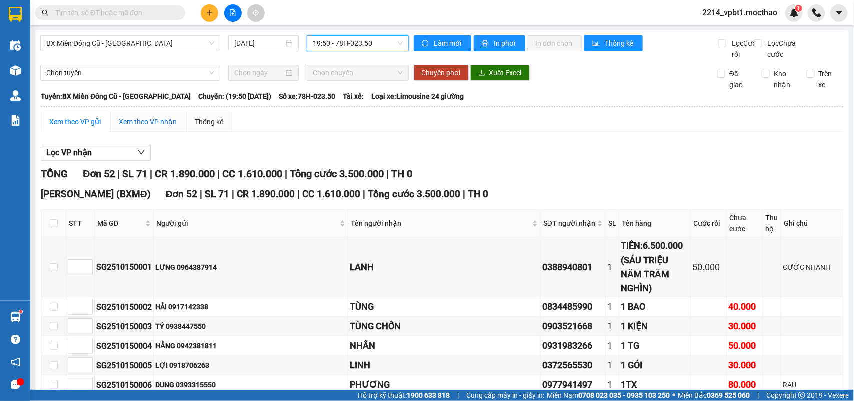
click at [163, 127] on div "Xem theo VP nhận" at bounding box center [148, 121] width 58 height 11
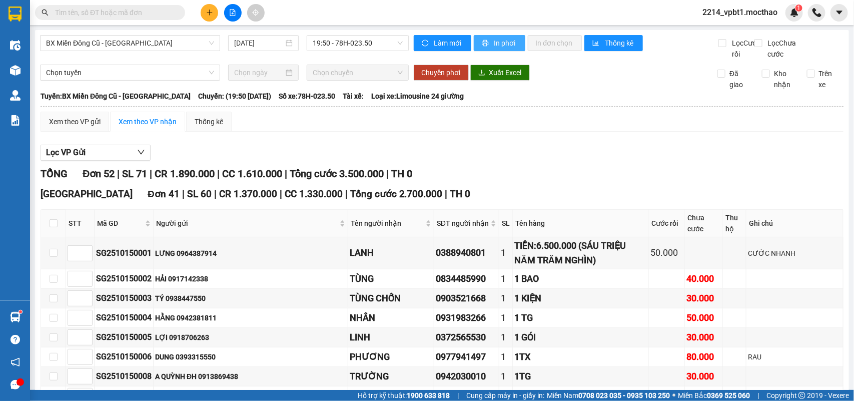
click at [500, 43] on span "In phơi" at bounding box center [505, 43] width 23 height 11
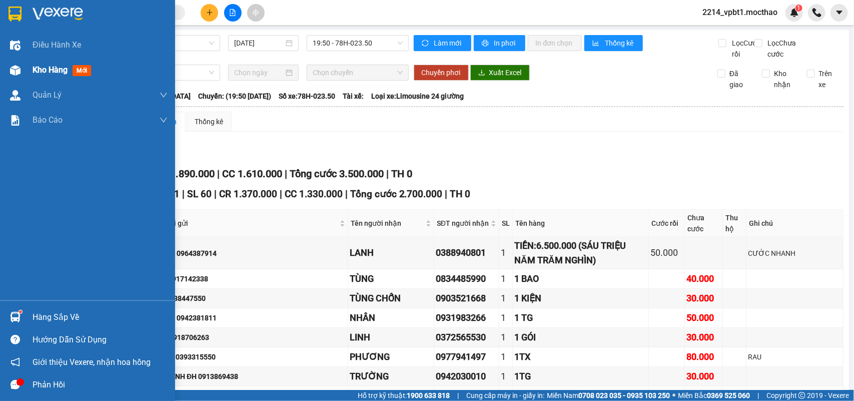
click at [58, 68] on span "Kho hàng" at bounding box center [50, 70] width 35 height 10
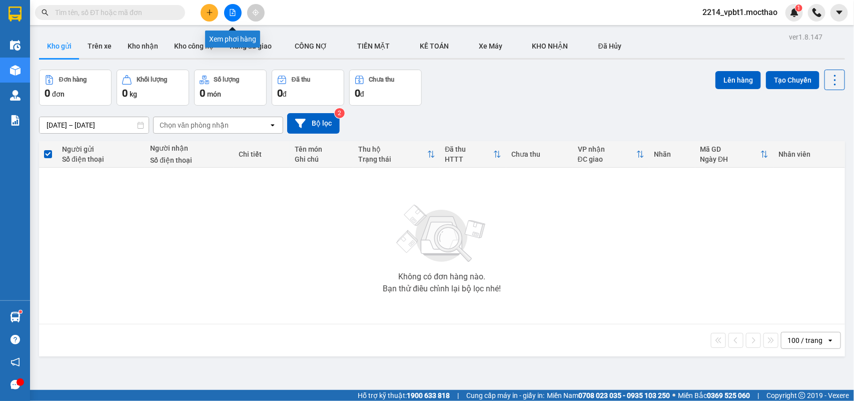
click at [231, 12] on icon "file-add" at bounding box center [232, 12] width 7 height 7
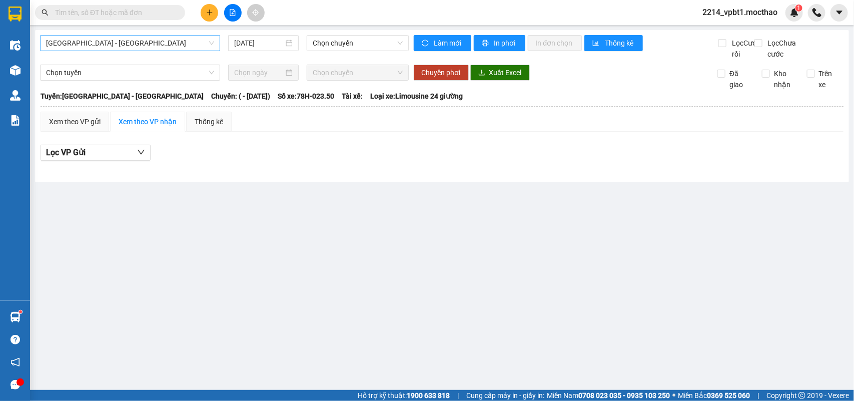
click at [127, 41] on span "[GEOGRAPHIC_DATA] - [GEOGRAPHIC_DATA]" at bounding box center [130, 43] width 168 height 15
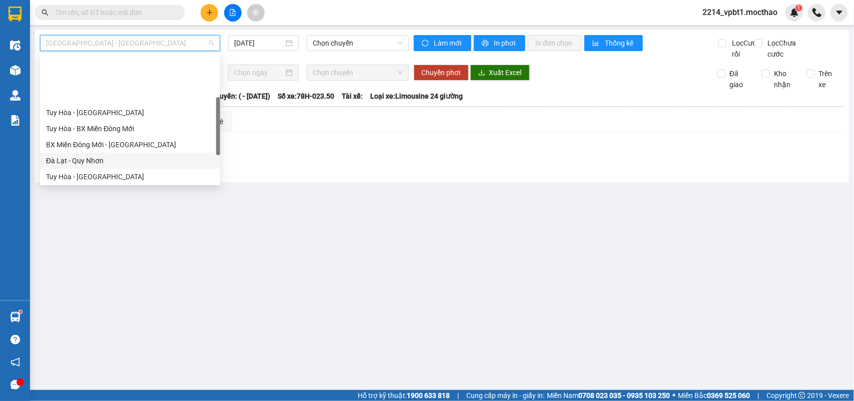
scroll to position [125, 0]
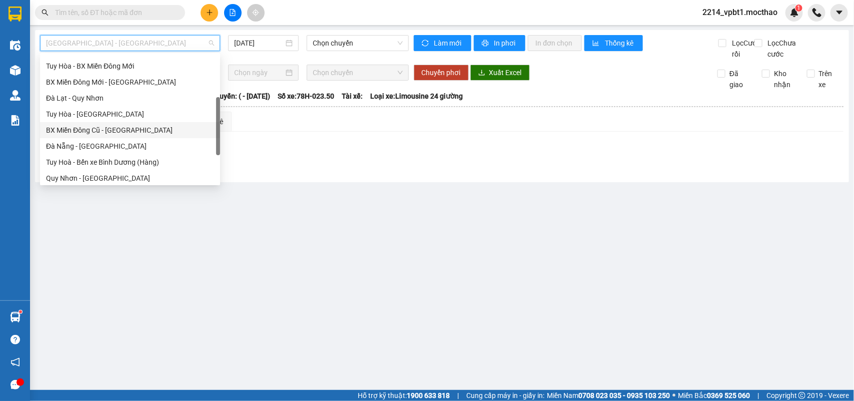
click at [103, 131] on div "BX Miền Đông Cũ - [GEOGRAPHIC_DATA]" at bounding box center [130, 130] width 168 height 11
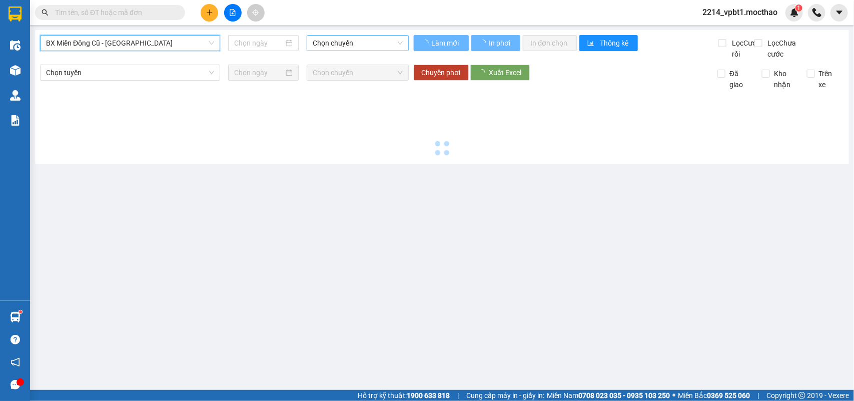
type input "[DATE]"
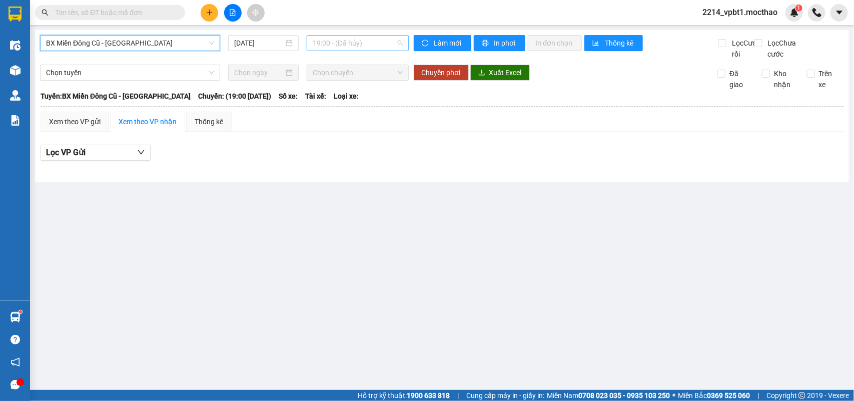
click at [341, 37] on span "19:00 - (Đã hủy)" at bounding box center [358, 43] width 90 height 15
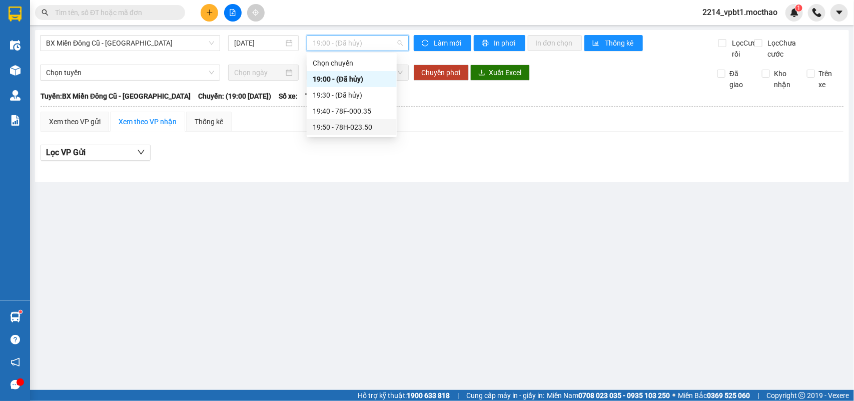
click at [360, 126] on div "19:50 - 78H-023.50" at bounding box center [352, 127] width 78 height 11
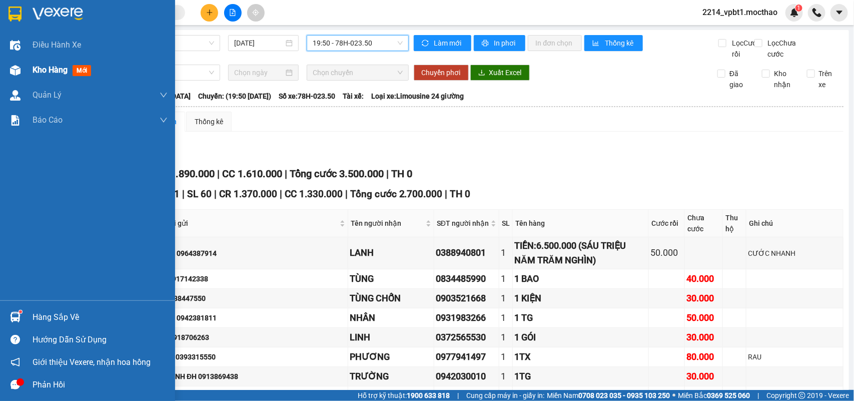
click at [39, 71] on span "Kho hàng" at bounding box center [50, 70] width 35 height 10
